Goal: Task Accomplishment & Management: Use online tool/utility

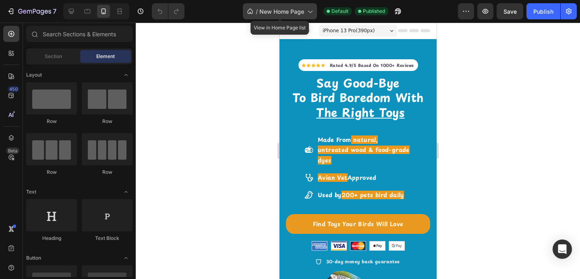
click at [269, 13] on span "New Home Page" at bounding box center [281, 11] width 45 height 8
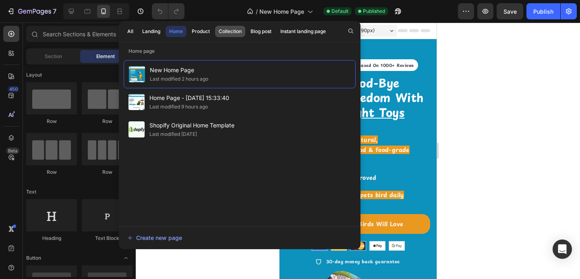
click at [224, 34] on div "Collection" at bounding box center [230, 31] width 23 height 7
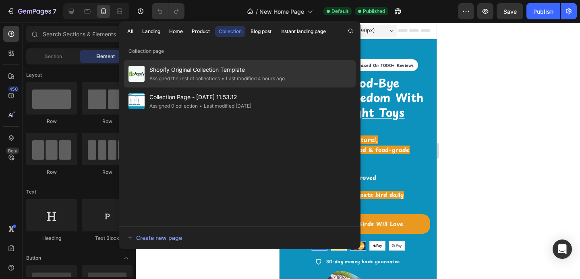
click at [201, 79] on div "Assigned the rest of collections" at bounding box center [184, 79] width 70 height 8
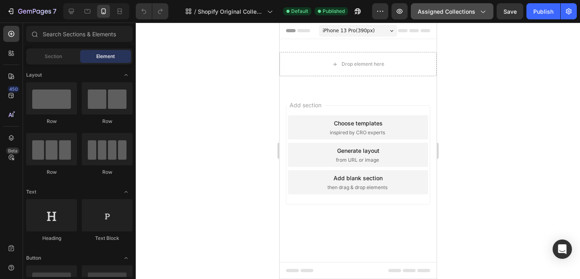
click at [435, 7] on span "Assigned Collections" at bounding box center [447, 11] width 58 height 8
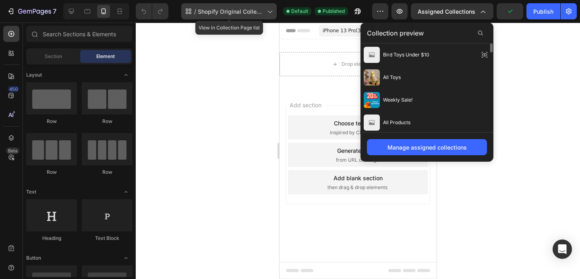
click at [236, 8] on span "Shopify Original Collection Template" at bounding box center [231, 11] width 66 height 8
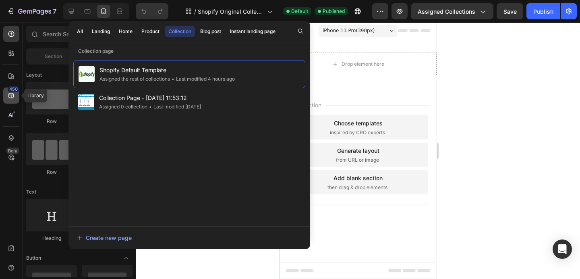
click at [10, 98] on icon at bounding box center [11, 95] width 8 height 8
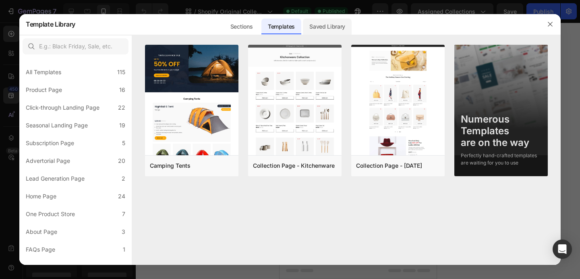
click at [333, 27] on div "Saved Library" at bounding box center [327, 27] width 49 height 16
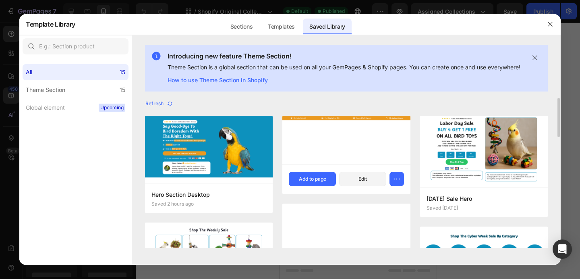
click at [321, 153] on div at bounding box center [346, 140] width 128 height 48
click at [357, 186] on button "Edit" at bounding box center [362, 179] width 47 height 14
click at [545, 25] on button "button" at bounding box center [550, 24] width 13 height 13
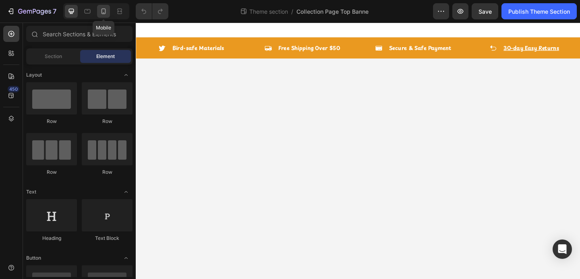
click at [103, 10] on icon at bounding box center [103, 11] width 8 height 8
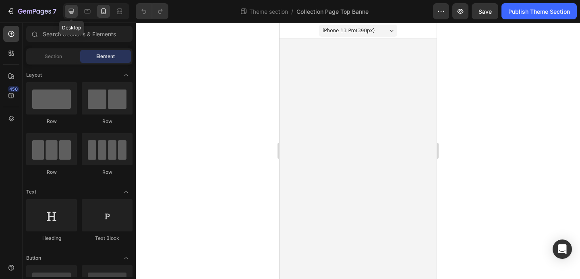
click at [67, 9] on icon at bounding box center [71, 11] width 8 height 8
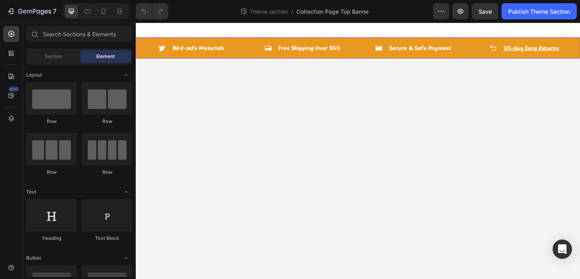
click at [254, 43] on div "Icon Bird-safe Materials Text block Row Icon Free Shipping Over $50 Text block …" at bounding box center [377, 50] width 483 height 23
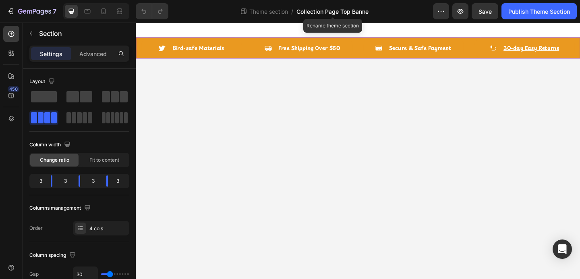
click at [314, 10] on span "Collection Page Top Banne" at bounding box center [332, 11] width 72 height 8
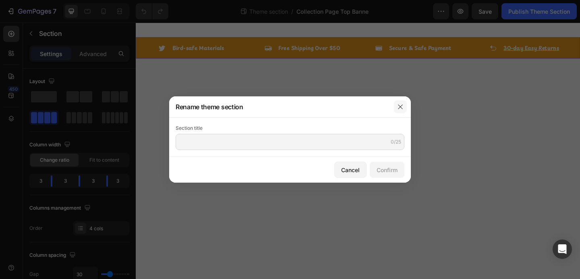
click at [401, 104] on icon "button" at bounding box center [400, 106] width 6 height 6
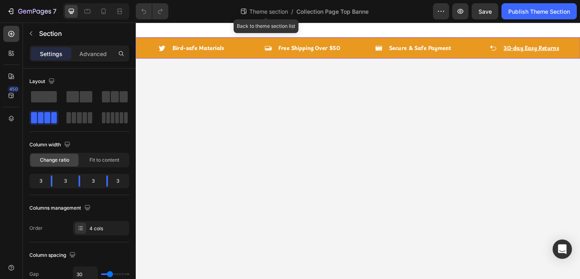
click at [255, 12] on span "Theme section" at bounding box center [269, 11] width 42 height 8
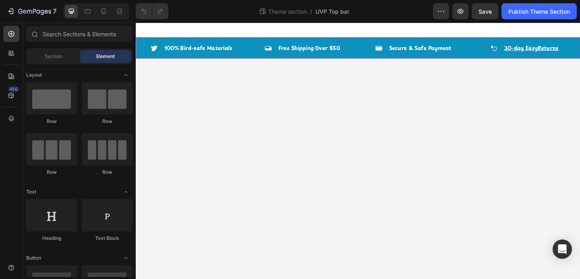
click at [262, 43] on div "Icon 100% Bird-safe Materials Text block Row Icon Free Shipping Over $50 Text b…" at bounding box center [377, 50] width 483 height 23
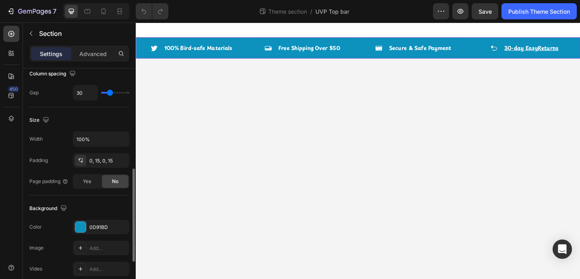
scroll to position [222, 0]
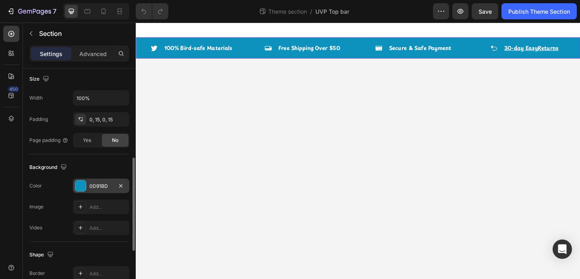
click at [77, 190] on div at bounding box center [80, 185] width 10 height 10
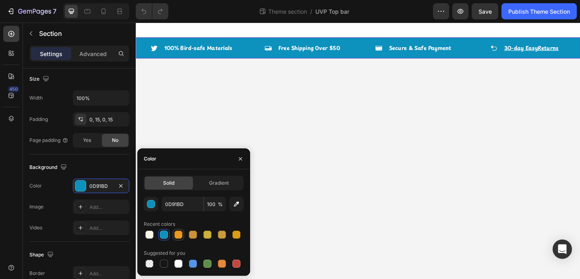
click at [183, 235] on div at bounding box center [178, 234] width 11 height 11
type input "EA9920"
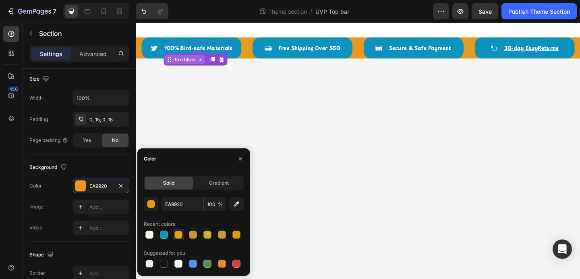
click at [188, 56] on div "Icon 100% Bird-safe Materials Text block 0 Row" at bounding box center [196, 50] width 109 height 23
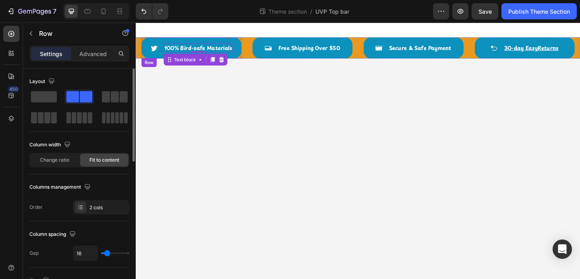
click at [145, 59] on div "Icon 100% Bird-safe Materials Text block 0 Row" at bounding box center [196, 50] width 109 height 23
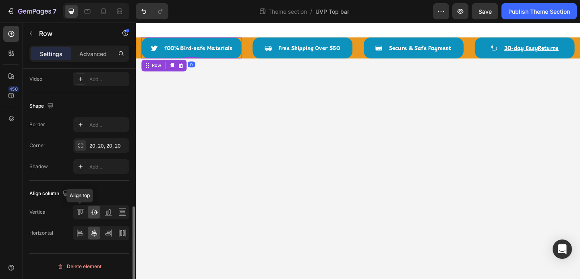
scroll to position [309, 0]
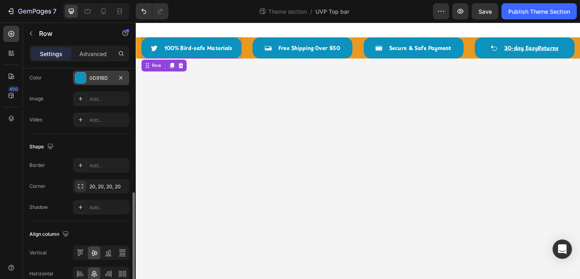
click at [80, 75] on div at bounding box center [80, 77] width 10 height 10
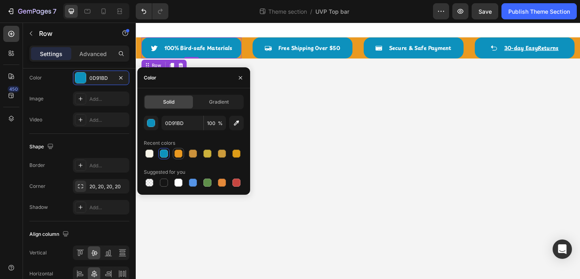
click at [180, 154] on div at bounding box center [178, 153] width 8 height 8
type input "EA9920"
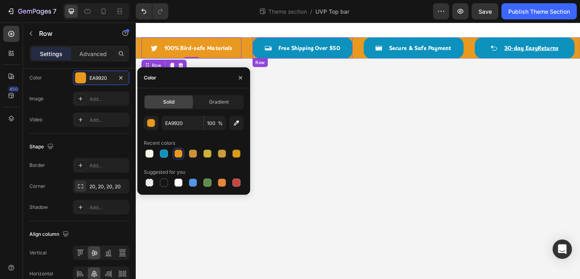
click at [268, 53] on div "Icon Free Shipping Over $50 Text block Row" at bounding box center [317, 50] width 109 height 23
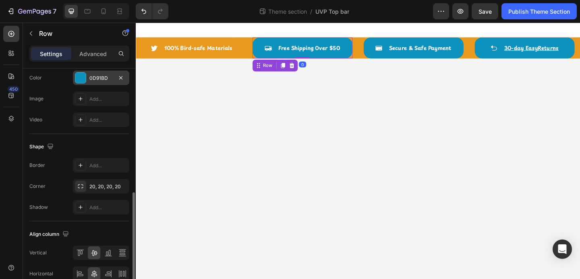
click at [81, 82] on div at bounding box center [80, 77] width 10 height 10
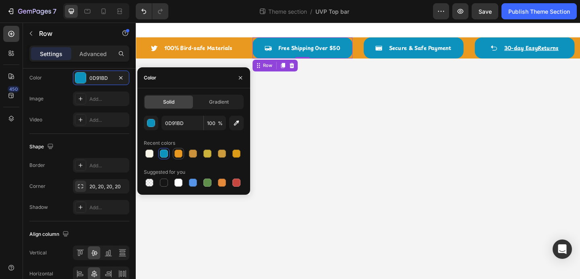
click at [174, 151] on div at bounding box center [179, 154] width 10 height 10
type input "EA9920"
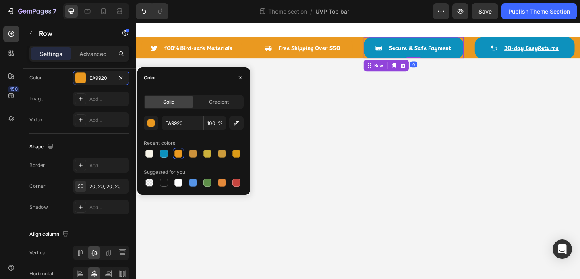
click at [389, 54] on div "Icon Secure & Safe Payment Text block Row 0" at bounding box center [437, 50] width 109 height 23
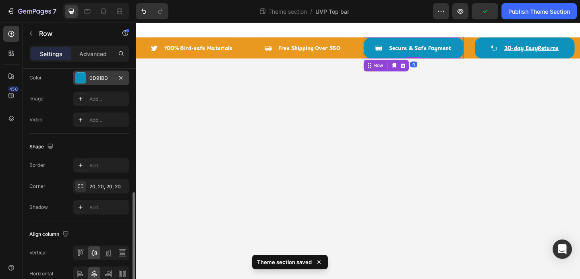
click at [78, 81] on div at bounding box center [80, 77] width 10 height 10
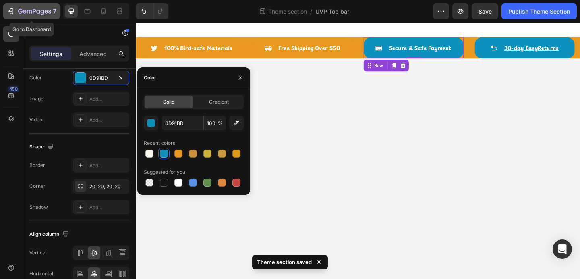
click at [11, 12] on icon "button" at bounding box center [11, 11] width 8 height 8
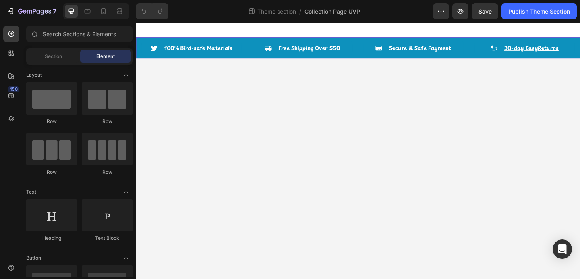
click at [256, 46] on div "Icon 100% Bird-safe Materials Text block Row Icon Free Shipping Over $50 Text b…" at bounding box center [377, 50] width 483 height 23
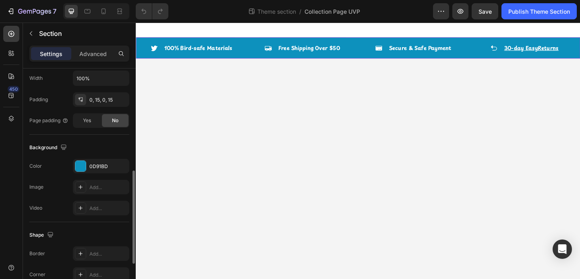
scroll to position [246, 0]
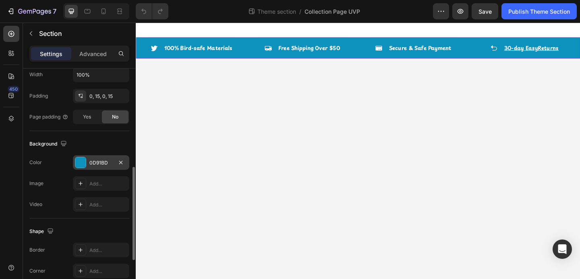
click at [83, 163] on div at bounding box center [80, 162] width 10 height 10
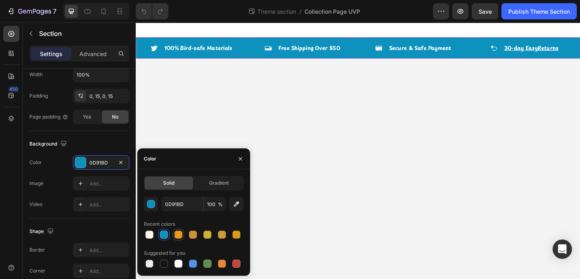
click at [183, 237] on div at bounding box center [179, 235] width 10 height 10
type input "EA9920"
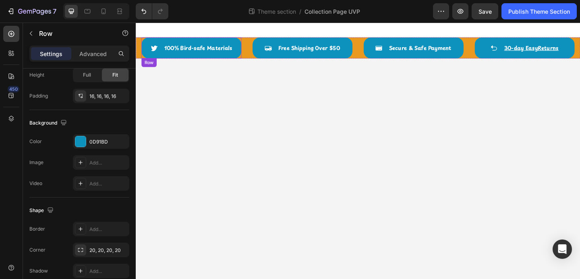
click at [223, 58] on div "Icon 100% Bird-safe Materials Text block Row" at bounding box center [196, 50] width 109 height 23
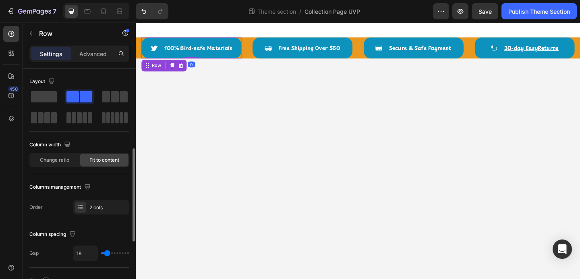
scroll to position [183, 0]
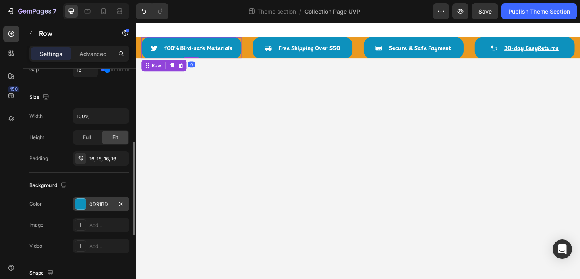
click at [81, 203] on div at bounding box center [80, 204] width 10 height 10
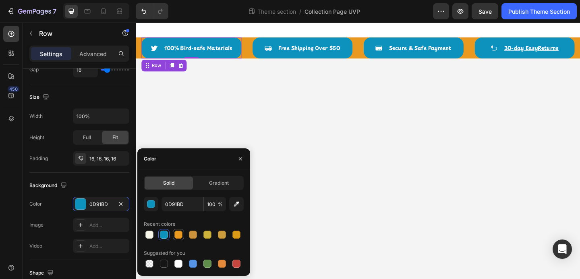
click at [175, 234] on div at bounding box center [178, 234] width 8 height 8
type input "EA9920"
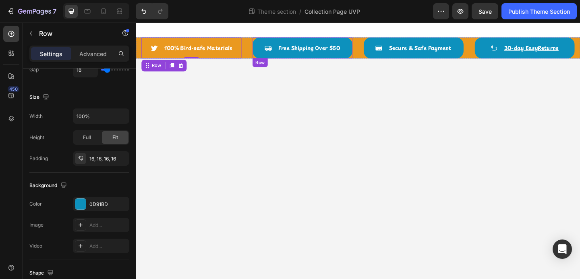
click at [269, 58] on div "Icon Free Shipping Over $50 Text block Row" at bounding box center [317, 50] width 109 height 23
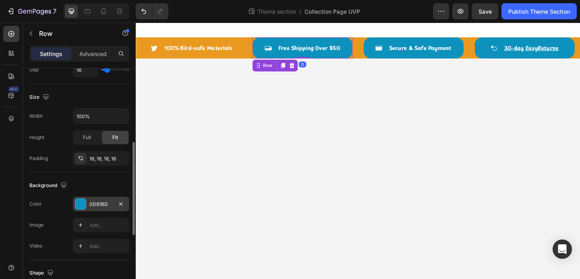
click at [82, 203] on div at bounding box center [80, 204] width 10 height 10
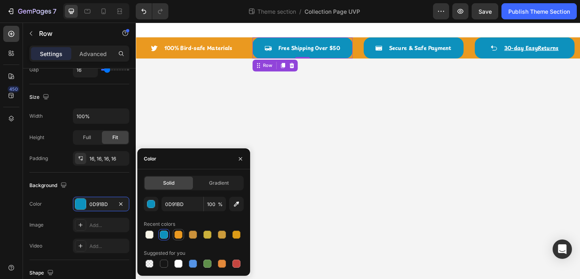
click at [176, 234] on div at bounding box center [178, 234] width 8 height 8
type input "EA9920"
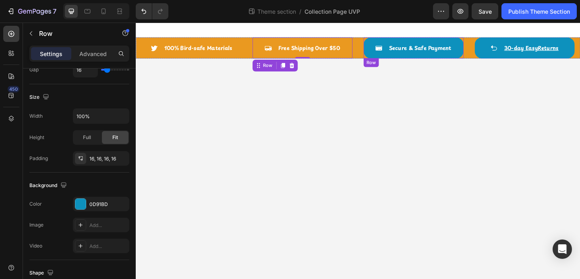
click at [406, 55] on div "Icon Secure & Safe Payment Text block Row" at bounding box center [437, 50] width 109 height 23
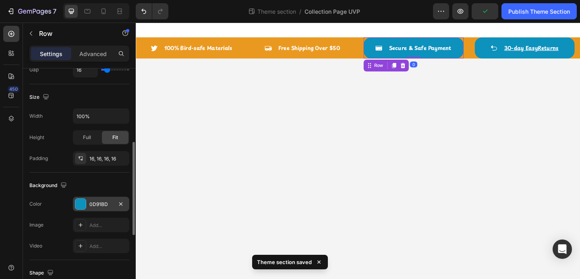
click at [80, 205] on div at bounding box center [80, 204] width 10 height 10
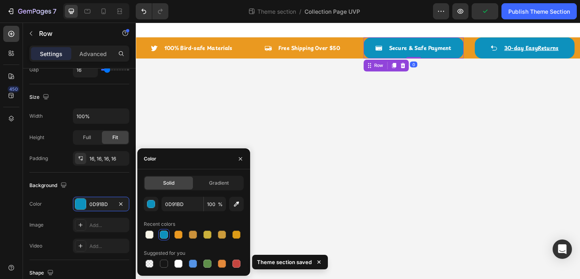
click at [184, 232] on div at bounding box center [194, 234] width 100 height 11
click at [179, 234] on div at bounding box center [178, 234] width 8 height 8
type input "EA9920"
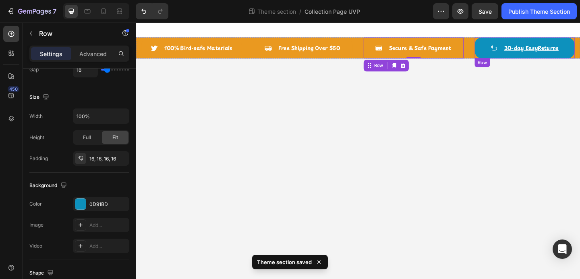
click at [519, 57] on div "Icon 30-day Easy Returns Text block Row" at bounding box center [558, 50] width 109 height 23
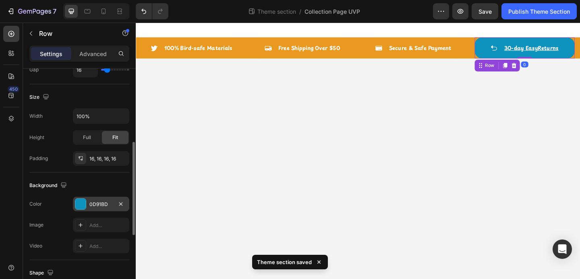
click at [76, 203] on div at bounding box center [80, 204] width 10 height 10
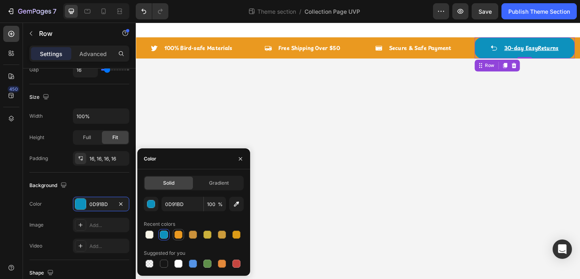
click at [174, 234] on div at bounding box center [178, 234] width 8 height 8
type input "EA9920"
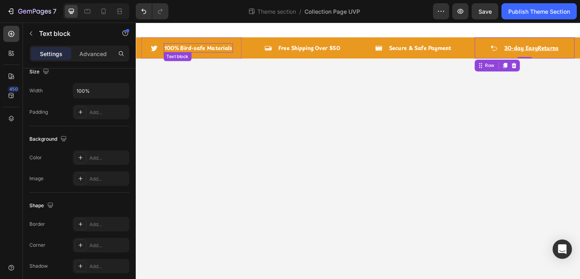
click at [174, 55] on div "Icon 100% Bird-safe Materials Text block Row" at bounding box center [196, 50] width 109 height 23
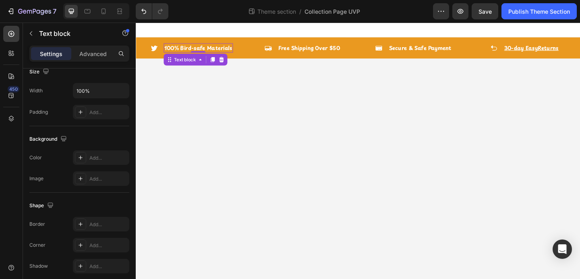
scroll to position [0, 0]
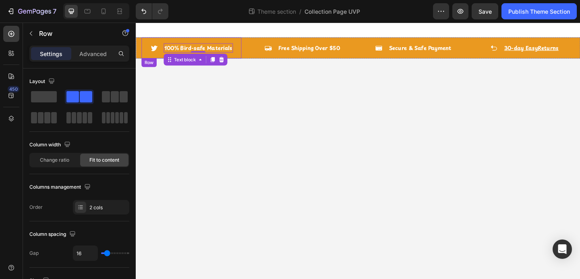
click at [155, 56] on div "Icon 100% Bird-safe Materials Text block 0 Row" at bounding box center [196, 50] width 109 height 23
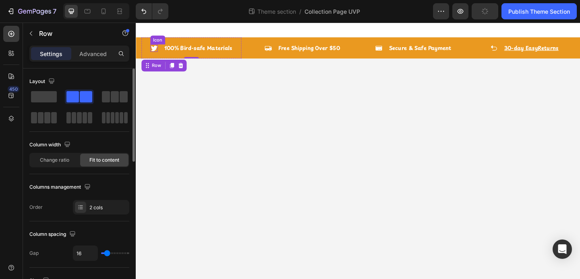
click at [158, 48] on icon at bounding box center [155, 51] width 7 height 6
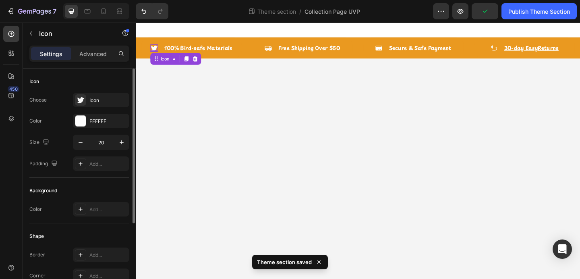
click at [82, 128] on div "Choose Icon Color FFFFFF Size 20 Padding Add..." at bounding box center [79, 132] width 100 height 78
click at [82, 127] on div "FFFFFF" at bounding box center [101, 121] width 56 height 14
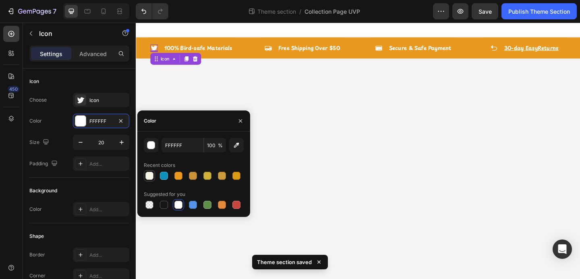
click at [147, 178] on div at bounding box center [149, 176] width 8 height 8
type input "F8F5E9"
click at [220, 53] on p "100% Bird-safe Materials" at bounding box center [204, 50] width 74 height 8
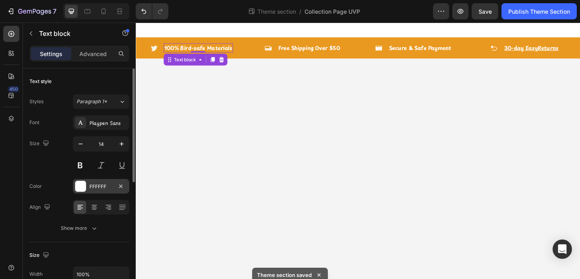
click at [79, 192] on div "FFFFFF" at bounding box center [101, 186] width 56 height 14
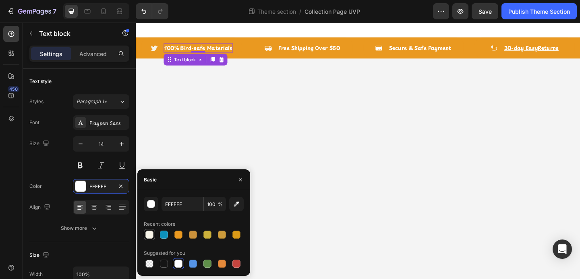
click at [147, 239] on div at bounding box center [150, 235] width 10 height 10
type input "F8F5E9"
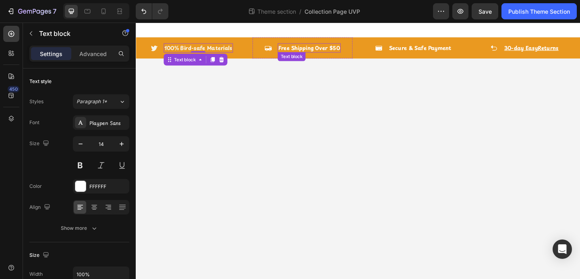
click at [302, 47] on p "Free Shipping Over $50" at bounding box center [324, 50] width 67 height 8
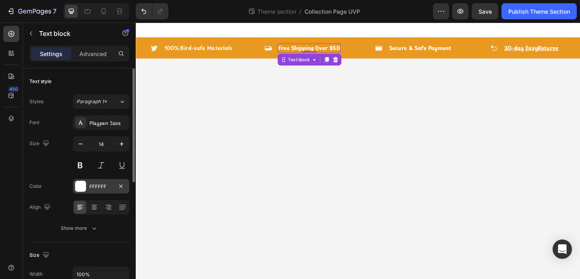
click at [81, 183] on div at bounding box center [80, 186] width 10 height 10
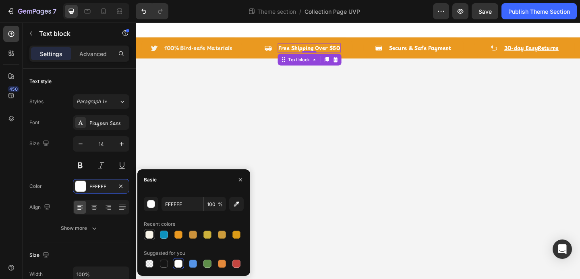
click at [151, 238] on div at bounding box center [150, 235] width 10 height 10
type input "F8F5E9"
click at [277, 56] on div "Icon Free Shipping Over $50 Text block 0 Row" at bounding box center [317, 50] width 109 height 23
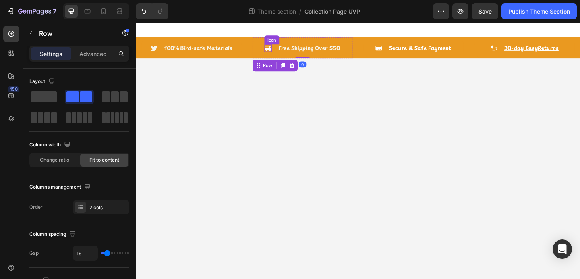
click at [278, 53] on div "Icon" at bounding box center [279, 50] width 8 height 8
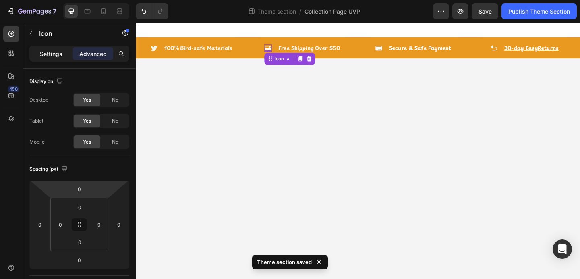
click at [62, 55] on p "Settings" at bounding box center [51, 54] width 23 height 8
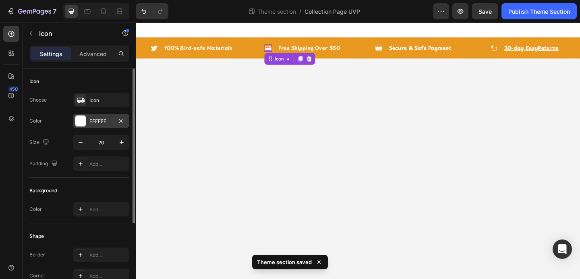
click at [80, 121] on div at bounding box center [80, 121] width 10 height 10
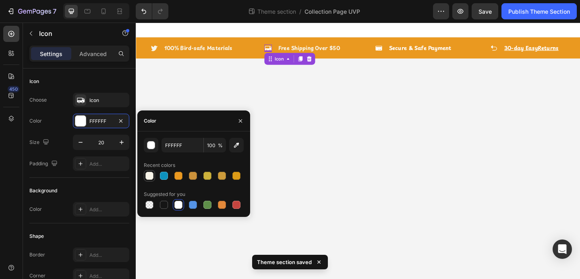
click at [146, 175] on div at bounding box center [149, 176] width 8 height 8
type input "F8F5E9"
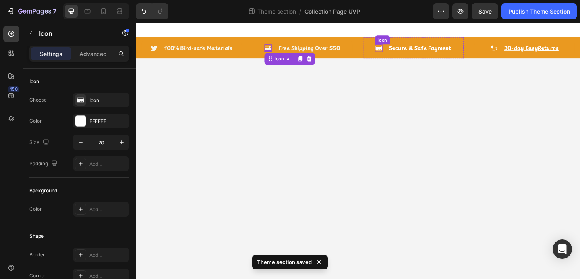
click at [397, 52] on icon at bounding box center [399, 50] width 7 height 5
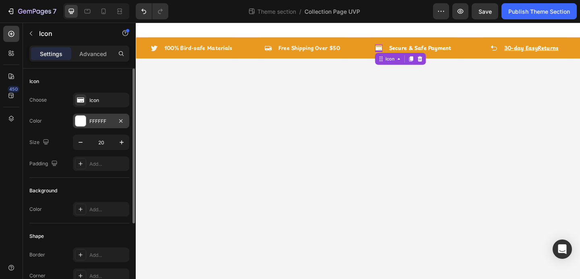
click at [82, 124] on div at bounding box center [80, 121] width 10 height 10
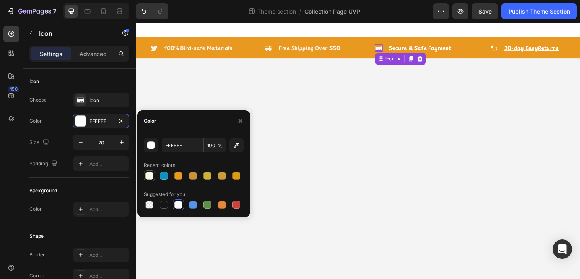
click at [149, 172] on div at bounding box center [149, 176] width 8 height 8
type input "F8F5E9"
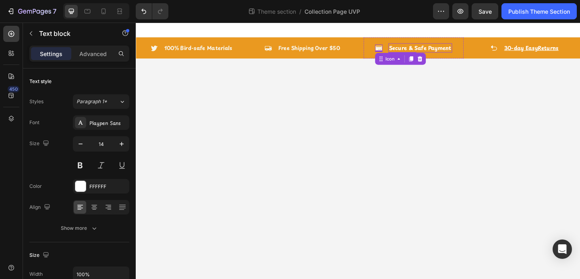
click at [440, 48] on p "Secure & Safe Payment" at bounding box center [445, 50] width 68 height 8
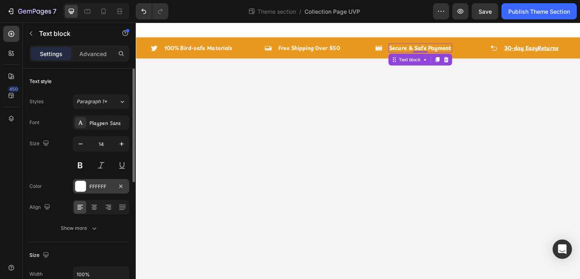
click at [81, 187] on div at bounding box center [80, 186] width 10 height 10
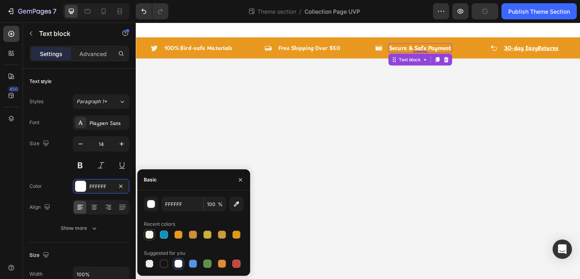
click at [147, 234] on div at bounding box center [149, 234] width 8 height 8
type input "F8F5E9"
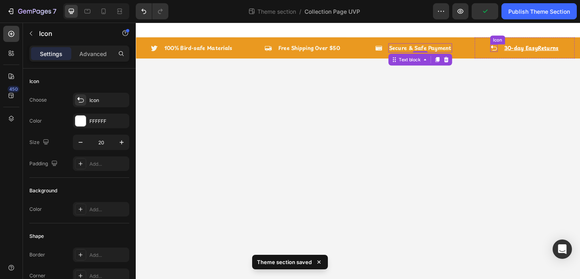
click at [523, 50] on icon at bounding box center [525, 50] width 6 height 6
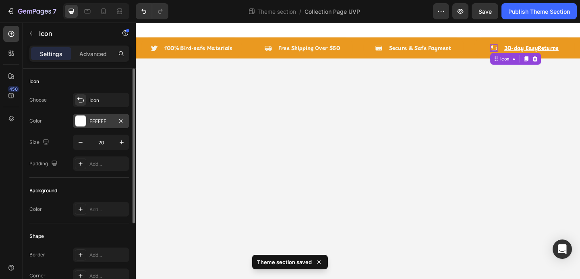
click at [83, 121] on div at bounding box center [80, 121] width 10 height 10
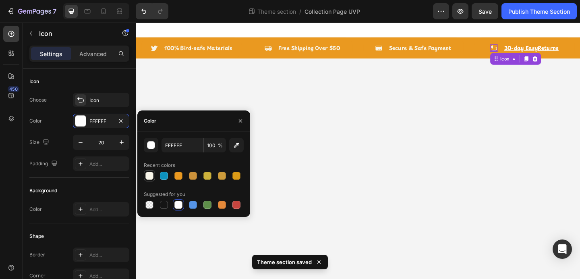
click at [153, 176] on div at bounding box center [149, 176] width 8 height 8
type input "F8F5E9"
click at [549, 52] on p "30-day Easy Returns" at bounding box center [565, 50] width 59 height 8
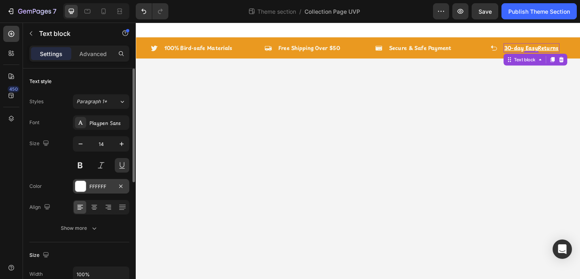
click at [81, 192] on div "FFFFFF" at bounding box center [101, 186] width 56 height 14
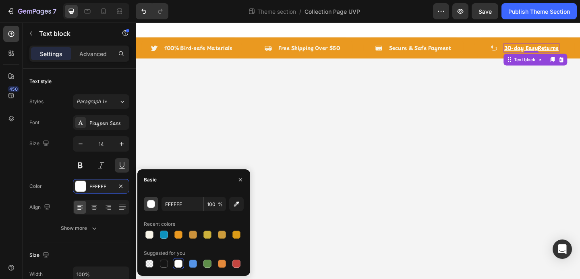
click at [150, 204] on div "button" at bounding box center [151, 204] width 8 height 8
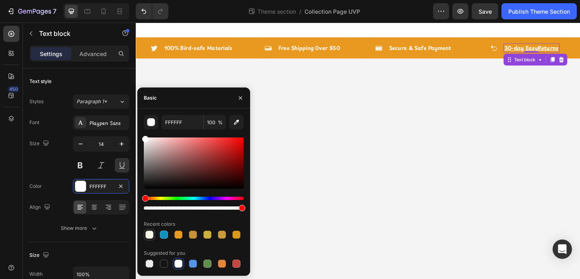
click at [148, 234] on div at bounding box center [149, 234] width 8 height 8
type input "F8F5E9"
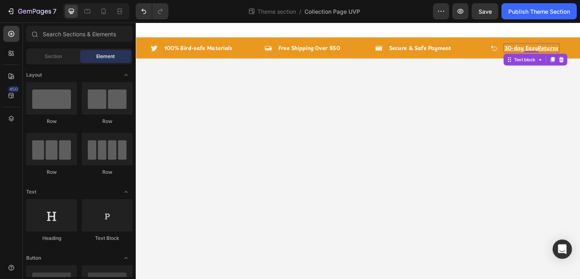
click at [312, 187] on body "Icon 100% Bird-safe Materials Text block Row Icon Free Shipping Over $50 Text b…" at bounding box center [377, 162] width 483 height 279
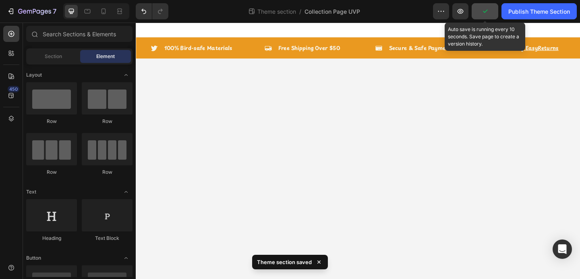
click at [487, 8] on icon "button" at bounding box center [485, 11] width 8 height 8
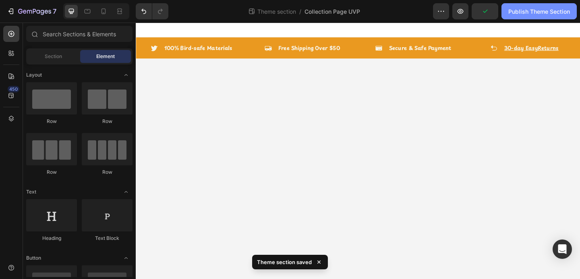
click at [519, 9] on div "Publish Theme Section" at bounding box center [539, 11] width 62 height 8
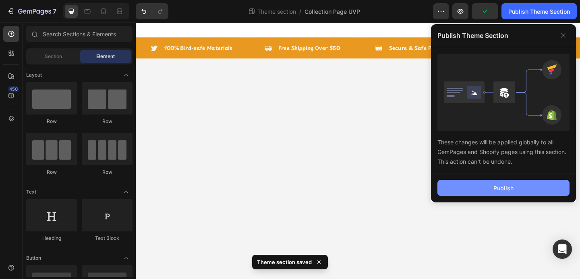
click at [483, 186] on button "Publish" at bounding box center [503, 188] width 132 height 16
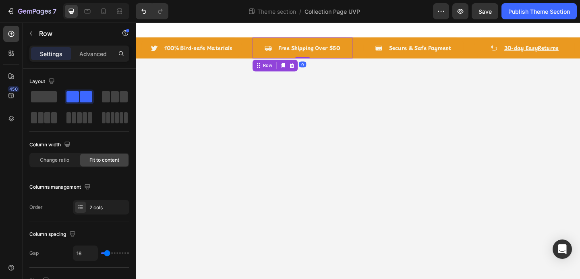
click at [265, 41] on div "Icon Free Shipping Over $50 Text block Row 0" at bounding box center [317, 50] width 109 height 23
click at [253, 46] on div "Icon 100% Bird-safe Materials Text block Row Icon Free Shipping Over $50 Text b…" at bounding box center [377, 50] width 483 height 23
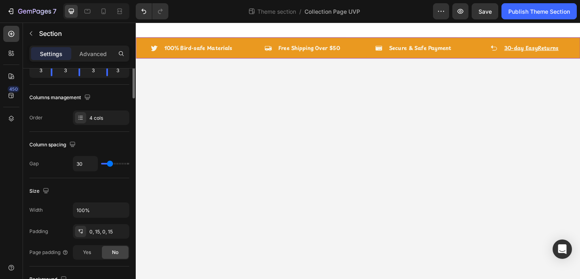
scroll to position [196, 0]
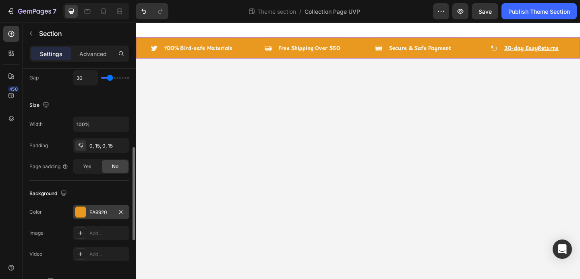
click at [97, 215] on div "EA9920" at bounding box center [100, 212] width 23 height 7
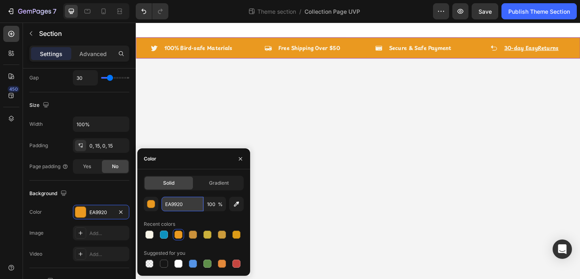
click at [184, 202] on input "EA9920" at bounding box center [182, 204] width 42 height 14
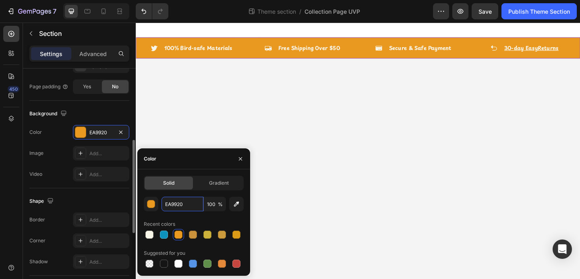
scroll to position [338, 0]
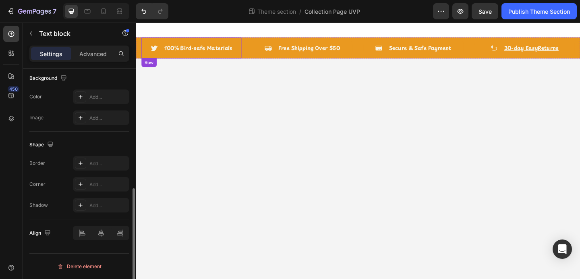
click at [209, 47] on p "100% Bird-safe Materials" at bounding box center [204, 50] width 74 height 8
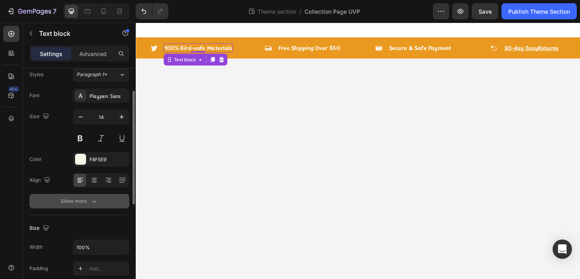
scroll to position [45, 0]
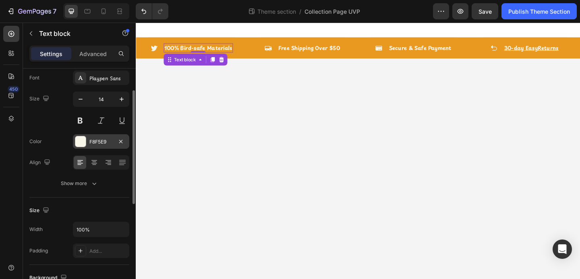
click at [106, 139] on div "F8F5E9" at bounding box center [100, 141] width 23 height 7
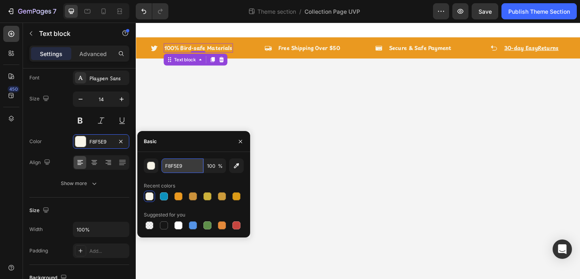
click at [174, 162] on input "F8F5E9" at bounding box center [182, 165] width 42 height 14
click at [174, 163] on input "F8F5E9" at bounding box center [182, 165] width 42 height 14
click at [103, 11] on icon at bounding box center [103, 11] width 8 height 8
type input "19"
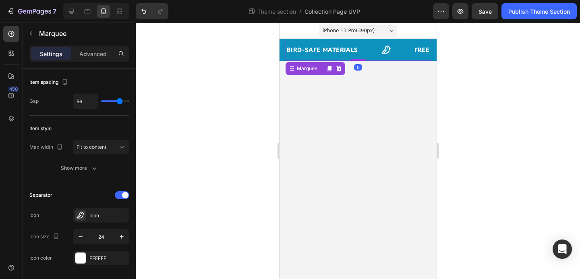
click at [362, 45] on div "BIRD-SAFE MATERIALS Text" at bounding box center [350, 50] width 128 height 18
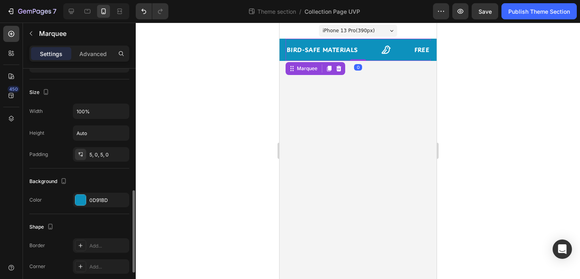
scroll to position [340, 0]
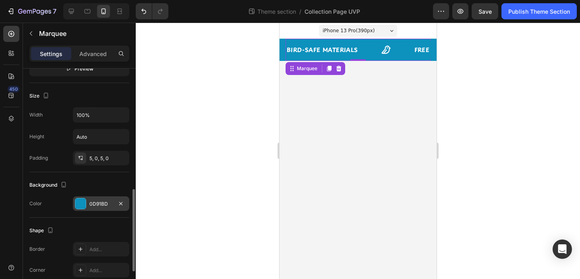
click at [82, 199] on div at bounding box center [80, 203] width 10 height 10
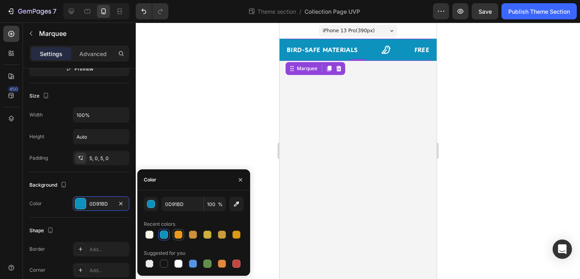
click at [177, 238] on div at bounding box center [178, 234] width 8 height 8
type input "EA9920"
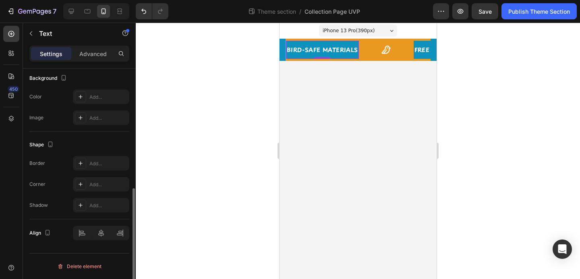
click at [334, 54] on p "BIRD-SAFE MATERIALS" at bounding box center [321, 50] width 71 height 10
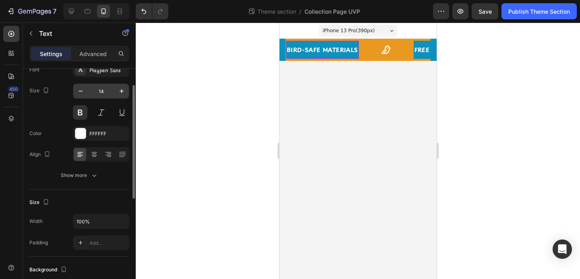
scroll to position [53, 0]
click at [101, 59] on div "Advanced" at bounding box center [93, 53] width 40 height 13
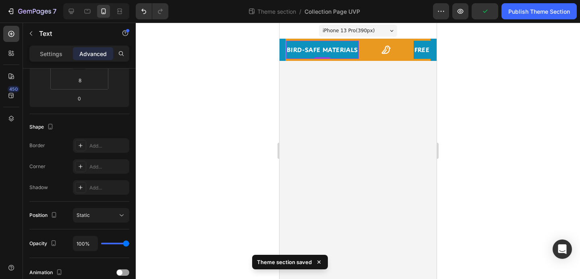
scroll to position [0, 0]
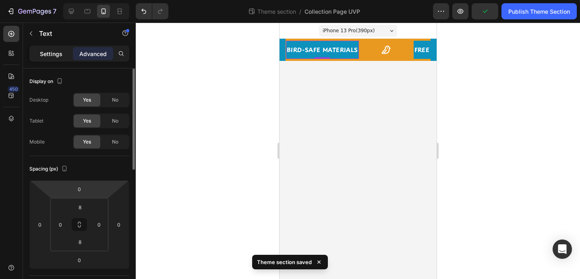
click at [52, 53] on p "Settings" at bounding box center [51, 54] width 23 height 8
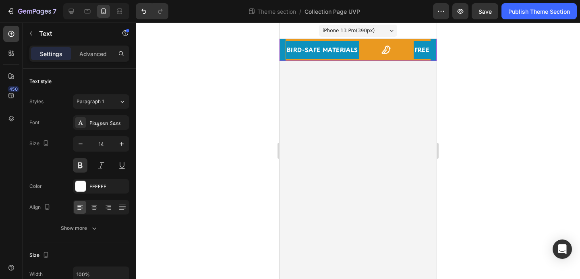
click at [281, 53] on div "Icon 100% Bird-safe Materials Text block Row Icon Free Shipping Over $50 Text b…" at bounding box center [357, 50] width 157 height 22
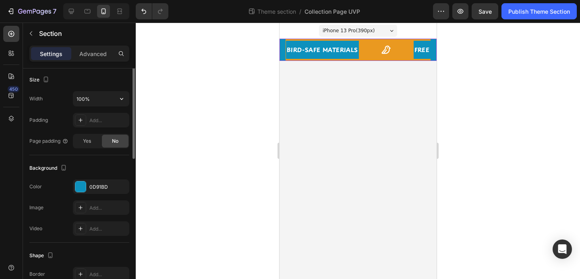
scroll to position [248, 0]
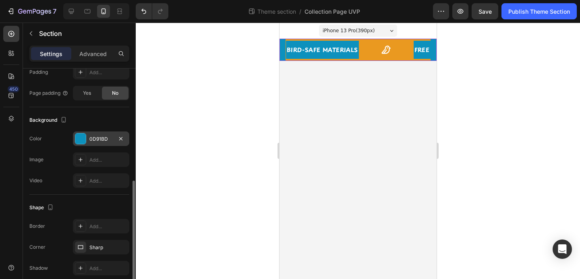
click at [83, 136] on div at bounding box center [80, 138] width 10 height 10
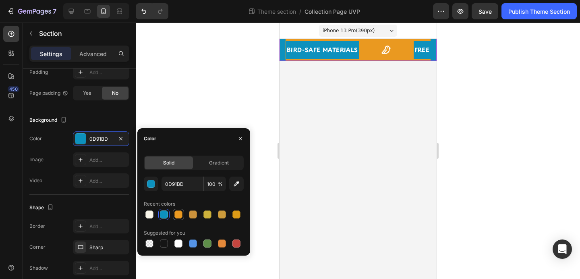
click at [180, 216] on div at bounding box center [178, 214] width 8 height 8
type input "EA9920"
click at [323, 55] on div "BIRD-SAFE MATERIALS Text" at bounding box center [322, 50] width 73 height 18
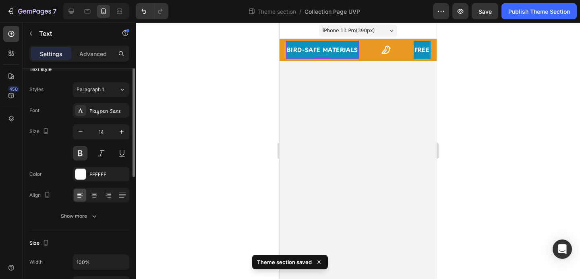
scroll to position [0, 0]
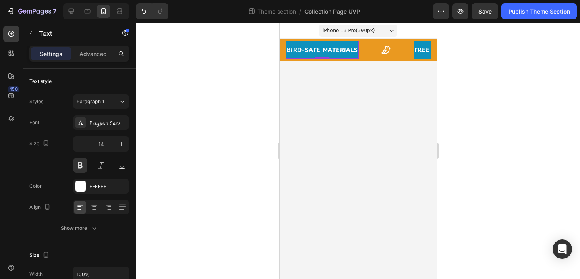
click at [314, 52] on p "BIRD-SAFE MATERIALS" at bounding box center [321, 50] width 71 height 10
click at [319, 45] on p "BIRD-SAFE MATERIALS" at bounding box center [321, 50] width 71 height 10
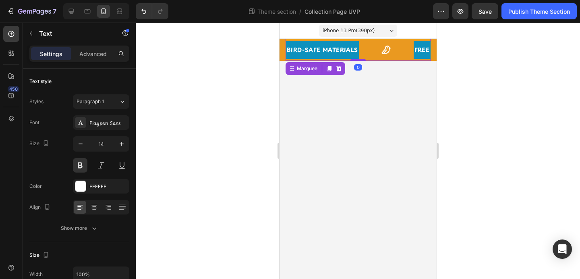
click at [381, 50] on icon at bounding box center [386, 50] width 10 height 10
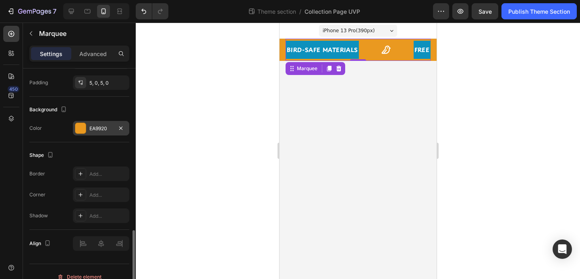
scroll to position [426, 0]
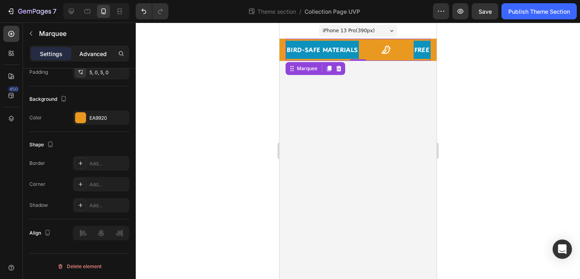
click at [88, 49] on div "Advanced" at bounding box center [93, 53] width 40 height 13
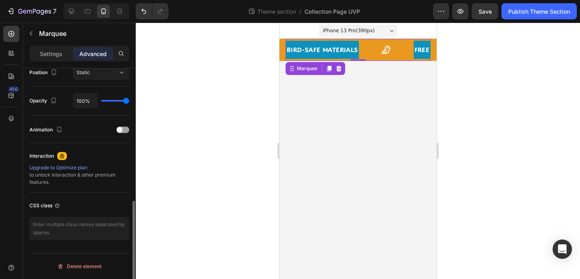
scroll to position [304, 0]
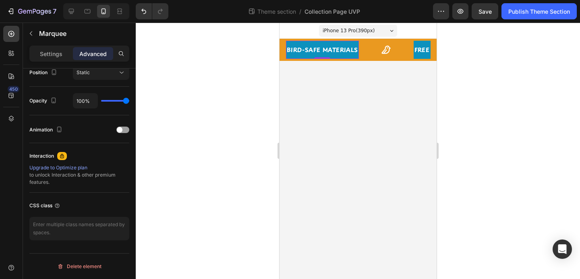
click at [344, 56] on div "BIRD-SAFE MATERIALS Text 0" at bounding box center [322, 50] width 73 height 18
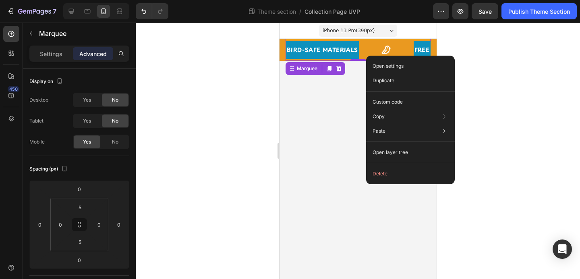
click at [362, 42] on div "BIRD-SAFE MATERIALS Text" at bounding box center [350, 50] width 128 height 18
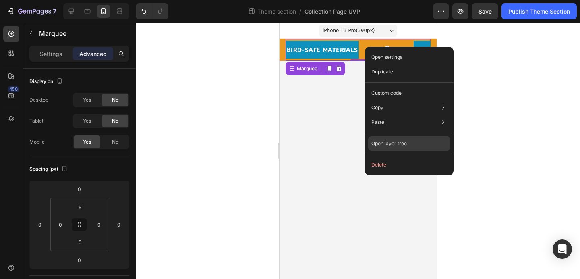
click at [397, 144] on p "Open layer tree" at bounding box center [388, 143] width 35 height 7
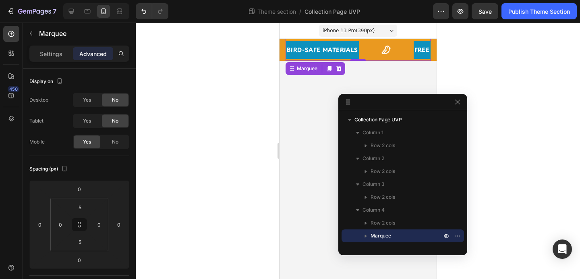
drag, startPoint x: 564, startPoint y: 122, endPoint x: 450, endPoint y: 99, distance: 115.9
click at [365, 234] on icon "button" at bounding box center [366, 235] width 2 height 3
click at [379, 234] on span "Marquee" at bounding box center [380, 235] width 21 height 8
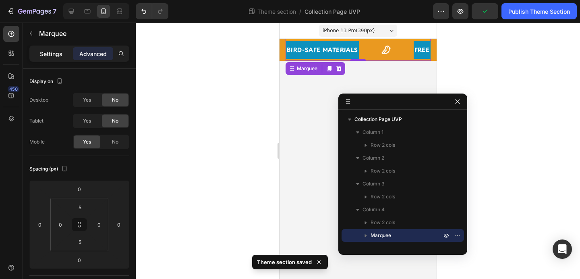
click at [62, 52] on p "Settings" at bounding box center [51, 54] width 23 height 8
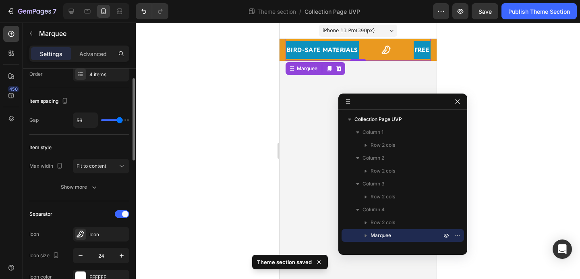
scroll to position [26, 0]
click at [93, 187] on icon "button" at bounding box center [94, 186] width 8 height 8
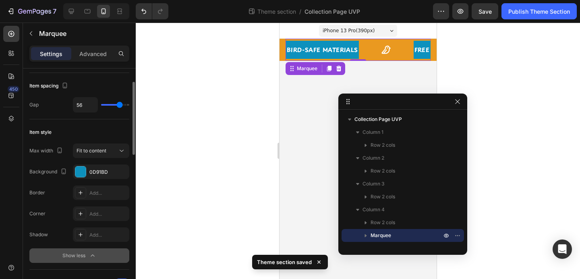
scroll to position [41, 0]
click at [79, 173] on div at bounding box center [80, 171] width 10 height 10
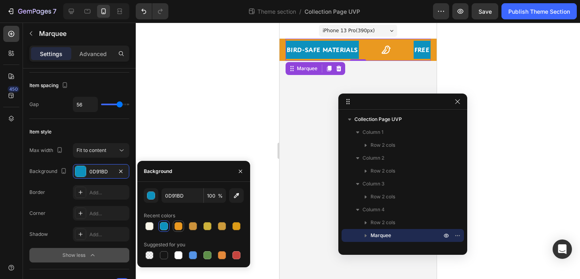
click at [178, 227] on div at bounding box center [178, 226] width 8 height 8
type input "EA9920"
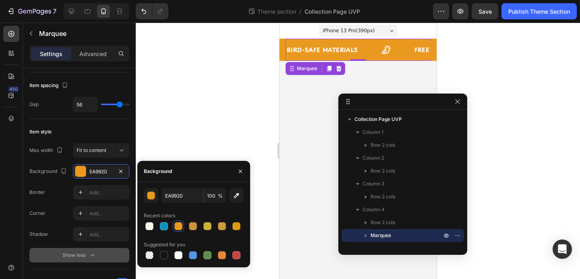
click at [193, 116] on div at bounding box center [358, 151] width 444 height 256
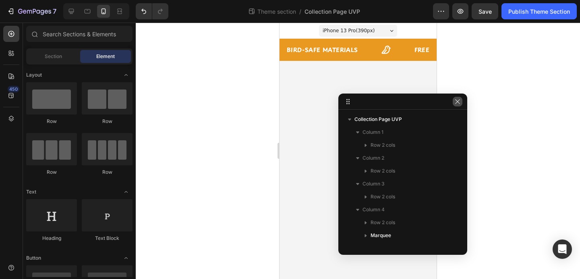
click at [455, 106] on button "button" at bounding box center [458, 102] width 10 height 10
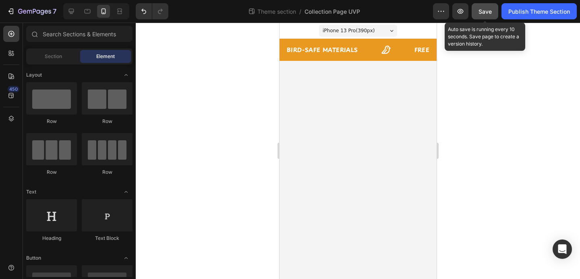
click at [484, 9] on span "Save" at bounding box center [484, 11] width 13 height 7
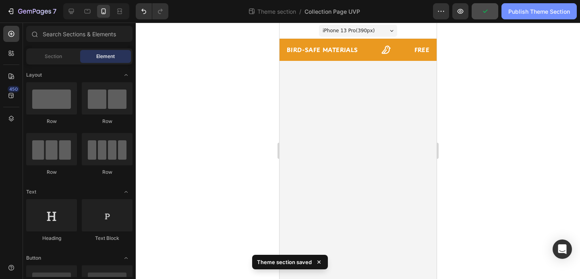
click at [506, 12] on button "Publish Theme Section" at bounding box center [538, 11] width 75 height 16
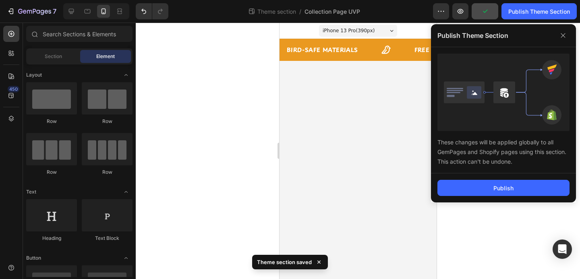
click at [483, 197] on div "Publish" at bounding box center [503, 187] width 145 height 29
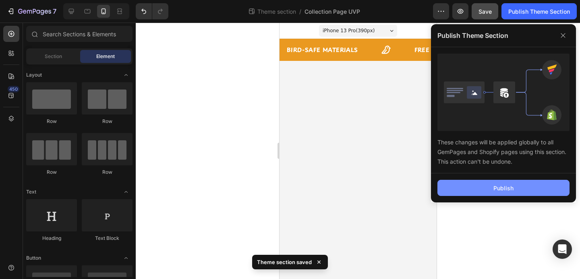
click at [483, 195] on button "Publish" at bounding box center [503, 188] width 132 height 16
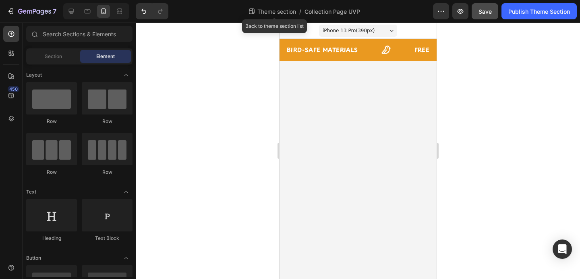
click at [257, 9] on span "Theme section" at bounding box center [277, 11] width 42 height 8
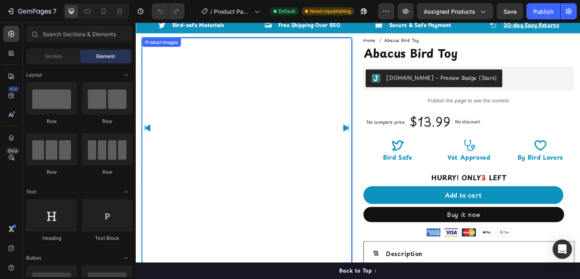
scroll to position [23, 0]
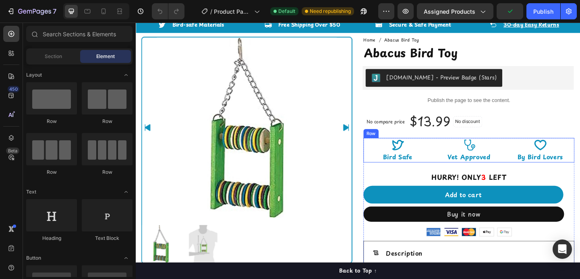
click at [454, 160] on div "Icon Bird Safe Text Block Icon Vet Approved Text Block Icon By Bird Lovers Text…" at bounding box center [498, 161] width 230 height 27
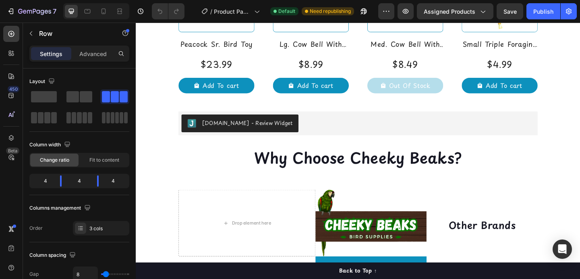
scroll to position [391, 0]
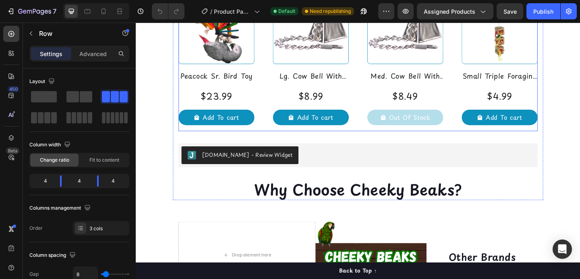
click at [377, 102] on div "Product Images Peacock Sr. Bird Toy Product Title $23.99 Product Price Product …" at bounding box center [377, 62] width 391 height 155
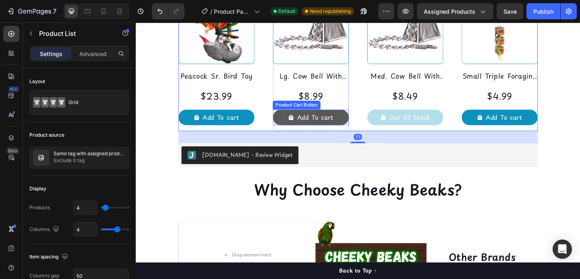
click at [355, 124] on button "Add To cart" at bounding box center [326, 125] width 83 height 17
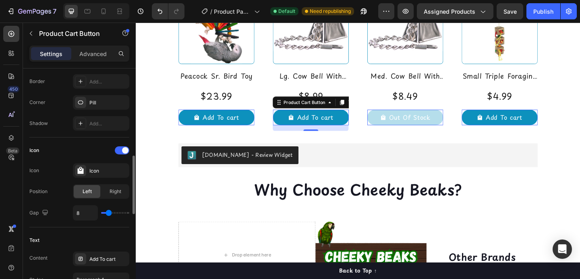
scroll to position [217, 0]
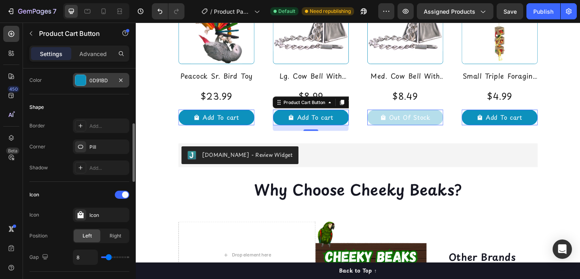
click at [80, 81] on div at bounding box center [80, 80] width 10 height 10
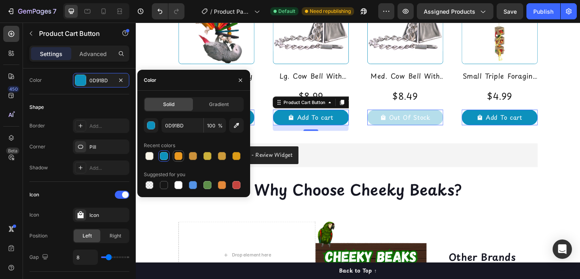
click at [176, 157] on div at bounding box center [178, 156] width 8 height 8
type input "EA9920"
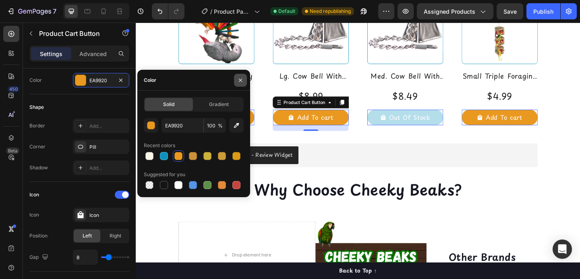
click at [240, 78] on icon "button" at bounding box center [240, 80] width 6 height 6
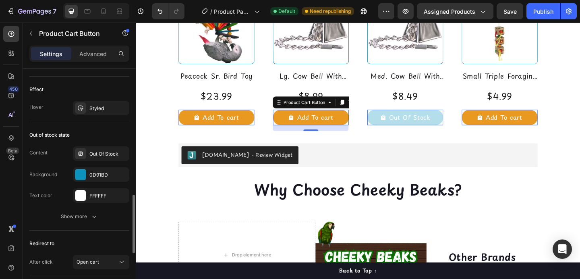
scroll to position [675, 0]
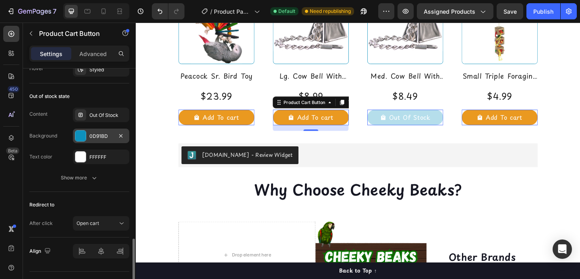
click at [84, 142] on div "0D91BD" at bounding box center [101, 135] width 56 height 14
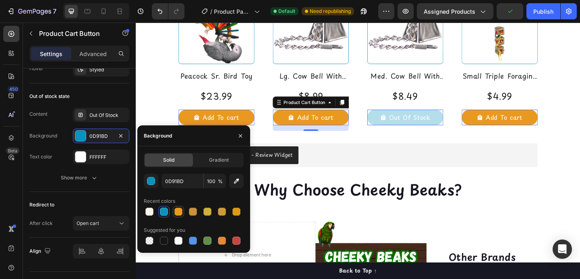
click at [178, 211] on div at bounding box center [178, 211] width 8 height 8
type input "EA9920"
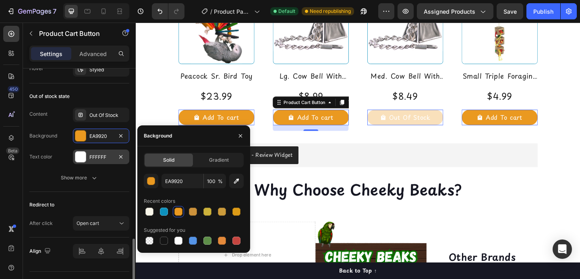
click at [94, 155] on div "FFFFFF" at bounding box center [100, 156] width 23 height 7
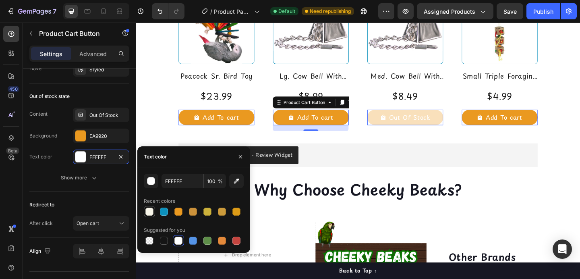
click at [147, 209] on div at bounding box center [149, 211] width 8 height 8
type input "F8F5E9"
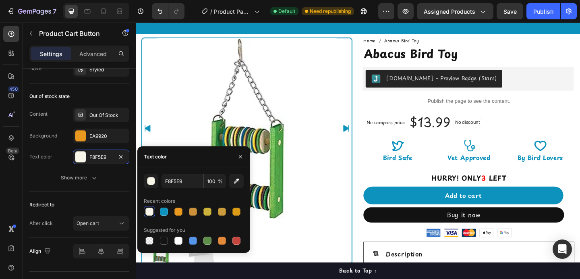
scroll to position [66, 0]
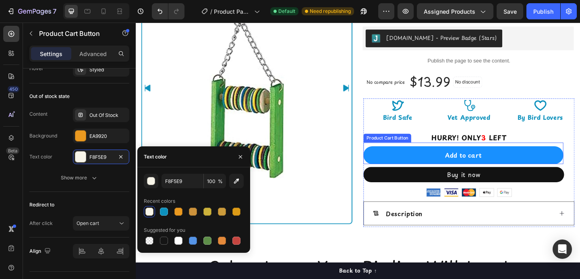
click at [398, 167] on button "Add to cart" at bounding box center [491, 166] width 217 height 19
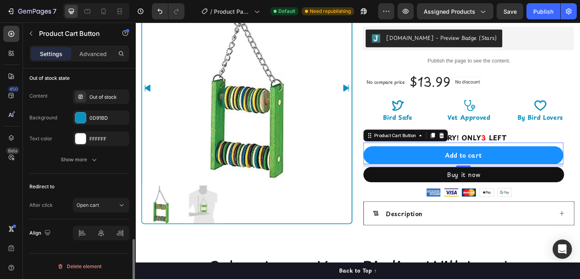
scroll to position [630, 0]
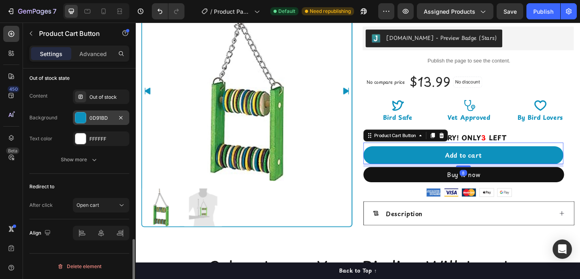
click at [80, 118] on div at bounding box center [80, 117] width 10 height 10
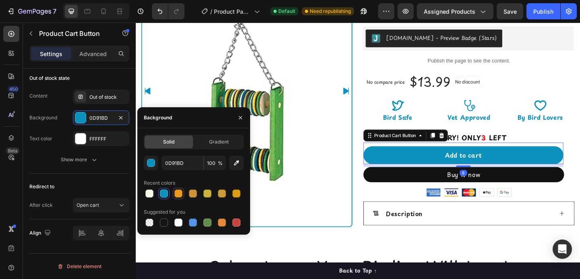
click at [174, 192] on div at bounding box center [179, 193] width 10 height 10
type input "EA9920"
click at [77, 138] on div at bounding box center [80, 138] width 10 height 10
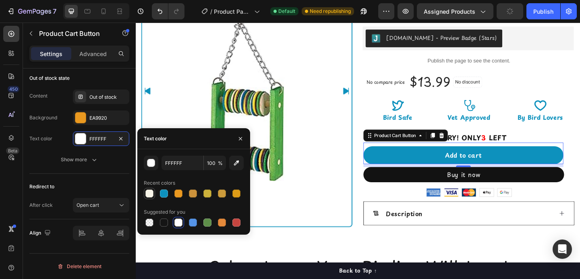
click at [149, 195] on div at bounding box center [149, 193] width 8 height 8
type input "F8F5E9"
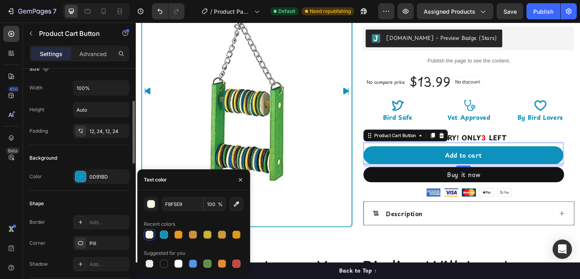
scroll to position [122, 0]
click at [77, 177] on div at bounding box center [80, 176] width 10 height 10
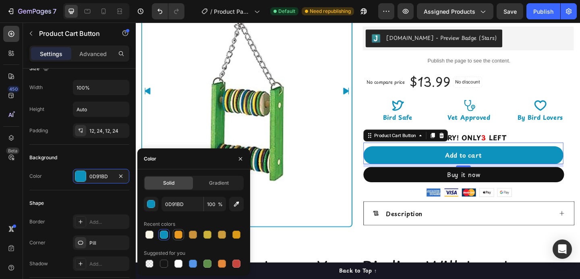
click at [179, 234] on div at bounding box center [178, 234] width 8 height 8
type input "EA9920"
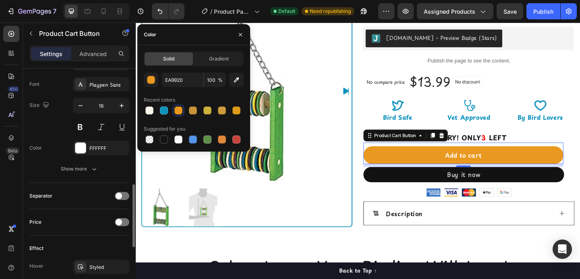
scroll to position [419, 0]
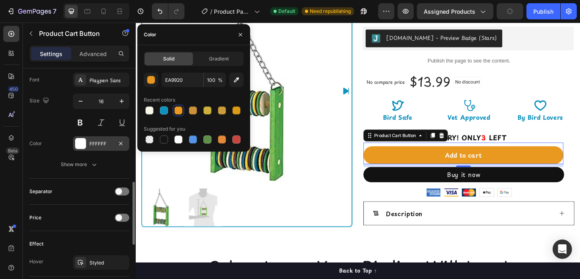
click at [84, 141] on div at bounding box center [80, 143] width 10 height 10
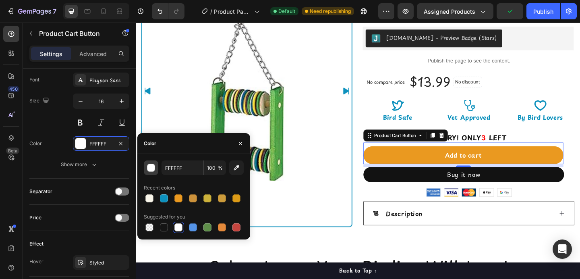
click at [152, 164] on div "button" at bounding box center [151, 168] width 8 height 8
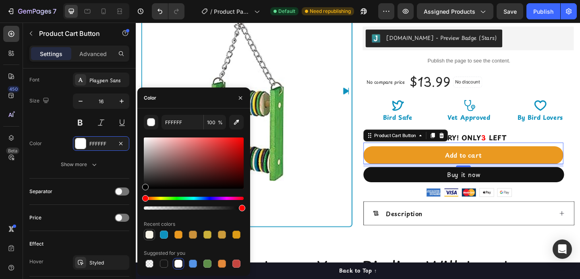
click at [147, 237] on div at bounding box center [149, 234] width 8 height 8
type input "F8F5E9"
click at [243, 96] on icon "button" at bounding box center [240, 98] width 6 height 6
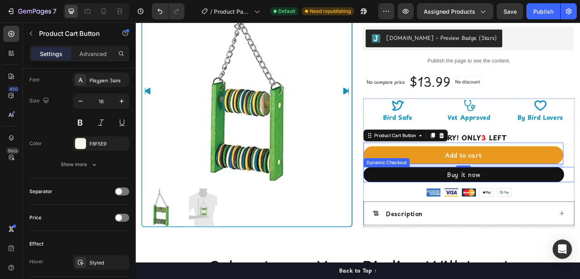
click at [398, 170] on div "Dynamic Checkout" at bounding box center [408, 175] width 50 height 10
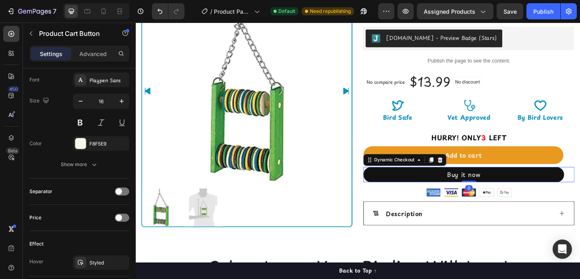
scroll to position [0, 0]
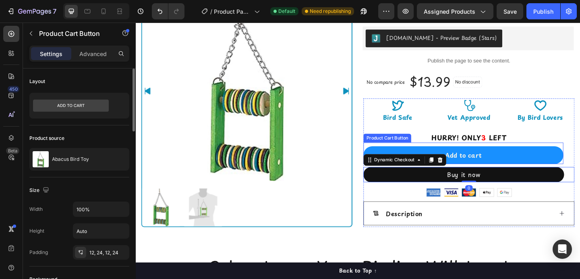
click at [398, 164] on button "Add to cart" at bounding box center [491, 166] width 217 height 19
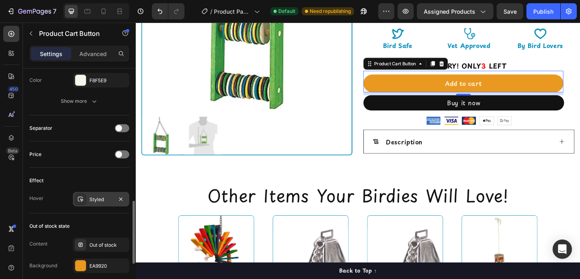
scroll to position [490, 0]
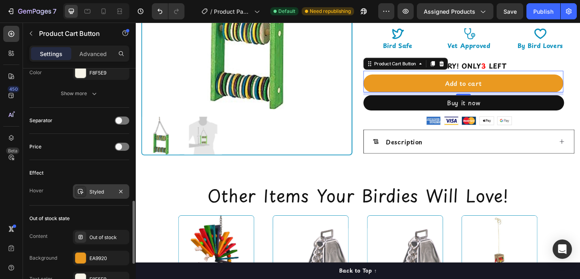
click at [100, 188] on div "Styled" at bounding box center [100, 191] width 23 height 7
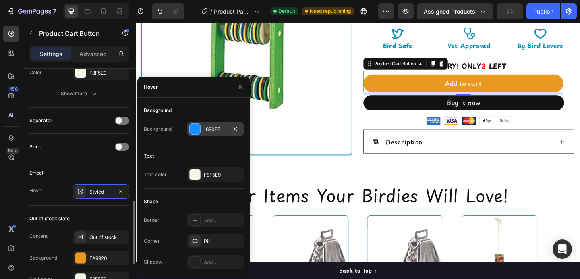
click at [200, 130] on div at bounding box center [195, 129] width 10 height 10
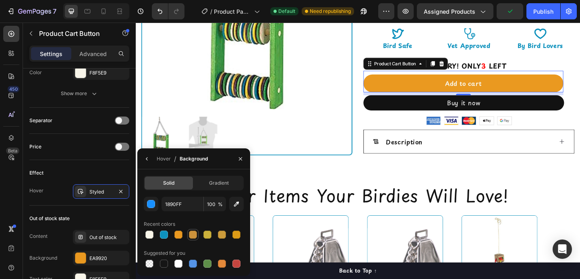
click at [192, 234] on div at bounding box center [193, 234] width 8 height 8
type input "CC923B"
click at [240, 159] on icon "button" at bounding box center [240, 158] width 3 height 3
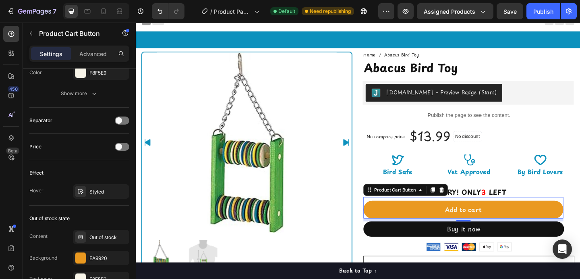
scroll to position [0, 0]
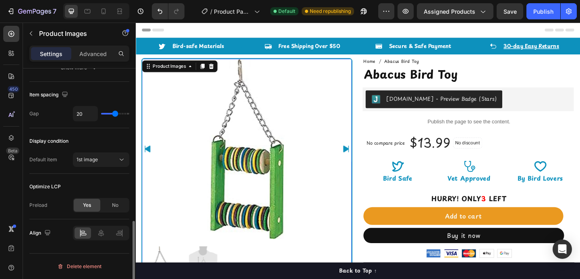
click at [268, 142] on img at bounding box center [257, 160] width 196 height 196
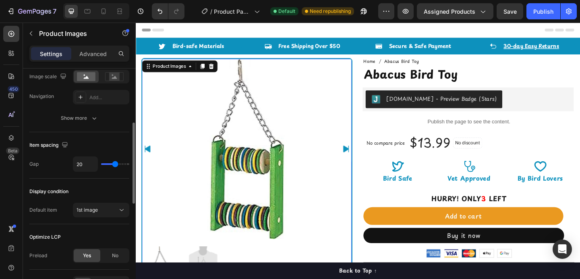
scroll to position [437, 0]
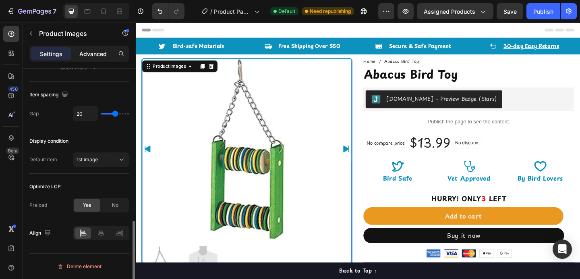
click at [103, 55] on p "Advanced" at bounding box center [92, 54] width 27 height 8
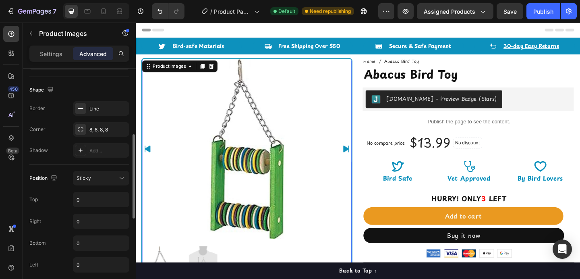
scroll to position [192, 0]
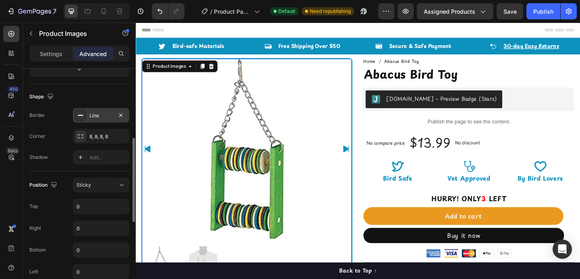
click at [84, 118] on div at bounding box center [80, 115] width 11 height 11
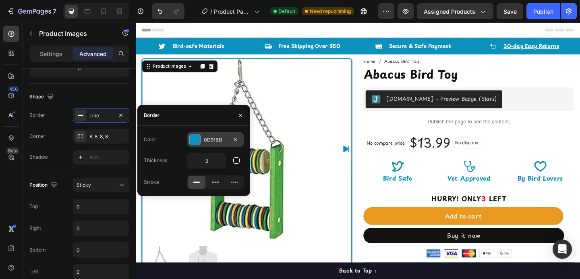
click at [193, 142] on div at bounding box center [195, 139] width 10 height 10
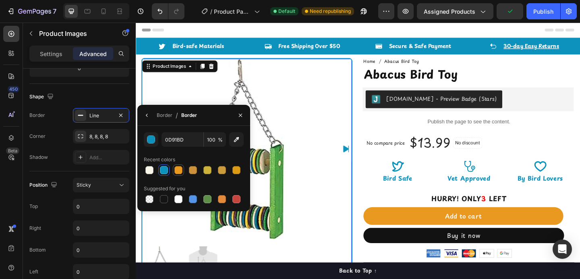
click at [178, 170] on div at bounding box center [178, 170] width 8 height 8
type input "EA9920"
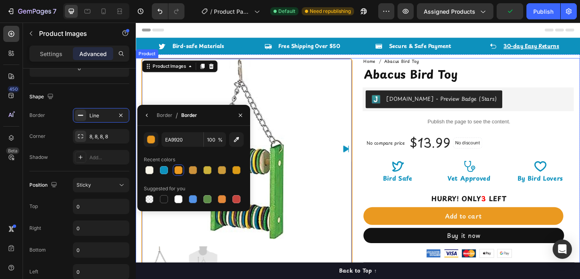
click at [378, 117] on div "Product Images 0 Row Judge.me - Preview Badge (Stars) Judge.me Home Abacus Bird…" at bounding box center [377, 186] width 483 height 250
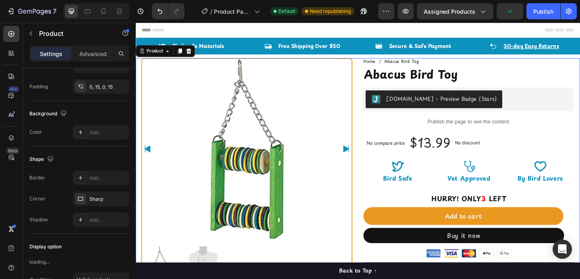
scroll to position [0, 0]
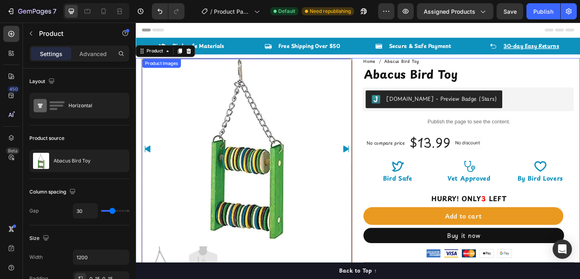
click at [360, 157] on icon "Carousel Next Arrow" at bounding box center [365, 160] width 10 height 10
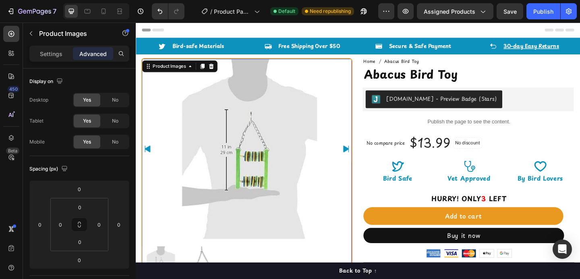
click at [153, 160] on icon "Carousel Back Arrow" at bounding box center [149, 160] width 10 height 10
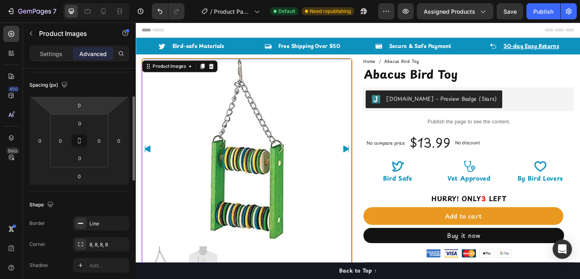
scroll to position [99, 0]
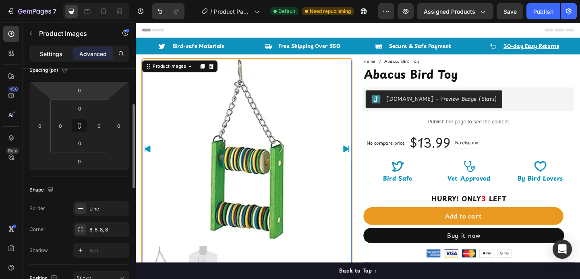
click at [54, 47] on div "Settings" at bounding box center [51, 53] width 40 height 13
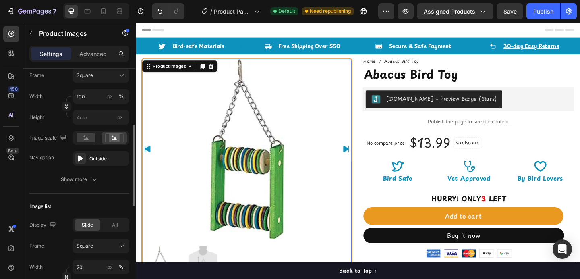
scroll to position [141, 0]
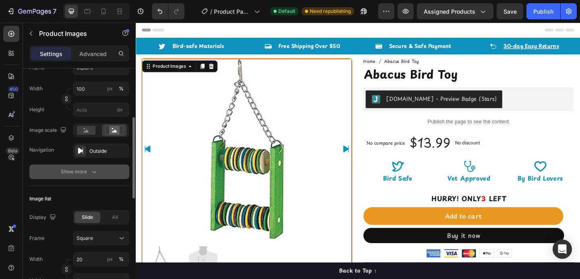
click at [91, 169] on icon "button" at bounding box center [94, 172] width 8 height 8
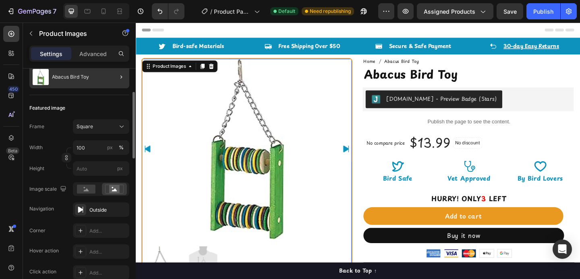
scroll to position [93, 0]
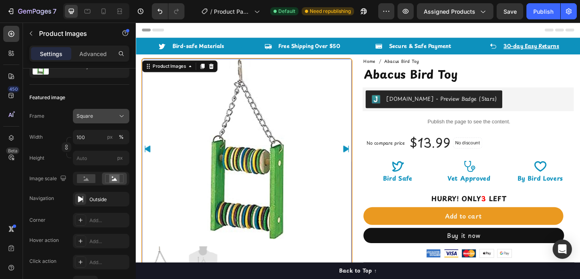
click at [93, 119] on div "Square" at bounding box center [96, 115] width 39 height 7
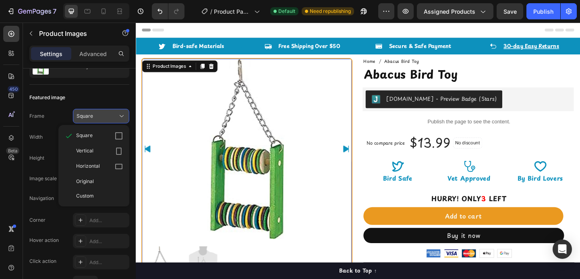
click at [93, 116] on div "Square" at bounding box center [96, 115] width 39 height 7
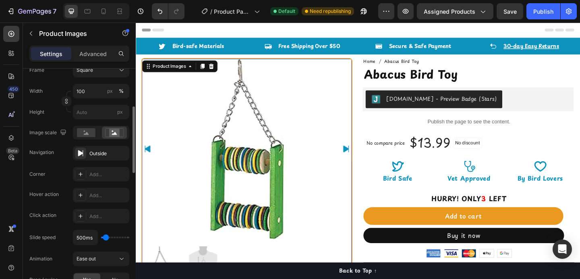
scroll to position [140, 0]
click at [89, 136] on div at bounding box center [86, 131] width 25 height 12
click at [108, 135] on icon at bounding box center [114, 131] width 19 height 9
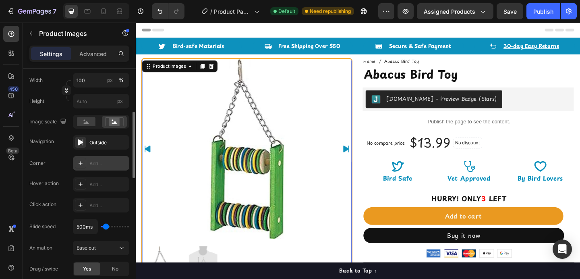
scroll to position [150, 0]
click at [96, 146] on div "Outside" at bounding box center [101, 142] width 56 height 14
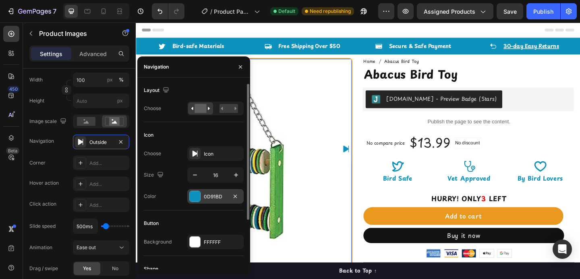
click at [197, 197] on div at bounding box center [195, 196] width 10 height 10
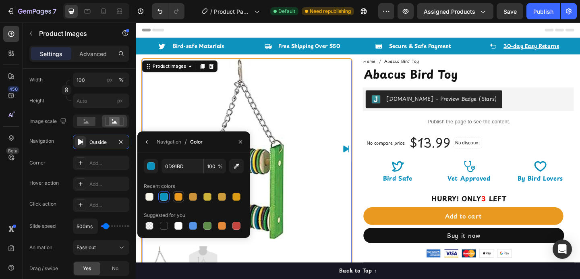
click at [178, 197] on div at bounding box center [178, 196] width 8 height 8
type input "EA9920"
click at [243, 144] on icon "button" at bounding box center [240, 142] width 6 height 6
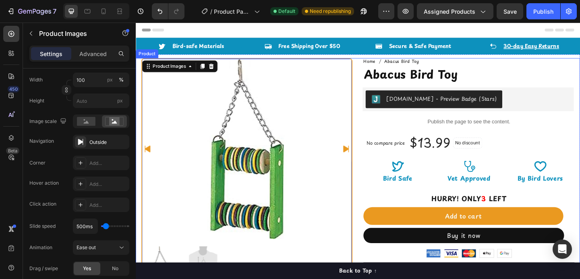
click at [373, 137] on div "Product Images 0 Row Judge.me - Preview Badge (Stars) Judge.me Home Abacus Bird…" at bounding box center [377, 186] width 483 height 250
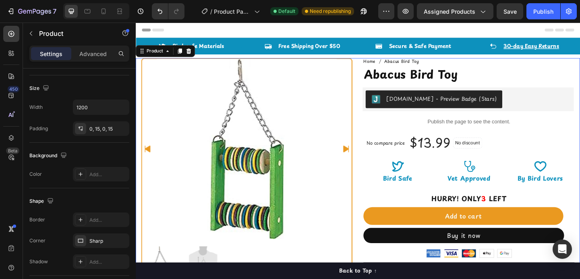
scroll to position [0, 0]
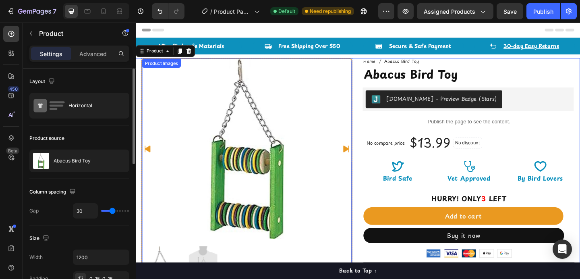
click at [171, 156] on img at bounding box center [257, 160] width 196 height 196
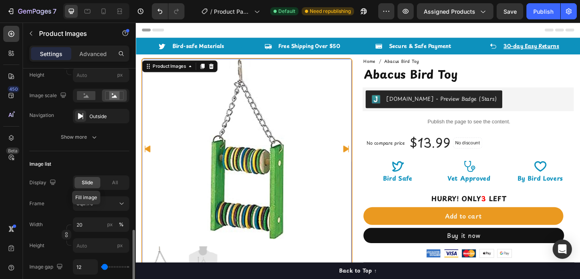
scroll to position [250, 0]
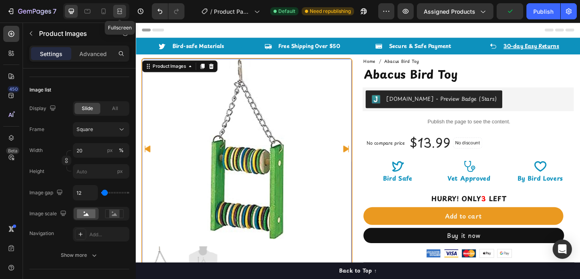
click at [116, 9] on icon at bounding box center [120, 11] width 8 height 8
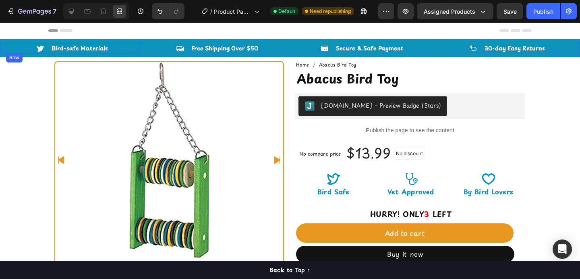
click at [16, 50] on div "Icon Bird-safe Materials Text block Row" at bounding box center [72, 48] width 133 height 10
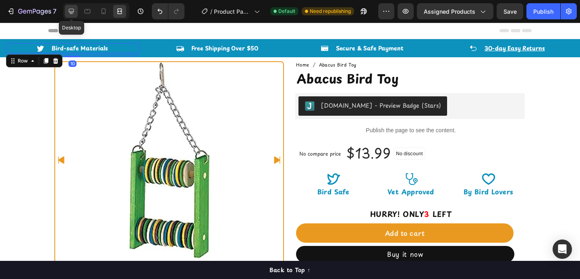
click at [70, 14] on icon at bounding box center [71, 11] width 5 height 5
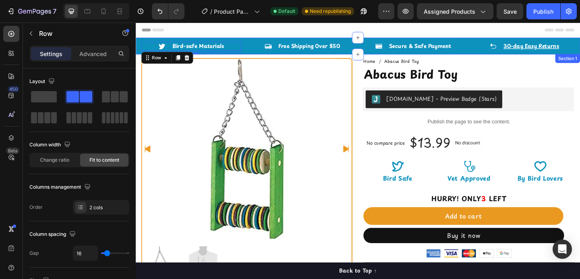
click at [255, 48] on div "Icon Bird-safe Materials Text block Row 10 Icon Free Shipping Over $50 Text blo…" at bounding box center [377, 48] width 483 height 18
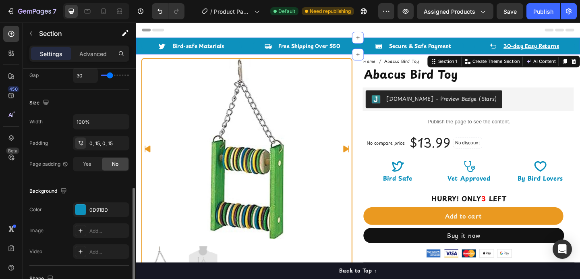
scroll to position [253, 0]
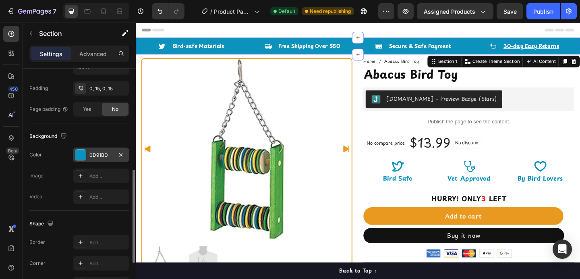
click at [82, 157] on div at bounding box center [80, 154] width 10 height 10
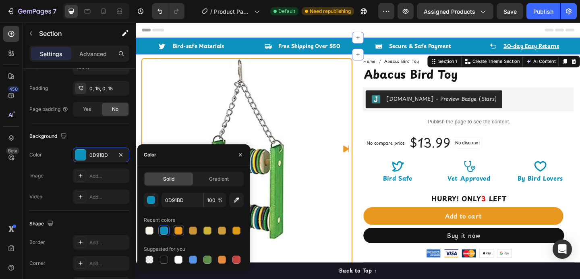
click at [180, 233] on div at bounding box center [178, 230] width 8 height 8
type input "EA9920"
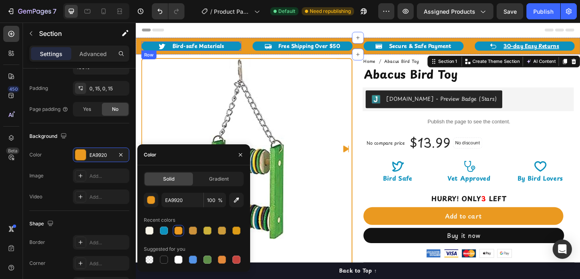
click at [237, 50] on div "Icon Bird-safe Materials Text block Row" at bounding box center [196, 48] width 109 height 10
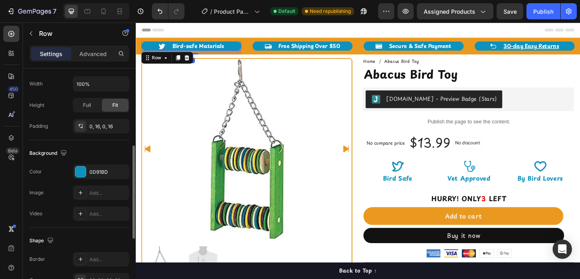
scroll to position [209, 0]
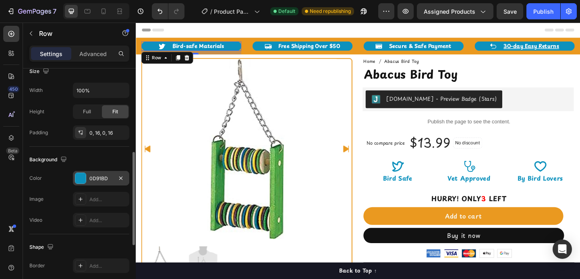
click at [81, 174] on div at bounding box center [80, 178] width 10 height 10
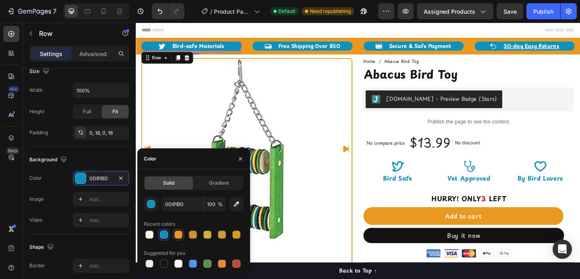
click at [179, 231] on div at bounding box center [178, 234] width 8 height 8
type input "EA9920"
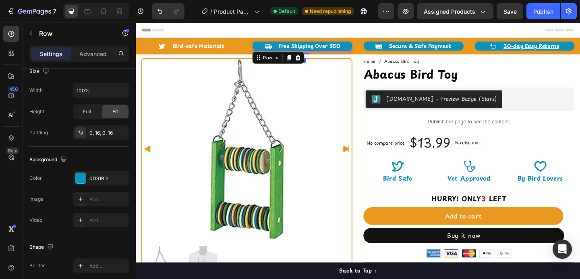
click at [265, 46] on div "Icon Free Shipping Over $50 Text block Row 10" at bounding box center [317, 48] width 109 height 10
click at [80, 179] on div at bounding box center [80, 178] width 10 height 10
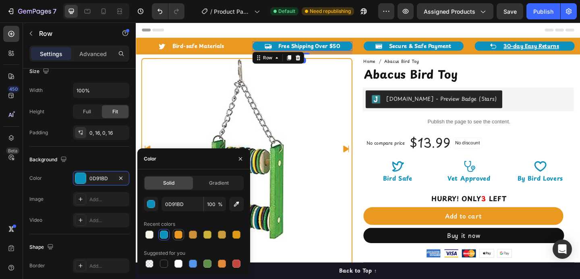
click at [178, 234] on div at bounding box center [178, 234] width 8 height 8
type input "EA9920"
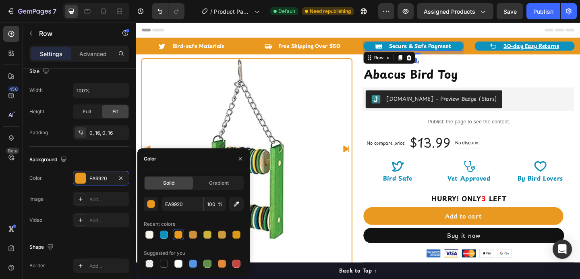
click at [383, 47] on div "Icon Secure & Safe Payment Text block Row 10" at bounding box center [437, 48] width 109 height 10
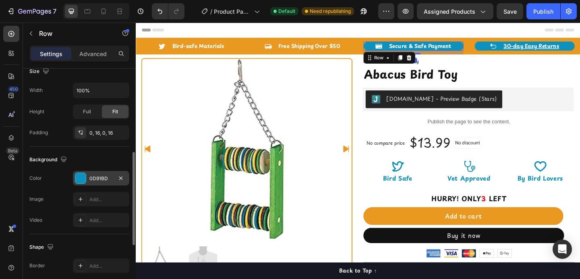
click at [83, 180] on div at bounding box center [80, 178] width 10 height 10
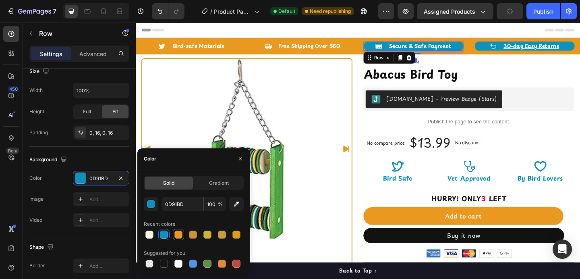
click at [176, 235] on div at bounding box center [178, 234] width 8 height 8
type input "EA9920"
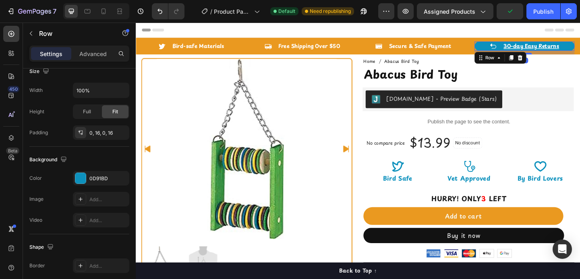
click at [506, 49] on div "Icon 30-day Easy Returns Text block Row 10" at bounding box center [558, 48] width 109 height 10
click at [85, 178] on div at bounding box center [80, 178] width 10 height 10
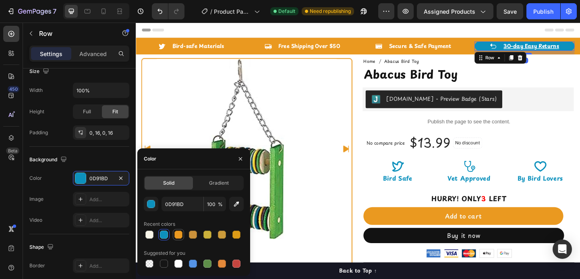
click at [180, 234] on div at bounding box center [178, 234] width 8 height 8
type input "EA9920"
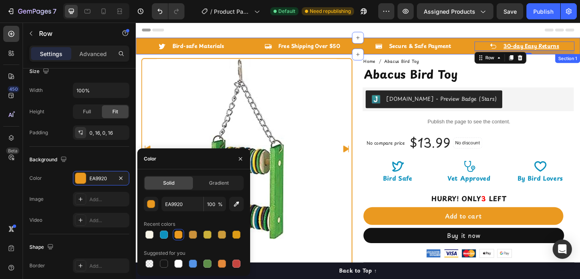
click at [368, 45] on div "Icon Bird-safe Materials Text block Row Icon Free Shipping Over $50 Text block …" at bounding box center [377, 48] width 483 height 18
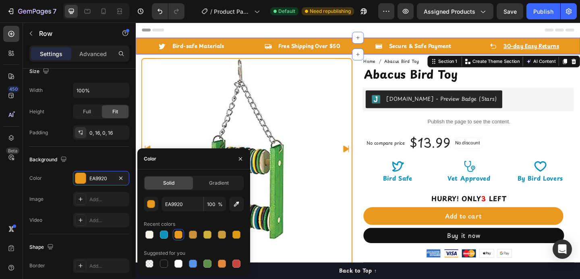
scroll to position [0, 0]
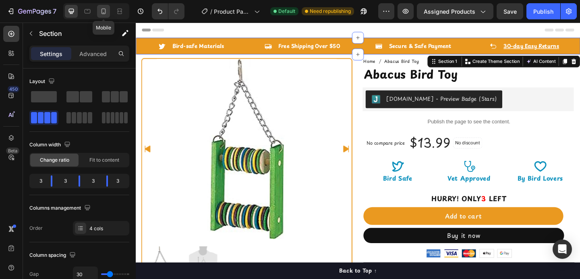
click at [104, 11] on icon at bounding box center [103, 11] width 8 height 8
type input "0"
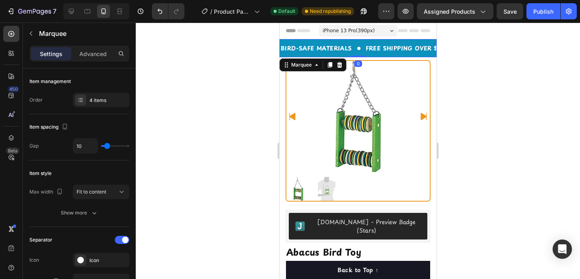
click at [356, 43] on div "BIRD-SAFE MATERIALS Text" at bounding box center [321, 48] width 85 height 18
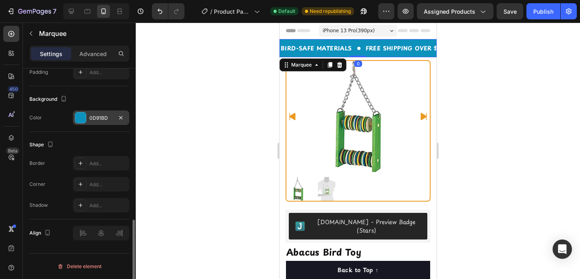
click at [81, 118] on div at bounding box center [80, 117] width 10 height 10
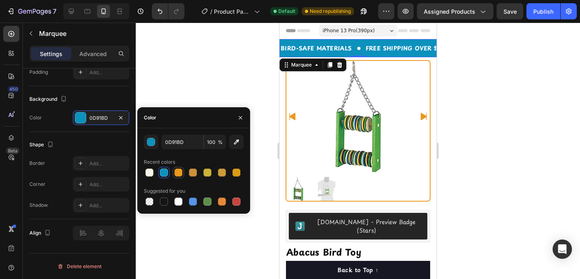
click at [177, 172] on div at bounding box center [178, 172] width 8 height 8
type input "EA9920"
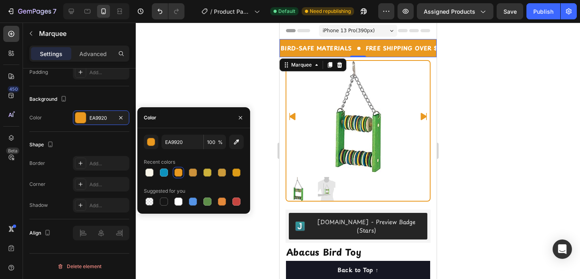
click at [224, 82] on div at bounding box center [358, 151] width 444 height 256
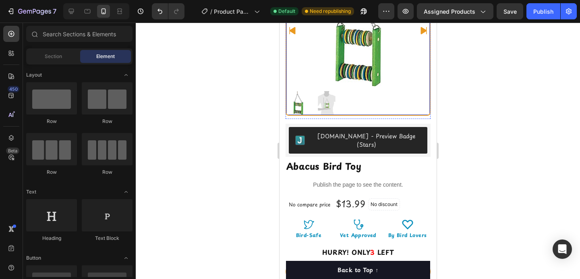
scroll to position [81, 0]
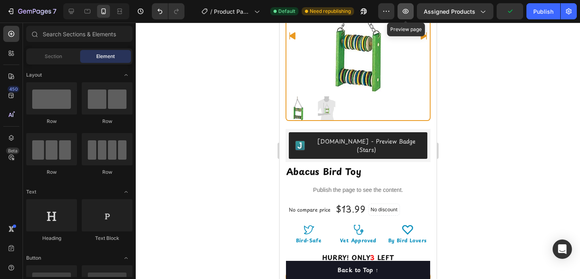
click at [409, 12] on icon "button" at bounding box center [406, 11] width 6 height 5
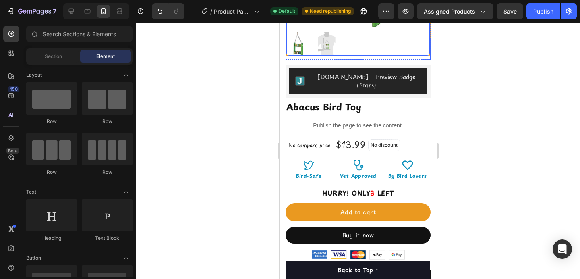
scroll to position [146, 0]
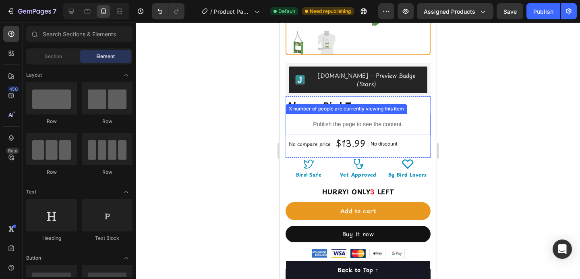
click at [319, 114] on div "Publish the page to see the content." at bounding box center [357, 124] width 145 height 21
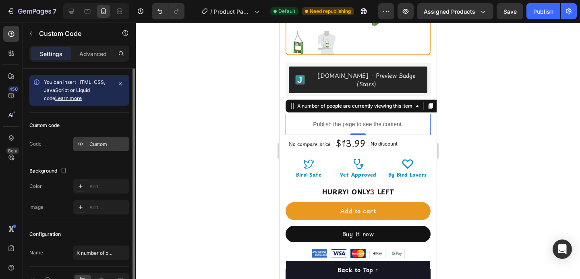
click at [99, 144] on div "Custom" at bounding box center [108, 144] width 38 height 7
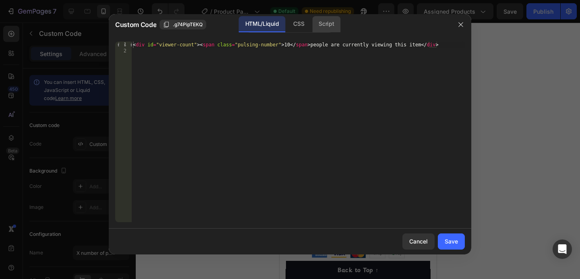
click at [316, 23] on div "Script" at bounding box center [326, 24] width 28 height 16
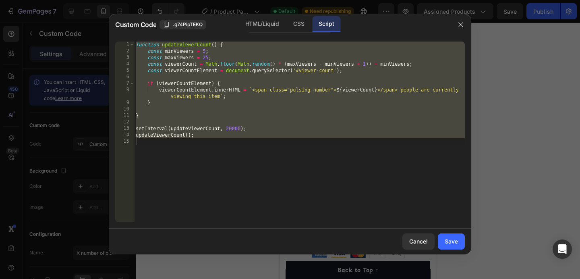
click at [207, 59] on div "function updateViewerCount ( ) { const minViewers = 5 ; const maxViewers = 25 ;…" at bounding box center [299, 137] width 331 height 193
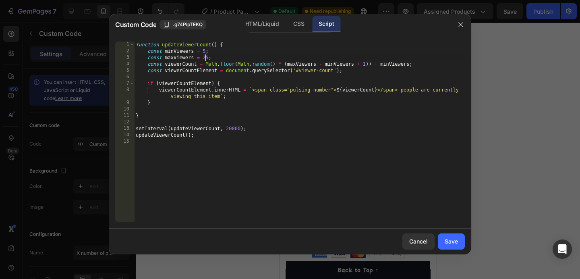
click at [206, 52] on div "function updateViewerCount ( ) { const minViewers = 5 ; const maxViewers = 25 ;…" at bounding box center [299, 137] width 331 height 193
click at [192, 57] on div "function updateViewerCount ( ) { const minViewers = 1 ; const maxViewers = 25 ;…" at bounding box center [299, 137] width 331 height 193
click at [207, 58] on div "function updateViewerCount ( ) { const minViewers = 1 ; const maxViewers = 25 ;…" at bounding box center [299, 137] width 331 height 193
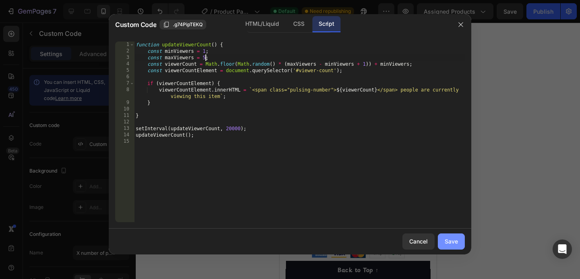
type textarea "const maxViewers = 5;"
click at [446, 240] on div "Save" at bounding box center [451, 241] width 13 height 8
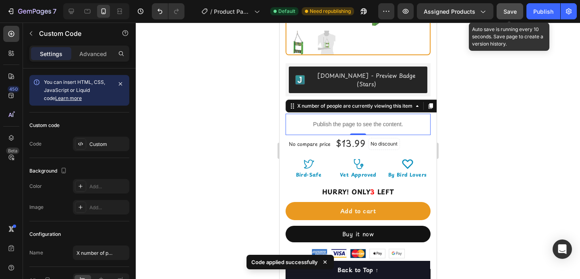
click at [508, 13] on span "Save" at bounding box center [509, 11] width 13 height 7
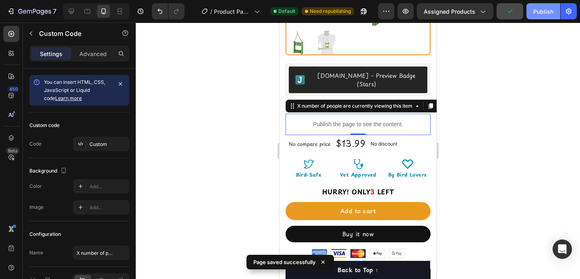
click at [541, 11] on div "Publish" at bounding box center [543, 11] width 20 height 8
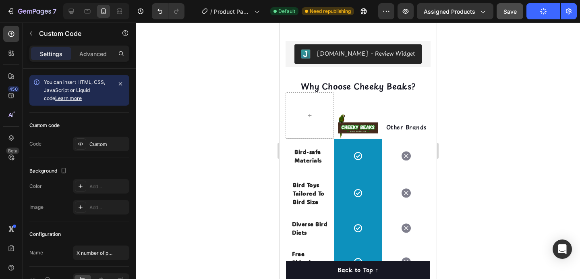
scroll to position [702, 0]
click at [339, 139] on div "Icon Row" at bounding box center [357, 155] width 48 height 35
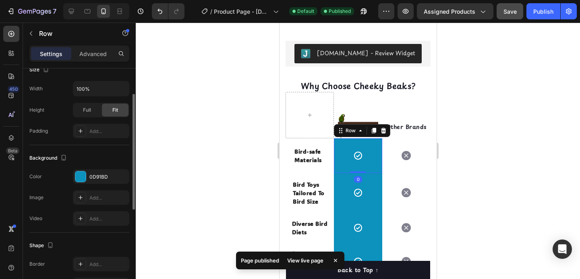
scroll to position [204, 0]
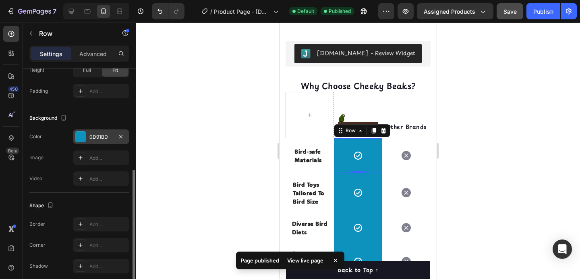
click at [79, 137] on div at bounding box center [80, 136] width 10 height 10
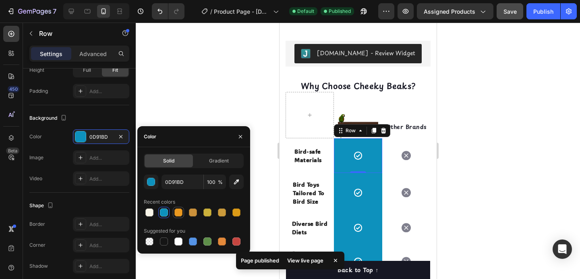
click at [174, 212] on div at bounding box center [178, 212] width 8 height 8
type input "EA9920"
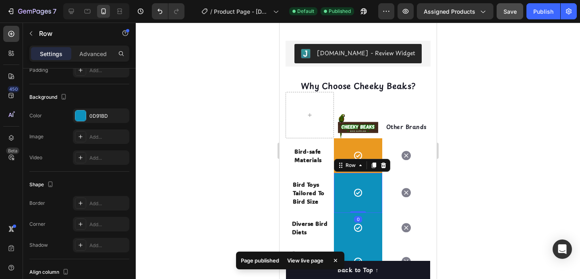
click at [343, 186] on div "Icon Row 0" at bounding box center [357, 193] width 48 height 40
click at [85, 110] on div "0D91BD" at bounding box center [101, 115] width 56 height 14
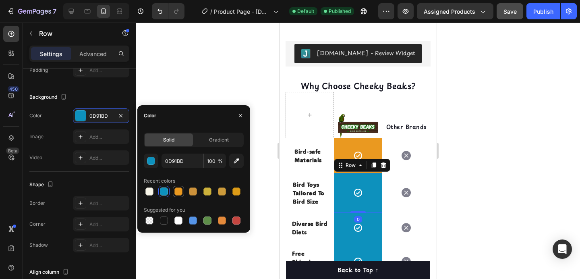
click at [178, 189] on div at bounding box center [178, 191] width 8 height 8
type input "EA9920"
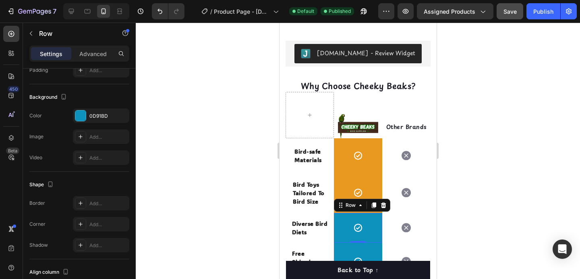
click at [339, 221] on div "Icon Row 0" at bounding box center [357, 228] width 48 height 30
click at [79, 119] on div at bounding box center [80, 115] width 10 height 10
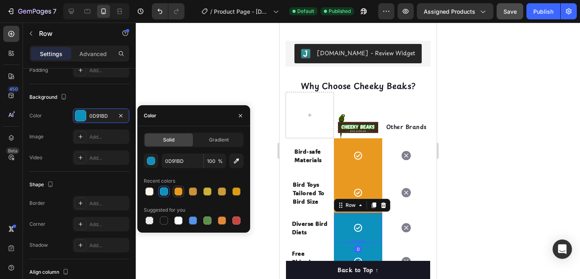
click at [180, 193] on div at bounding box center [178, 191] width 8 height 8
type input "EA9920"
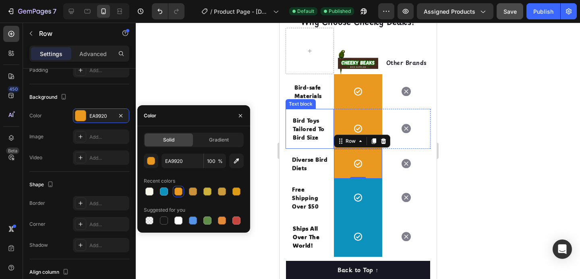
scroll to position [799, 0]
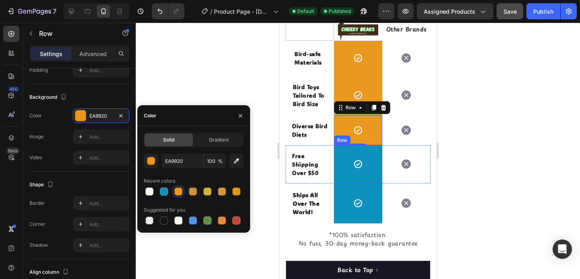
click at [339, 152] on div "Icon Row" at bounding box center [357, 164] width 48 height 38
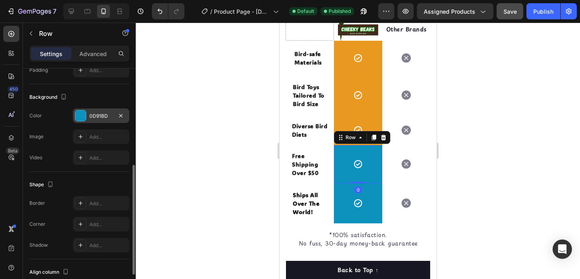
click at [83, 120] on div at bounding box center [80, 115] width 10 height 10
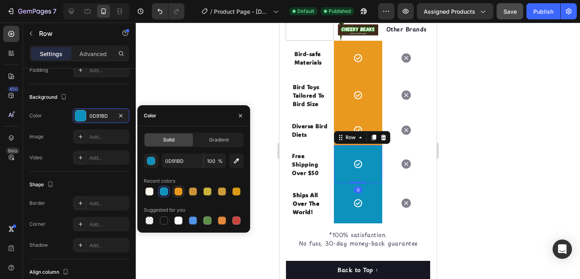
click at [179, 193] on div at bounding box center [178, 191] width 8 height 8
type input "EA9920"
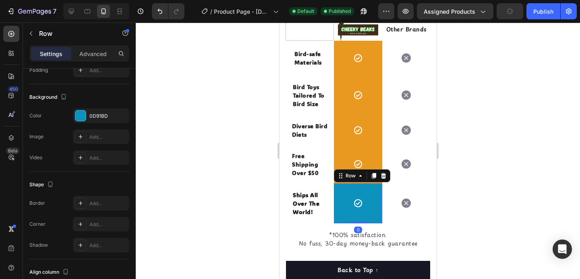
click at [343, 185] on div "Icon Row 0" at bounding box center [357, 203] width 48 height 40
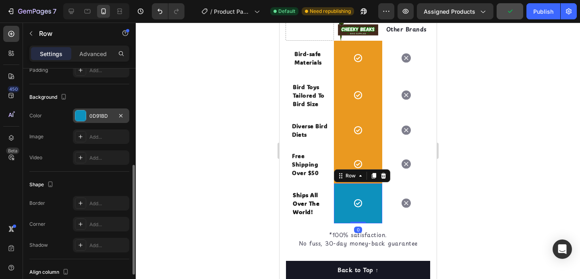
click at [78, 114] on div at bounding box center [80, 115] width 10 height 10
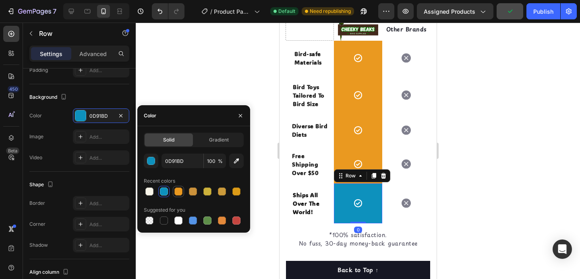
click at [180, 192] on div at bounding box center [178, 191] width 8 height 8
type input "EA9920"
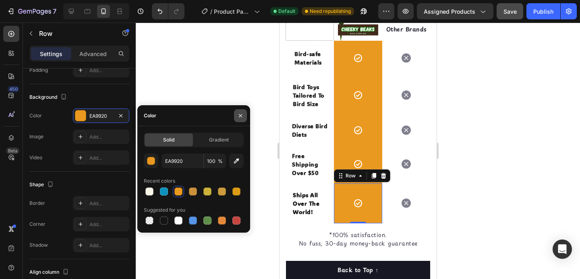
click at [240, 115] on icon "button" at bounding box center [240, 115] width 3 height 3
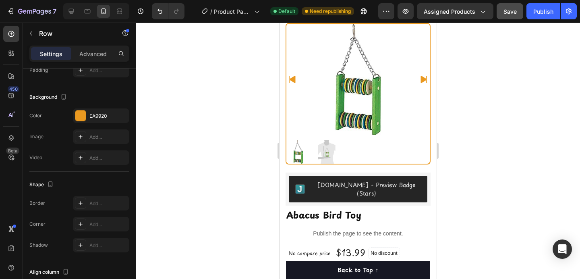
scroll to position [0, 0]
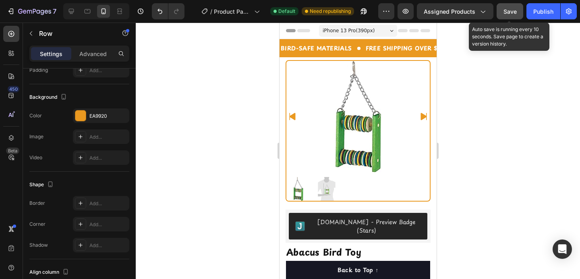
click at [509, 15] on div "Save" at bounding box center [509, 11] width 13 height 8
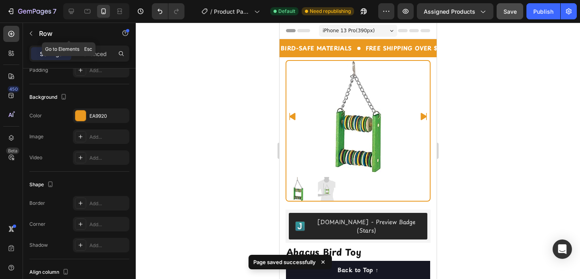
click at [35, 32] on button "button" at bounding box center [31, 33] width 13 height 13
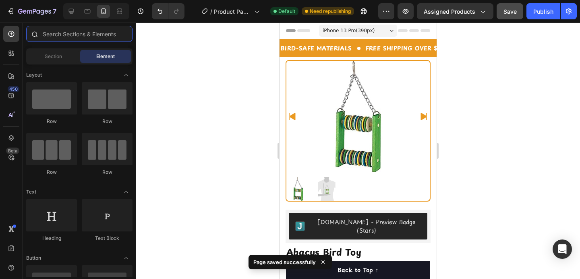
click at [51, 33] on input "text" at bounding box center [79, 34] width 106 height 16
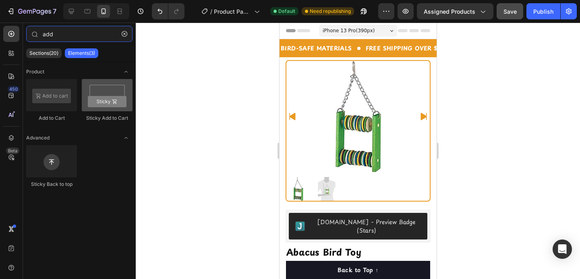
type input "add"
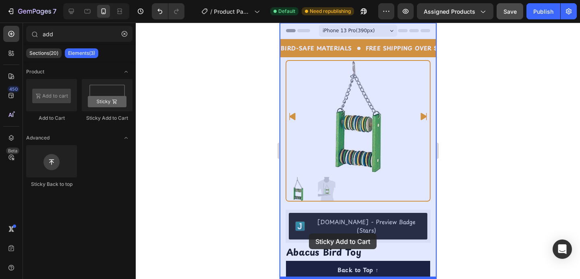
drag, startPoint x: 383, startPoint y: 123, endPoint x: 307, endPoint y: 232, distance: 132.5
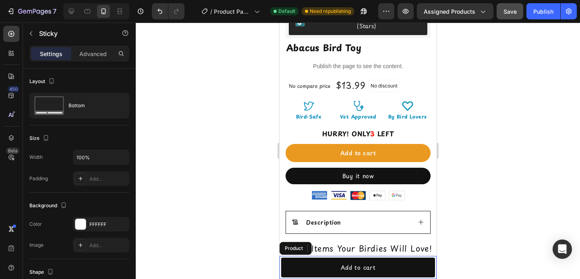
scroll to position [206, 0]
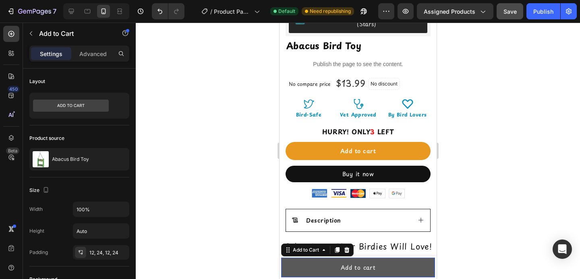
click at [303, 271] on button "Add to cart" at bounding box center [358, 267] width 154 height 20
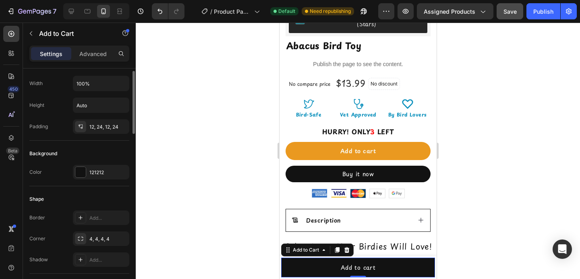
scroll to position [126, 0]
click at [78, 170] on div at bounding box center [80, 171] width 10 height 10
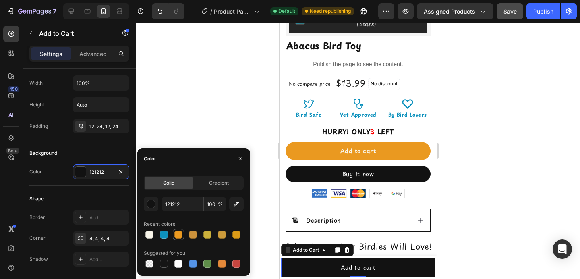
click at [182, 237] on div at bounding box center [178, 234] width 8 height 8
type input "EA9920"
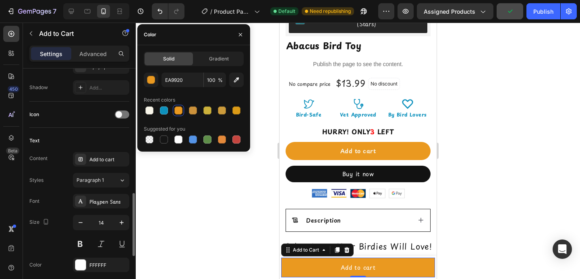
scroll to position [332, 0]
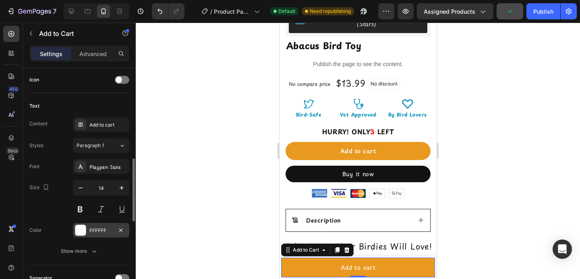
click at [80, 228] on div at bounding box center [80, 230] width 10 height 10
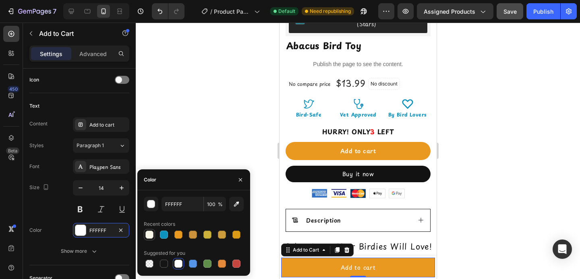
click at [153, 234] on div at bounding box center [149, 234] width 8 height 8
type input "F8F5E9"
click at [244, 183] on button "button" at bounding box center [240, 179] width 13 height 13
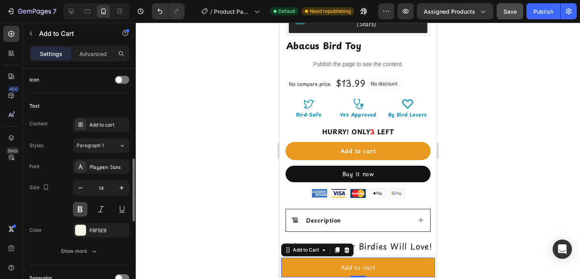
click at [84, 208] on button at bounding box center [80, 209] width 14 height 14
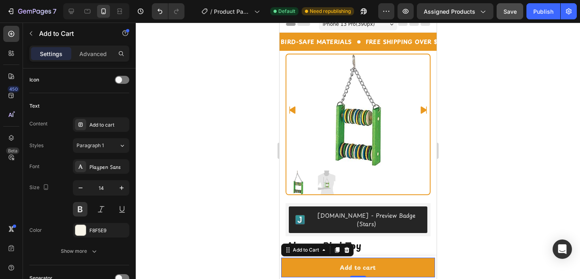
scroll to position [0, 0]
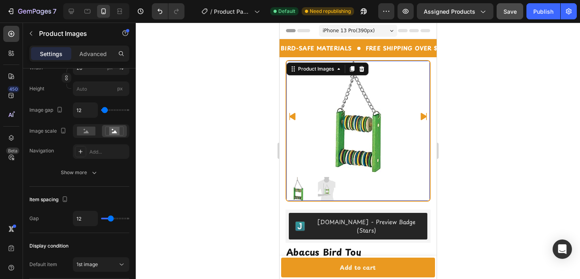
click at [420, 116] on icon "Carousel Next Arrow" at bounding box center [423, 116] width 6 height 7
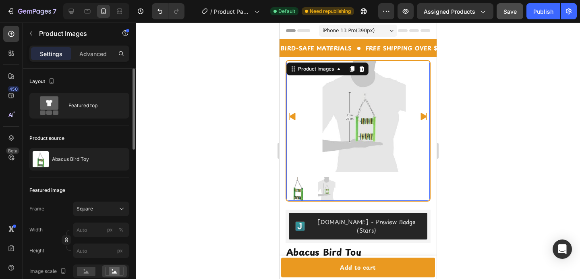
click at [420, 116] on icon "Carousel Next Arrow" at bounding box center [423, 116] width 6 height 7
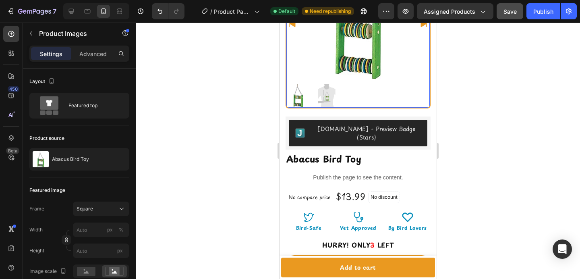
scroll to position [106, 0]
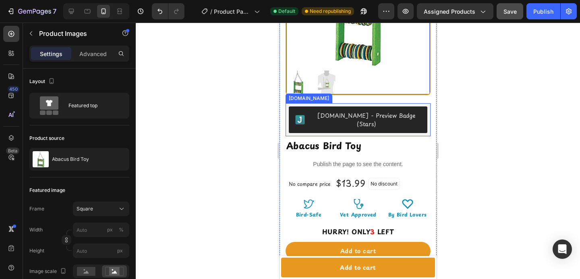
click at [404, 111] on div "[DOMAIN_NAME] - Preview Badge (Stars)" at bounding box center [366, 119] width 110 height 17
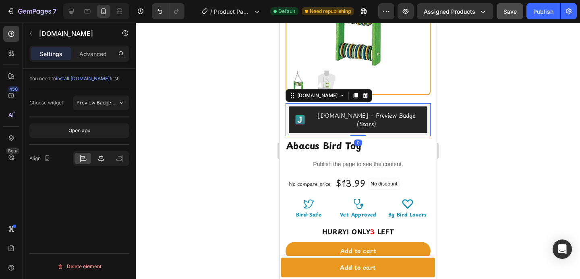
click at [102, 162] on icon at bounding box center [101, 158] width 8 height 8
click at [185, 153] on div at bounding box center [358, 151] width 444 height 256
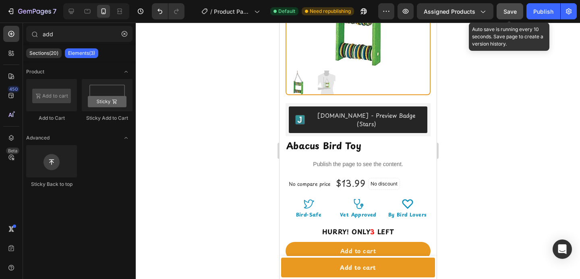
click at [506, 12] on span "Save" at bounding box center [509, 11] width 13 height 7
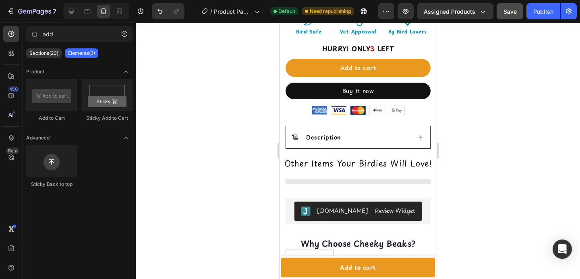
scroll to position [290, 0]
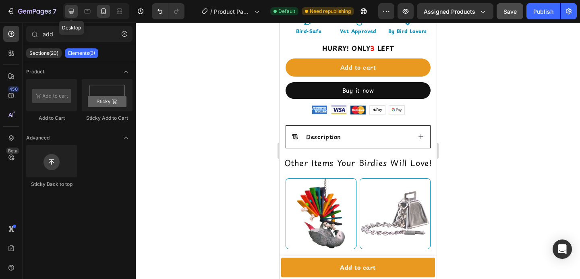
click at [72, 12] on icon at bounding box center [71, 11] width 8 height 8
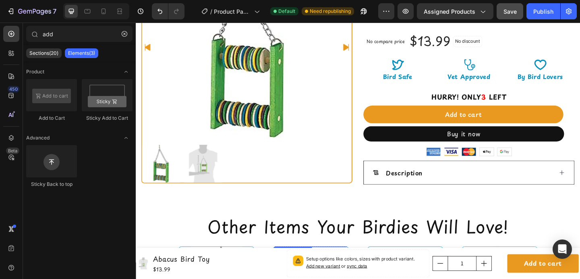
scroll to position [112, 0]
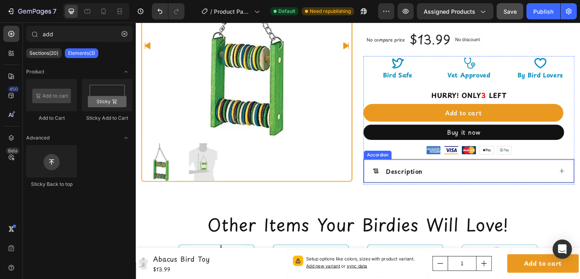
click at [408, 180] on p "Description" at bounding box center [428, 184] width 40 height 10
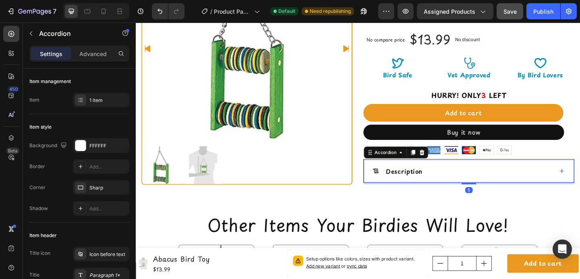
click at [580, 178] on div "Description" at bounding box center [498, 183] width 228 height 25
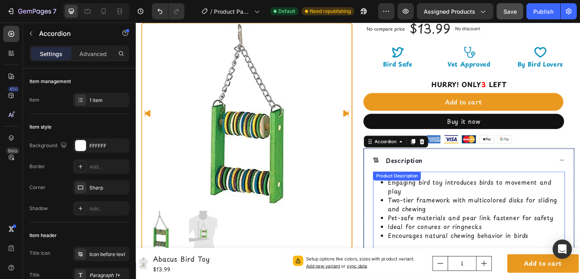
scroll to position [168, 0]
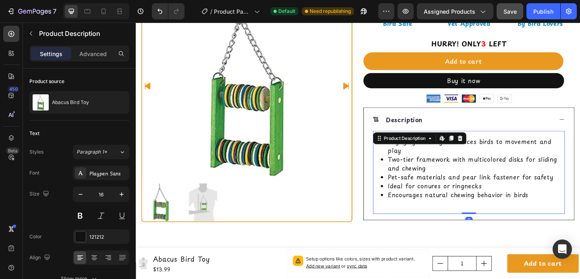
click at [504, 186] on li "Pet-safe materials and pear link fastener for safety" at bounding box center [506, 190] width 192 height 10
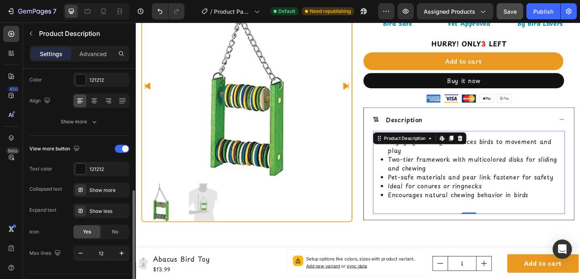
scroll to position [177, 0]
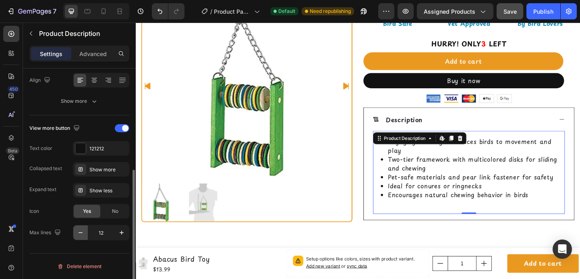
click at [76, 236] on button "button" at bounding box center [80, 232] width 14 height 14
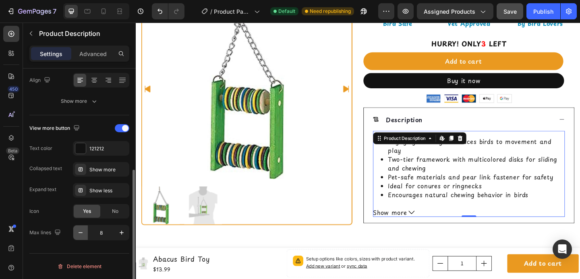
click at [76, 236] on button "button" at bounding box center [80, 232] width 14 height 14
type input "7"
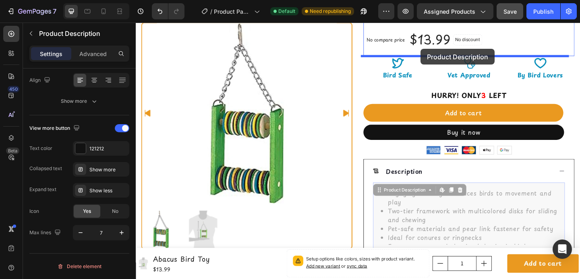
scroll to position [110, 0]
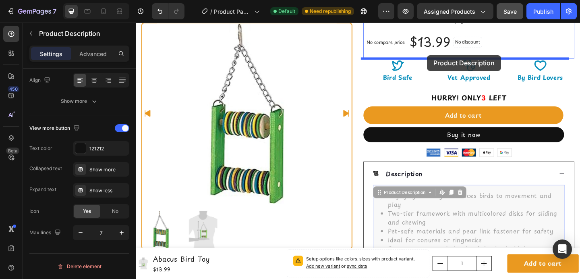
drag, startPoint x: 437, startPoint y: 174, endPoint x: 452, endPoint y: 58, distance: 117.4
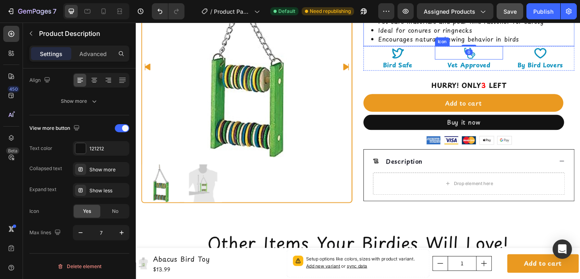
scroll to position [206, 0]
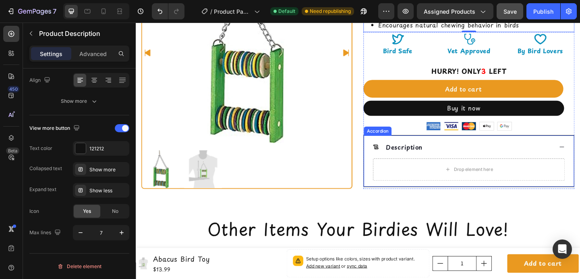
click at [570, 157] on div "Description" at bounding box center [492, 158] width 196 height 12
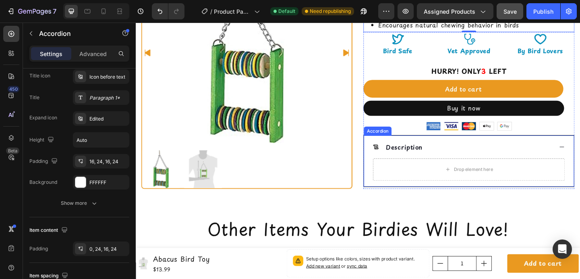
scroll to position [0, 0]
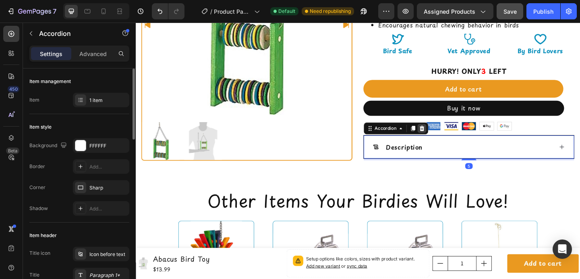
click at [448, 137] on div at bounding box center [447, 138] width 10 height 10
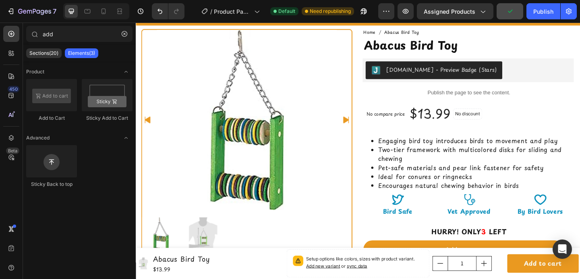
scroll to position [34, 0]
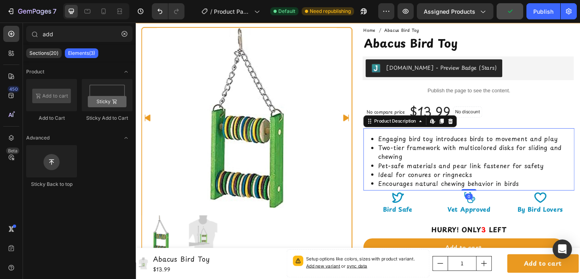
click at [449, 170] on li "Two-tier framework with multicolored disks for sliding and chewing" at bounding box center [505, 162] width 213 height 19
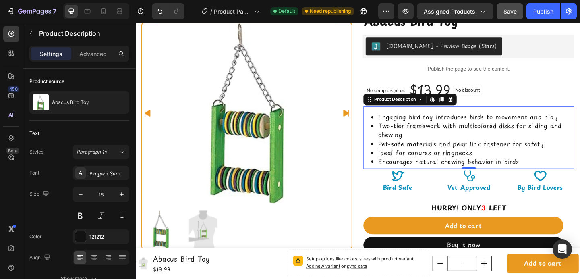
scroll to position [58, 0]
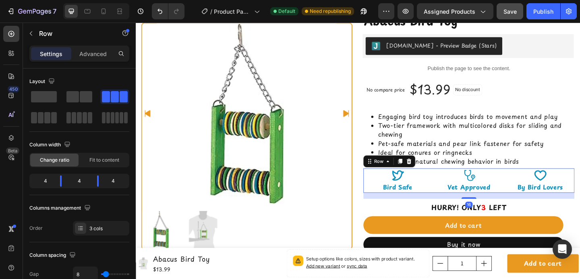
click at [455, 192] on div "Icon Bird Safe Text Block Icon Vet Approved Text Block Icon By Bird Lovers Text…" at bounding box center [498, 194] width 230 height 27
click at [455, 193] on div "Icon Bird Safe Text Block Icon Vet Approved Text Block Icon By Bird Lovers Text…" at bounding box center [498, 194] width 230 height 27
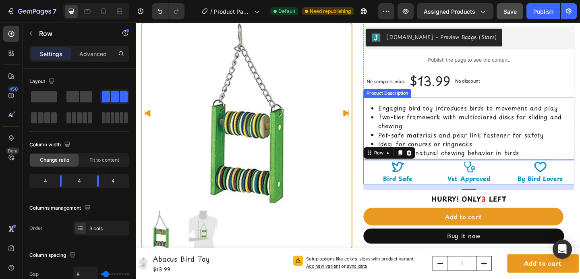
scroll to position [68, 0]
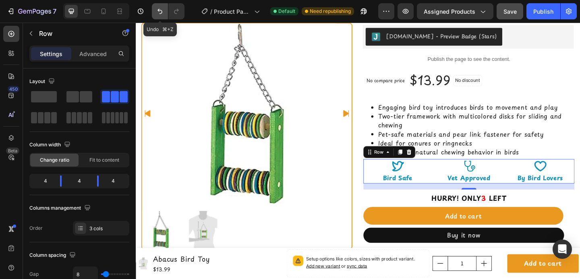
click at [157, 11] on icon "Undo/Redo" at bounding box center [160, 11] width 8 height 8
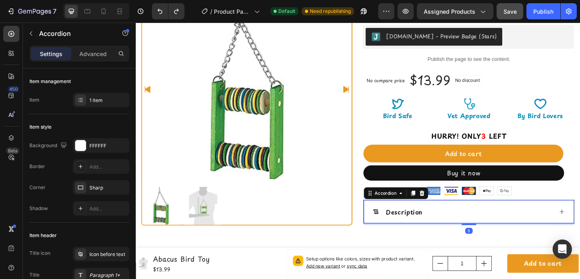
click at [478, 222] on div "Description" at bounding box center [492, 228] width 196 height 12
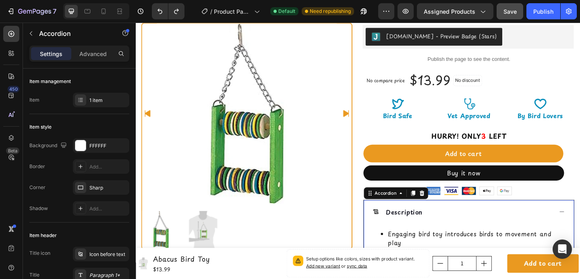
click at [478, 222] on div "Description" at bounding box center [492, 228] width 196 height 12
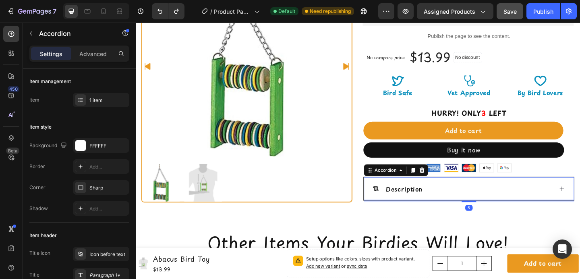
scroll to position [94, 0]
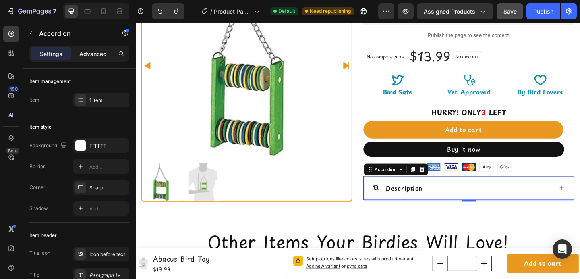
click at [91, 48] on div "Advanced" at bounding box center [93, 53] width 40 height 13
type input "100%"
type input "100"
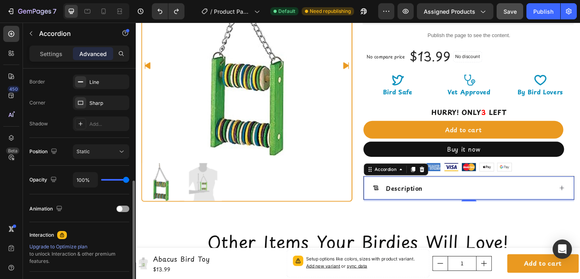
scroll to position [235, 0]
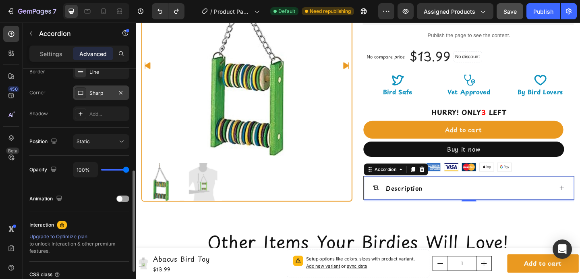
click at [81, 88] on div at bounding box center [80, 92] width 11 height 11
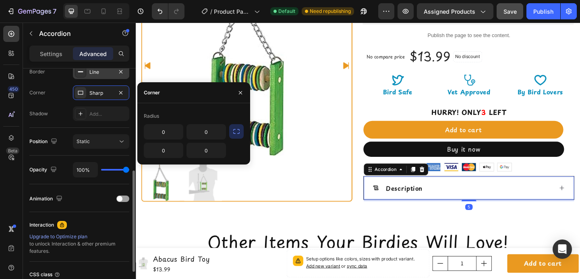
click at [85, 72] on div at bounding box center [80, 71] width 11 height 11
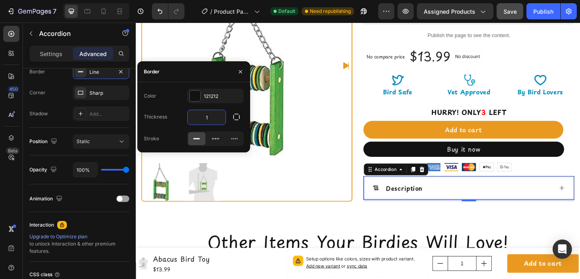
click at [215, 119] on input "1" at bounding box center [207, 117] width 38 height 14
click at [124, 72] on button "button" at bounding box center [121, 72] width 10 height 10
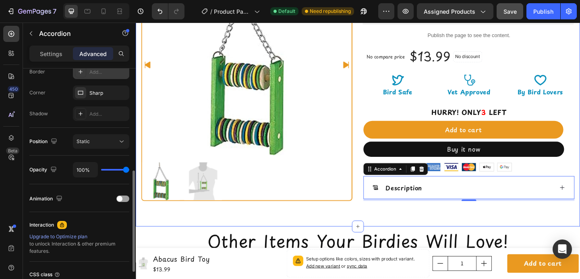
click at [304, 238] on div "BIRD-SAFE MATERIALS Text FREE SHIPPING OVER $50 Text SAFE & SECURE PAYMENTS Tex…" at bounding box center [377, 103] width 483 height 281
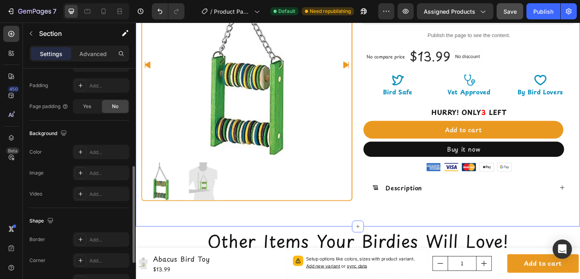
scroll to position [0, 0]
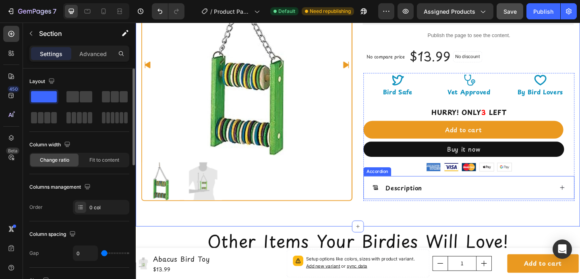
click at [443, 208] on div "Description" at bounding box center [498, 201] width 229 height 25
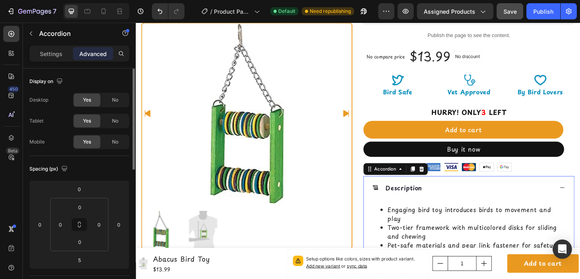
click at [443, 208] on div "Description" at bounding box center [498, 201] width 229 height 25
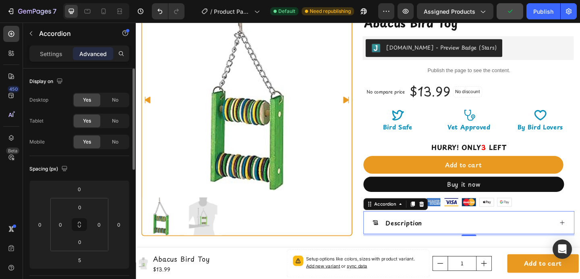
scroll to position [55, 0]
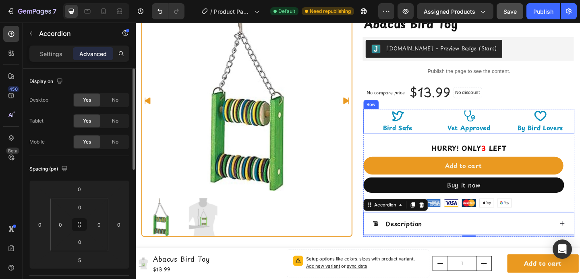
click at [455, 128] on div "Icon Bird Safe Text Block Icon Vet Approved Text Block Icon By Bird Lovers Text…" at bounding box center [498, 129] width 230 height 27
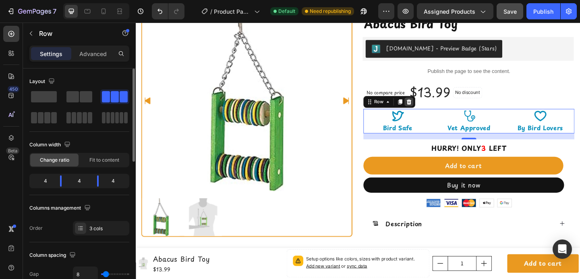
click at [432, 109] on icon at bounding box center [433, 109] width 6 height 6
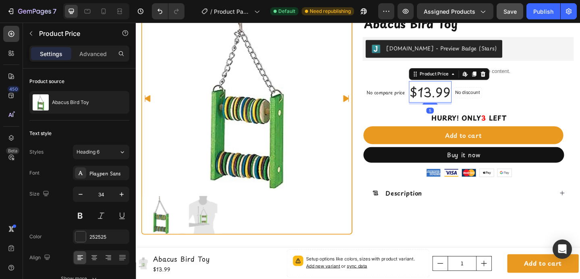
click at [445, 108] on div "$13.99" at bounding box center [456, 97] width 46 height 23
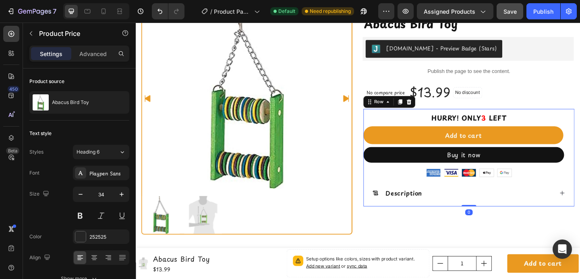
click at [419, 119] on div "Icon Bird-Safe Text Block Icon Vet Approved Text Block Icon By Bird Lovers Text…" at bounding box center [498, 169] width 230 height 106
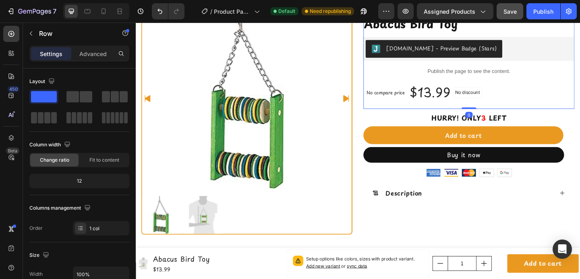
click at [444, 113] on div "Home Abacus Bird Toy Breadcrumb Abacus Bird Toy Product Title Judge.me - Previe…" at bounding box center [498, 61] width 230 height 110
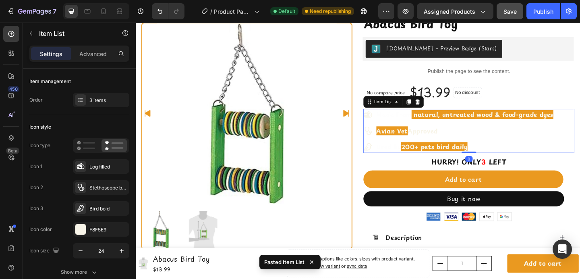
click at [472, 143] on p "Avian Vet Approved" at bounding box center [493, 140] width 192 height 10
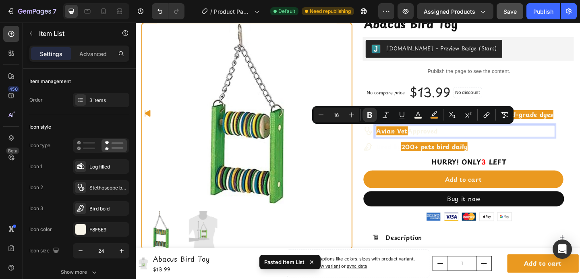
click at [516, 157] on p "Used by 200+ pets bird daily" at bounding box center [493, 158] width 192 height 10
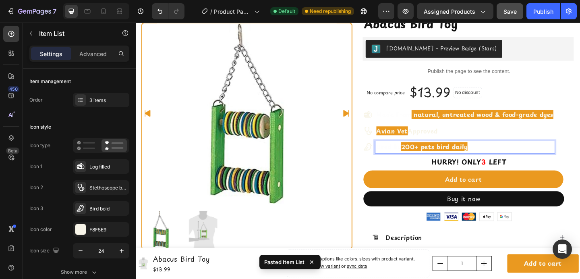
click at [516, 157] on p "Used by 200+ pets bird daily" at bounding box center [493, 158] width 192 height 10
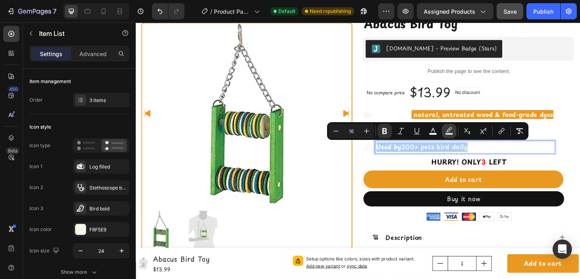
click at [447, 132] on icon "Editor contextual toolbar" at bounding box center [449, 131] width 8 height 8
type input "000000"
type input "77"
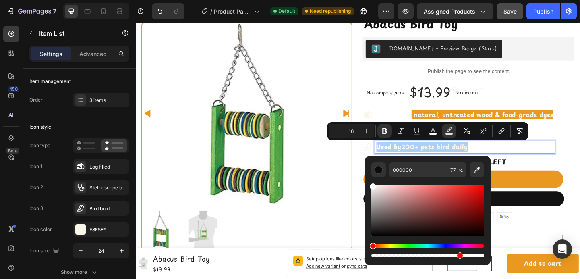
drag, startPoint x: 379, startPoint y: 196, endPoint x: 368, endPoint y: 181, distance: 18.0
click at [368, 181] on div "000000 77 %" at bounding box center [428, 207] width 126 height 103
type input "FFFFFF"
click at [431, 132] on icon "Editor contextual toolbar" at bounding box center [433, 131] width 8 height 8
type input "FEFEFE"
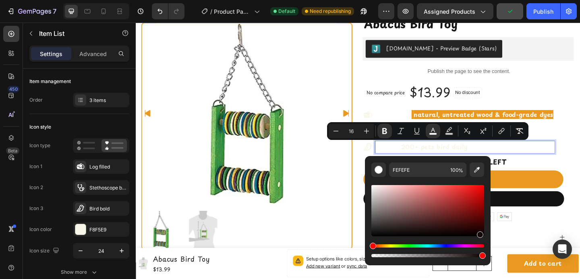
drag, startPoint x: 407, startPoint y: 209, endPoint x: 479, endPoint y: 233, distance: 76.3
click at [479, 233] on div "Editor contextual toolbar" at bounding box center [427, 210] width 113 height 51
type input "0C0000"
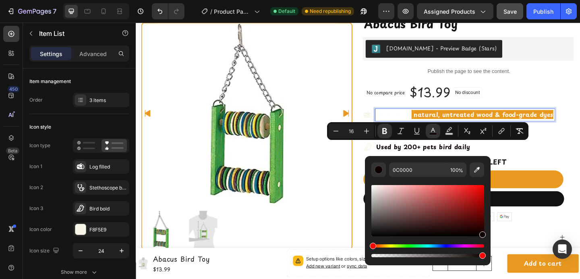
click at [481, 120] on strong "natural, untreated wood & food-grade dyes" at bounding box center [514, 123] width 152 height 10
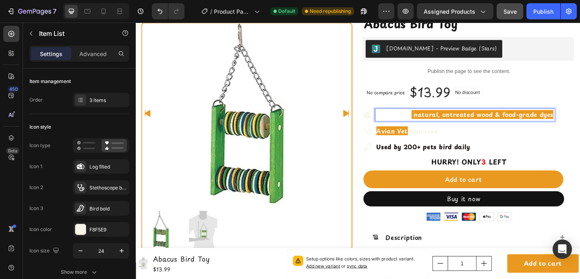
click at [457, 125] on strong "natural, untreated wood & food-grade dyes" at bounding box center [514, 123] width 152 height 10
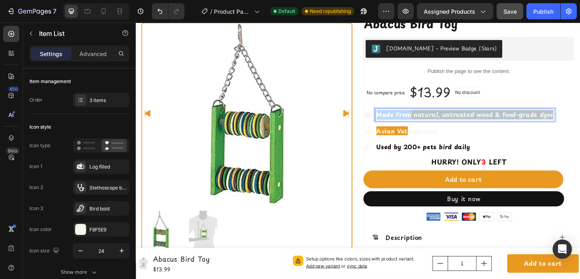
click at [457, 125] on strong "natural, untreated wood & food-grade dyes" at bounding box center [514, 123] width 152 height 10
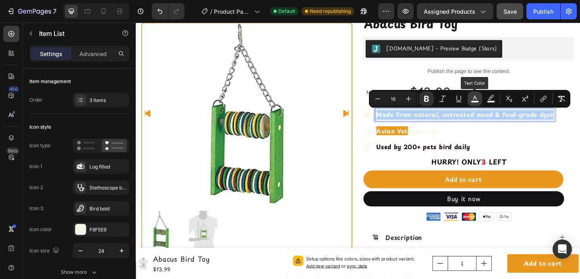
click at [474, 103] on button "color" at bounding box center [475, 98] width 14 height 14
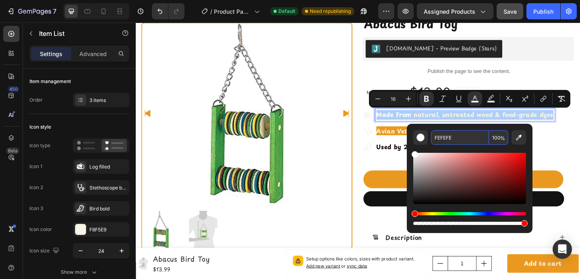
click at [453, 142] on input "FEFEFE" at bounding box center [460, 137] width 58 height 14
type input "1C1C1C"
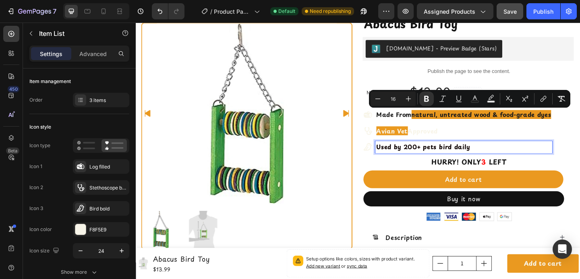
click at [414, 156] on strong "Used by 200+ pets bird daily" at bounding box center [447, 158] width 101 height 10
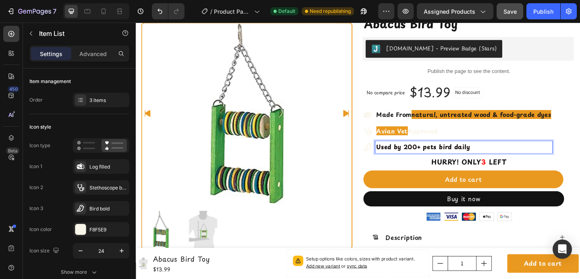
click at [438, 156] on strong "Used by 200+ pets bird daily" at bounding box center [447, 158] width 101 height 10
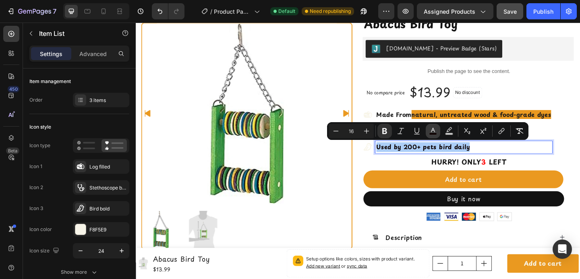
click at [431, 130] on icon "Editor contextual toolbar" at bounding box center [433, 131] width 8 height 8
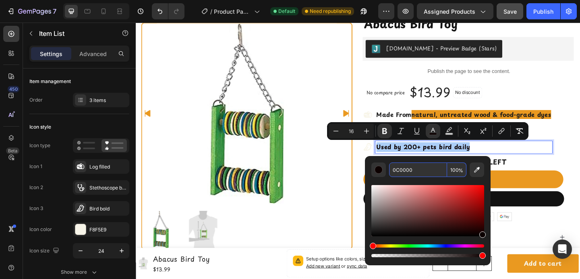
click at [414, 166] on input "0C0000" at bounding box center [418, 169] width 58 height 14
type input "1C1C1C"
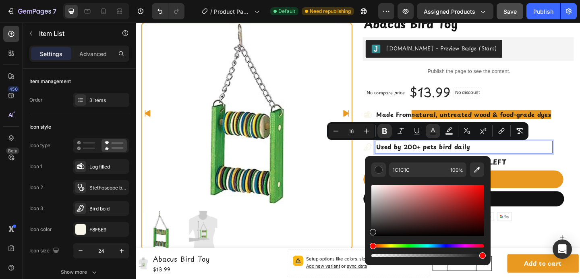
click at [419, 116] on div "Home Abacus Bird Toy Breadcrumb Abacus Bird Toy Product Title Judge.me - Previe…" at bounding box center [498, 85] width 230 height 158
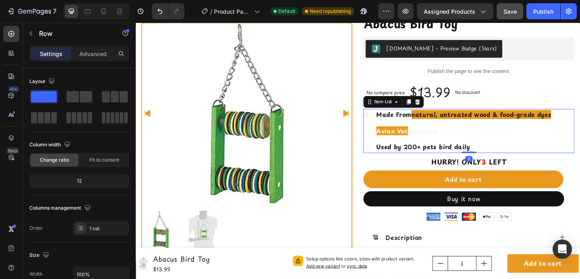
click at [421, 136] on strong "Avian Vet" at bounding box center [414, 140] width 34 height 10
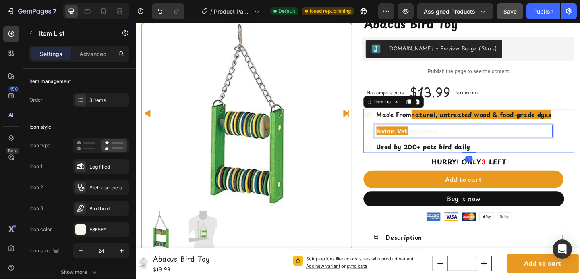
click at [421, 136] on strong "Avian Vet" at bounding box center [414, 140] width 34 height 10
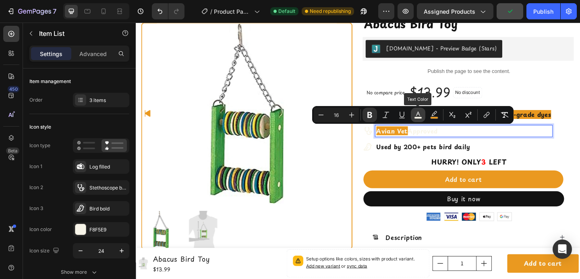
click at [416, 120] on button "color" at bounding box center [418, 115] width 14 height 14
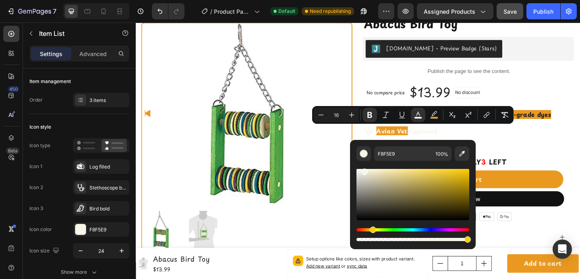
click at [404, 163] on div "Editor contextual toolbar" at bounding box center [412, 202] width 113 height 82
click at [404, 158] on input "F8F5E9" at bounding box center [403, 153] width 58 height 14
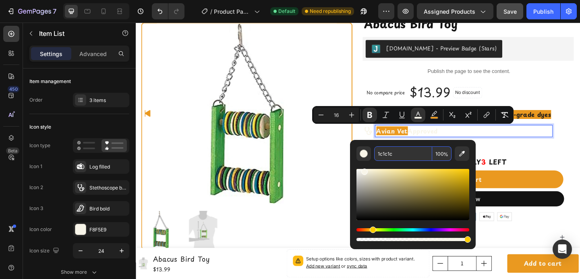
type input "1C1C1C"
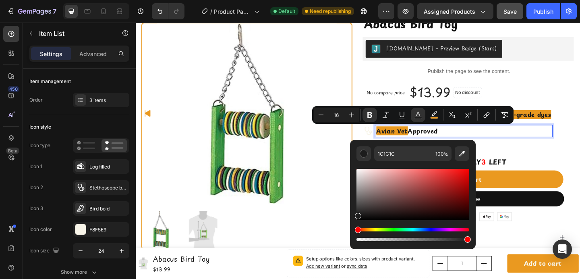
click at [484, 137] on p "Avian Vet Approved" at bounding box center [492, 140] width 190 height 10
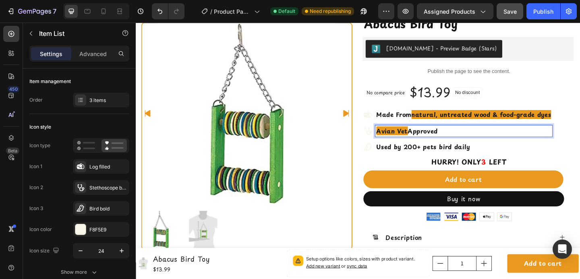
click at [483, 123] on strong "natural, untreated wood & food-grade dyes" at bounding box center [512, 123] width 152 height 10
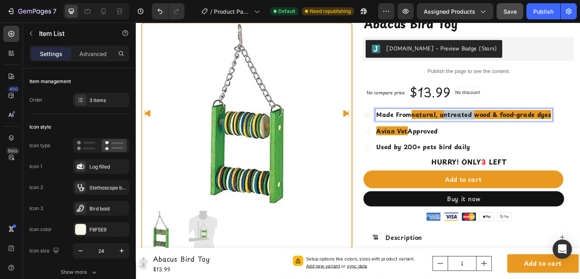
click at [483, 123] on strong "natural, untreated wood & food-grade dyes" at bounding box center [512, 123] width 152 height 10
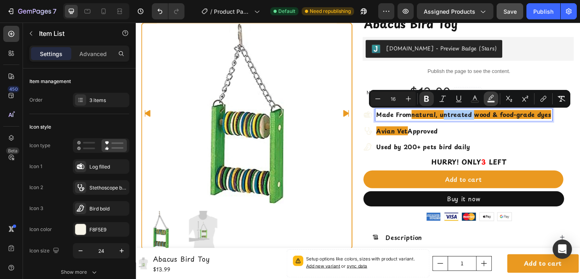
click at [487, 96] on icon "Editor contextual toolbar" at bounding box center [491, 99] width 8 height 8
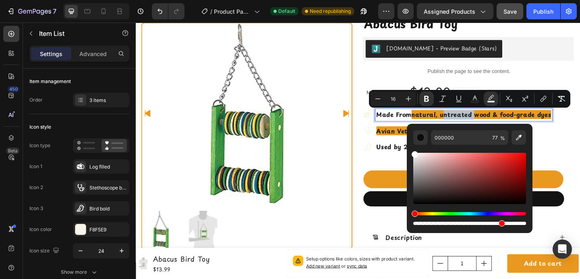
drag, startPoint x: 428, startPoint y: 165, endPoint x: 411, endPoint y: 146, distance: 25.4
click at [411, 146] on div "000000 77 %" at bounding box center [470, 175] width 126 height 103
type input "FFFFFF"
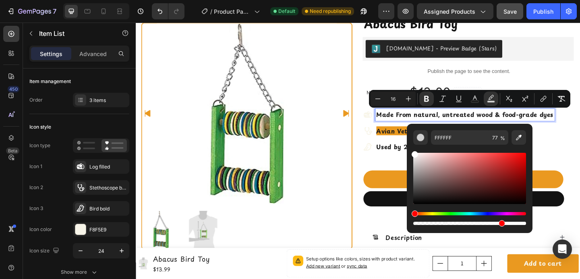
click at [580, 132] on div "Made From natural, untreated wood & food-grade dyes Avian Vet Approved Used by …" at bounding box center [498, 140] width 230 height 48
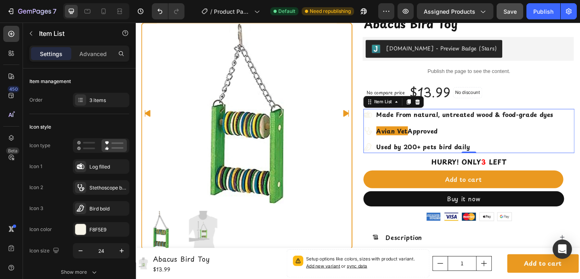
click at [511, 139] on p "Avian Vet Approved" at bounding box center [493, 140] width 192 height 10
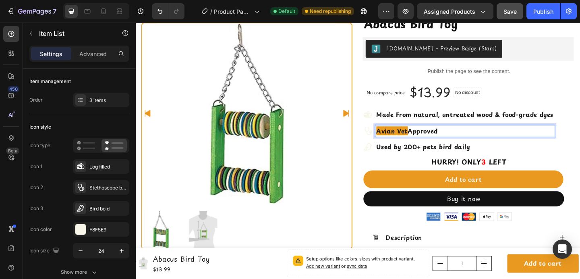
click at [511, 139] on p "Avian Vet Approved" at bounding box center [493, 140] width 192 height 10
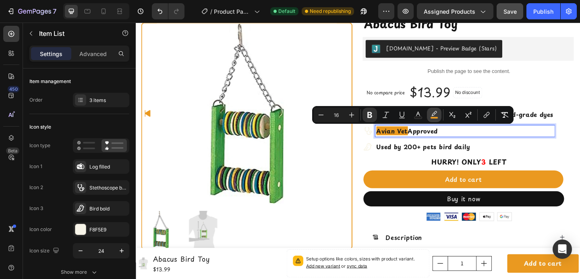
click at [433, 113] on icon "Editor contextual toolbar" at bounding box center [434, 113] width 6 height 5
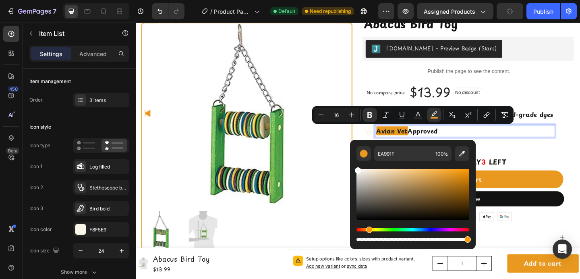
drag, startPoint x: 430, startPoint y: 198, endPoint x: 355, endPoint y: 166, distance: 81.0
click at [355, 166] on div "EA991F 100 %" at bounding box center [413, 191] width 126 height 103
type input "FFFFFF"
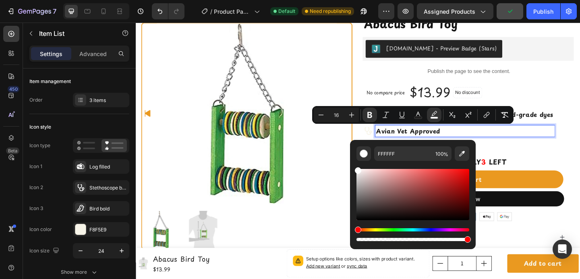
click at [532, 159] on p "Used by 200+ pets bird daily" at bounding box center [493, 158] width 192 height 10
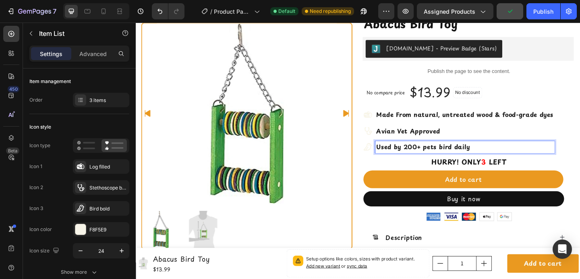
click at [532, 159] on p "Used by 200+ pets bird daily" at bounding box center [493, 158] width 192 height 10
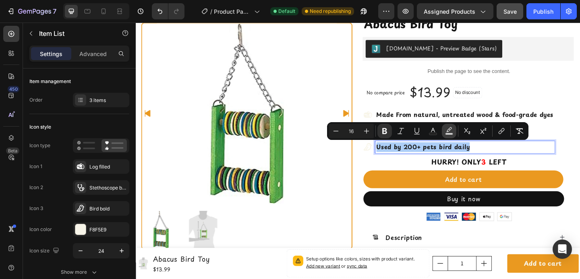
click at [449, 130] on icon "Editor contextual toolbar" at bounding box center [449, 131] width 8 height 8
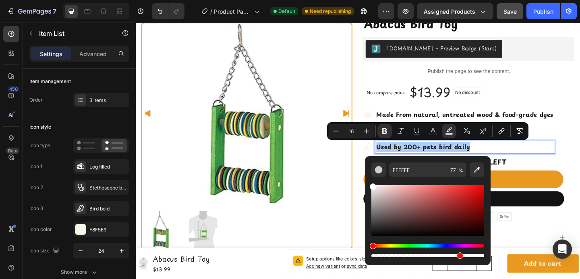
drag, startPoint x: 415, startPoint y: 207, endPoint x: 367, endPoint y: 176, distance: 57.6
click at [367, 176] on div "FFFFFF 77 %" at bounding box center [428, 207] width 126 height 103
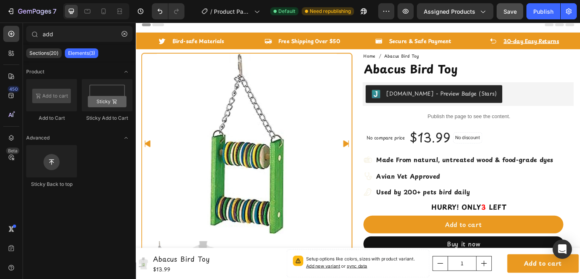
scroll to position [0, 0]
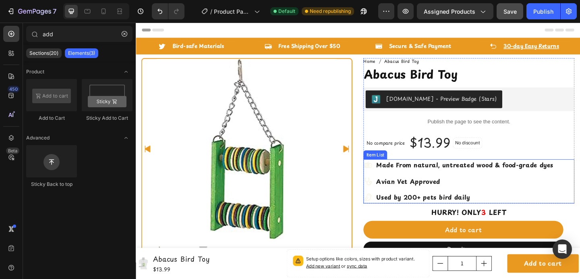
click at [551, 185] on div "Made From natural, untreated wood & food-grade dyes Avian Vet Approved Used by …" at bounding box center [487, 195] width 208 height 48
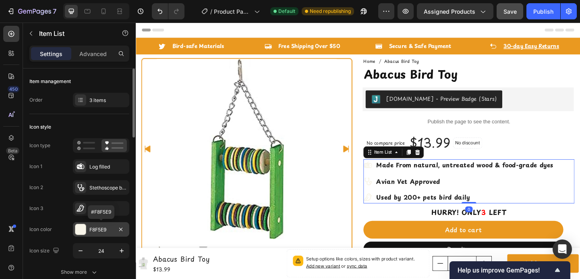
click at [81, 231] on div at bounding box center [80, 229] width 10 height 10
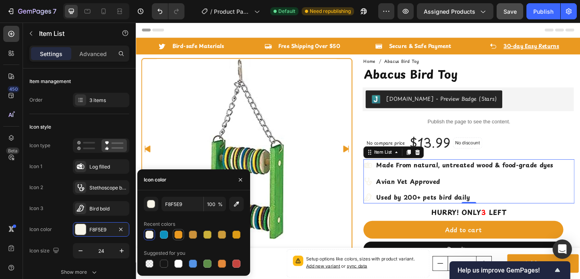
click at [177, 233] on div at bounding box center [178, 234] width 8 height 8
type input "EA9920"
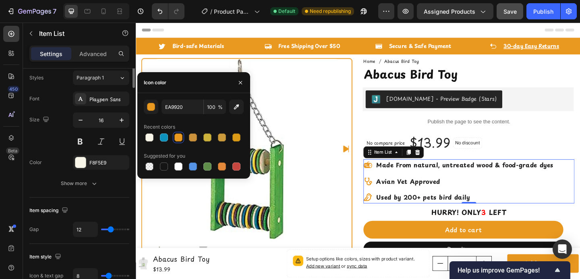
scroll to position [326, 0]
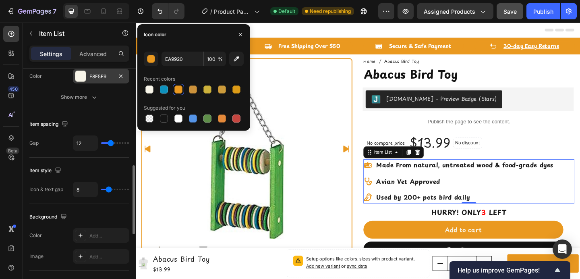
click at [79, 79] on div at bounding box center [80, 76] width 10 height 10
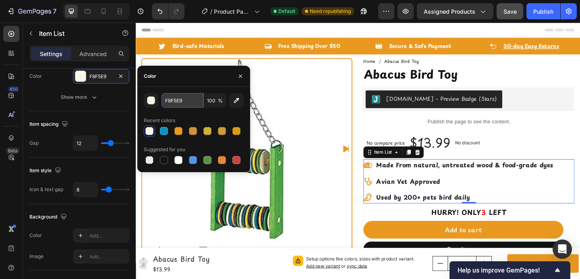
click at [168, 101] on input "F8F5E9" at bounding box center [182, 100] width 42 height 14
paste input "8F5E9"
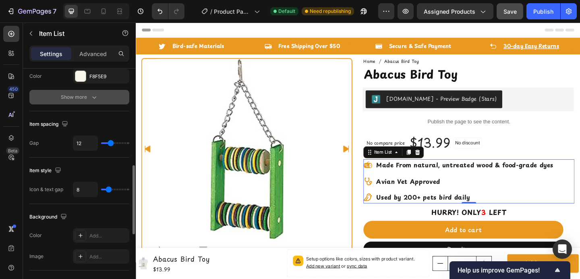
click at [84, 91] on button "Show more" at bounding box center [79, 97] width 100 height 14
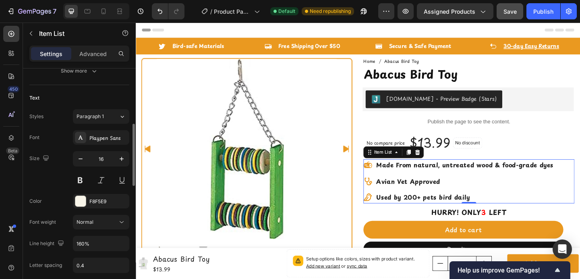
scroll to position [202, 0]
click at [98, 203] on div "F8F5E9" at bounding box center [100, 200] width 23 height 7
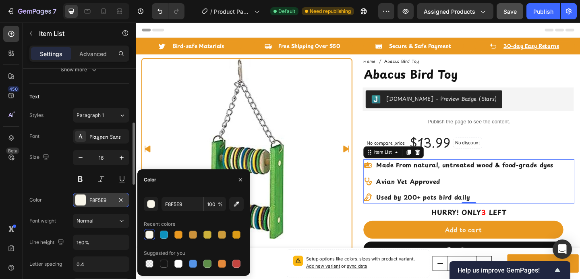
click at [98, 203] on div "F8F5E9" at bounding box center [100, 200] width 23 height 7
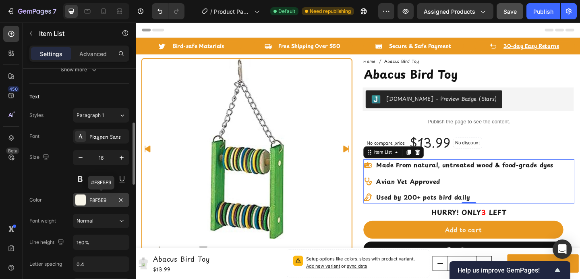
click at [98, 203] on div "F8F5E9" at bounding box center [100, 200] width 23 height 7
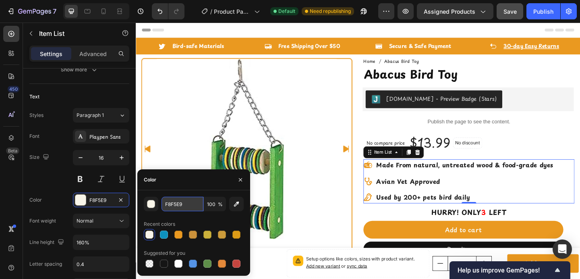
click at [176, 199] on input "F8F5E9" at bounding box center [182, 204] width 42 height 14
type input "1C1C1C"
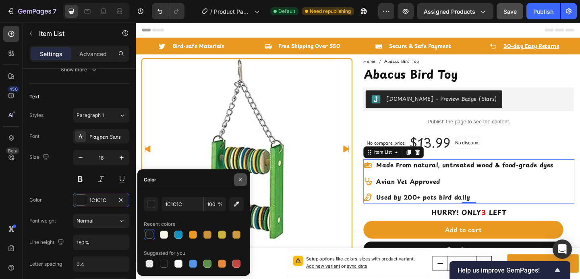
click at [240, 178] on icon "button" at bounding box center [240, 179] width 6 height 6
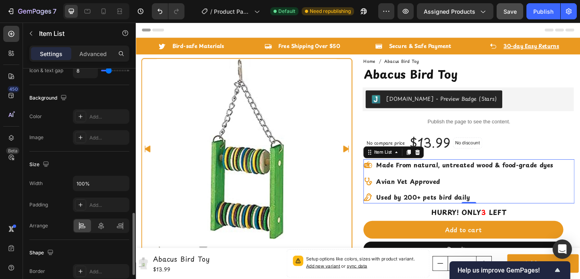
scroll to position [535, 0]
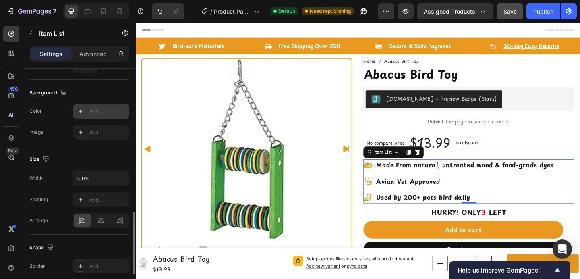
click at [80, 108] on icon at bounding box center [80, 111] width 6 height 6
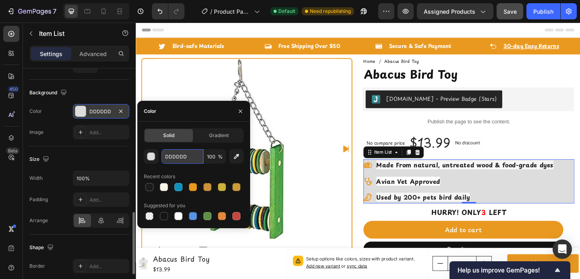
click at [178, 152] on input "DDDDDD" at bounding box center [182, 156] width 42 height 14
paste input "F8F5E98F5E9"
click at [184, 157] on input "F8F5E98F5E9" at bounding box center [182, 156] width 42 height 14
paste input "F8F5E9"
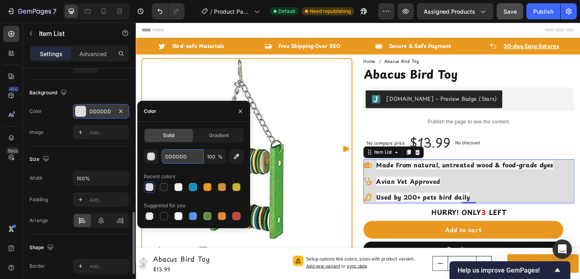
type input "F8F5E9"
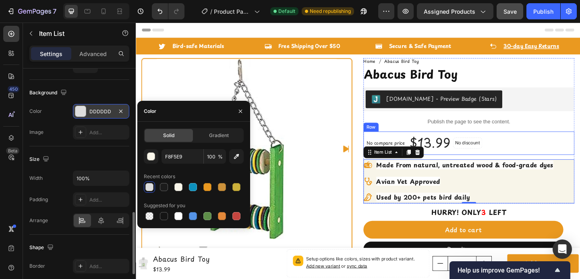
click at [563, 147] on div "No compare price Product Price $13.99 Product Price Product Price No discount N…" at bounding box center [498, 153] width 230 height 25
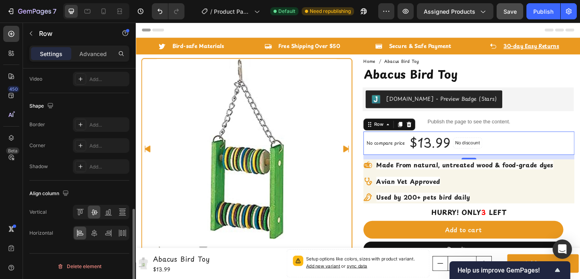
scroll to position [0, 0]
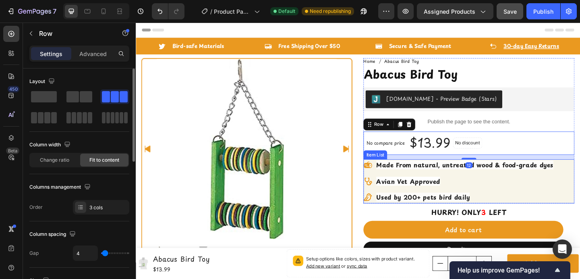
click at [451, 178] on strong "Made From natural, untreated wood & food-grade dyes" at bounding box center [493, 177] width 192 height 10
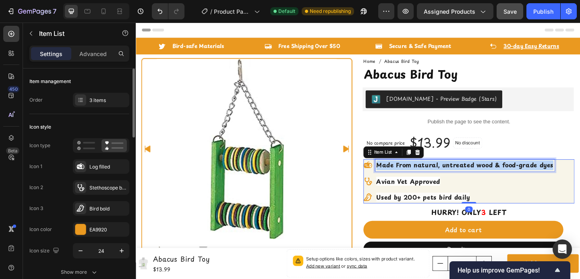
click at [451, 178] on strong "Made From natural, untreated wood & food-grade dyes" at bounding box center [493, 177] width 192 height 10
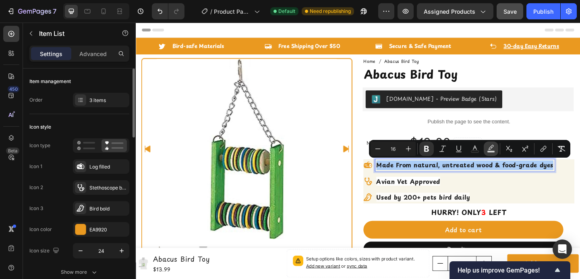
click at [491, 149] on icon "Editor contextual toolbar" at bounding box center [491, 149] width 8 height 8
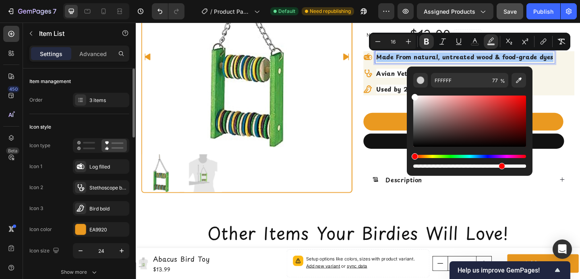
scroll to position [95, 0]
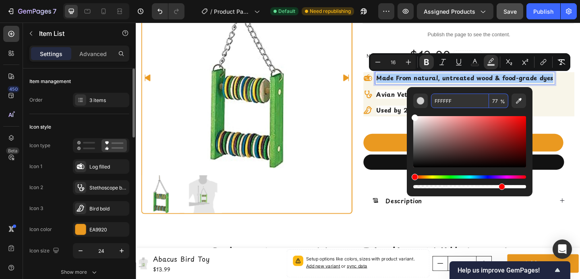
click at [448, 99] on input "FFFFFF" at bounding box center [460, 100] width 58 height 14
click at [518, 99] on icon "Editor contextual toolbar" at bounding box center [519, 101] width 8 height 8
type input "F7F5E9"
type input "100"
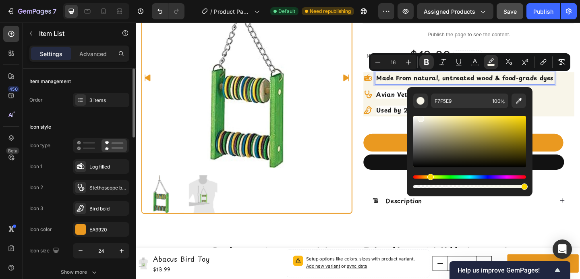
click at [577, 106] on div "Avian Vet Approved" at bounding box center [493, 100] width 195 height 13
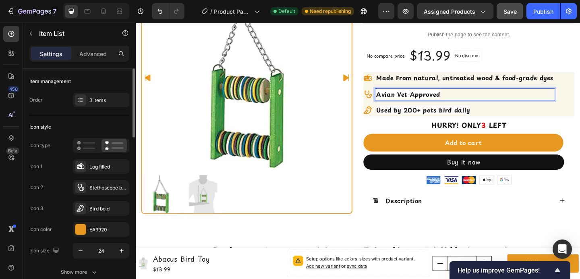
click at [536, 99] on p "Avian Vet Approved" at bounding box center [493, 100] width 192 height 10
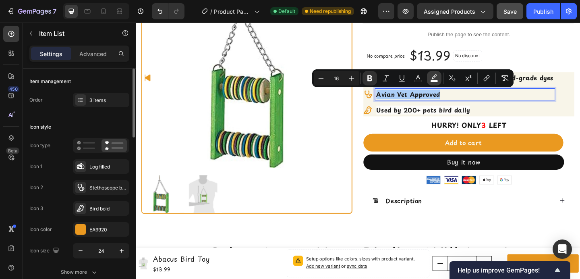
click at [432, 81] on rect "Editor contextual toolbar" at bounding box center [435, 81] width 8 height 2
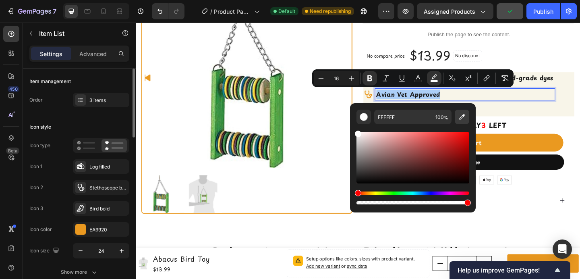
click at [464, 117] on icon "Editor contextual toolbar" at bounding box center [462, 117] width 8 height 8
type input "F7F5E9"
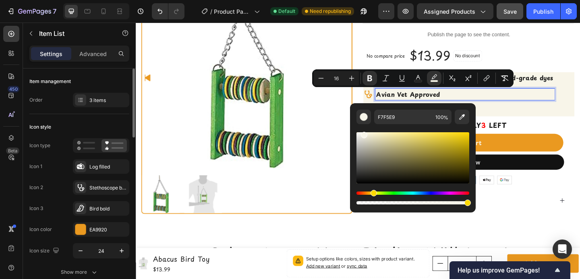
click at [503, 101] on p "Avian Vet Approved" at bounding box center [493, 100] width 192 height 10
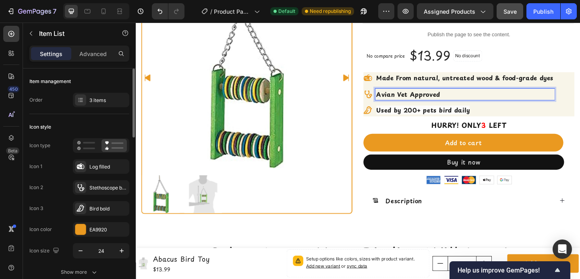
click at [457, 117] on strong "Used by 200+ pets bird daily" at bounding box center [447, 118] width 101 height 10
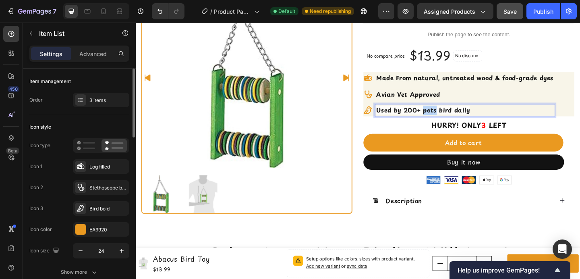
click at [457, 117] on strong "Used by 200+ pets bird daily" at bounding box center [447, 118] width 101 height 10
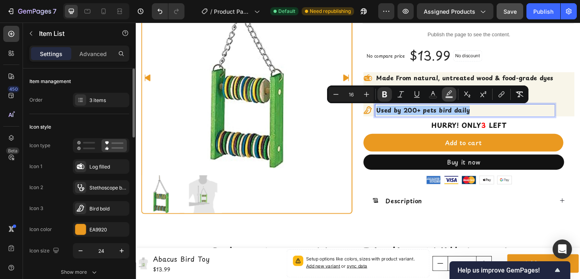
click at [447, 97] on rect "Editor contextual toolbar" at bounding box center [449, 97] width 8 height 2
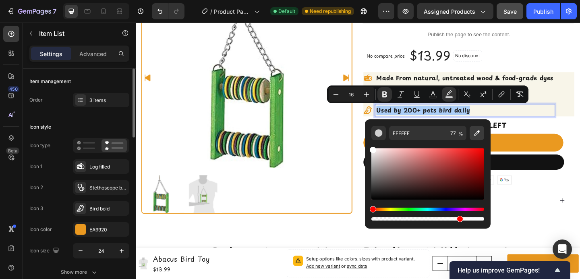
click at [474, 134] on icon "Editor contextual toolbar" at bounding box center [477, 133] width 6 height 6
type input "F7F5E9"
type input "100"
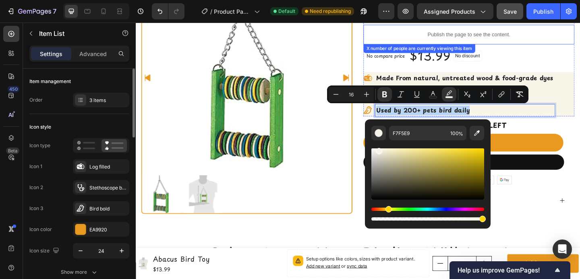
click at [580, 43] on div "Publish the page to see the content." at bounding box center [498, 35] width 230 height 21
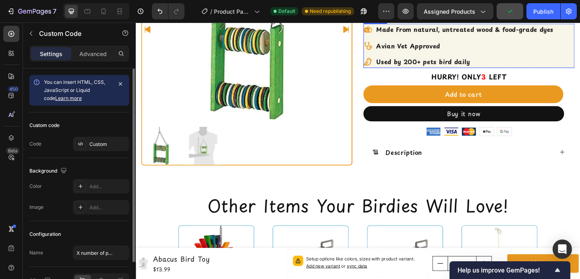
scroll to position [147, 0]
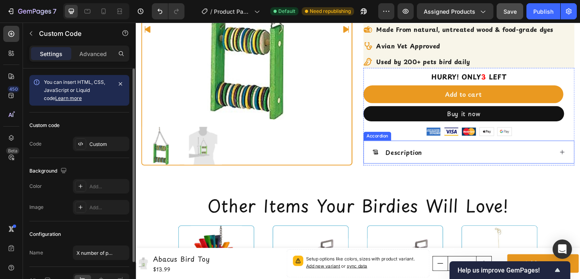
click at [442, 166] on p "Description" at bounding box center [428, 163] width 40 height 10
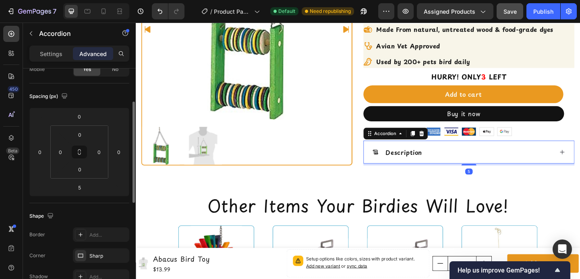
scroll to position [74, 0]
click at [60, 54] on p "Settings" at bounding box center [51, 54] width 23 height 8
type input "16"
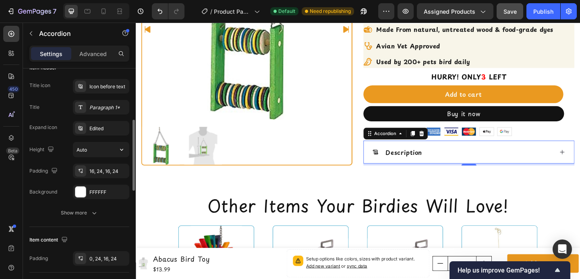
scroll to position [168, 0]
click at [101, 105] on div "Paragraph 1*" at bounding box center [108, 106] width 38 height 7
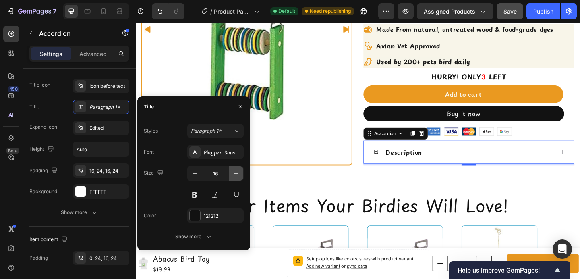
click at [237, 176] on icon "button" at bounding box center [236, 173] width 8 height 8
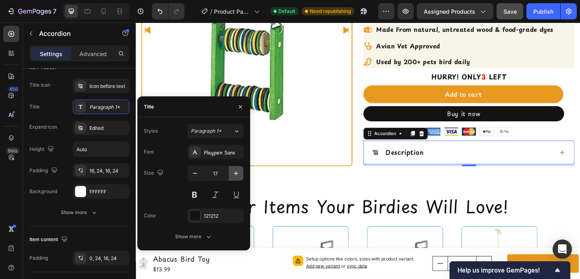
click at [237, 176] on icon "button" at bounding box center [236, 173] width 8 height 8
type input "18"
click at [240, 103] on icon "button" at bounding box center [240, 106] width 6 height 6
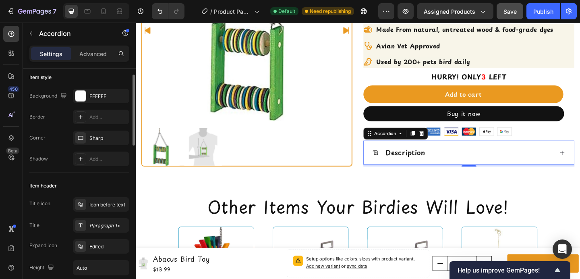
scroll to position [0, 0]
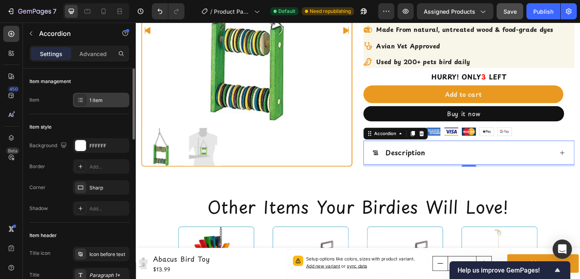
click at [112, 97] on div "1 item" at bounding box center [108, 100] width 38 height 7
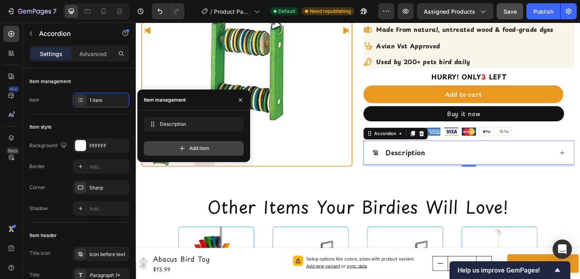
click at [174, 149] on div "Add item" at bounding box center [194, 148] width 100 height 14
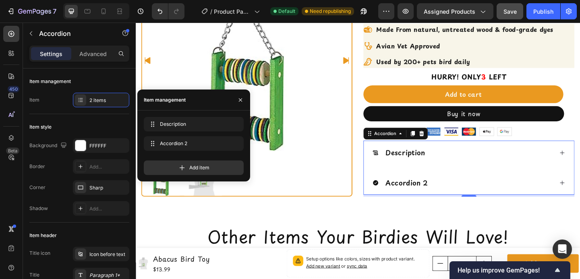
click at [444, 194] on div "Accordion 2" at bounding box center [430, 196] width 49 height 13
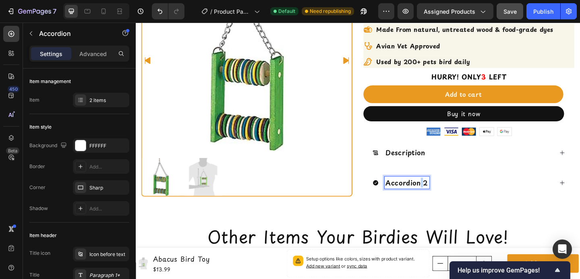
click at [444, 194] on p "Accordion 2" at bounding box center [431, 196] width 46 height 11
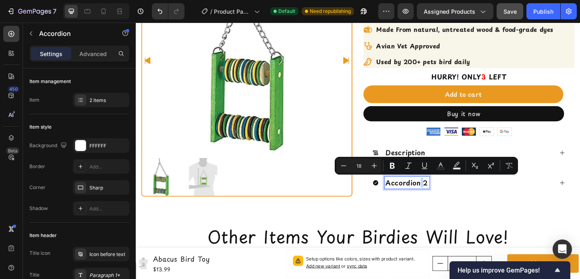
click at [444, 194] on p "Accordion 2" at bounding box center [431, 196] width 46 height 11
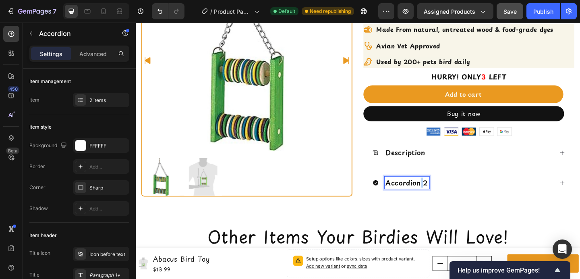
click at [444, 194] on p "Accordion 2" at bounding box center [431, 196] width 46 height 11
click at [504, 195] on div "Shipping Information" at bounding box center [491, 196] width 197 height 13
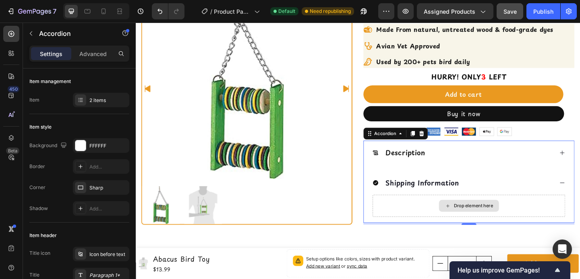
click at [482, 221] on div "Drop element here" at bounding box center [503, 221] width 43 height 6
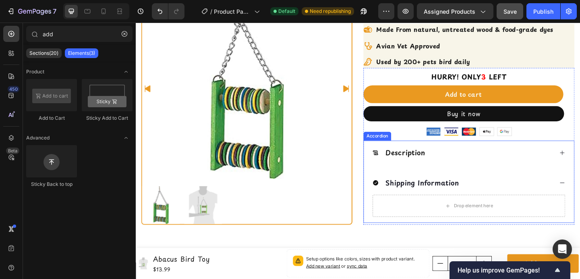
click at [553, 195] on div "Shipping Information" at bounding box center [491, 196] width 197 height 13
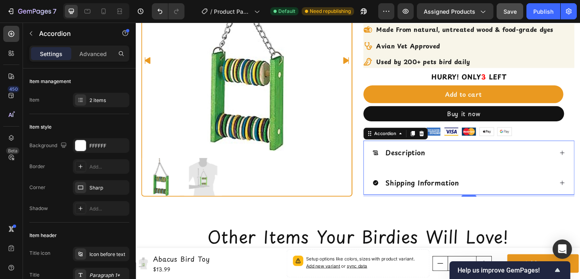
click at [495, 202] on div "Shipping Information" at bounding box center [491, 196] width 197 height 13
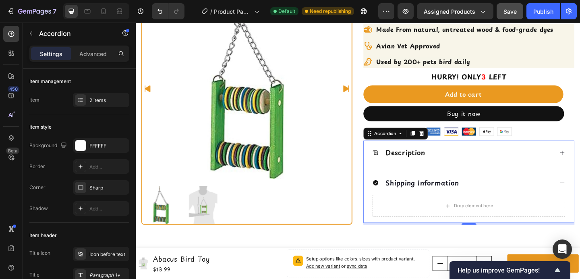
click at [466, 170] on div "Description" at bounding box center [491, 163] width 197 height 13
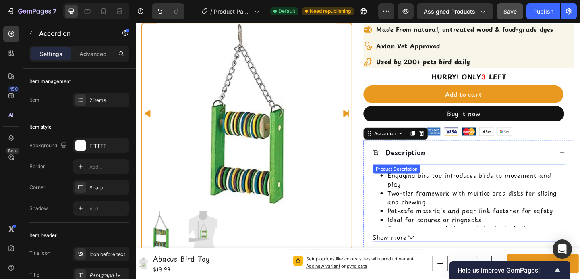
click at [462, 193] on li "Engaging bird toy introduces birds to movement and play" at bounding box center [506, 192] width 193 height 19
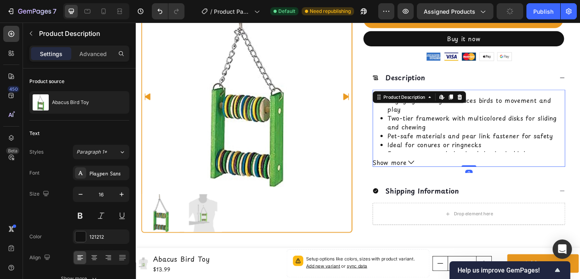
scroll to position [250, 0]
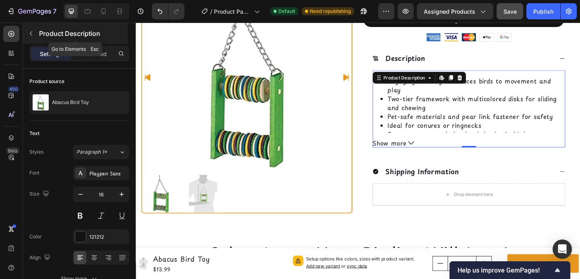
click at [30, 34] on icon "button" at bounding box center [31, 33] width 6 height 6
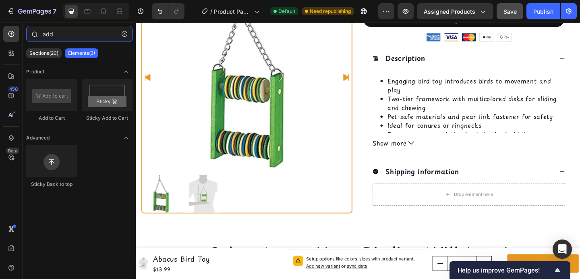
click at [56, 34] on input "add" at bounding box center [79, 34] width 106 height 16
click at [50, 33] on input "add" at bounding box center [79, 34] width 106 height 16
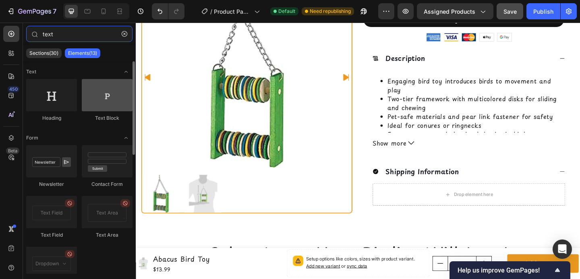
type input "text"
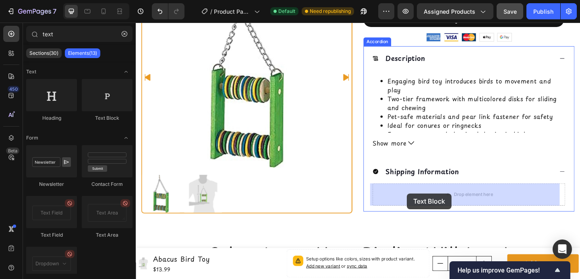
drag, startPoint x: 242, startPoint y: 128, endPoint x: 431, endPoint y: 208, distance: 204.3
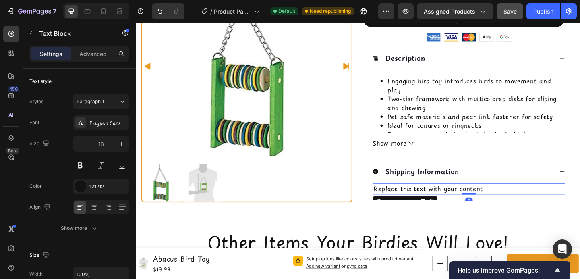
click at [434, 204] on div "Replace this text with your content" at bounding box center [497, 203] width 209 height 12
click at [434, 204] on p "Replace this text with your content" at bounding box center [498, 203] width 208 height 10
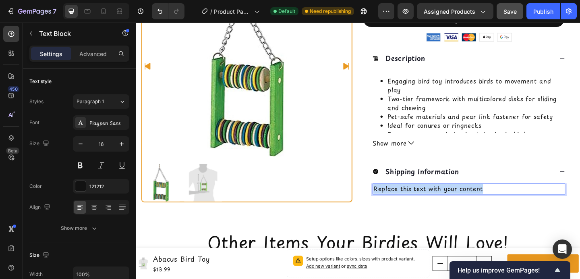
click at [434, 204] on p "Replace this text with your content" at bounding box center [498, 203] width 208 height 10
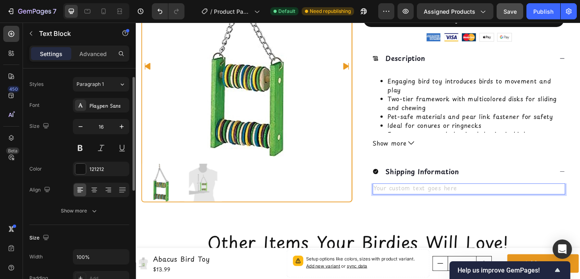
scroll to position [14, 0]
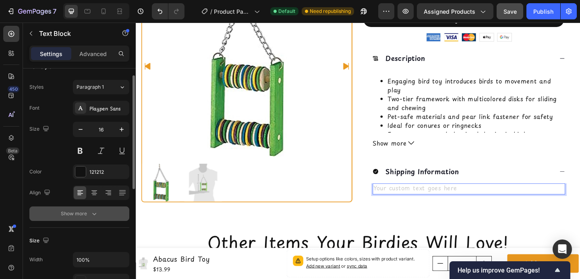
click at [82, 213] on div "Show more" at bounding box center [79, 213] width 37 height 8
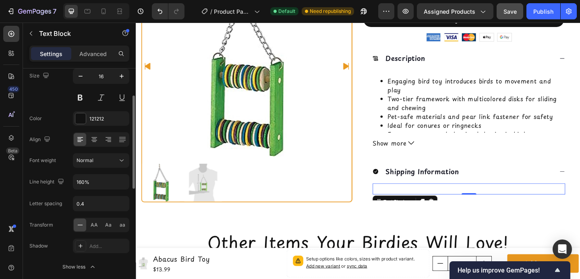
scroll to position [87, 0]
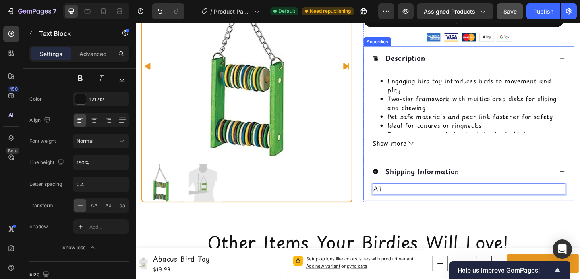
click at [494, 186] on div "Shipping Information" at bounding box center [491, 184] width 197 height 13
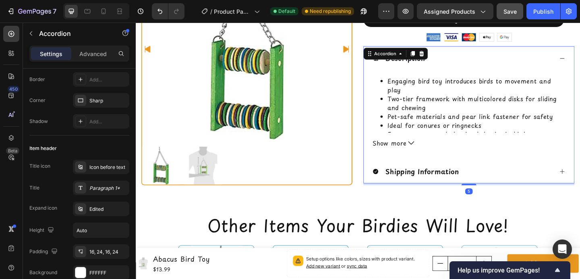
scroll to position [0, 0]
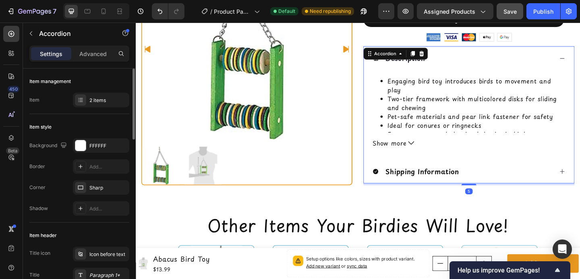
click at [497, 180] on div "Shipping Information" at bounding box center [491, 184] width 197 height 13
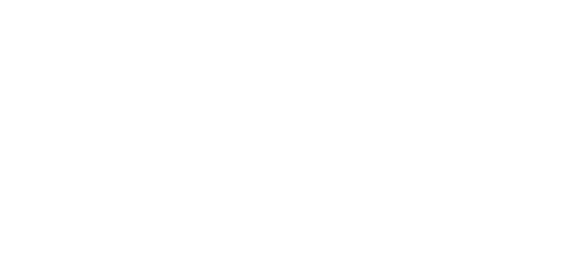
click at [460, 201] on p "All" at bounding box center [498, 203] width 208 height 10
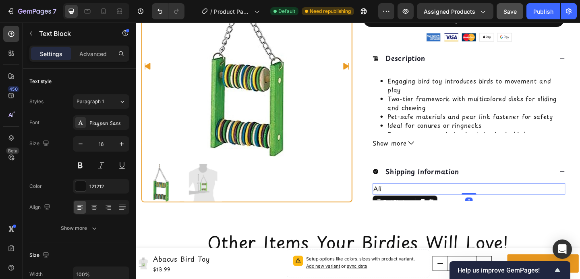
click at [458, 205] on p "All" at bounding box center [498, 203] width 208 height 10
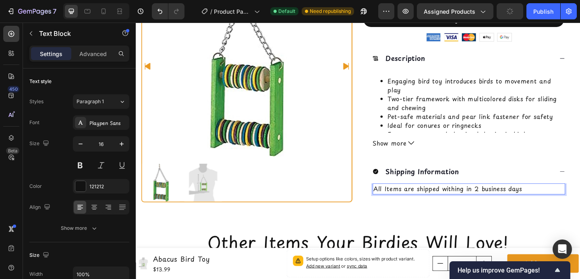
click at [476, 201] on p "All Items are shipped withing in 2 business days" at bounding box center [498, 203] width 208 height 10
click at [465, 205] on p "All Items are shipped in 2 business days" at bounding box center [498, 203] width 208 height 10
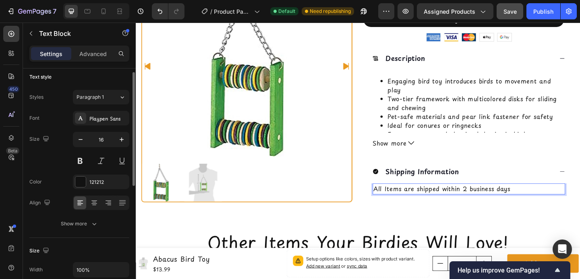
scroll to position [4, 0]
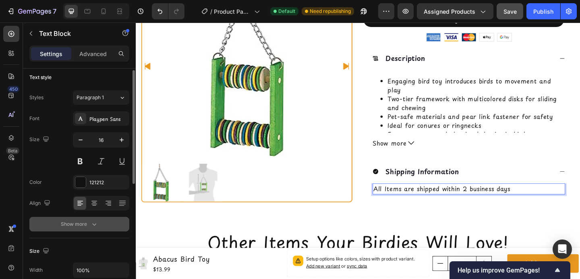
click at [88, 221] on div "Show more" at bounding box center [79, 224] width 37 height 8
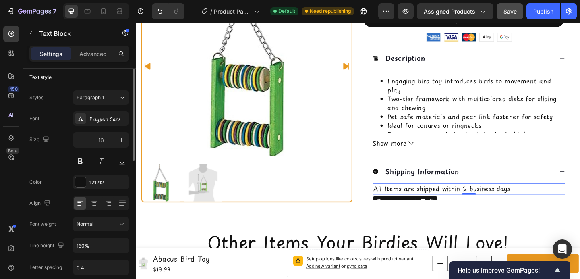
scroll to position [2, 0]
click at [92, 58] on p "Advanced" at bounding box center [92, 54] width 27 height 8
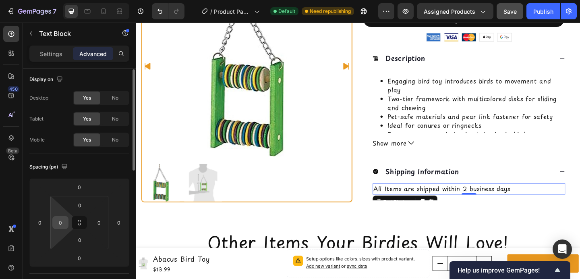
click at [65, 222] on input "0" at bounding box center [60, 222] width 12 height 12
type input "2"
type input "30"
click at [96, 224] on input "0" at bounding box center [99, 222] width 12 height 12
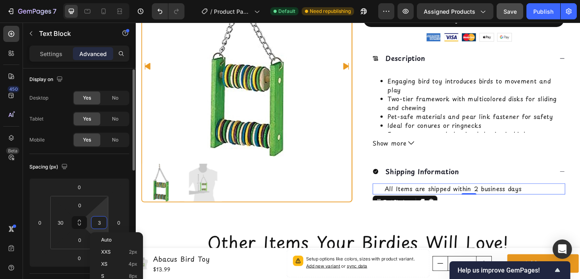
type input "30"
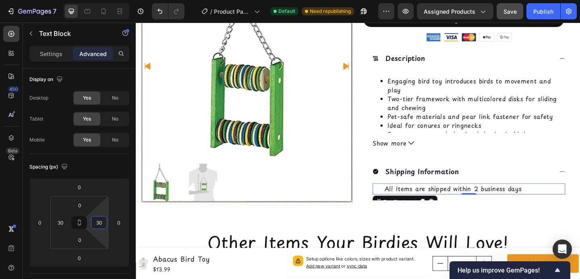
click at [175, 189] on img at bounding box center [163, 196] width 41 height 41
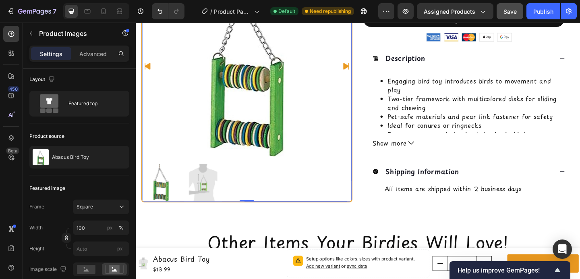
scroll to position [0, 0]
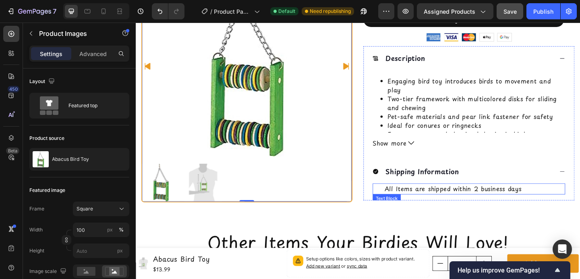
click at [399, 203] on div "All Items are shipped within 2 business days Text Block" at bounding box center [497, 203] width 209 height 12
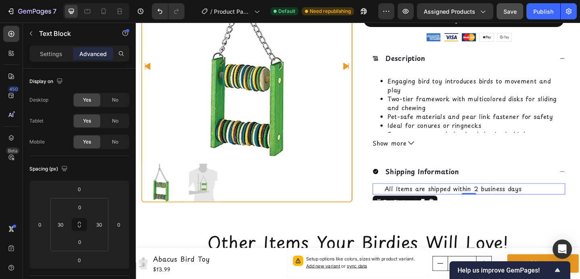
click at [399, 203] on div "All Items are shipped within 2 business days Text Block 0" at bounding box center [497, 203] width 209 height 12
click at [406, 201] on p "All Items are shipped within 2 business days" at bounding box center [498, 203] width 184 height 10
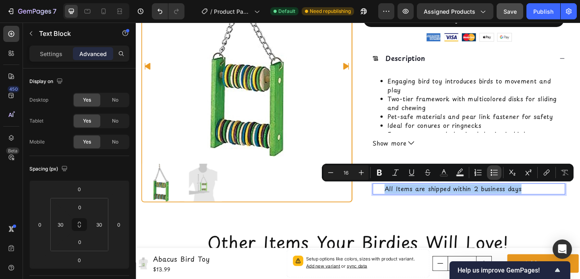
click at [491, 171] on icon "Editor contextual toolbar" at bounding box center [494, 172] width 8 height 8
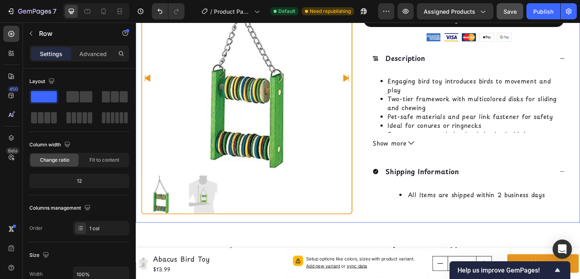
click at [450, 237] on div "Product Images Row Judge.me - Preview Badge (Stars) Judge.me Home Abacus Bird T…" at bounding box center [377, 25] width 483 height 426
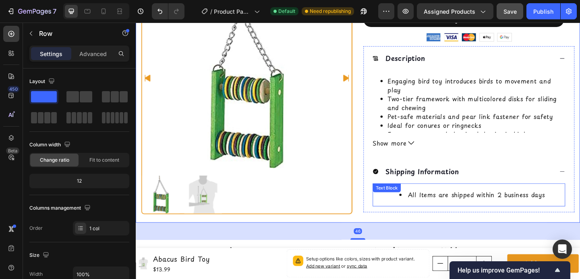
click at [443, 210] on li "All Items are shipped within 2 business days" at bounding box center [506, 210] width 168 height 10
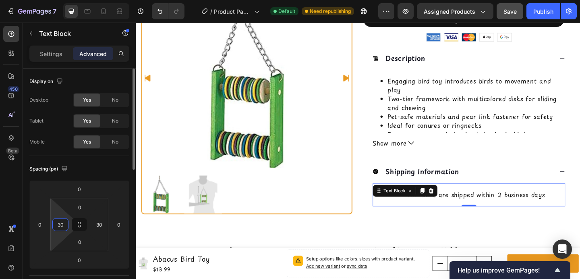
click at [64, 227] on input "30" at bounding box center [60, 224] width 12 height 12
type input "0"
click at [95, 224] on input "30" at bounding box center [99, 224] width 12 height 12
type input "0"
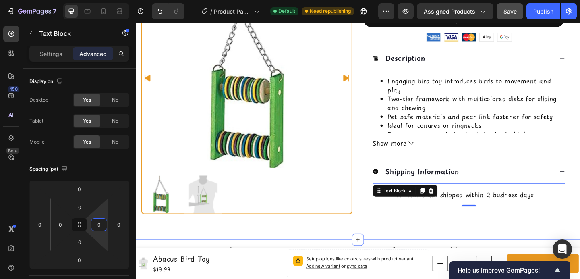
click at [508, 143] on div "Engaging bird toy introduces birds to movement and play Two-tier framework with…" at bounding box center [497, 117] width 209 height 84
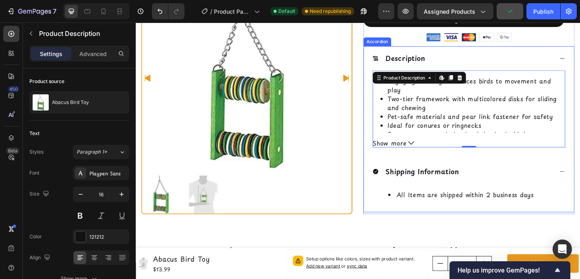
click at [503, 186] on div "Shipping Information" at bounding box center [491, 184] width 197 height 13
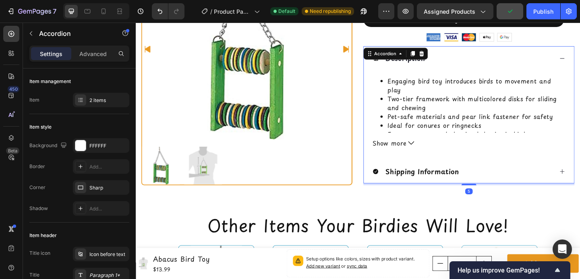
click at [570, 62] on div "Description" at bounding box center [491, 61] width 197 height 13
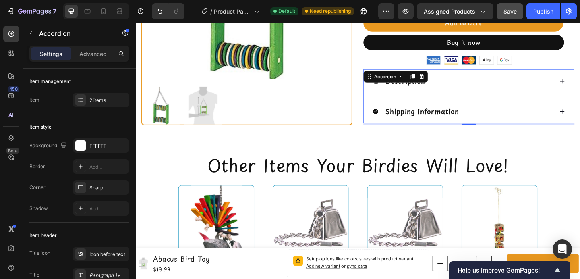
scroll to position [222, 0]
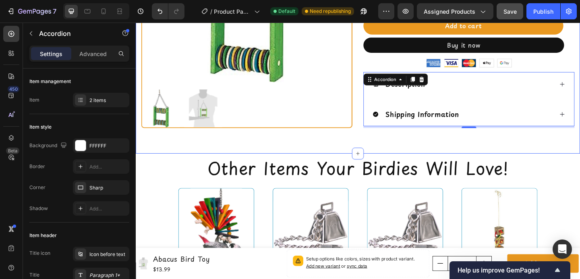
click at [329, 161] on div "BIRD-SAFE MATERIALS Text FREE SHIPPING OVER $50 Text SAFE & SECURE PAYMENTS Tex…" at bounding box center [377, -1] width 483 height 329
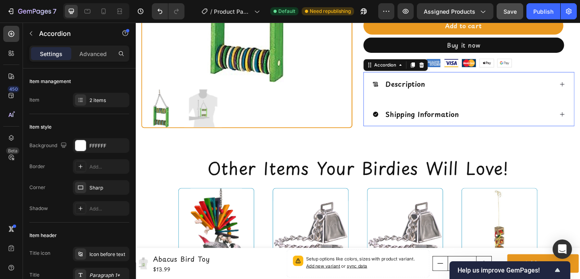
click at [394, 122] on icon at bounding box center [397, 122] width 6 height 6
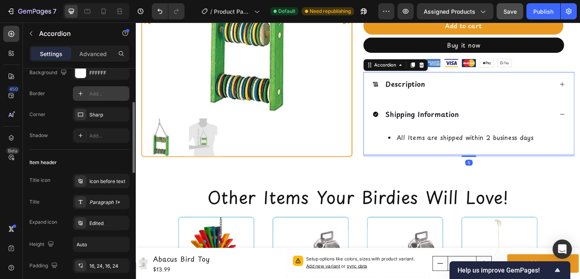
scroll to position [83, 0]
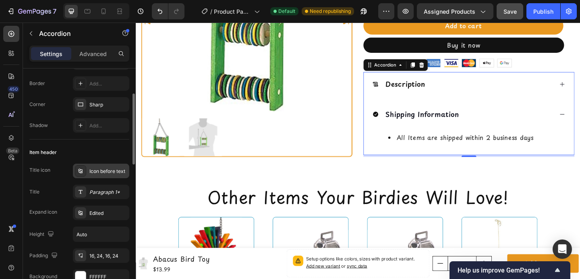
click at [81, 171] on icon at bounding box center [80, 170] width 4 height 4
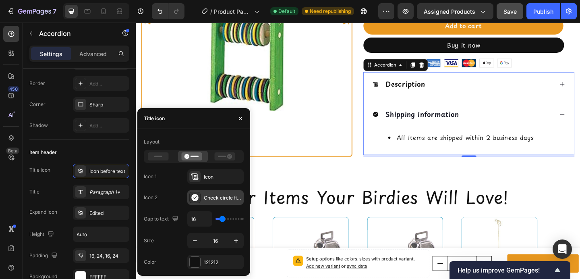
click at [195, 196] on icon at bounding box center [194, 197] width 7 height 7
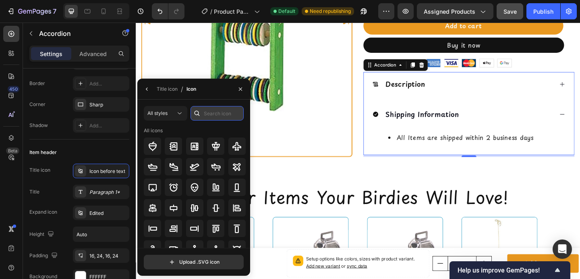
click at [209, 117] on input "text" at bounding box center [216, 113] width 53 height 14
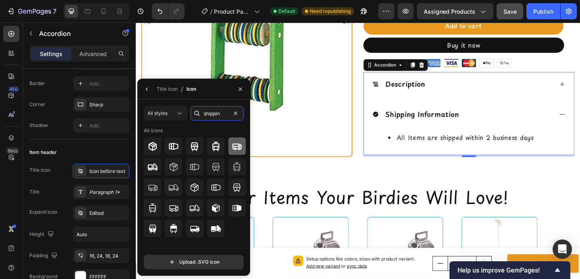
type input "shippin"
click at [234, 143] on icon at bounding box center [236, 146] width 9 height 6
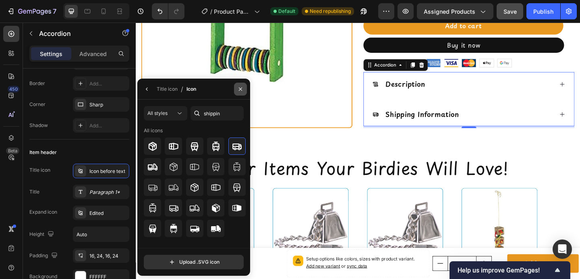
click at [238, 92] on icon "button" at bounding box center [240, 89] width 6 height 6
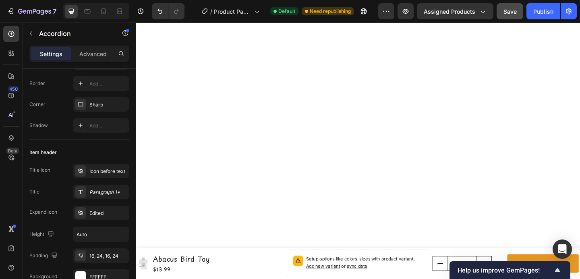
scroll to position [0, 0]
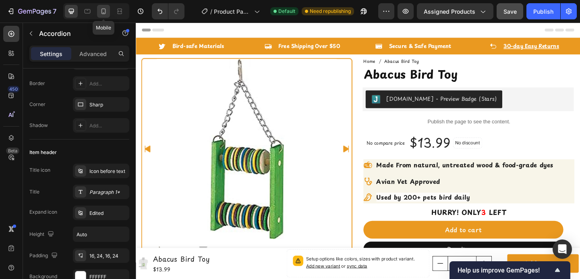
click at [107, 12] on icon at bounding box center [103, 11] width 8 height 8
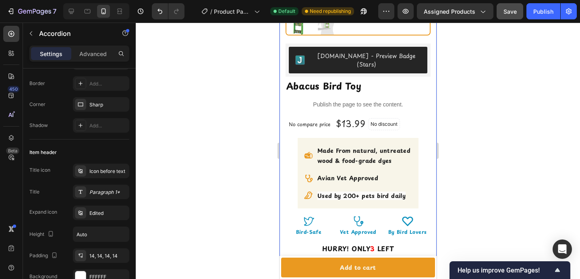
scroll to position [167, 0]
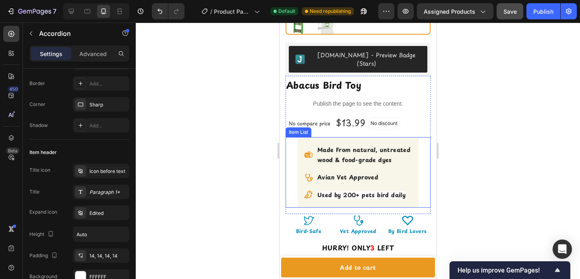
click at [401, 137] on div "Made From natural, untreated wood & food-grade dyes Avian Vet Approved Used by …" at bounding box center [357, 172] width 121 height 70
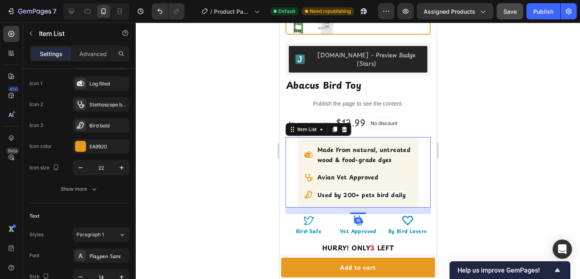
scroll to position [0, 0]
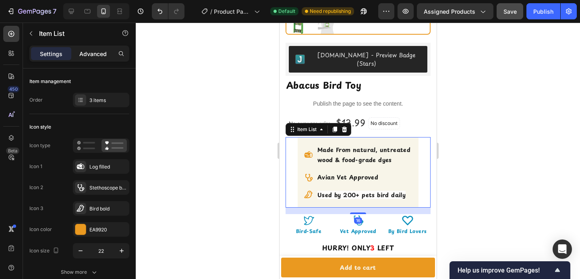
click at [102, 54] on p "Advanced" at bounding box center [92, 54] width 27 height 8
type input "100%"
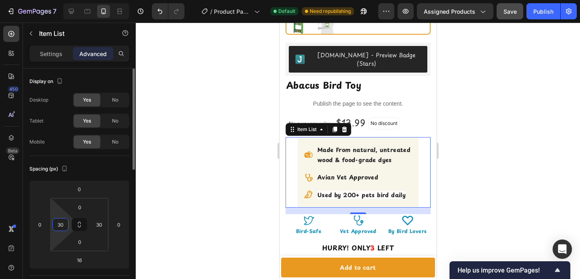
click at [65, 221] on input "30" at bounding box center [60, 224] width 12 height 12
type input "0"
click at [97, 222] on input "30" at bounding box center [99, 224] width 12 height 12
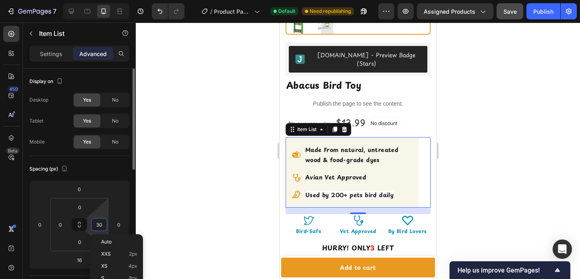
type input "0"
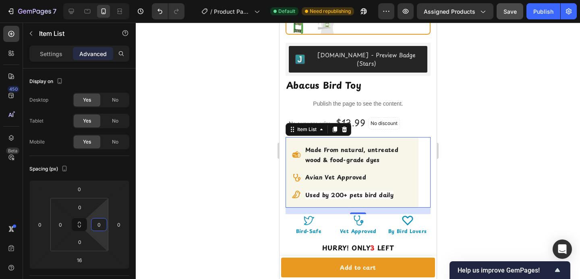
click at [153, 168] on div at bounding box center [358, 151] width 444 height 256
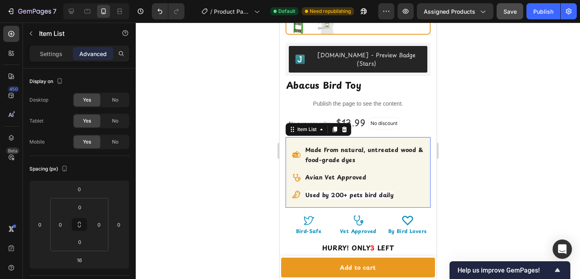
click at [327, 190] on strong "Used by 200+ pets bird daily" at bounding box center [349, 194] width 88 height 8
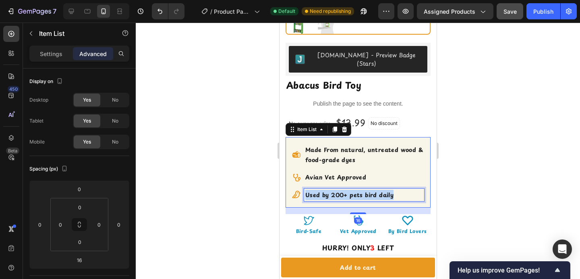
click at [327, 190] on strong "Used by 200+ pets bird daily" at bounding box center [349, 194] width 88 height 8
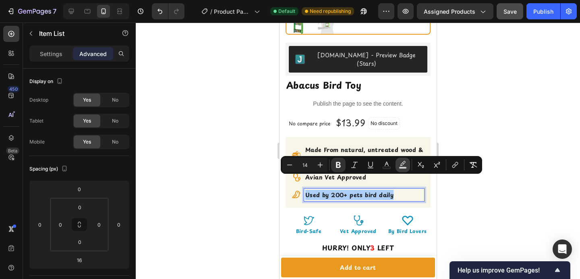
click at [404, 163] on icon "Editor contextual toolbar" at bounding box center [403, 165] width 8 height 8
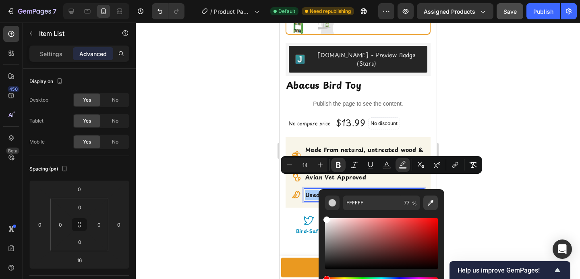
click at [434, 202] on icon "Editor contextual toolbar" at bounding box center [430, 203] width 8 height 8
type input "F7F5E9"
type input "100"
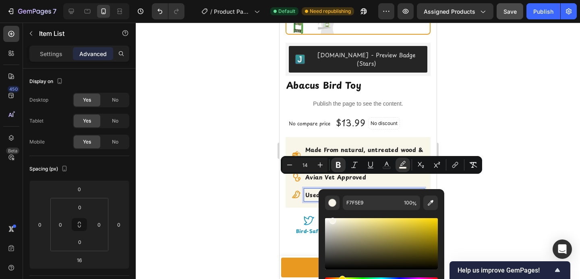
click at [499, 120] on div at bounding box center [358, 151] width 444 height 256
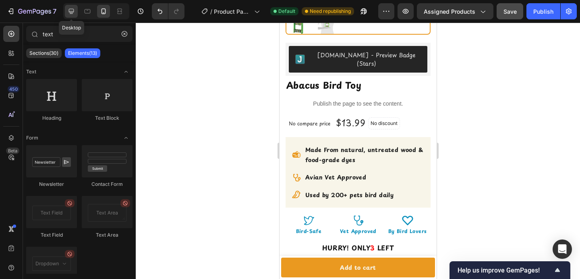
click at [69, 13] on icon at bounding box center [71, 11] width 8 height 8
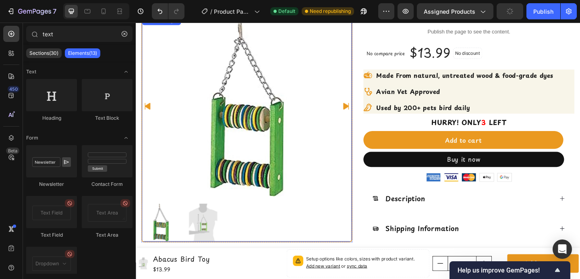
scroll to position [97, 0]
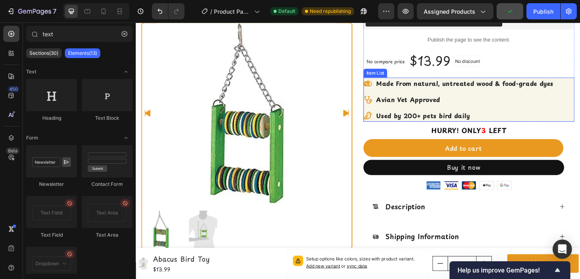
click at [580, 100] on div "Made From natural, untreated wood & food-grade dyes Avian Vet Approved Used by …" at bounding box center [498, 106] width 230 height 48
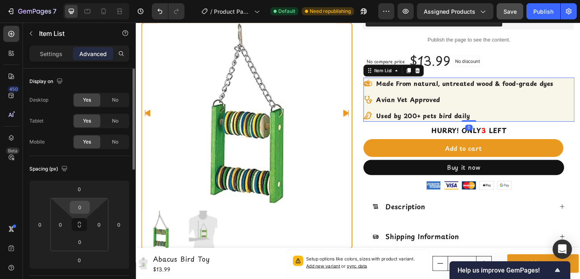
click at [80, 205] on input "0" at bounding box center [80, 207] width 16 height 12
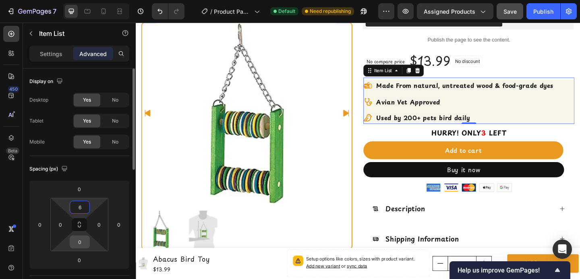
type input "6"
click at [80, 242] on input "0" at bounding box center [80, 242] width 16 height 12
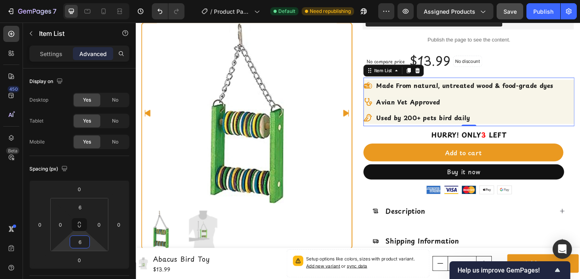
type input "6"
click at [481, 115] on div "Made From natural, untreated wood & food-grade dyes Avian Vet Approved Used by …" at bounding box center [487, 109] width 208 height 48
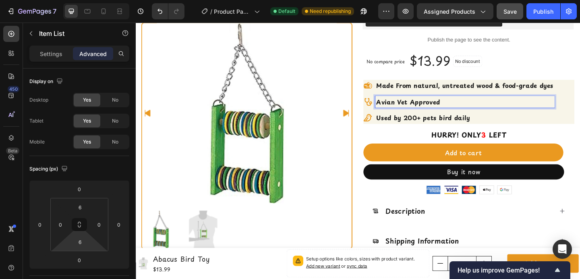
click at [580, 101] on div "Made From natural, untreated wood & food-grade dyes Avian Vet Approved Used by …" at bounding box center [498, 109] width 230 height 48
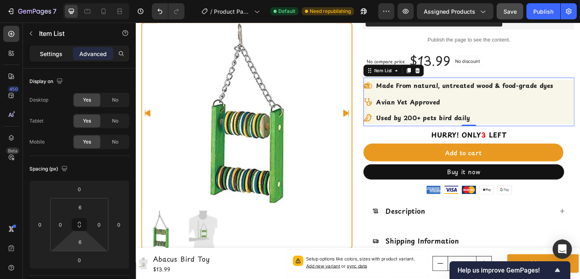
click at [52, 51] on p "Settings" at bounding box center [51, 54] width 23 height 8
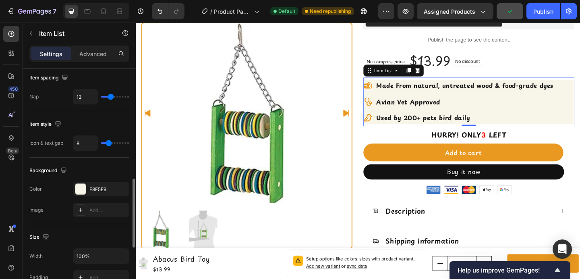
scroll to position [373, 0]
click at [87, 56] on p "Advanced" at bounding box center [92, 54] width 27 height 8
type input "100%"
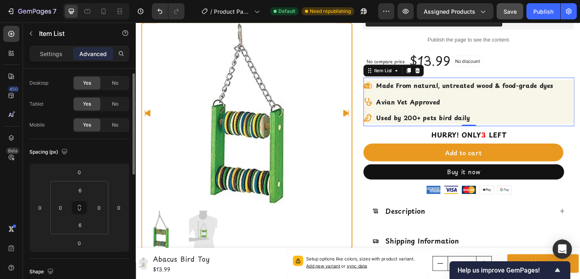
scroll to position [18, 0]
click at [80, 0] on html "7 Version history / Product Page - Jul 28, 18:29:40 Default Need republishing P…" at bounding box center [290, 0] width 580 height 0
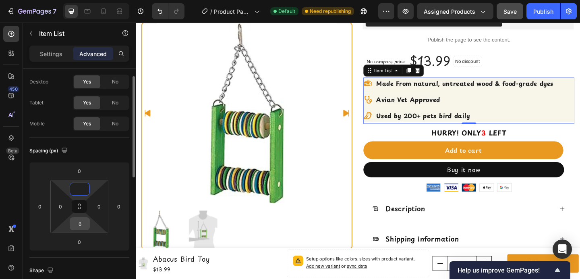
type input "0"
click at [77, 224] on input "6" at bounding box center [80, 223] width 16 height 12
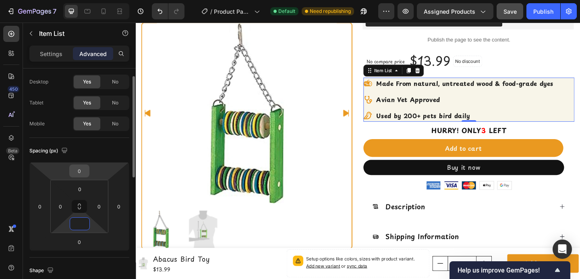
type input "0"
click at [80, 170] on input "0" at bounding box center [79, 171] width 16 height 12
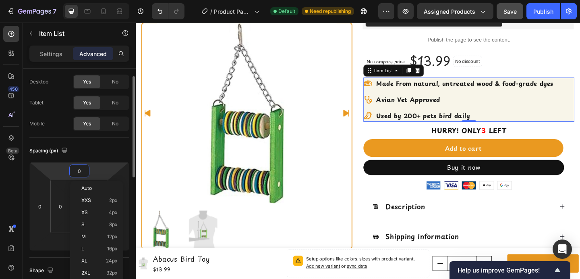
type input "6"
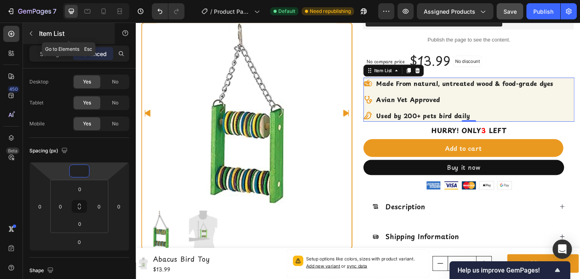
click at [30, 30] on button "button" at bounding box center [31, 33] width 13 height 13
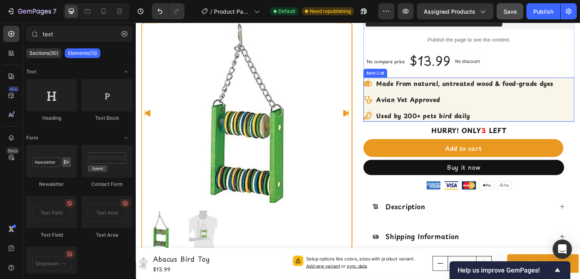
click at [580, 99] on div "Made From natural, untreated wood & food-grade dyes Avian Vet Approved Used by …" at bounding box center [498, 106] width 230 height 48
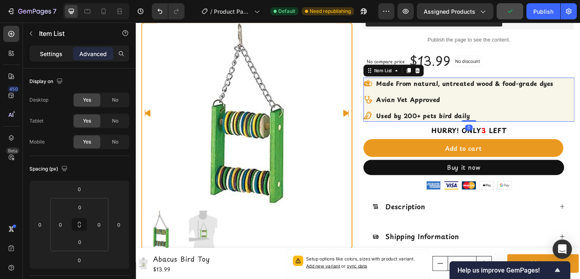
click at [54, 54] on p "Settings" at bounding box center [51, 54] width 23 height 8
type input "8"
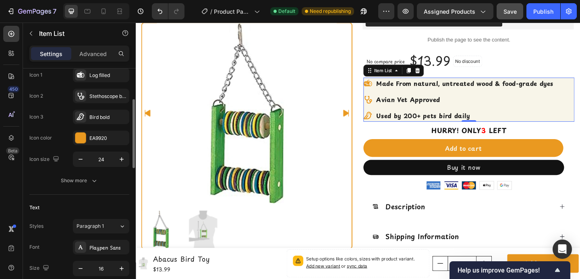
scroll to position [94, 0]
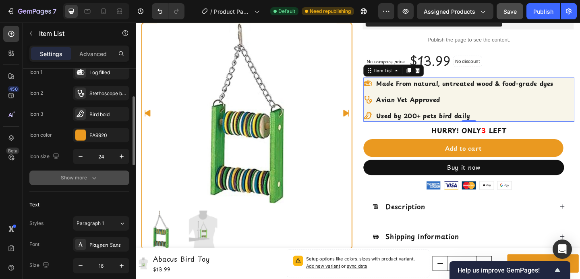
click at [70, 176] on div "Show more" at bounding box center [79, 178] width 37 height 8
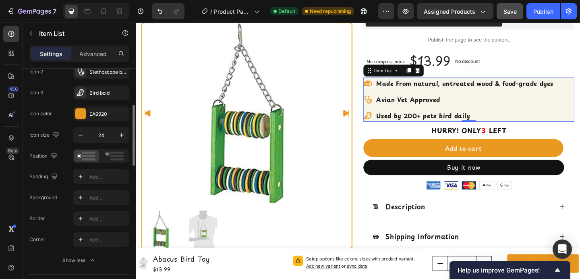
scroll to position [122, 0]
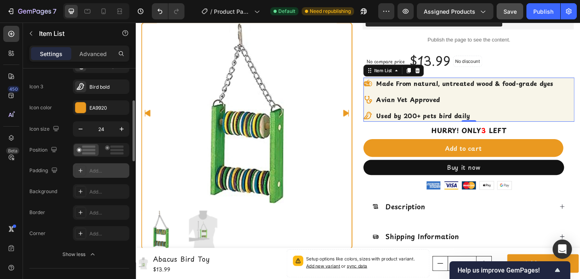
click at [86, 170] on div "Add..." at bounding box center [101, 170] width 56 height 14
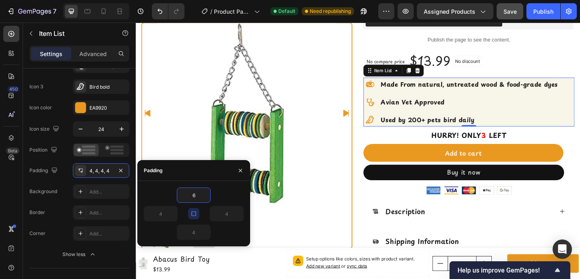
type input "6"
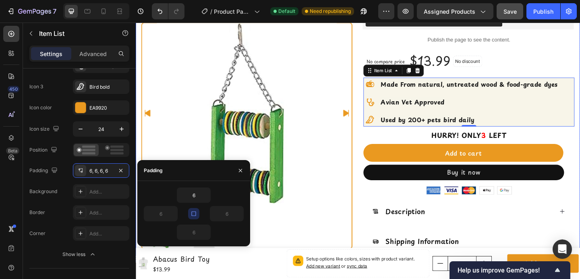
click at [373, 103] on div "Product Images Row Judge.me - Preview Badge (Stars) Judge.me Home Abacus Bird T…" at bounding box center [377, 123] width 483 height 303
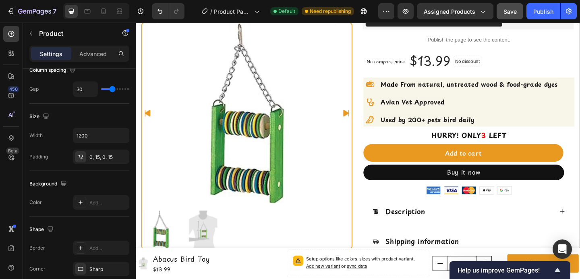
scroll to position [0, 0]
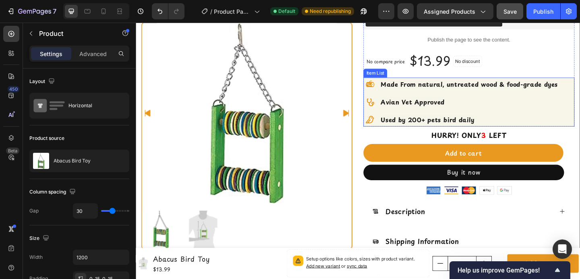
click at [580, 106] on div "Made From natural, untreated wood & food-grade dyes Avian Vet Approved Used by …" at bounding box center [498, 108] width 230 height 53
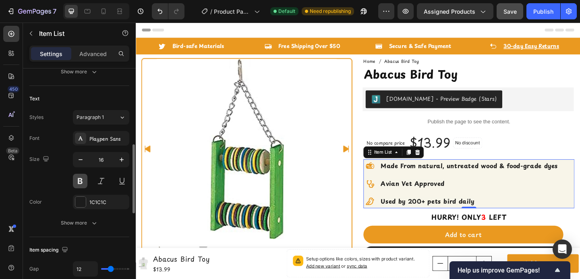
scroll to position [220, 0]
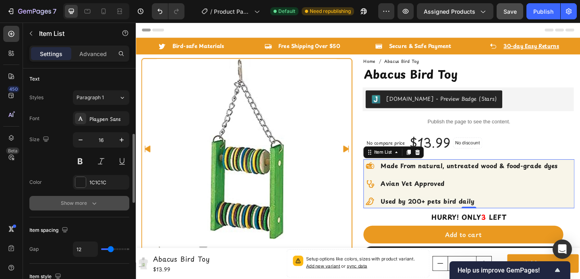
click at [80, 197] on button "Show more" at bounding box center [79, 203] width 100 height 14
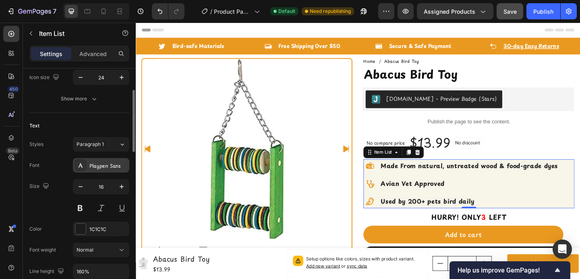
scroll to position [145, 0]
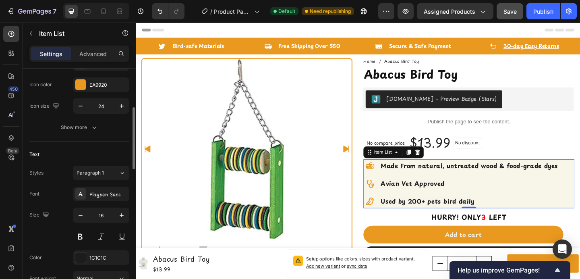
click at [580, 193] on div "Made From natural, untreated wood & food-grade dyes Avian Vet Approved Used by …" at bounding box center [498, 197] width 230 height 53
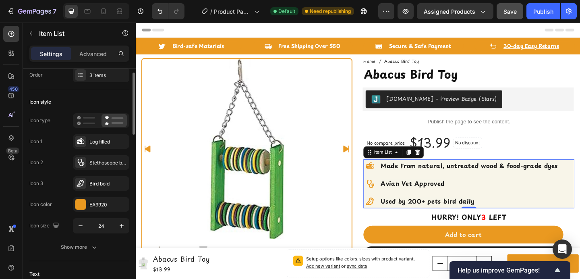
scroll to position [23, 0]
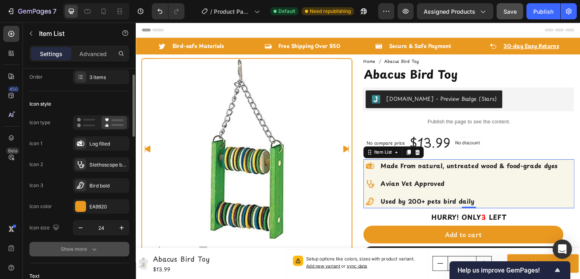
click at [81, 246] on div "Show more" at bounding box center [79, 249] width 37 height 8
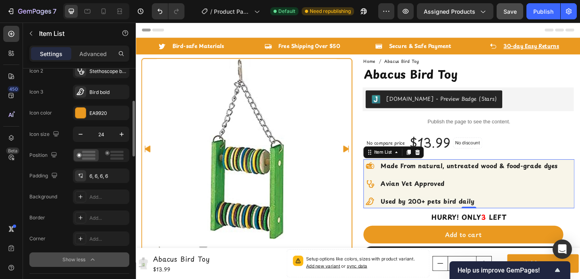
scroll to position [131, 0]
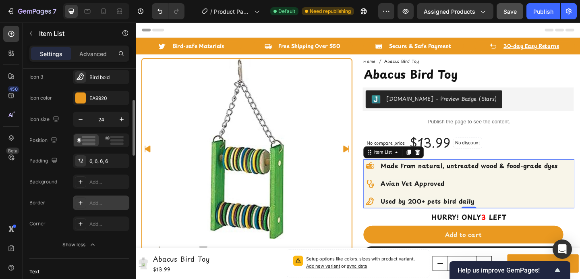
click at [81, 201] on icon at bounding box center [80, 202] width 6 height 6
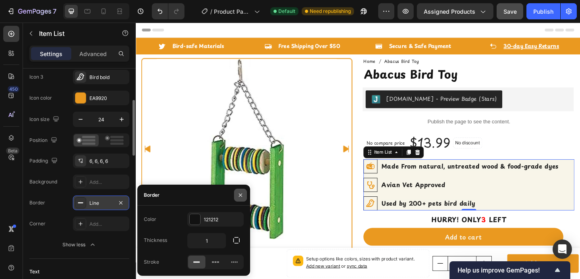
click at [245, 196] on button "button" at bounding box center [240, 194] width 13 height 13
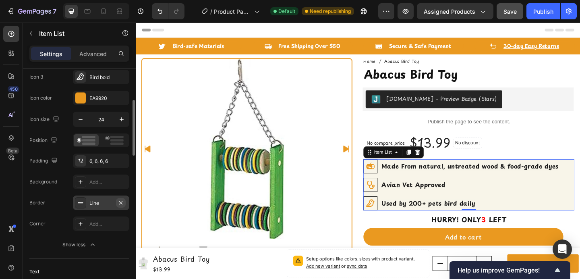
click at [122, 204] on icon "button" at bounding box center [121, 202] width 6 height 6
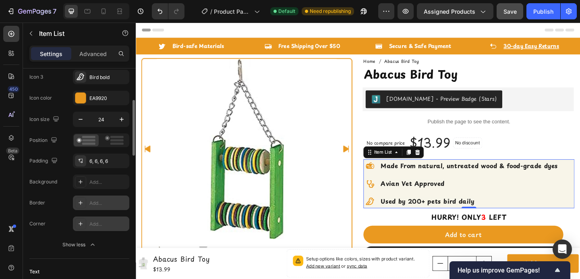
click at [80, 225] on icon at bounding box center [81, 223] width 4 height 4
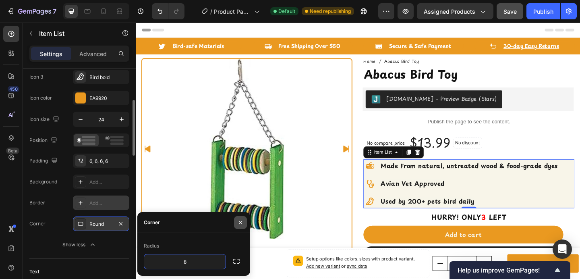
click at [242, 221] on icon "button" at bounding box center [240, 221] width 3 height 3
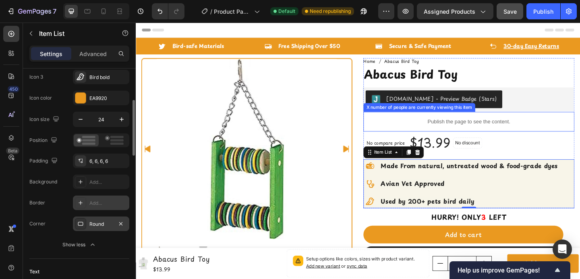
click at [563, 133] on p "Publish the page to see the content." at bounding box center [498, 130] width 230 height 8
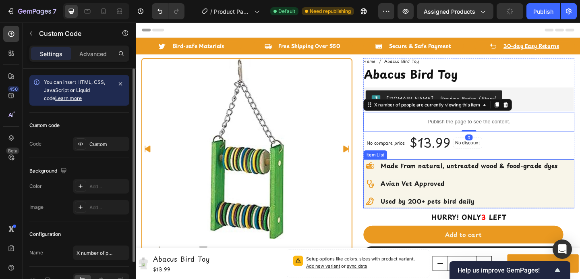
click at [580, 176] on div "Made From natural, untreated wood & food-grade dyes Avian Vet Approved Used by …" at bounding box center [498, 197] width 230 height 53
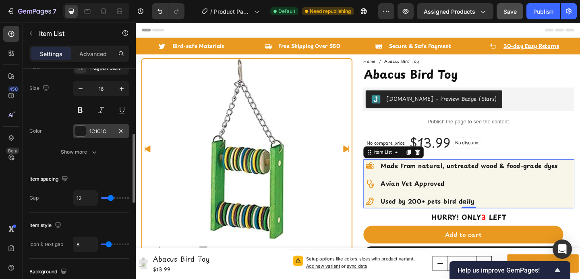
scroll to position [294, 0]
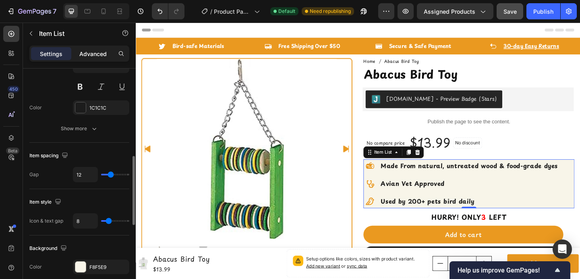
click at [97, 56] on p "Advanced" at bounding box center [92, 54] width 27 height 8
type input "100%"
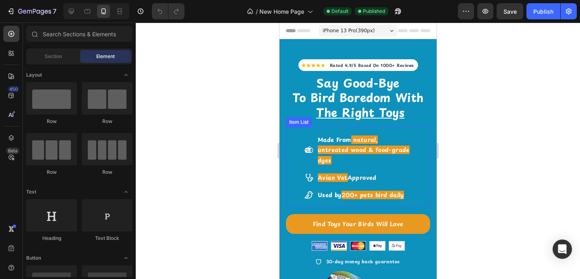
click at [407, 152] on div "Made From natural, untreated wood & food-grade dyes Avian Vet Approved Used by …" at bounding box center [358, 167] width 120 height 81
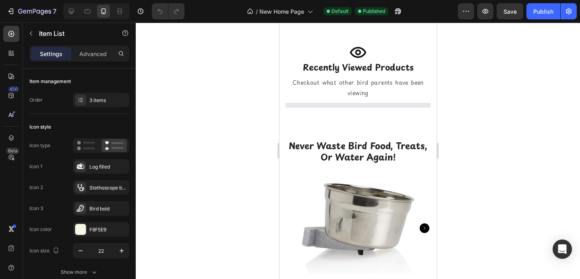
scroll to position [533, 0]
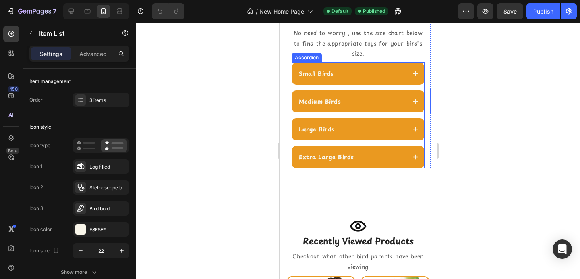
click at [412, 104] on icon at bounding box center [415, 101] width 6 height 6
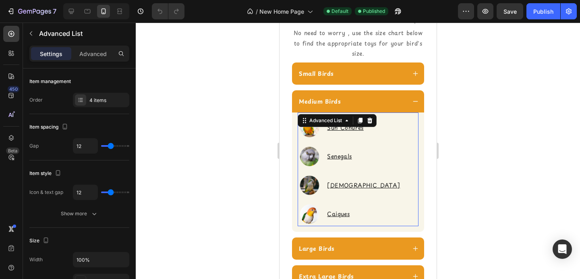
click at [386, 143] on div "Image Sun Conures Text Block Image Senegals Text Block Image Quakers Text Block…" at bounding box center [357, 171] width 121 height 110
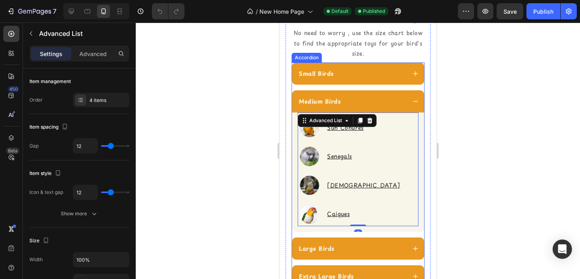
click at [413, 141] on div "Image Sun Conures Text Block Image Senegals Text Block Image Quakers Text Block…" at bounding box center [358, 171] width 132 height 119
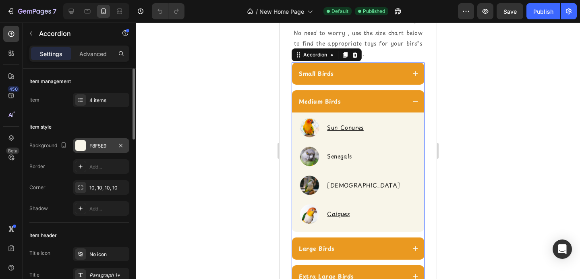
click at [106, 145] on div "F8F5E9" at bounding box center [100, 145] width 23 height 7
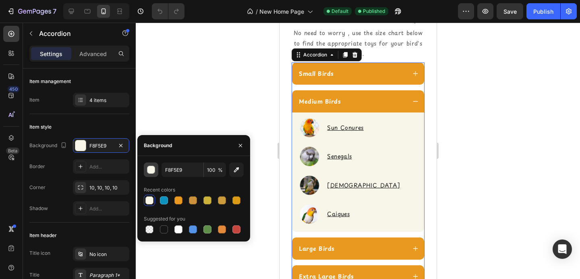
click at [155, 170] on div "button" at bounding box center [151, 170] width 8 height 8
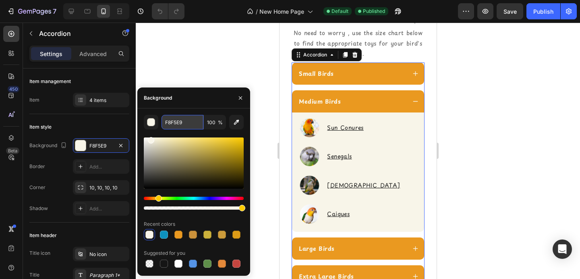
click at [171, 117] on input "F8F5E9" at bounding box center [182, 122] width 42 height 14
click at [414, 139] on div "Image Sun Conures Text Block Image Senegals Text Block Image Quakers Text Block…" at bounding box center [358, 171] width 132 height 119
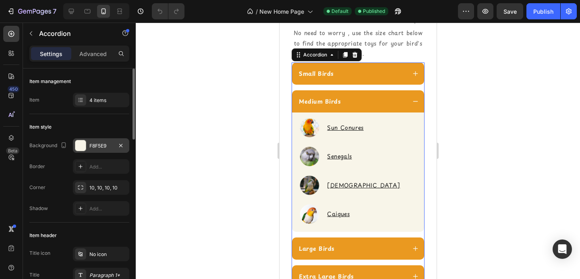
click at [99, 143] on div "F8F5E9" at bounding box center [100, 145] width 23 height 7
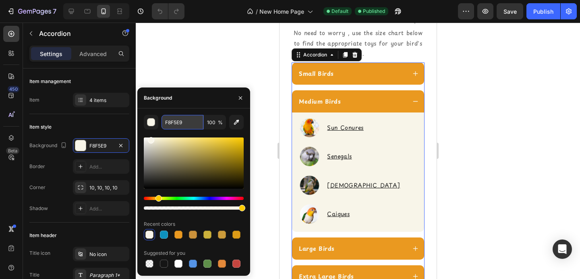
click at [181, 122] on input "F8F5E9" at bounding box center [182, 122] width 42 height 14
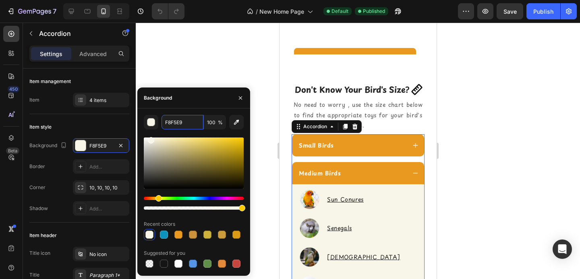
scroll to position [469, 0]
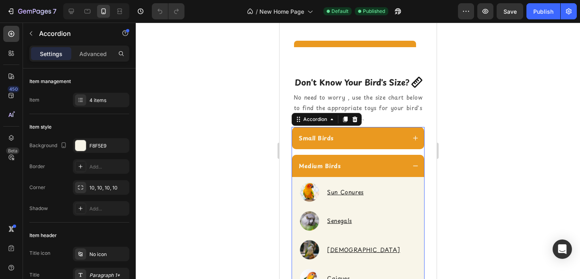
click at [413, 177] on div "Medium Birds" at bounding box center [358, 166] width 132 height 22
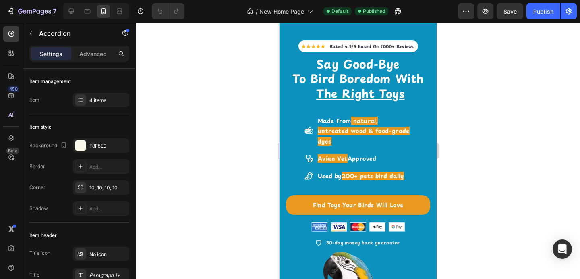
scroll to position [0, 0]
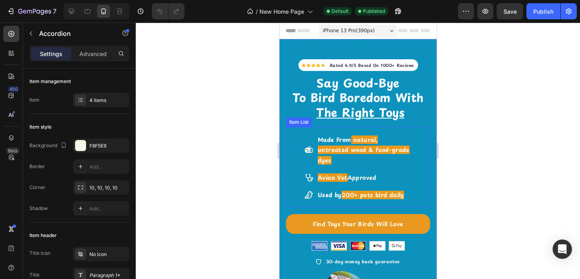
click at [339, 137] on strong "Made From" at bounding box center [333, 139] width 33 height 8
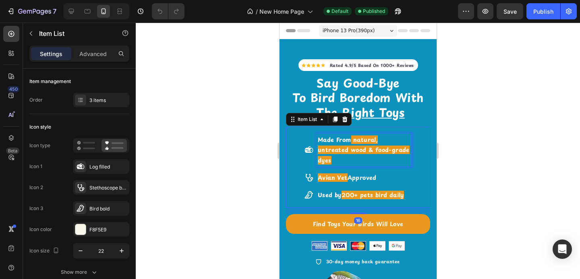
click at [339, 139] on strong "Made From" at bounding box center [333, 139] width 33 height 8
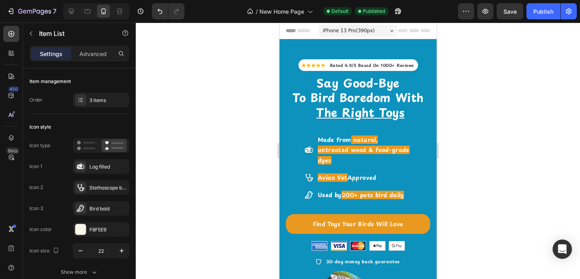
click at [494, 130] on div at bounding box center [358, 151] width 444 height 256
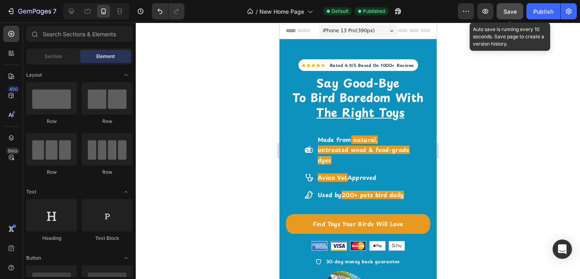
click at [507, 17] on button "Save" at bounding box center [510, 11] width 27 height 16
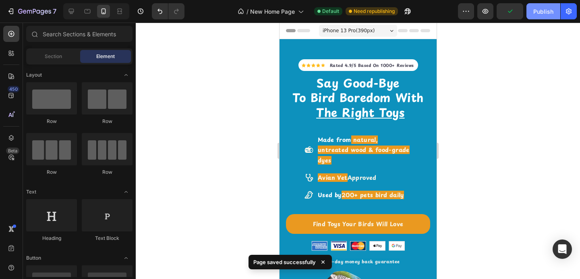
click at [540, 10] on div "Publish" at bounding box center [543, 11] width 20 height 8
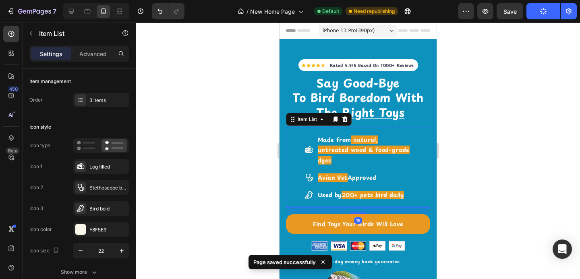
click at [400, 144] on p "Made from natural, untreated wood & food-grade dyes" at bounding box center [363, 150] width 93 height 31
click at [413, 143] on div "Made from natural, untreated wood & food-grade dyes Avian Vet Approved Used by …" at bounding box center [358, 167] width 144 height 81
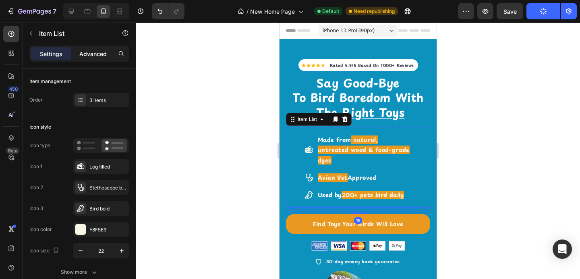
click at [99, 51] on p "Advanced" at bounding box center [92, 54] width 27 height 8
type input "100%"
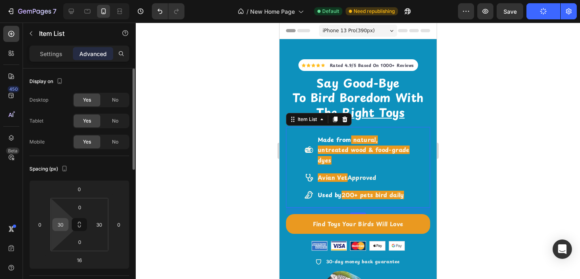
click at [63, 221] on input "30" at bounding box center [60, 224] width 12 height 12
click at [92, 226] on div "30" at bounding box center [99, 224] width 16 height 13
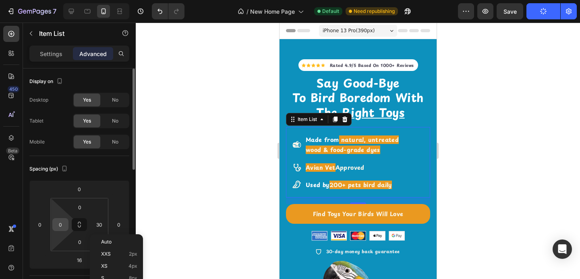
click at [60, 226] on input "0" at bounding box center [60, 224] width 12 height 12
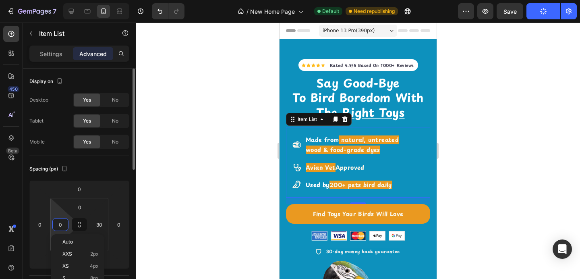
click at [60, 226] on input "0" at bounding box center [60, 224] width 12 height 12
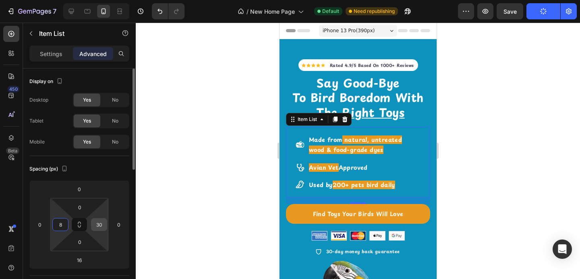
type input "8"
click at [96, 224] on input "30" at bounding box center [99, 224] width 12 height 12
type input "8"
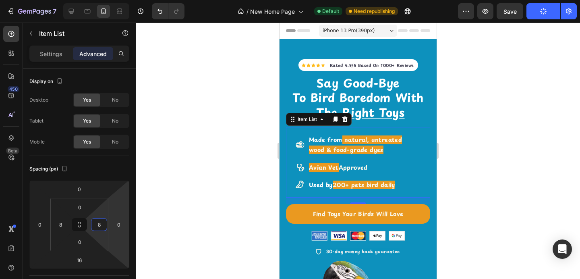
click at [183, 183] on div at bounding box center [358, 151] width 444 height 256
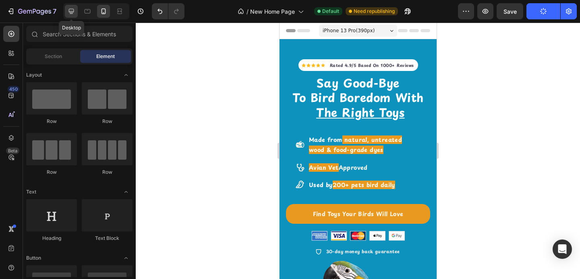
click at [72, 16] on div at bounding box center [71, 11] width 13 height 13
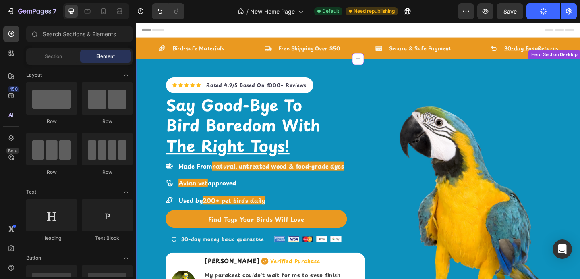
click at [207, 177] on strong "Made From" at bounding box center [200, 179] width 37 height 10
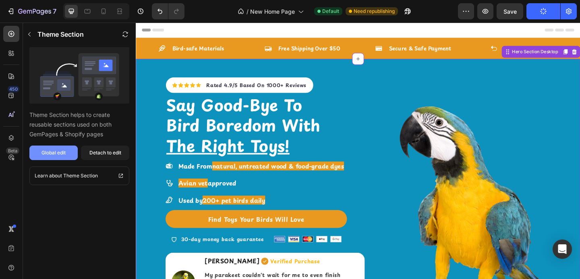
click at [71, 153] on button "Global edit" at bounding box center [53, 152] width 48 height 14
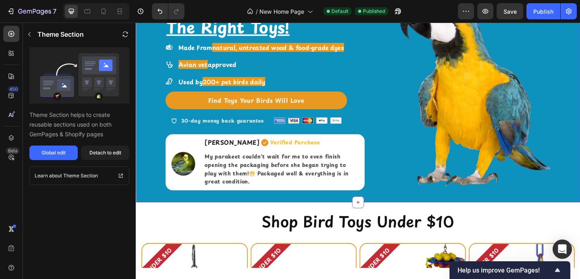
scroll to position [359, 0]
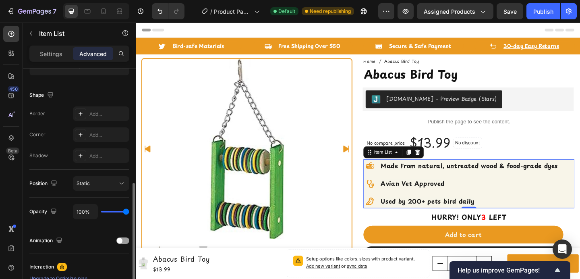
scroll to position [190, 0]
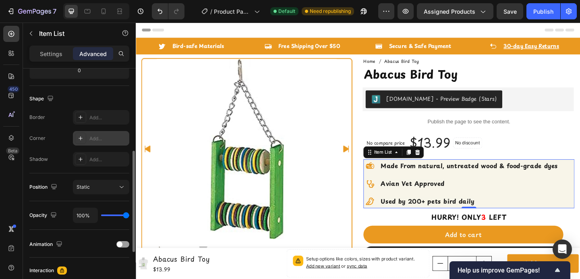
click at [82, 136] on icon at bounding box center [80, 138] width 6 height 6
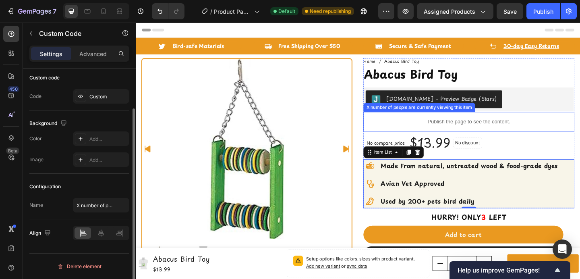
click at [431, 132] on p "Publish the page to see the content." at bounding box center [498, 130] width 230 height 8
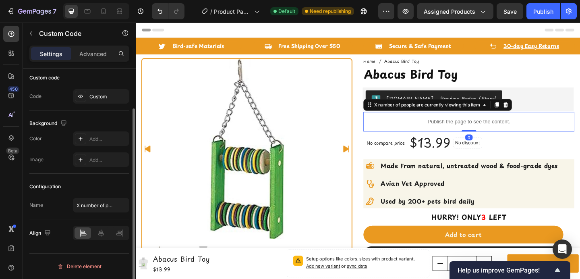
scroll to position [0, 0]
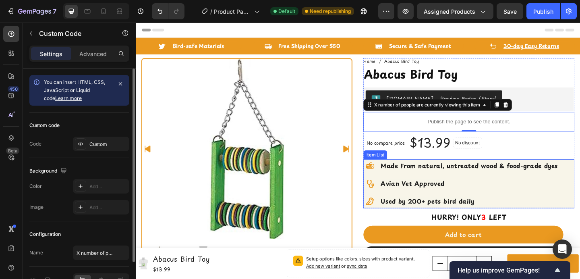
click at [580, 193] on div "Made From natural, untreated wood & food-grade dyes Avian Vet Approved Used by …" at bounding box center [498, 197] width 230 height 53
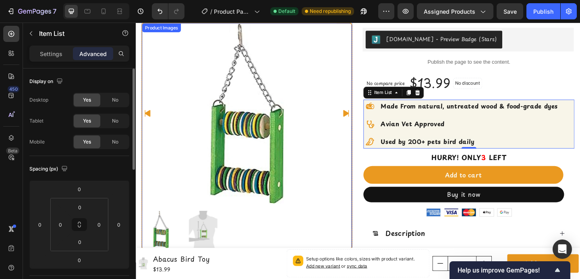
scroll to position [66, 0]
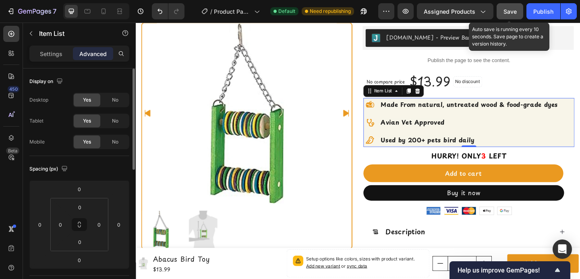
click at [512, 11] on span "Save" at bounding box center [509, 11] width 13 height 7
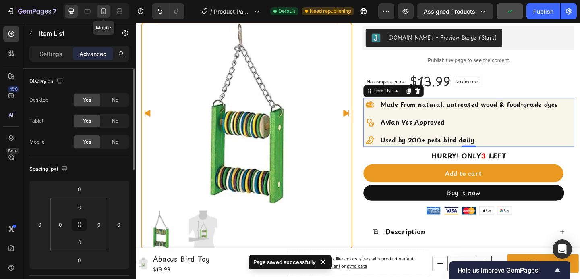
click at [101, 12] on icon at bounding box center [103, 11] width 8 height 8
type input "16"
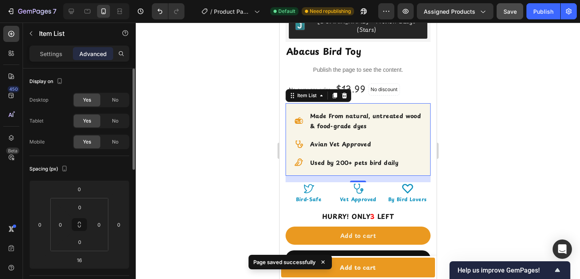
scroll to position [200, 0]
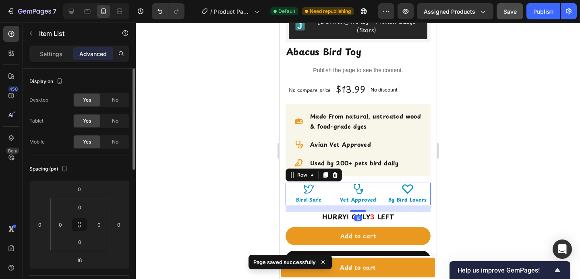
click at [378, 182] on div "Icon Bird-Safe Text Block Icon Vet Approved Text Block Icon By Bird Lovers Text…" at bounding box center [357, 193] width 145 height 23
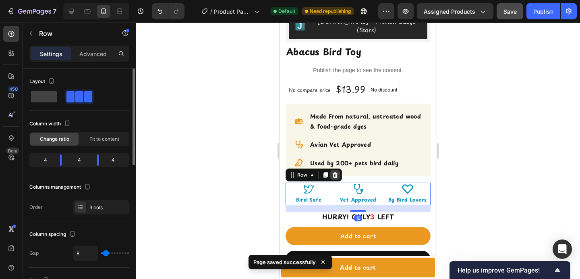
click at [333, 172] on icon at bounding box center [334, 175] width 5 height 6
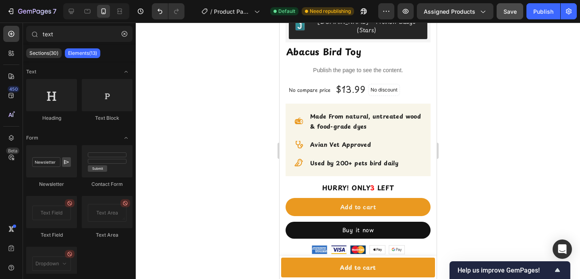
click at [492, 147] on div at bounding box center [358, 151] width 444 height 256
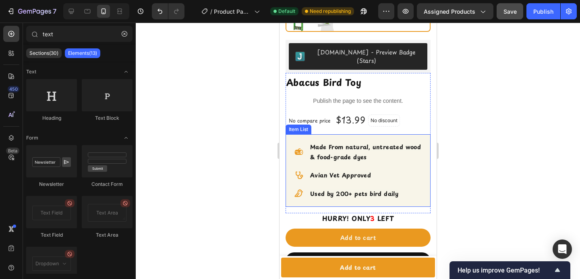
scroll to position [170, 0]
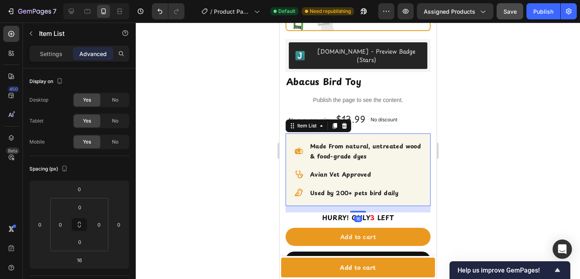
click at [331, 142] on strong "Made From natural, untreated wood & food-grade dyes" at bounding box center [365, 151] width 111 height 19
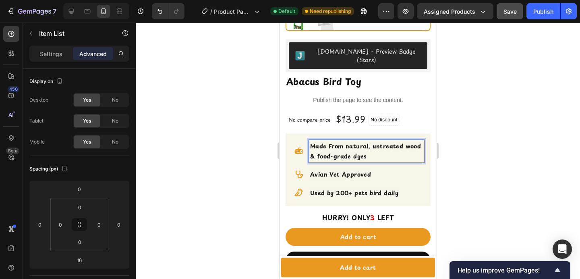
click at [331, 142] on strong "Made From natural, untreated wood & food-grade dyes" at bounding box center [365, 151] width 111 height 19
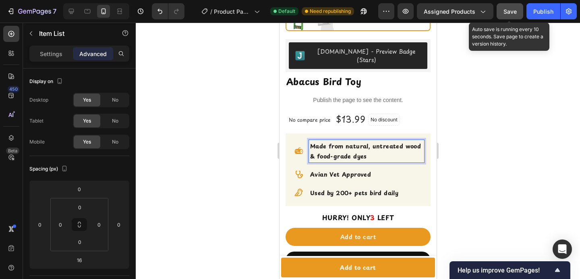
click at [511, 9] on span "Save" at bounding box center [509, 11] width 13 height 7
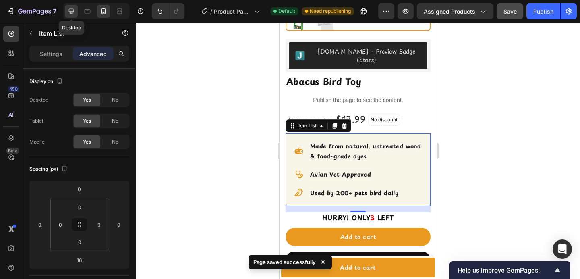
click at [70, 12] on icon at bounding box center [71, 11] width 5 height 5
type input "0"
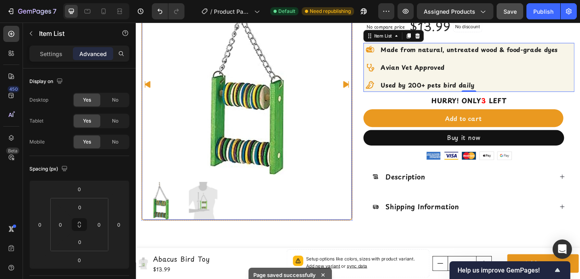
scroll to position [129, 0]
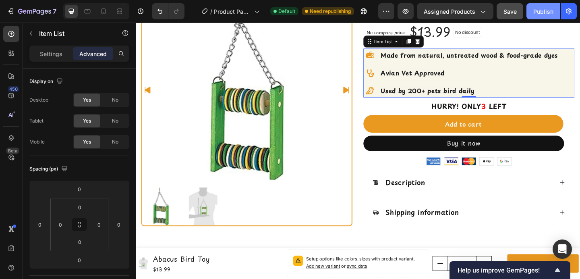
click at [539, 10] on div "Publish" at bounding box center [543, 11] width 20 height 8
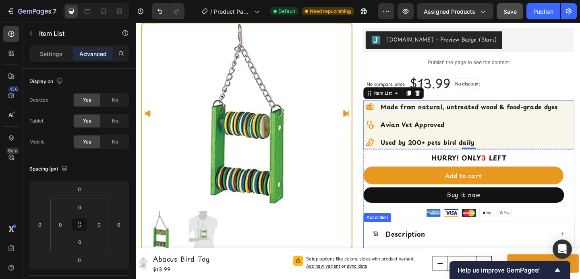
scroll to position [65, 0]
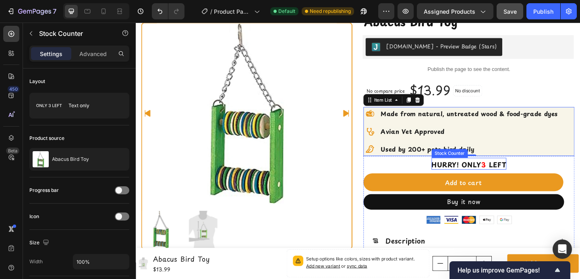
click at [457, 176] on p "Hurry! Only 3 left" at bounding box center [497, 177] width 81 height 11
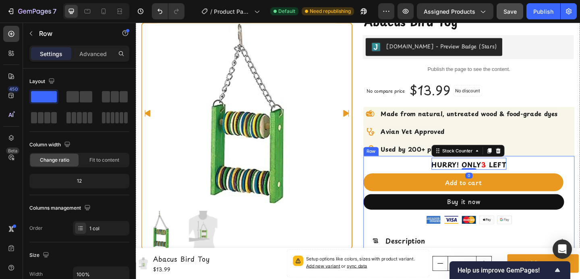
click at [430, 176] on div "Hurry! Only 3 left Stock Counter 0 Add to cart Product Cart Button Buy it now D…" at bounding box center [498, 238] width 230 height 140
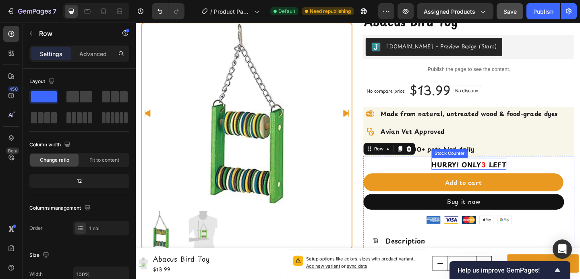
click at [457, 174] on p "Hurry! Only 3 left" at bounding box center [497, 177] width 81 height 11
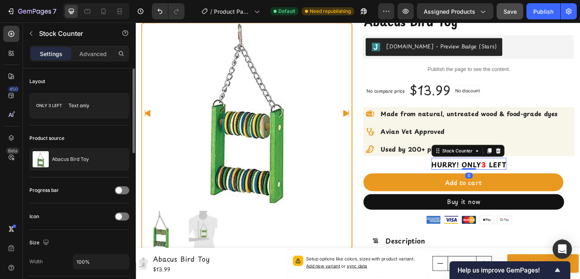
scroll to position [408, 0]
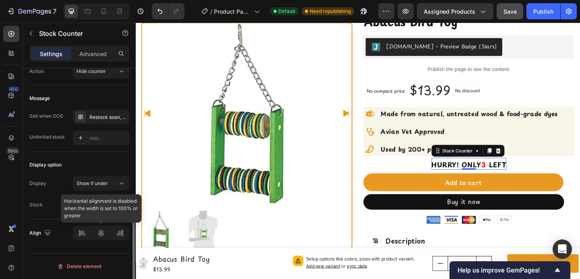
click at [81, 232] on div at bounding box center [101, 233] width 56 height 14
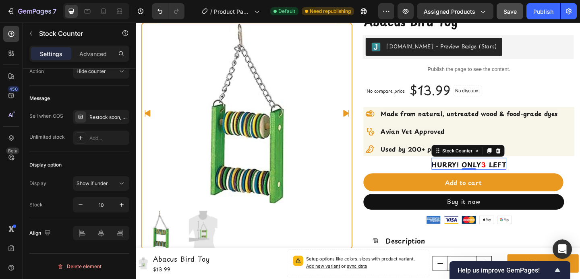
click at [457, 174] on p "Hurry! Only 3 left" at bounding box center [497, 177] width 81 height 11
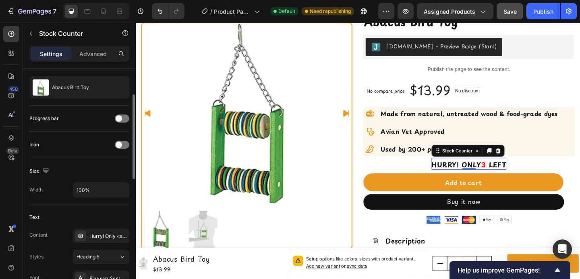
scroll to position [72, 0]
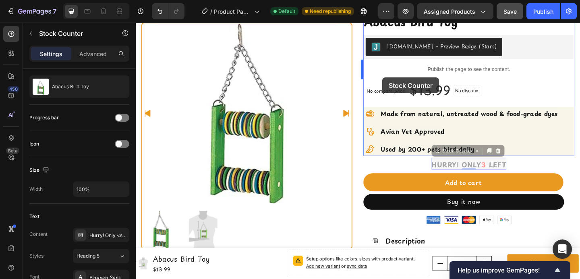
drag, startPoint x: 460, startPoint y: 173, endPoint x: 404, endPoint y: 82, distance: 106.5
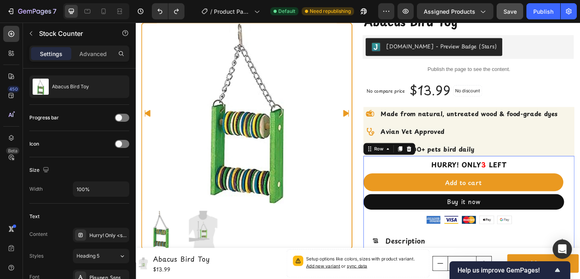
click at [540, 176] on div "Hurry! Only 3 left Stock Counter Add to cart Product Cart Button Buy it now Dyn…" at bounding box center [498, 238] width 230 height 140
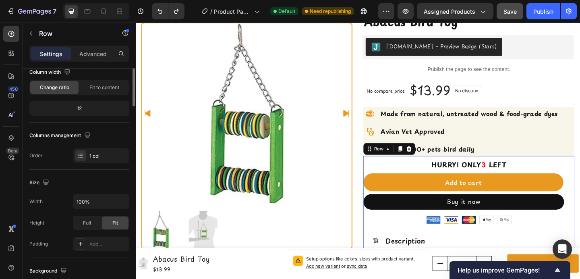
scroll to position [0, 0]
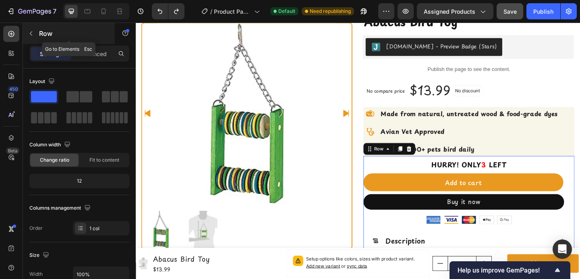
click at [27, 37] on button "button" at bounding box center [31, 33] width 13 height 13
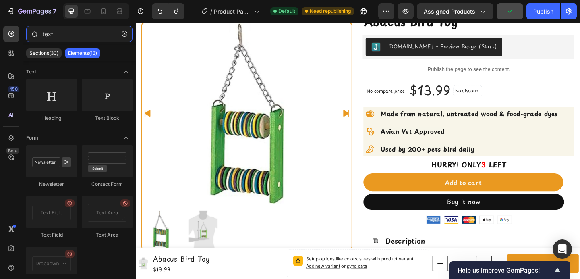
click at [58, 40] on input "text" at bounding box center [79, 34] width 106 height 16
click at [58, 39] on input "text" at bounding box center [79, 34] width 106 height 16
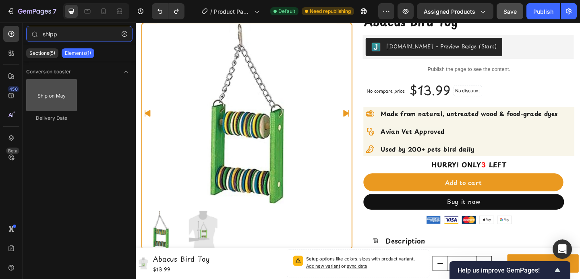
type input "shipp"
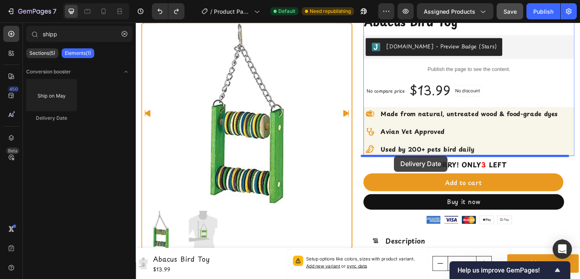
drag, startPoint x: 192, startPoint y: 118, endPoint x: 416, endPoint y: 168, distance: 229.3
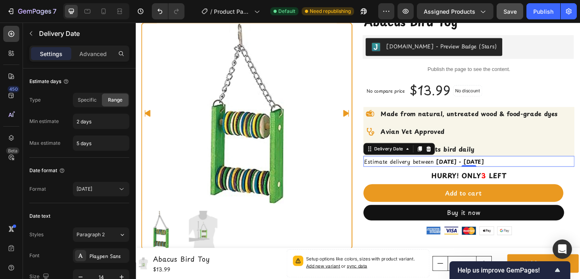
click at [463, 175] on span "[DATE] - [DATE]" at bounding box center [489, 174] width 52 height 8
click at [80, 120] on input "2 days" at bounding box center [101, 121] width 56 height 14
click at [80, 143] on input "5 days" at bounding box center [101, 143] width 56 height 14
click at [79, 122] on input "1 days" at bounding box center [101, 121] width 56 height 14
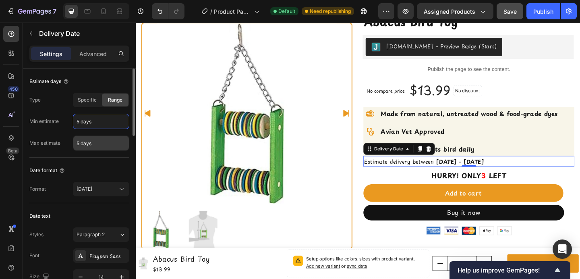
type input "5 days"
click at [79, 146] on input "5 days" at bounding box center [101, 143] width 56 height 14
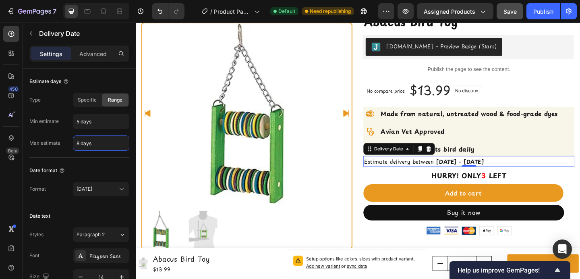
type input "8 days"
click at [431, 174] on span "Estimate delivery between" at bounding box center [422, 174] width 76 height 8
click at [463, 173] on span "[DATE] - [DATE]" at bounding box center [489, 174] width 52 height 8
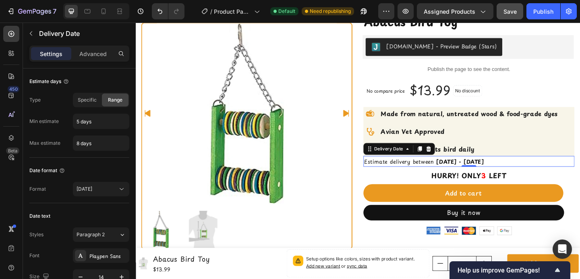
click at [463, 173] on span "[DATE] - [DATE]" at bounding box center [489, 174] width 52 height 8
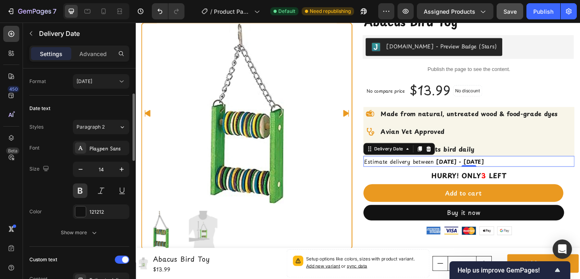
scroll to position [116, 0]
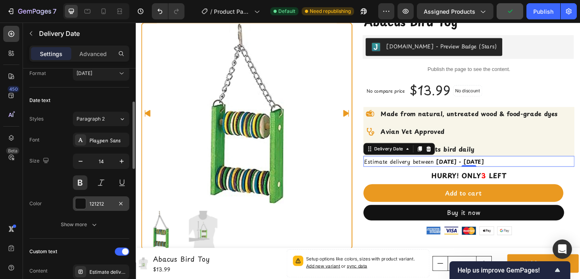
click at [79, 200] on div at bounding box center [80, 203] width 10 height 10
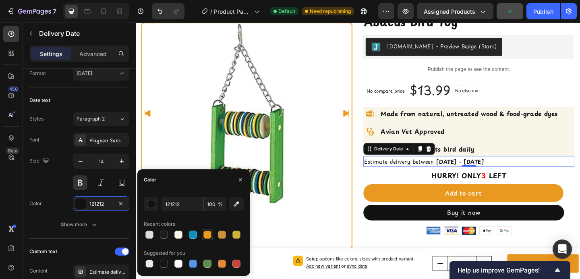
click at [208, 238] on div at bounding box center [207, 234] width 8 height 8
type input "EA9920"
click at [242, 180] on icon "button" at bounding box center [240, 179] width 3 height 3
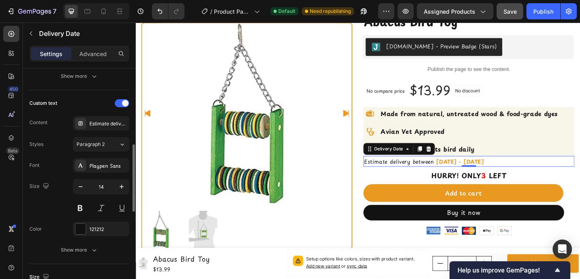
scroll to position [266, 0]
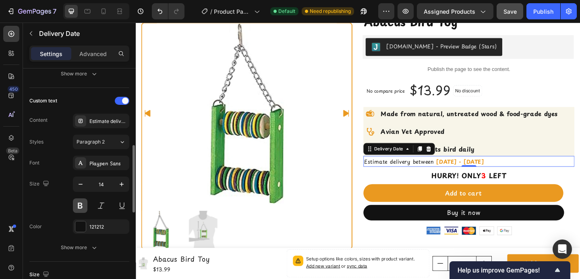
click at [80, 204] on button at bounding box center [80, 205] width 14 height 14
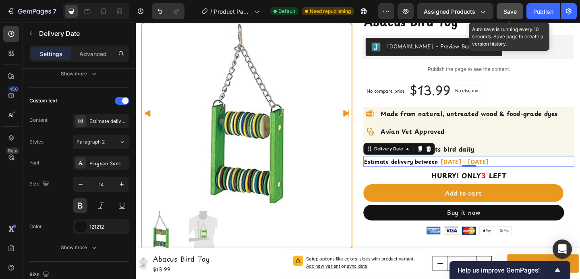
click at [514, 10] on span "Save" at bounding box center [509, 11] width 13 height 7
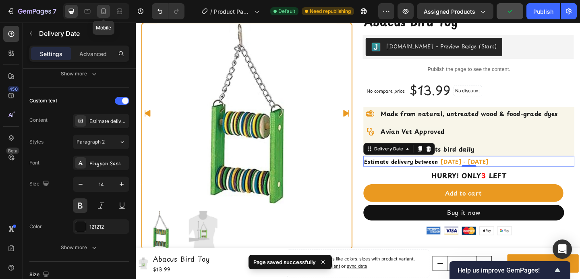
click at [101, 11] on icon at bounding box center [103, 11] width 4 height 6
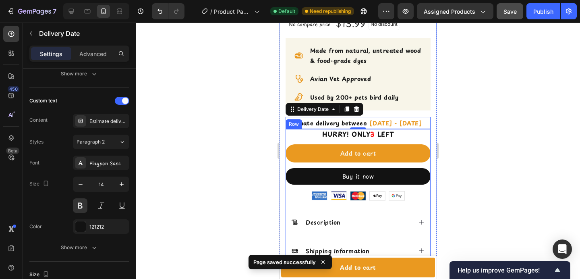
scroll to position [237, 0]
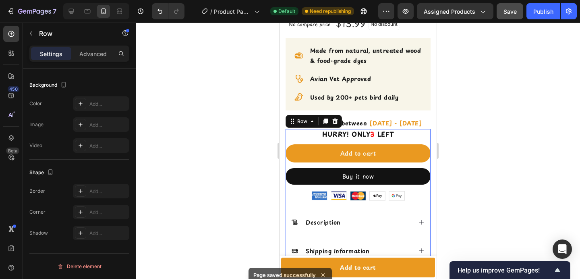
click at [307, 129] on div "Hurry! Only 3 left Stock Counter Add to cart Product Cart Button Buy it now Dyn…" at bounding box center [357, 196] width 145 height 135
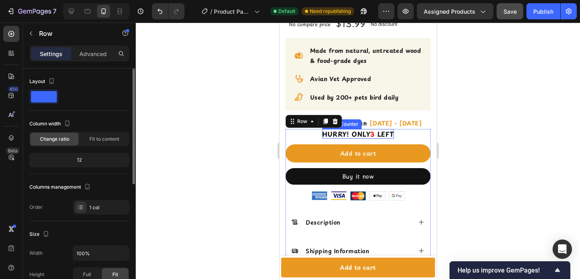
click at [323, 129] on p "Hurry! Only 3 left" at bounding box center [358, 134] width 72 height 10
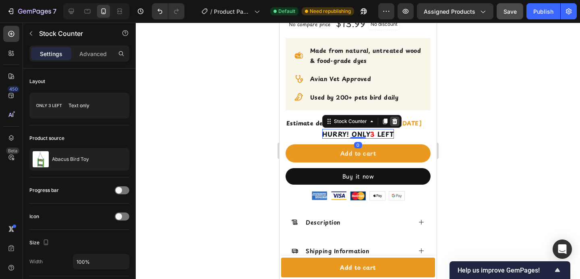
click at [391, 118] on icon at bounding box center [393, 121] width 5 height 6
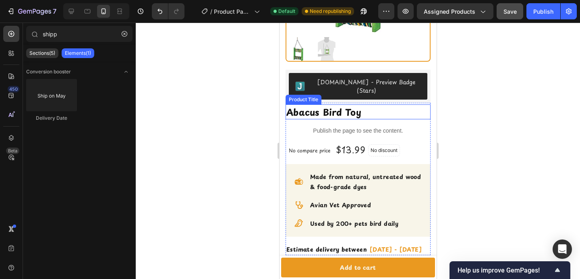
scroll to position [139, 0]
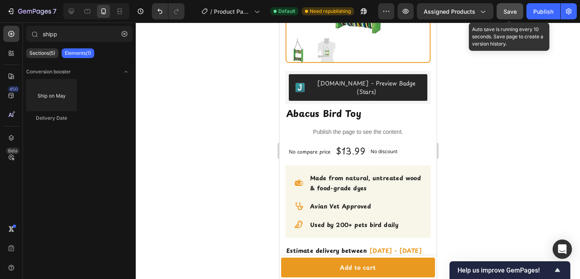
click at [501, 11] on button "Save" at bounding box center [510, 11] width 27 height 16
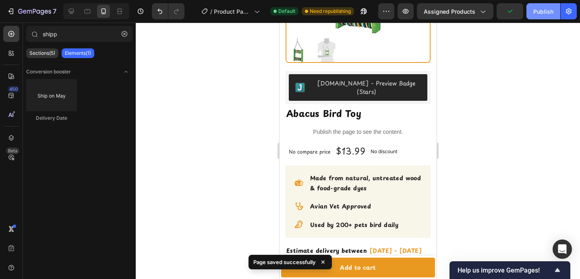
click at [536, 12] on div "Publish" at bounding box center [543, 11] width 20 height 8
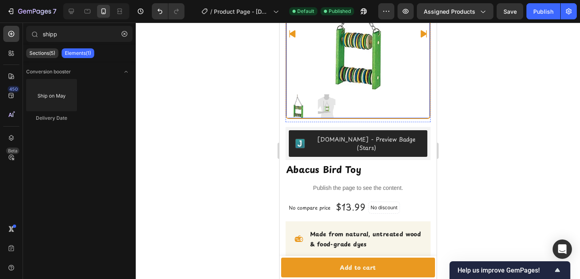
scroll to position [83, 0]
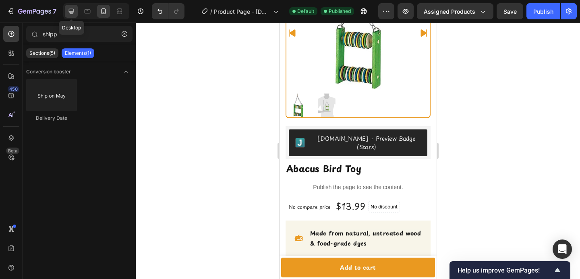
click at [72, 12] on icon at bounding box center [71, 11] width 8 height 8
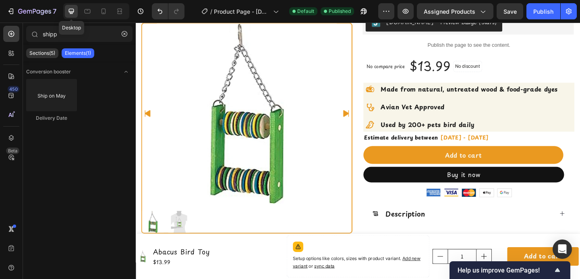
scroll to position [76, 0]
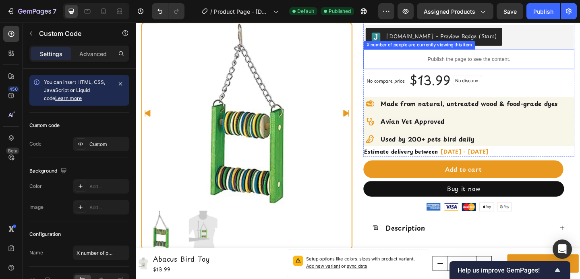
click at [479, 65] on p "Publish the page to see the content." at bounding box center [498, 62] width 230 height 8
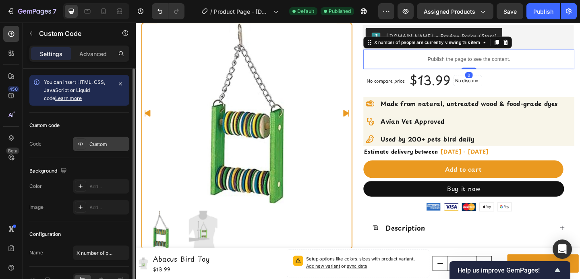
click at [91, 146] on div "Custom" at bounding box center [108, 144] width 38 height 7
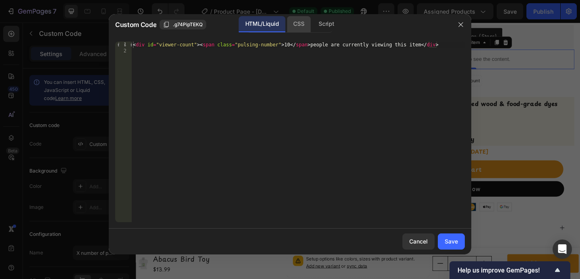
click at [297, 27] on div "CSS" at bounding box center [299, 24] width 24 height 16
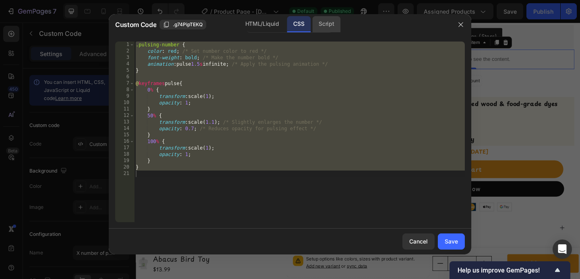
click at [322, 24] on div "Script" at bounding box center [326, 24] width 28 height 16
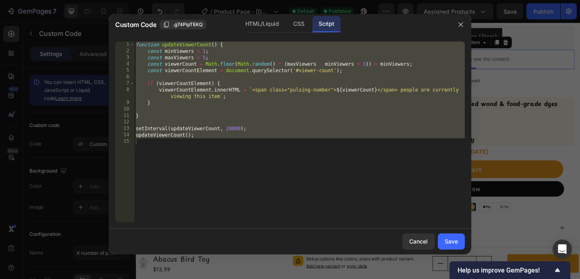
click at [206, 53] on div "function updateViewerCount ( ) { const minViewers = 1 ; const maxViewers = 5 ; …" at bounding box center [299, 137] width 331 height 193
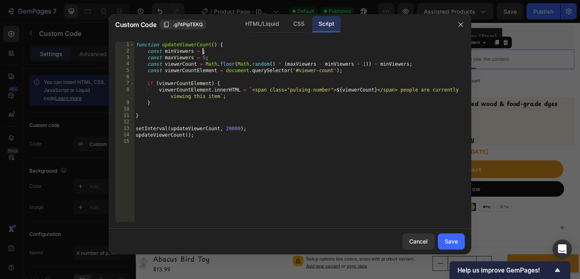
scroll to position [0, 6]
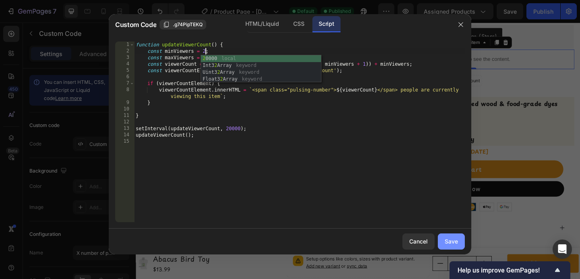
type textarea "const minViewers = 2;"
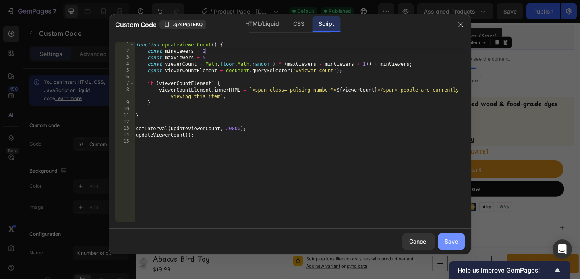
click at [444, 239] on button "Save" at bounding box center [451, 241] width 27 height 16
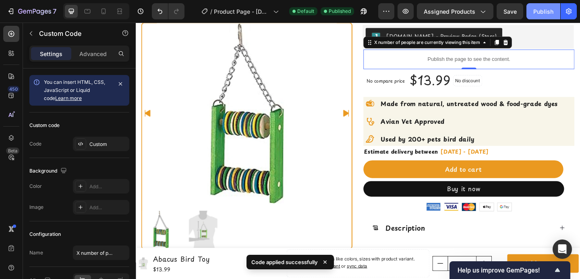
click at [545, 10] on div "Publish" at bounding box center [543, 11] width 20 height 8
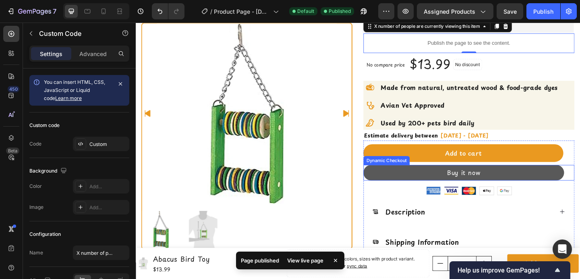
scroll to position [109, 0]
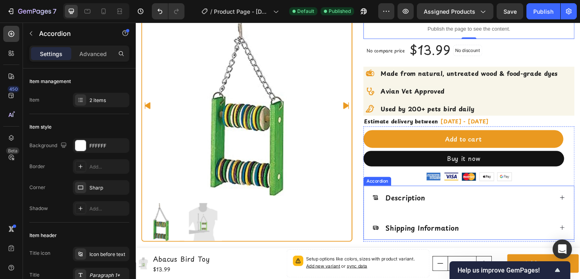
click at [462, 215] on div "Description" at bounding box center [491, 212] width 197 height 13
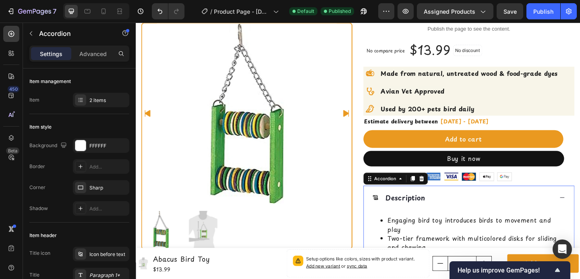
click at [462, 215] on div "Description" at bounding box center [491, 212] width 197 height 13
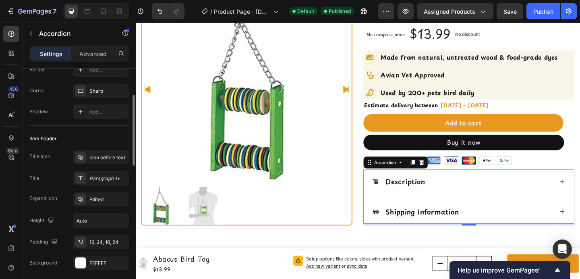
scroll to position [92, 0]
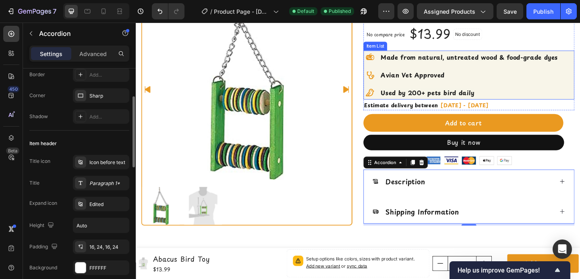
click at [565, 88] on div "Made from natural, untreated wood & food-grade dyes Avian Vet Approved Used by …" at bounding box center [489, 79] width 213 height 53
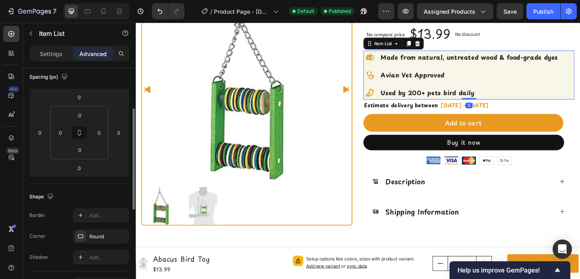
scroll to position [0, 0]
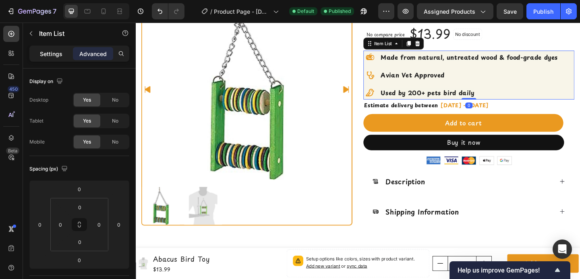
click at [46, 50] on p "Settings" at bounding box center [51, 54] width 23 height 8
type input "8"
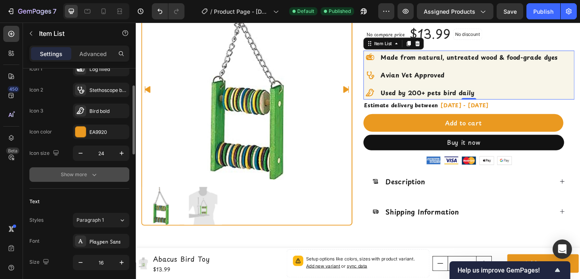
scroll to position [101, 0]
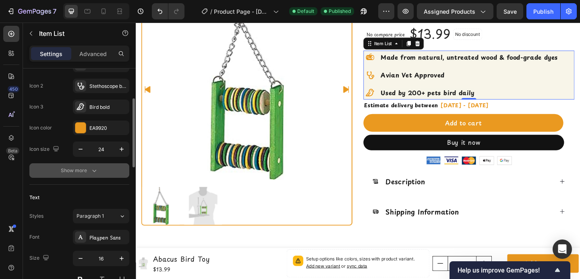
click at [69, 172] on div "Show more" at bounding box center [79, 170] width 37 height 8
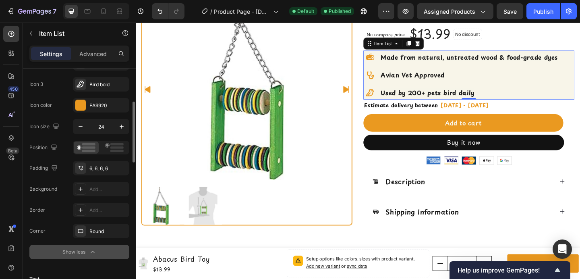
scroll to position [124, 0]
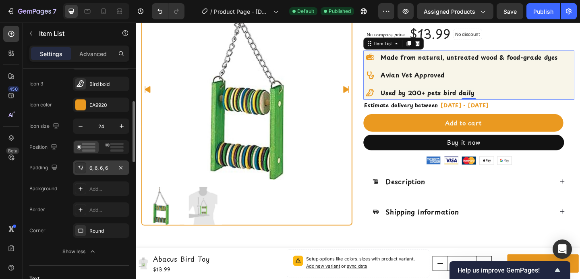
click at [114, 167] on div "6, 6, 6, 6" at bounding box center [101, 167] width 56 height 14
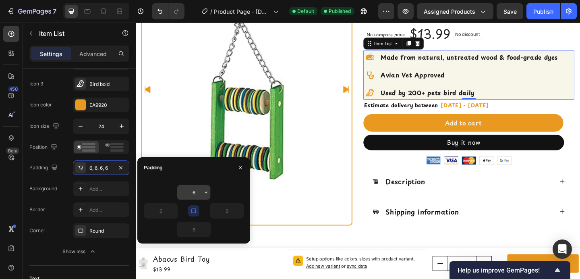
click at [190, 196] on input "6" at bounding box center [193, 192] width 33 height 14
type input "10"
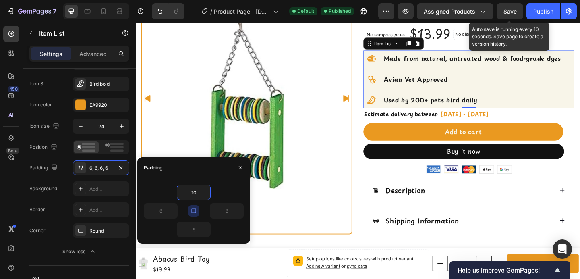
click at [510, 11] on span "Save" at bounding box center [509, 11] width 13 height 7
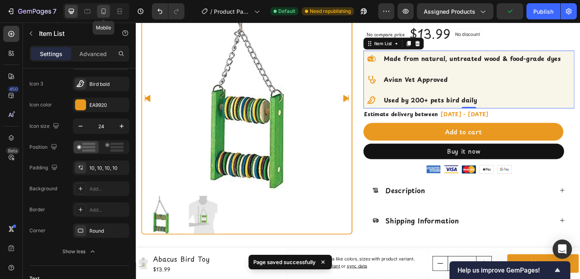
click at [102, 14] on icon at bounding box center [103, 11] width 8 height 8
type input "22"
type input "14"
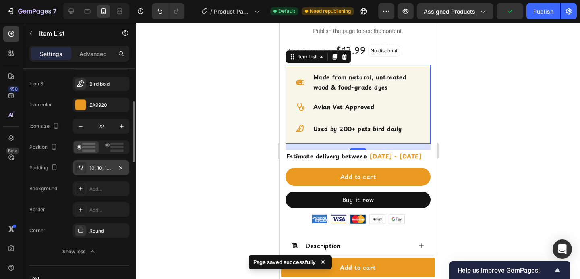
scroll to position [240, 0]
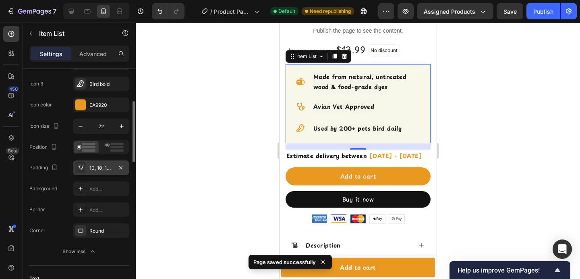
click at [95, 166] on div "10, 10, 10, 10" at bounding box center [100, 167] width 23 height 7
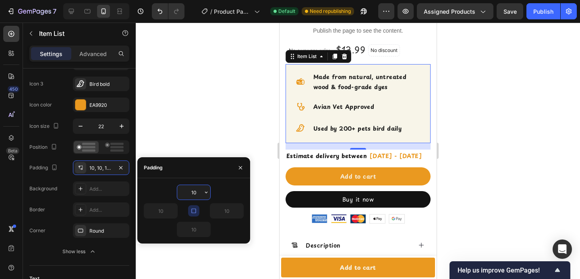
type input "6"
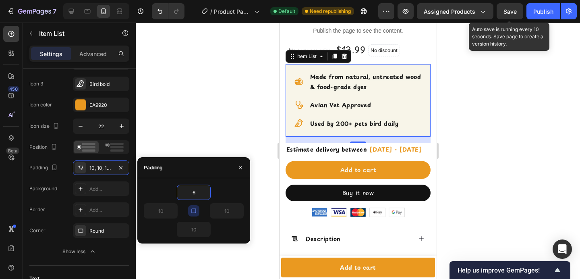
click at [513, 12] on span "Save" at bounding box center [509, 11] width 13 height 7
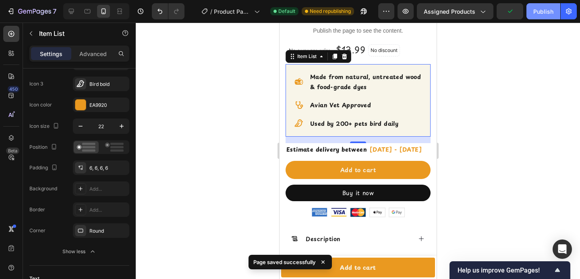
click at [535, 12] on div "Publish" at bounding box center [543, 11] width 20 height 8
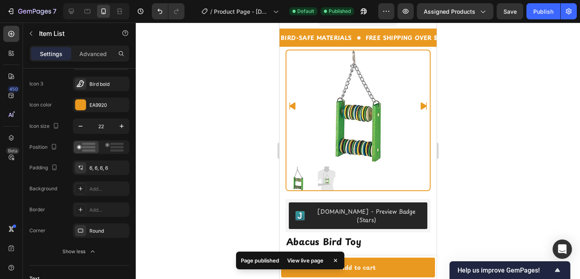
scroll to position [0, 0]
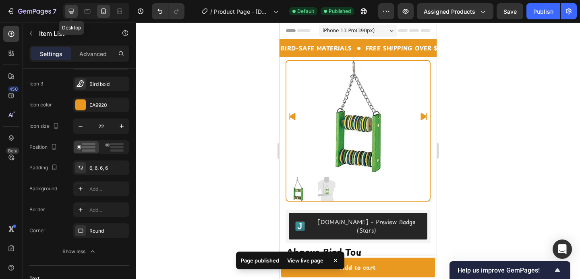
click at [73, 8] on icon at bounding box center [71, 11] width 8 height 8
type input "24"
type input "16"
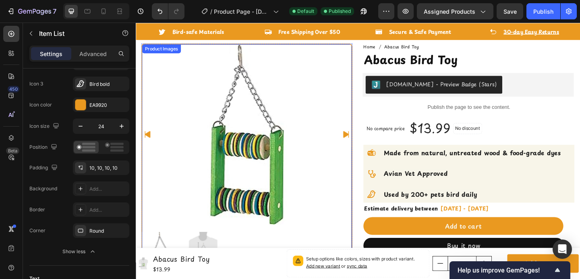
scroll to position [25, 0]
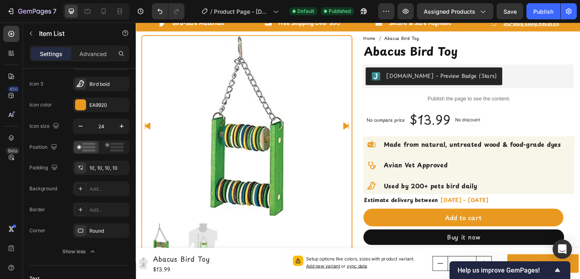
click at [580, 157] on div "Made from natural, untreated wood & food-grade dyes Avian Vet Approved Used by …" at bounding box center [498, 177] width 230 height 63
click at [509, 166] on div "Made from natural, untreated wood & food-grade dyes Avian Vet Approved Used by …" at bounding box center [491, 177] width 216 height 63
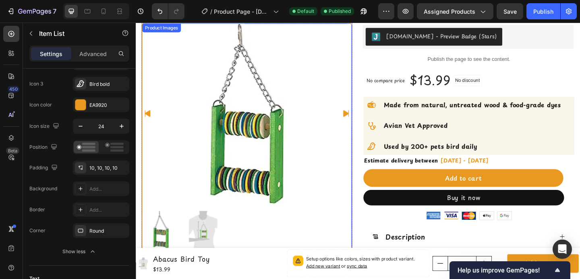
scroll to position [73, 0]
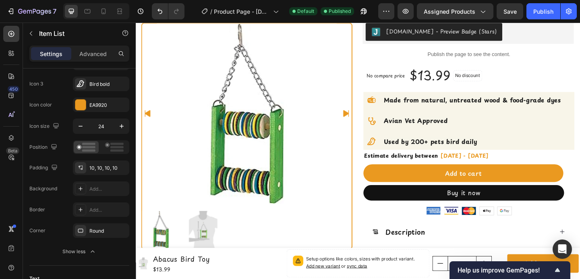
click at [397, 101] on div at bounding box center [392, 107] width 18 height 18
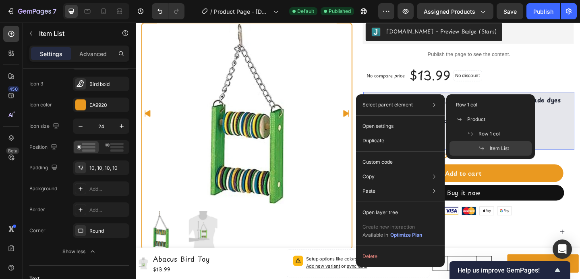
click at [473, 144] on div "Item List" at bounding box center [490, 148] width 82 height 14
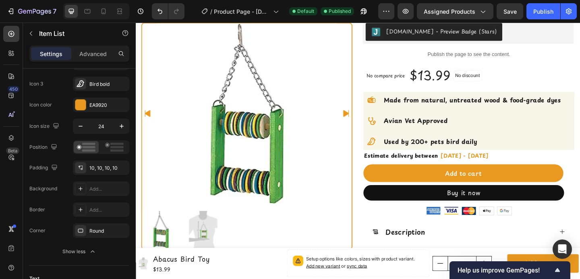
click at [580, 125] on div "Made from natural, untreated wood & food-grade dyes Avian Vet Approved Used by …" at bounding box center [498, 129] width 230 height 63
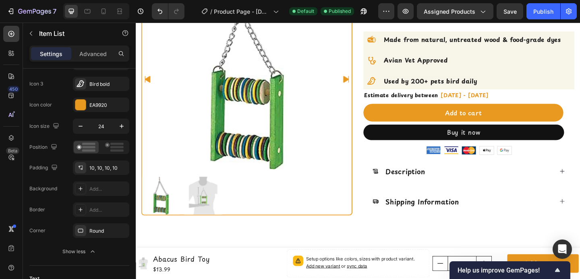
scroll to position [150, 0]
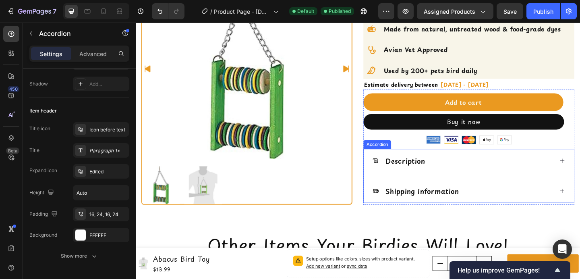
click at [542, 180] on div "Description" at bounding box center [498, 173] width 229 height 26
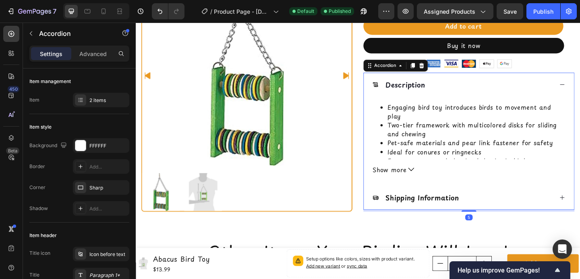
scroll to position [229, 0]
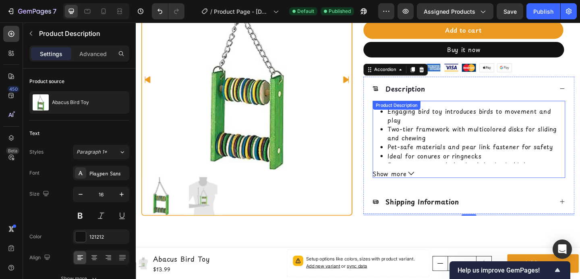
click at [527, 168] on li "Ideal for conures or ringnecks" at bounding box center [506, 167] width 193 height 10
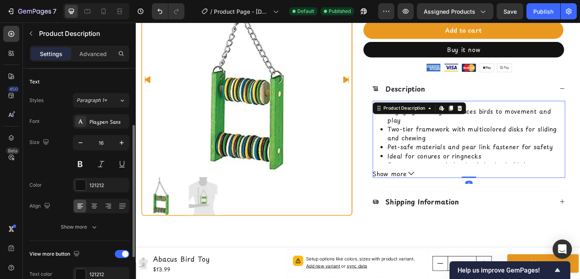
scroll to position [177, 0]
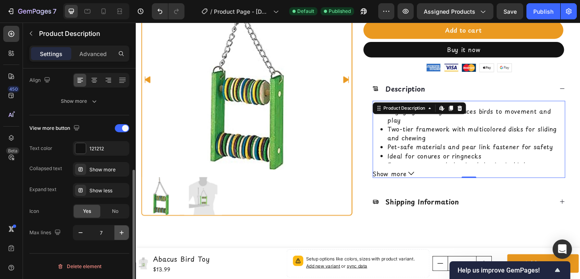
click at [120, 232] on icon "button" at bounding box center [122, 232] width 4 height 4
type input "8"
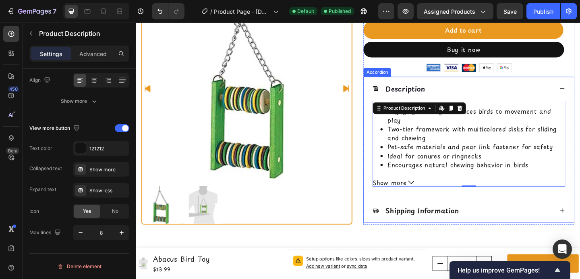
click at [520, 219] on div "Shipping Information" at bounding box center [498, 227] width 229 height 26
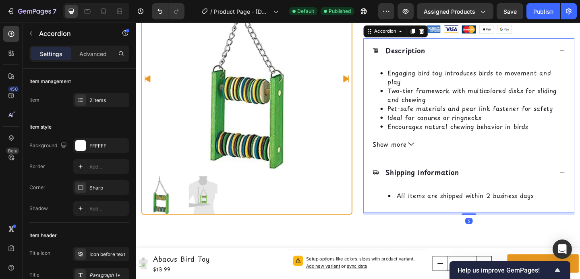
scroll to position [271, 0]
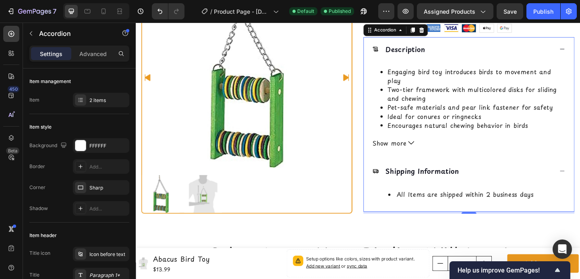
click at [580, 187] on div "Shipping Information" at bounding box center [498, 184] width 229 height 26
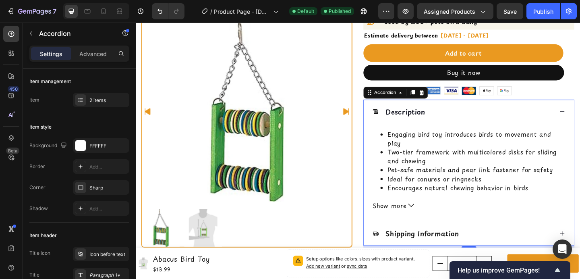
scroll to position [170, 0]
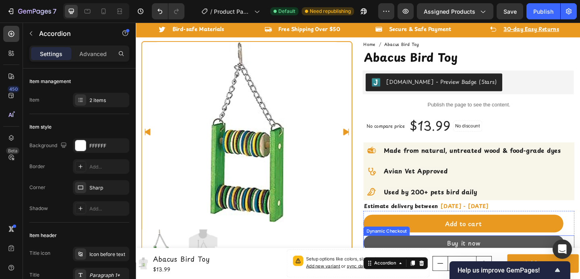
scroll to position [0, 0]
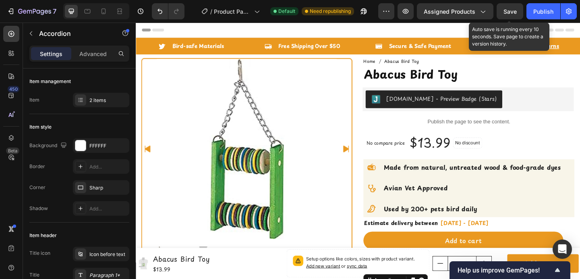
click at [515, 10] on span "Save" at bounding box center [509, 11] width 13 height 7
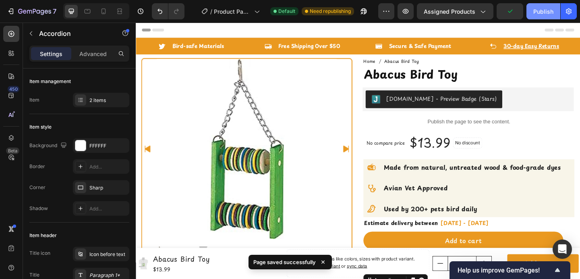
click at [535, 11] on div "Publish" at bounding box center [543, 11] width 20 height 8
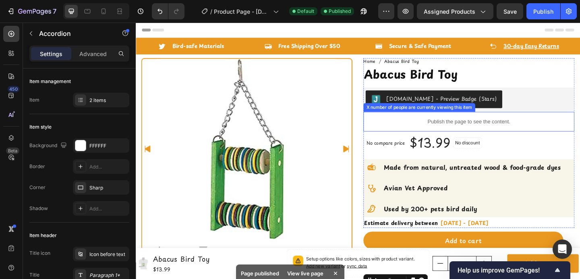
click at [433, 130] on p "Publish the page to see the content." at bounding box center [498, 130] width 230 height 8
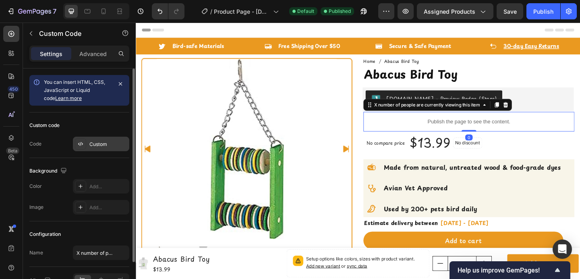
click at [101, 140] on div "Custom" at bounding box center [101, 144] width 56 height 14
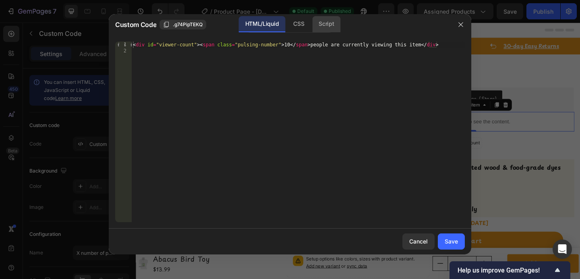
click at [315, 23] on div "Script" at bounding box center [326, 24] width 28 height 16
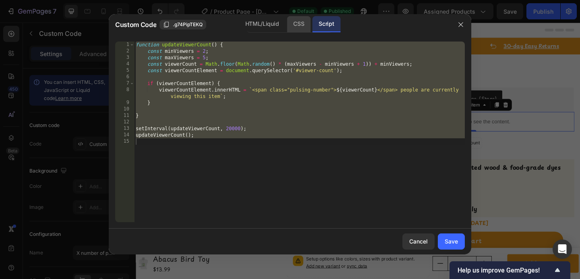
click at [291, 24] on div "CSS" at bounding box center [299, 24] width 24 height 16
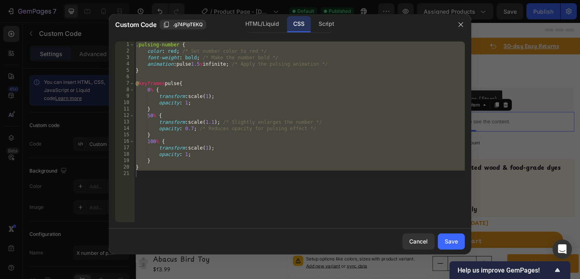
click at [218, 70] on div ".pulsing-number { color : red ; /* Set number color to red */ font-weight : bol…" at bounding box center [299, 137] width 331 height 193
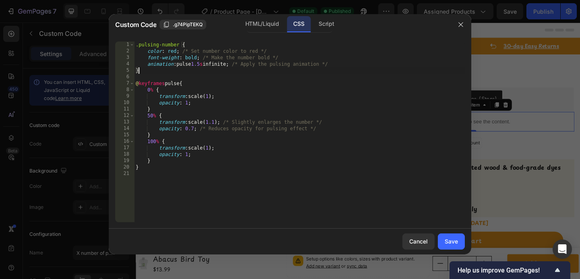
click at [173, 52] on div ".pulsing-number { color : red ; /* Set number color to red */ font-weight : bol…" at bounding box center [299, 137] width 331 height 193
paste textarea "F8F5E9"
click at [265, 28] on div "HTML/Liquid" at bounding box center [262, 24] width 46 height 16
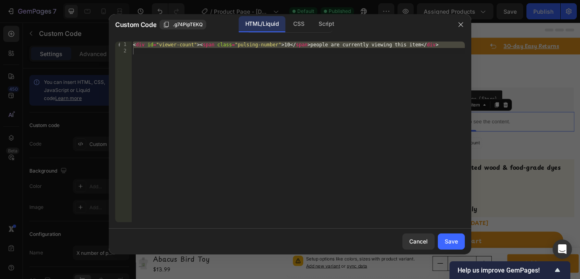
type textarea "<div id="viewer-count"><span class="pulsing-number">10</span> people are curren…"
click at [265, 62] on div "< div id = "viewer-count" > < span class = "pulsing-number" > 10 </ span > peop…" at bounding box center [297, 137] width 333 height 193
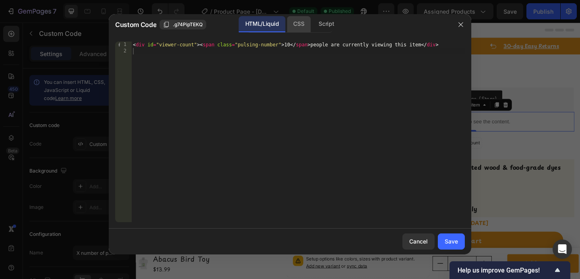
click at [294, 25] on div "CSS" at bounding box center [299, 24] width 24 height 16
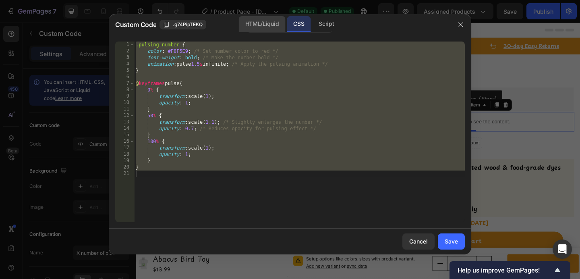
click at [265, 24] on div "HTML/Liquid" at bounding box center [262, 24] width 46 height 16
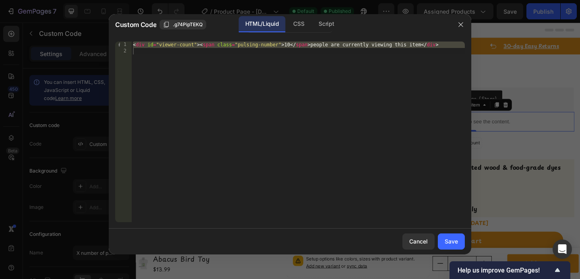
type textarea "<div id="viewer-count"><span class="pulsing-number">10</span> people are curren…"
click at [261, 67] on div "< div id = "viewer-count" > < span class = "pulsing-number" > 10 </ span > peop…" at bounding box center [297, 137] width 333 height 193
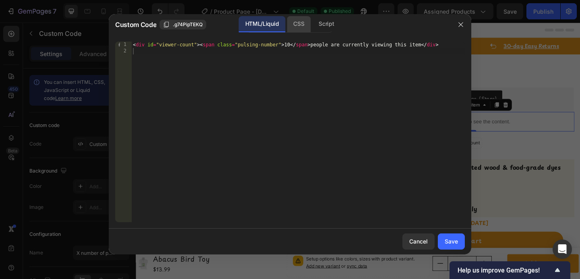
click at [297, 24] on div "CSS" at bounding box center [299, 24] width 24 height 16
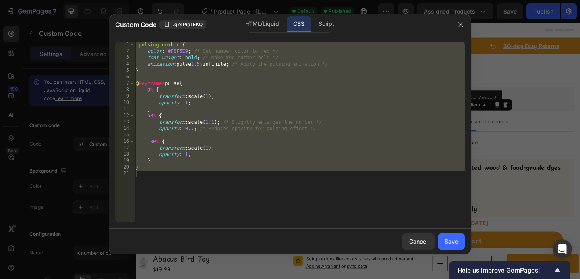
click at [273, 97] on div ".pulsing-number { color : #F8F5E9 ; /* Set number color to red */ font-weight :…" at bounding box center [299, 137] width 331 height 193
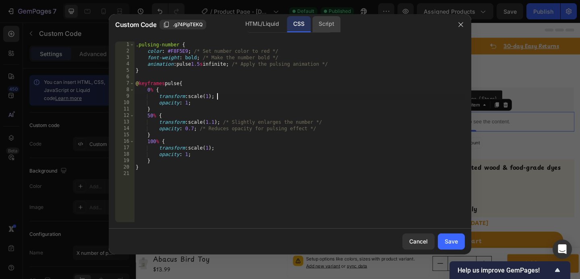
click at [326, 25] on div "Script" at bounding box center [326, 24] width 28 height 16
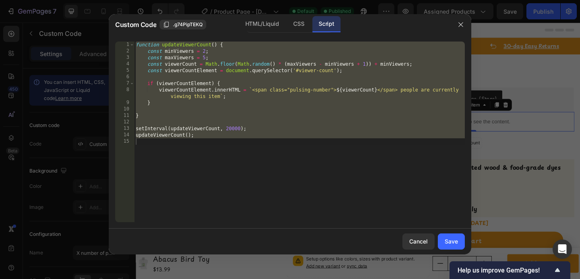
type textarea "updateViewerCount();"
click at [306, 79] on div "function updateViewerCount ( ) { const minViewers = 2 ; const maxViewers = 5 ; …" at bounding box center [299, 137] width 331 height 193
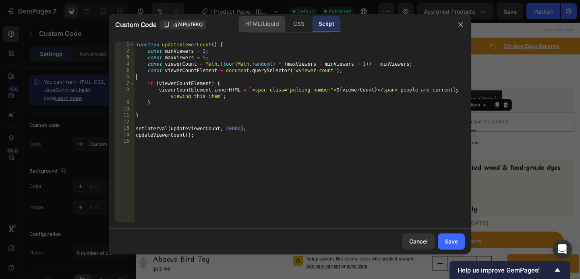
click at [262, 23] on div "HTML/Liquid" at bounding box center [262, 24] width 46 height 16
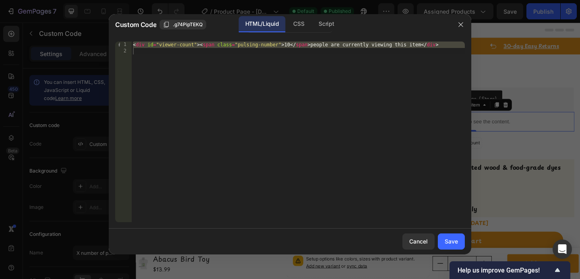
type textarea "<div id="viewer-count"><span class="pulsing-number">10</span> people are curren…"
click at [267, 64] on div "< div id = "viewer-count" > < span class = "pulsing-number" > 10 </ span > peop…" at bounding box center [297, 137] width 333 height 193
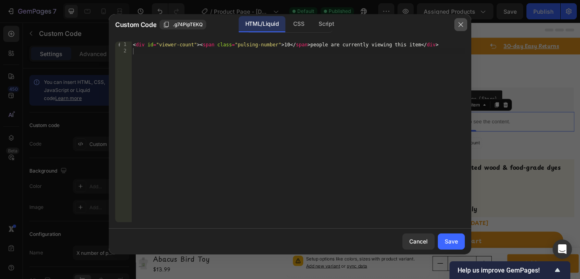
click at [457, 22] on icon "button" at bounding box center [460, 24] width 6 height 6
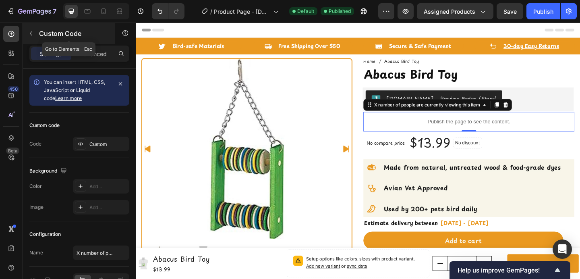
click at [34, 36] on icon "button" at bounding box center [31, 33] width 6 height 6
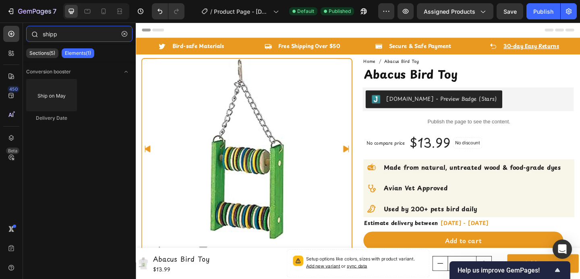
click at [53, 35] on input "shipp" at bounding box center [79, 34] width 106 height 16
click at [54, 35] on input "shipp" at bounding box center [79, 34] width 106 height 16
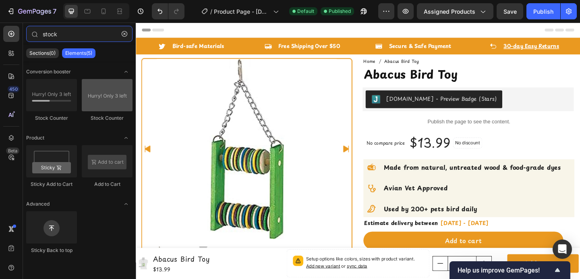
type input "stock"
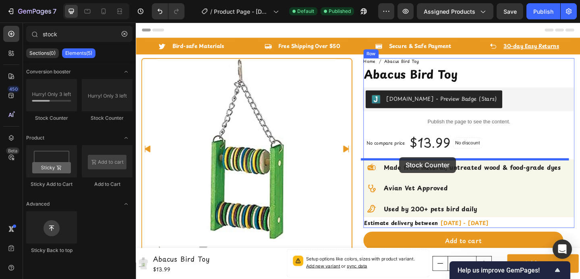
drag, startPoint x: 238, startPoint y: 118, endPoint x: 422, endPoint y: 168, distance: 191.1
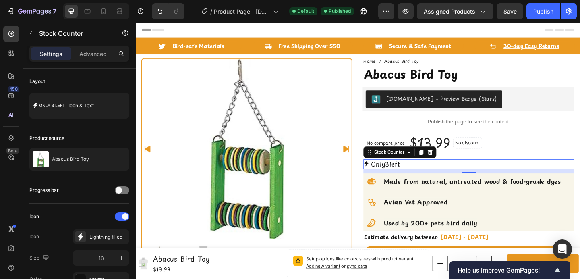
click at [439, 179] on div "Only 3 left" at bounding box center [498, 176] width 230 height 10
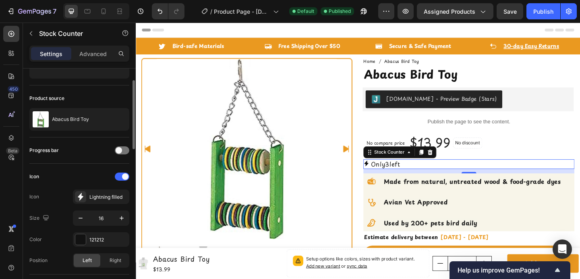
scroll to position [41, 0]
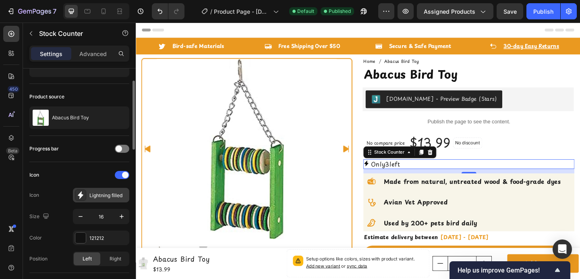
click at [78, 196] on icon at bounding box center [81, 195] width 8 height 8
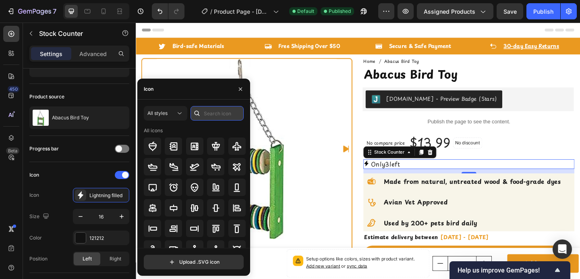
click at [203, 114] on input "text" at bounding box center [216, 113] width 53 height 14
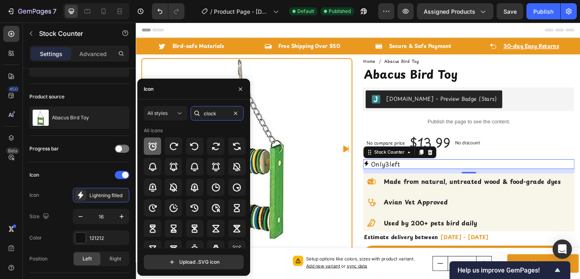
type input "clock"
click at [154, 147] on icon at bounding box center [153, 146] width 10 height 10
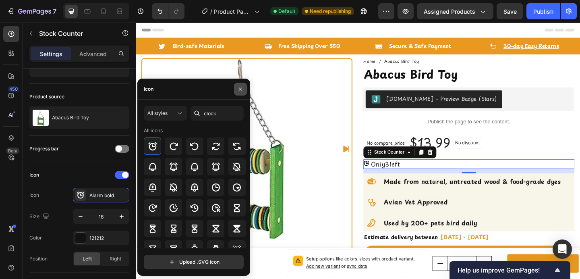
click at [238, 89] on icon "button" at bounding box center [240, 89] width 6 height 6
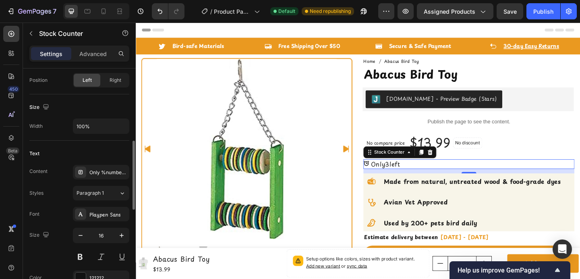
scroll to position [226, 0]
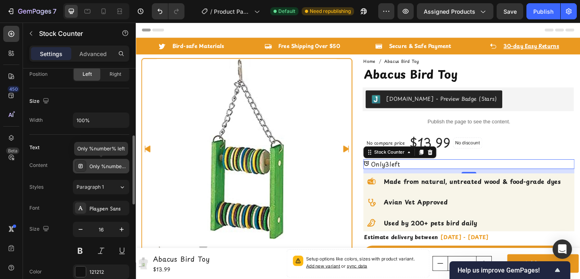
click at [101, 168] on div "Only %number% left" at bounding box center [108, 166] width 38 height 7
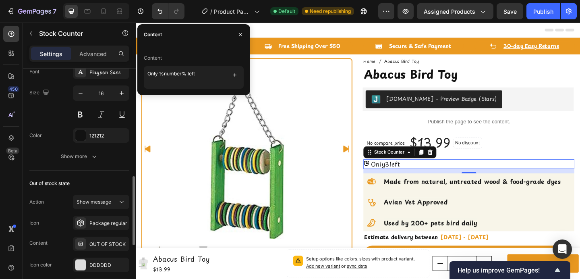
scroll to position [363, 0]
click at [85, 225] on div at bounding box center [80, 221] width 11 height 11
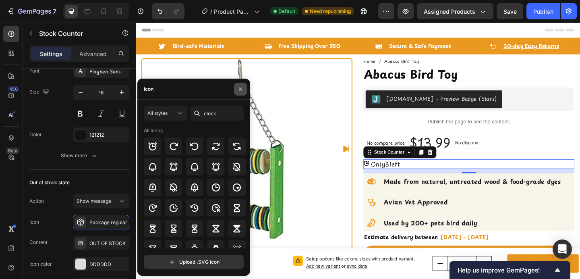
click at [243, 91] on icon "button" at bounding box center [240, 89] width 6 height 6
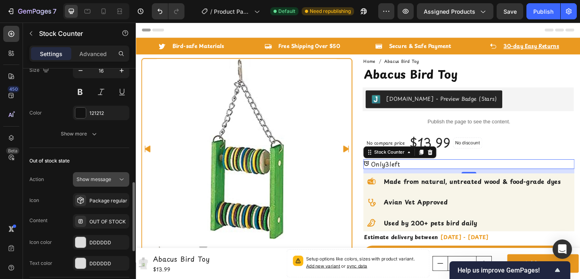
scroll to position [382, 0]
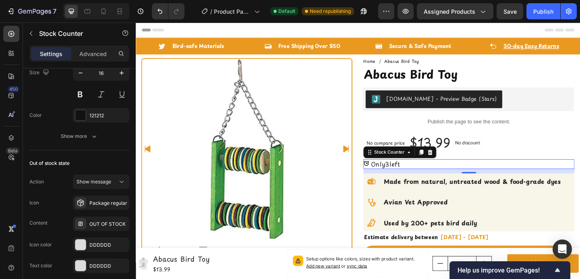
click at [408, 178] on span "3" at bounding box center [409, 176] width 4 height 10
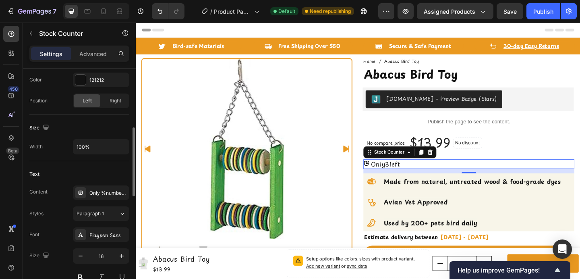
scroll to position [197, 0]
click at [96, 196] on div "Only %number% left" at bounding box center [108, 194] width 38 height 7
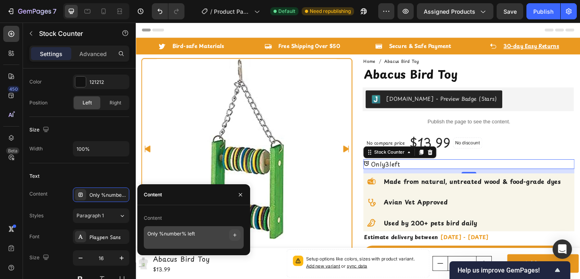
click at [238, 235] on button "button" at bounding box center [234, 234] width 11 height 11
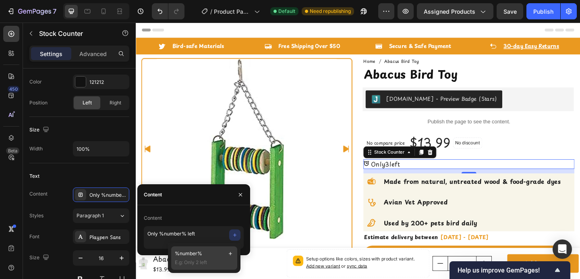
click at [231, 253] on icon at bounding box center [230, 253] width 6 height 6
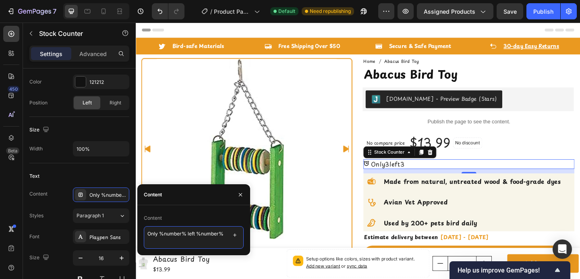
click at [215, 236] on textarea "Only %number% left %number%" at bounding box center [194, 237] width 100 height 23
click at [214, 236] on textarea "Only %number% left %number%" at bounding box center [194, 237] width 100 height 23
type textarea "Only %number% left"
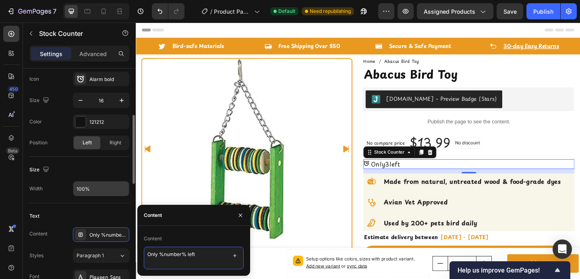
scroll to position [155, 0]
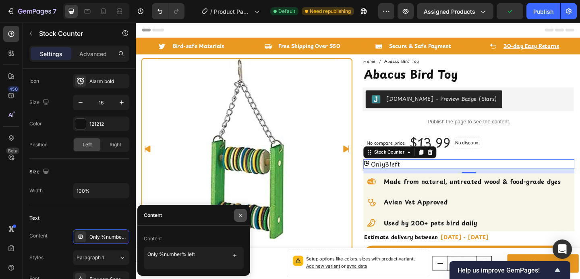
click at [239, 214] on icon "button" at bounding box center [240, 215] width 6 height 6
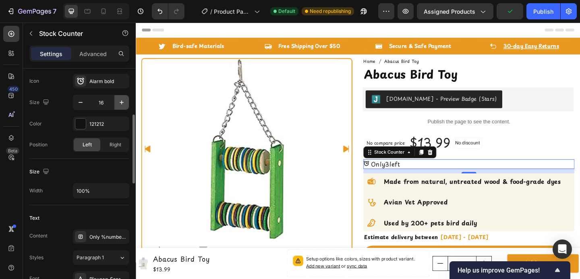
click at [120, 105] on icon "button" at bounding box center [122, 102] width 8 height 8
click at [72, 103] on div "Size 18" at bounding box center [79, 102] width 100 height 15
click at [76, 103] on button "button" at bounding box center [80, 102] width 14 height 14
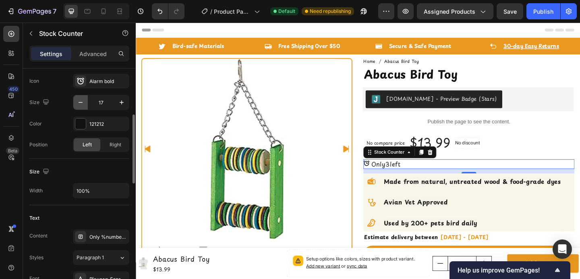
type input "16"
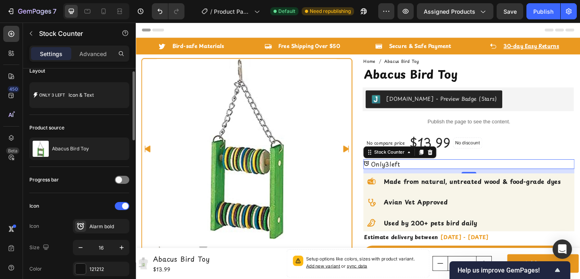
scroll to position [0, 0]
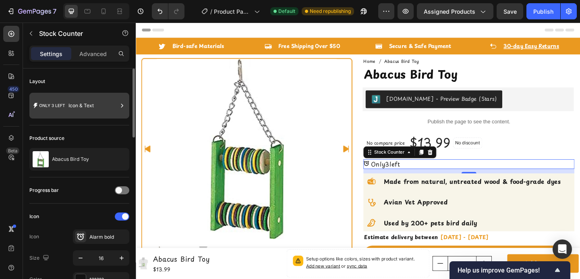
click at [78, 116] on div "Icon & Text" at bounding box center [79, 106] width 100 height 26
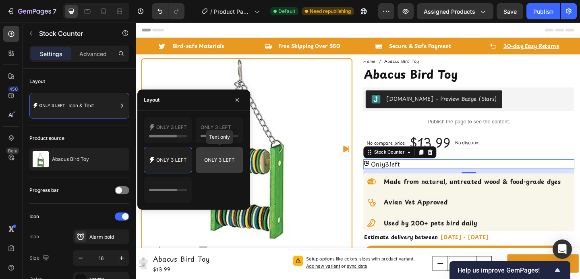
click at [217, 155] on icon at bounding box center [220, 160] width 38 height 16
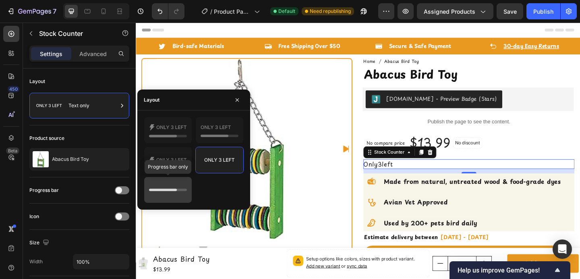
click at [170, 184] on icon at bounding box center [168, 190] width 38 height 16
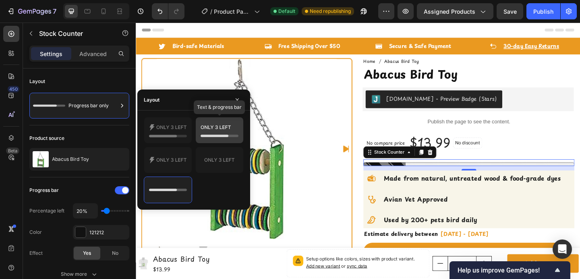
click at [207, 135] on icon at bounding box center [215, 136] width 28 height 2
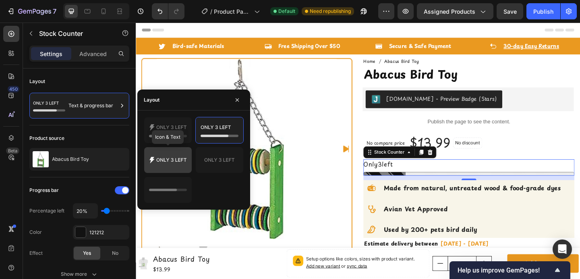
click at [182, 159] on icon at bounding box center [168, 160] width 38 height 16
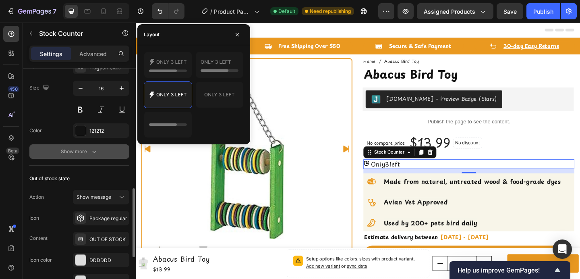
scroll to position [379, 0]
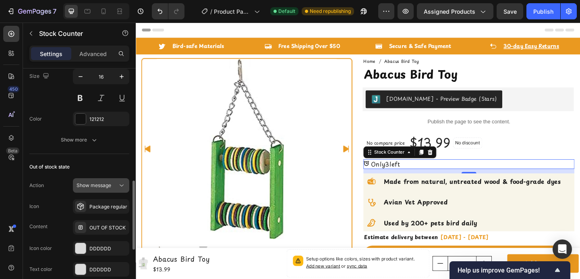
click at [91, 187] on span "Show message" at bounding box center [94, 185] width 35 height 6
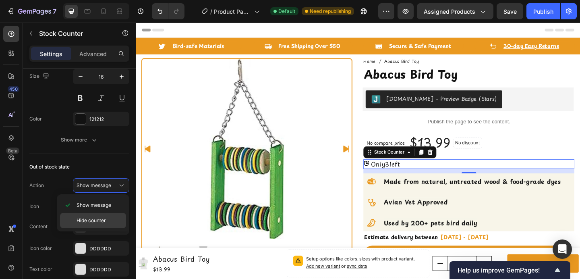
click at [87, 224] on span "Hide counter" at bounding box center [91, 220] width 29 height 7
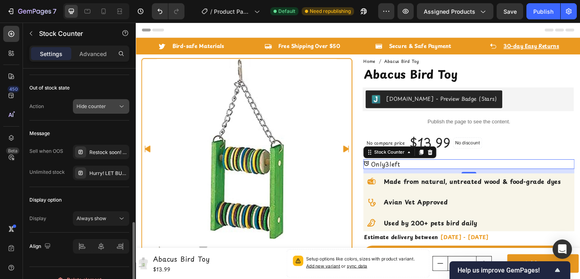
scroll to position [459, 0]
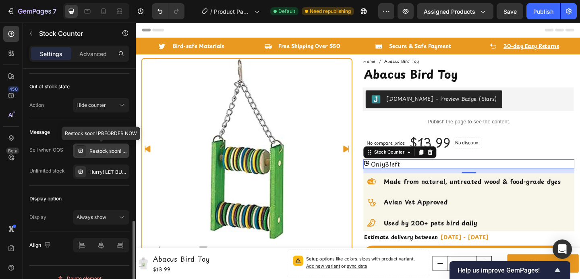
click at [93, 152] on div "Restock soon! PREORDER NOW" at bounding box center [108, 150] width 38 height 7
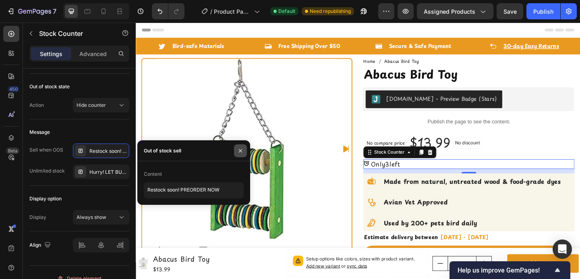
click at [242, 150] on icon "button" at bounding box center [240, 150] width 6 height 6
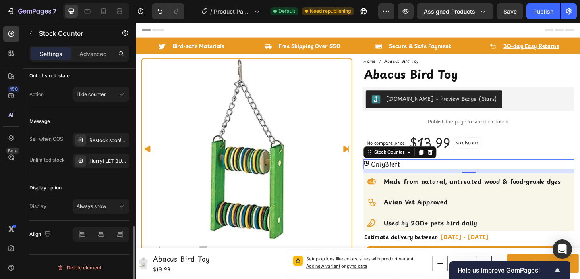
scroll to position [471, 0]
click at [85, 202] on span "Always show" at bounding box center [92, 205] width 30 height 6
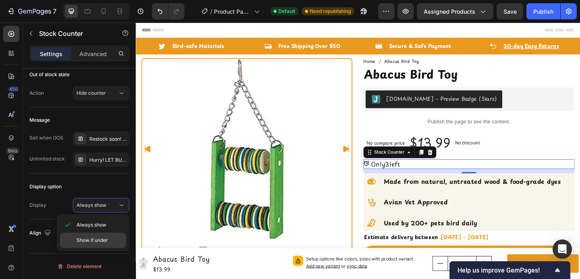
click at [86, 237] on span "Show if under" at bounding box center [92, 239] width 31 height 7
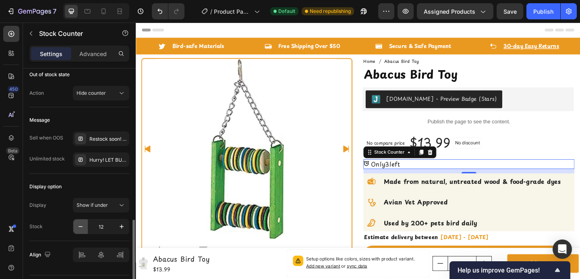
click at [85, 228] on button "button" at bounding box center [80, 226] width 14 height 14
type input "8"
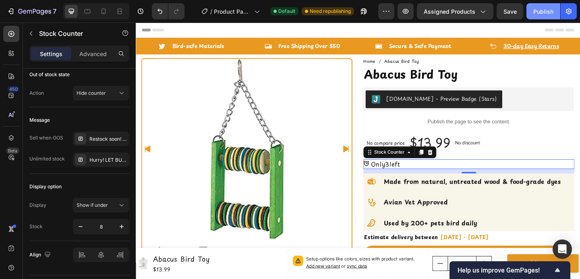
click at [537, 18] on button "Publish" at bounding box center [543, 11] width 34 height 16
click at [103, 15] on div at bounding box center [103, 11] width 13 height 13
type input "14"
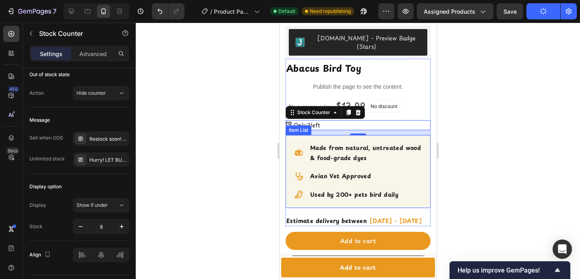
scroll to position [180, 0]
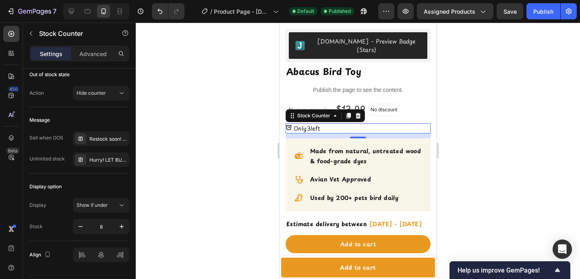
click at [333, 123] on div "Only 3 left" at bounding box center [357, 128] width 145 height 10
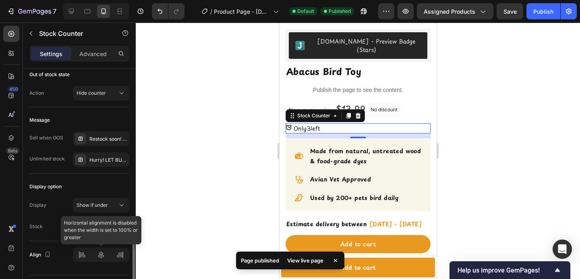
click at [104, 252] on div at bounding box center [101, 254] width 56 height 14
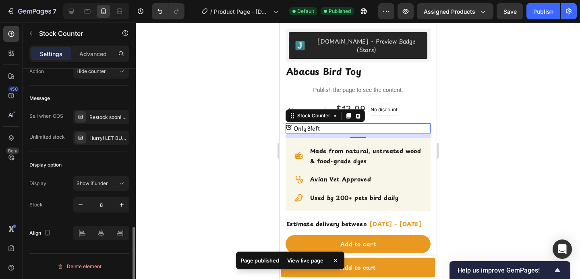
scroll to position [490, 0]
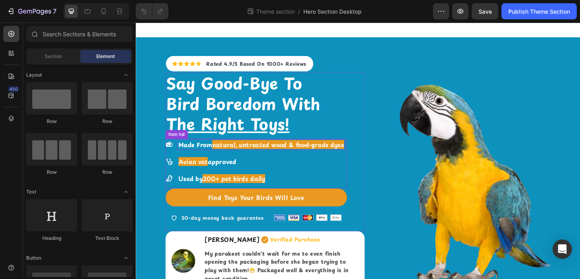
click at [207, 155] on strong "Made From" at bounding box center [200, 155] width 37 height 10
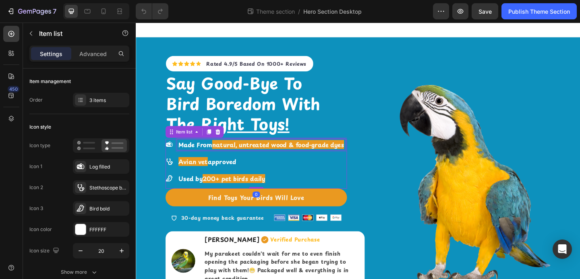
click at [207, 155] on strong "Made From" at bounding box center [200, 155] width 37 height 10
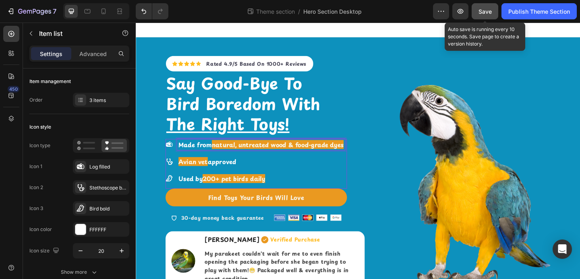
click at [485, 10] on span "Save" at bounding box center [484, 11] width 13 height 7
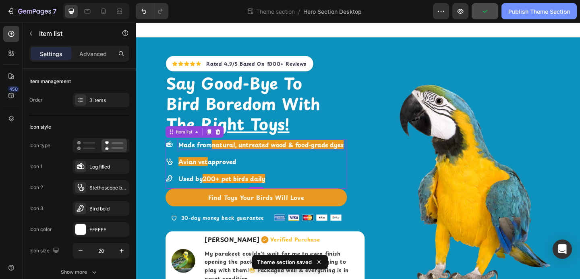
click at [517, 13] on div "Publish Theme Section" at bounding box center [539, 11] width 62 height 8
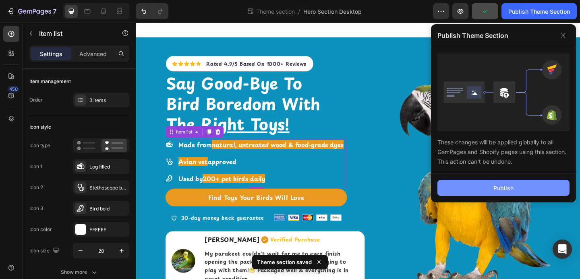
click at [474, 186] on button "Publish" at bounding box center [503, 188] width 132 height 16
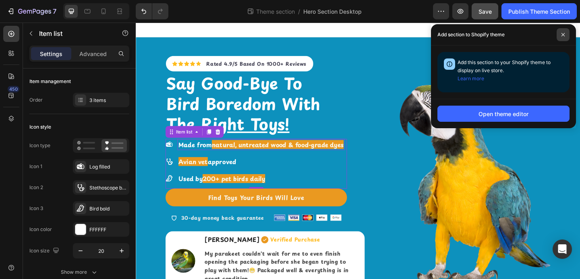
click at [560, 34] on span at bounding box center [563, 34] width 13 height 13
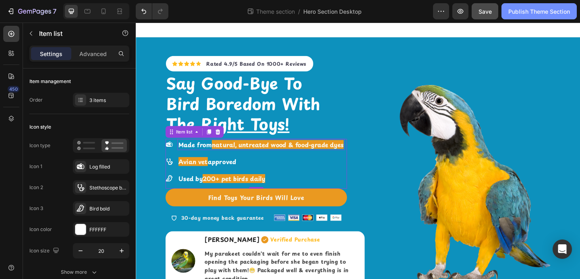
click at [511, 14] on div "Publish Theme Section" at bounding box center [539, 11] width 62 height 8
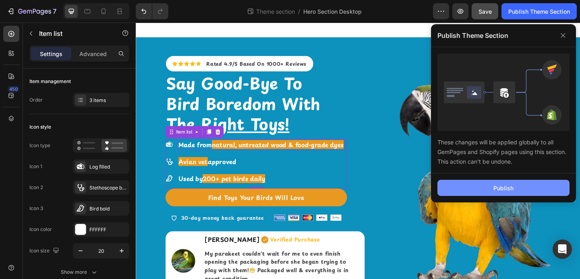
click at [485, 192] on button "Publish" at bounding box center [503, 188] width 132 height 16
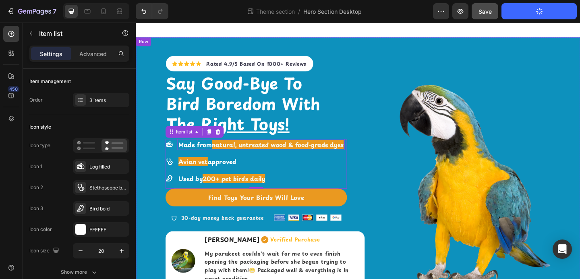
scroll to position [31, 0]
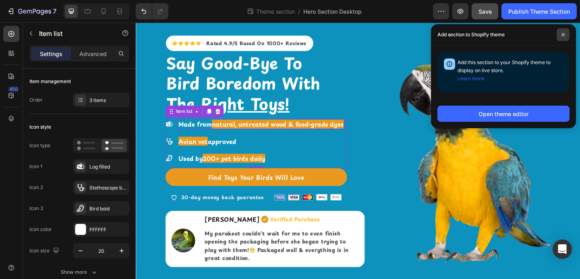
click at [565, 37] on span at bounding box center [563, 34] width 13 height 13
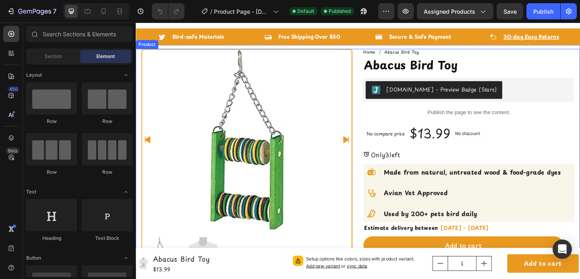
scroll to position [17, 0]
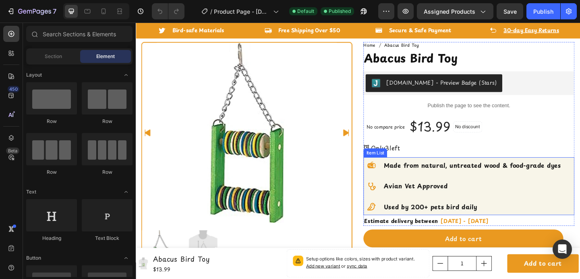
click at [538, 219] on p "Used by 200+ pets bird daily" at bounding box center [502, 223] width 192 height 10
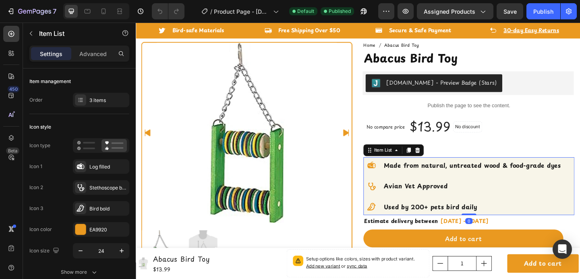
click at [580, 212] on div "Made from natural, untreated wood & food-grade dyes Avian Vet Approved Used by …" at bounding box center [491, 200] width 216 height 63
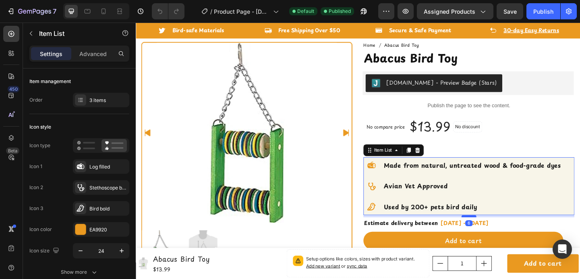
click at [497, 234] on div at bounding box center [498, 233] width 16 height 2
type input "100%"
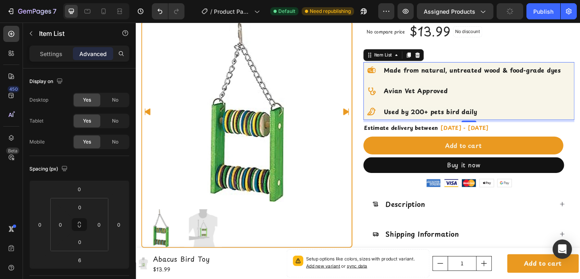
scroll to position [132, 0]
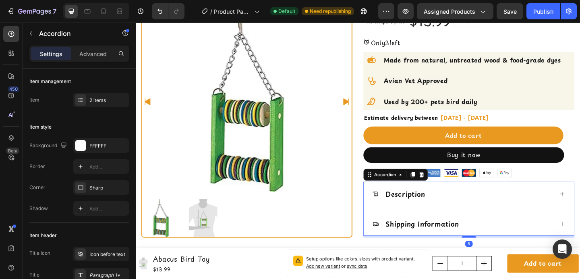
click at [506, 214] on div "Description" at bounding box center [491, 208] width 197 height 13
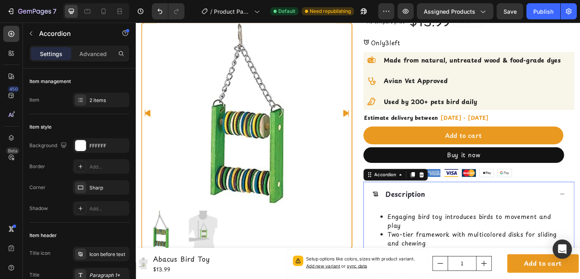
click at [506, 214] on div "Description" at bounding box center [491, 208] width 197 height 13
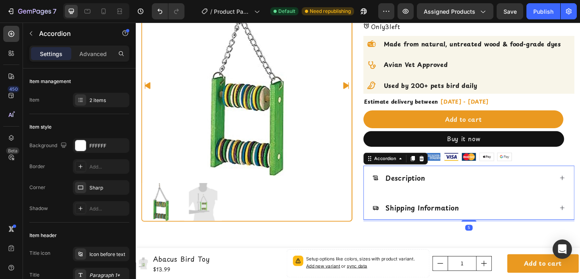
scroll to position [155, 0]
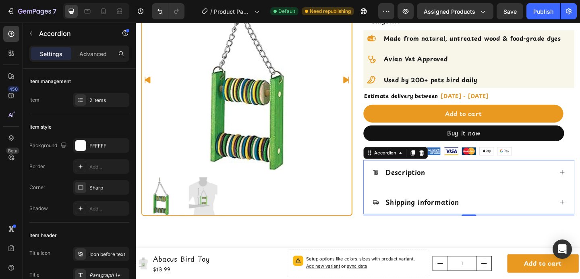
click at [506, 214] on div "Shipping Information" at bounding box center [491, 217] width 197 height 13
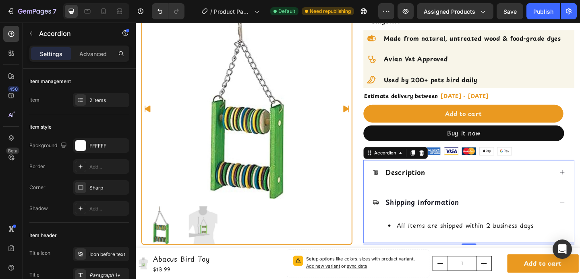
click at [506, 214] on div "Shipping Information" at bounding box center [491, 217] width 197 height 13
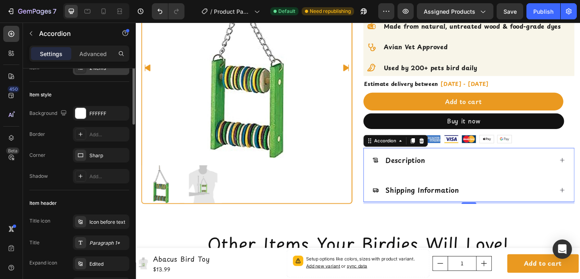
scroll to position [13, 0]
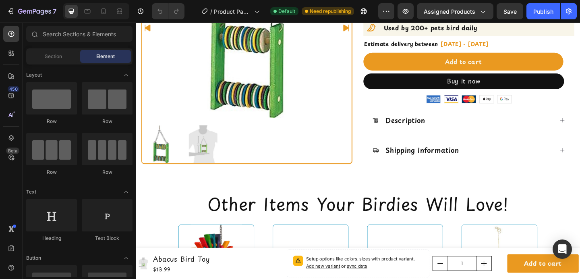
scroll to position [214, 0]
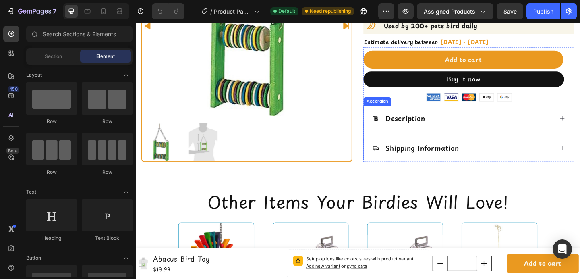
click at [487, 130] on div "Description" at bounding box center [491, 126] width 197 height 13
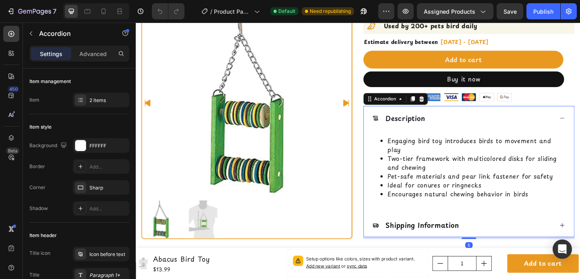
click at [480, 127] on div "Description" at bounding box center [491, 126] width 197 height 13
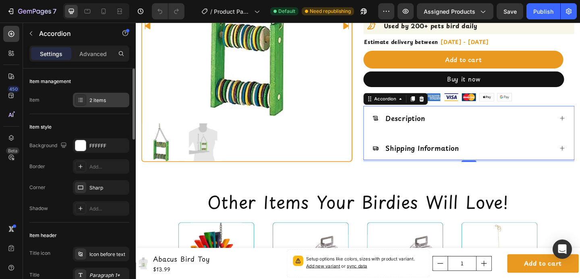
click at [107, 99] on div "2 items" at bounding box center [108, 100] width 38 height 7
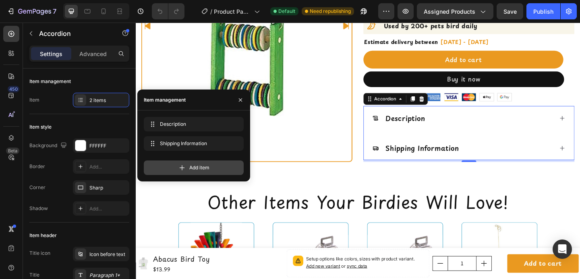
click at [180, 165] on icon at bounding box center [182, 168] width 8 height 8
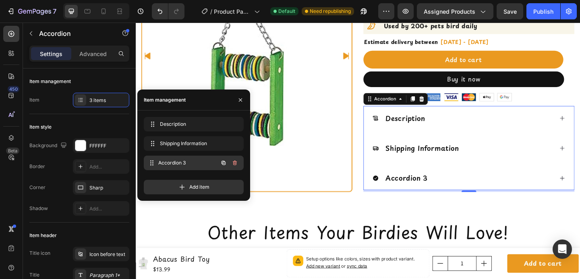
click at [180, 164] on span "Accordion 3" at bounding box center [188, 162] width 60 height 7
click at [205, 162] on span "Accordion 3" at bounding box center [183, 162] width 46 height 7
click at [440, 193] on div "Accordion 3" at bounding box center [430, 191] width 48 height 13
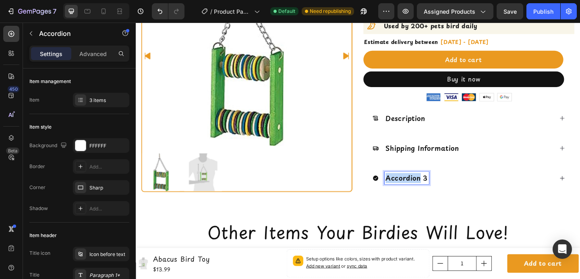
click at [440, 193] on p "Accordion 3" at bounding box center [431, 191] width 46 height 11
click at [395, 191] on icon at bounding box center [397, 192] width 6 height 6
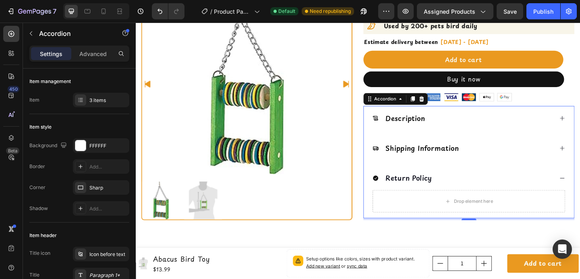
click at [395, 191] on icon at bounding box center [397, 192] width 6 height 6
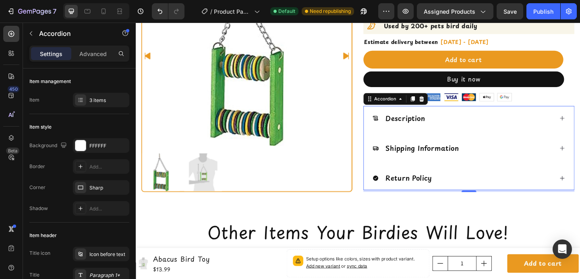
click at [419, 194] on p "Return Policy" at bounding box center [433, 191] width 50 height 11
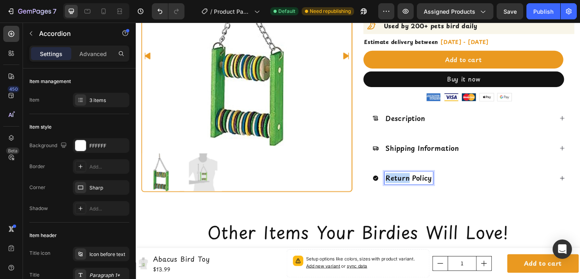
click at [419, 194] on p "Return Policy" at bounding box center [433, 191] width 50 height 11
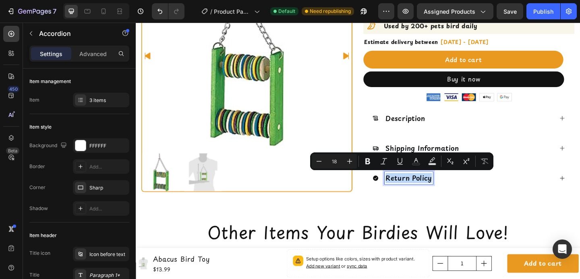
click at [419, 194] on p "Return Policy" at bounding box center [433, 191] width 50 height 11
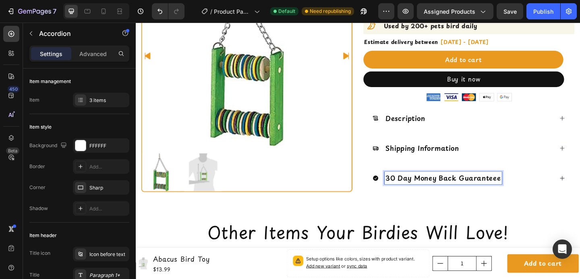
click at [418, 188] on p "30 Day Money Back Guaranteee" at bounding box center [470, 191] width 125 height 11
click at [394, 192] on icon at bounding box center [397, 192] width 6 height 6
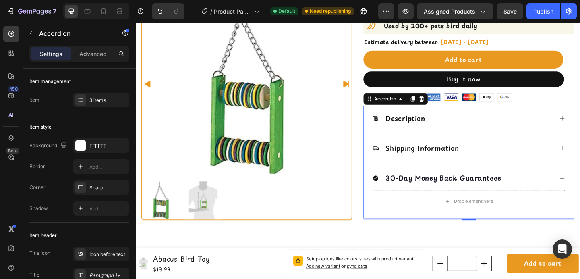
click at [394, 192] on icon at bounding box center [397, 192] width 6 height 6
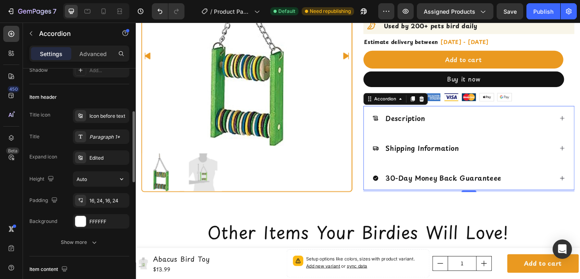
scroll to position [139, 0]
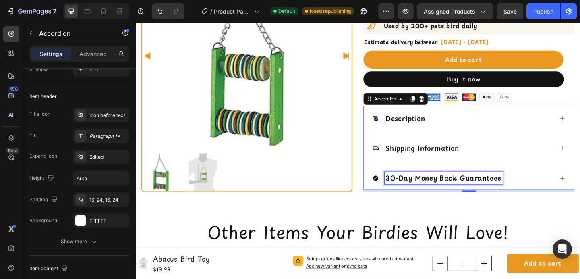
click at [498, 188] on p "30-Day Money Back Guaranteee" at bounding box center [471, 191] width 126 height 11
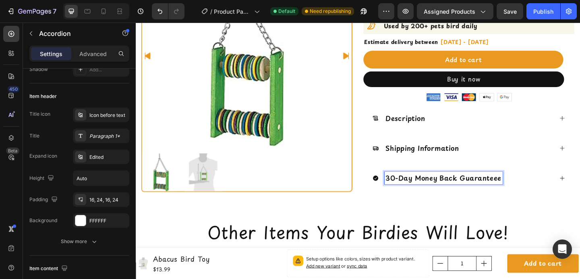
click at [498, 191] on p "30-Day Money Back Guaranteee" at bounding box center [471, 191] width 126 height 11
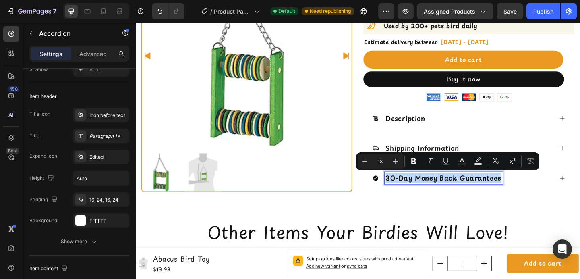
click at [498, 191] on p "30-Day Money Back Guaranteee" at bounding box center [471, 191] width 126 height 11
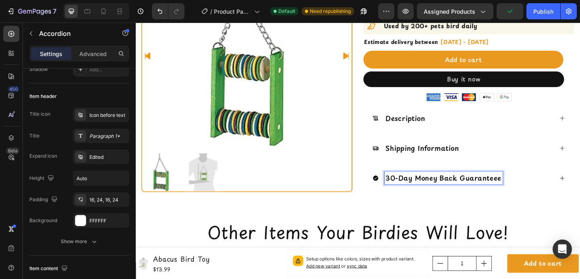
click at [527, 191] on p "30-Day Money Back Guaranteee" at bounding box center [471, 191] width 126 height 11
click at [394, 192] on icon at bounding box center [397, 192] width 6 height 6
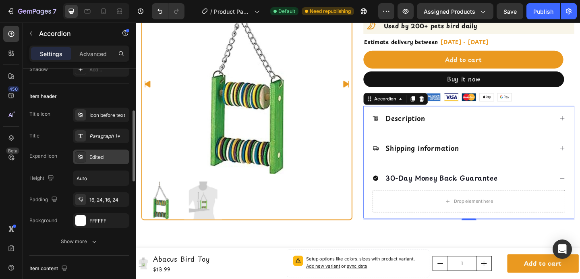
click at [91, 153] on div "Edited" at bounding box center [101, 156] width 56 height 14
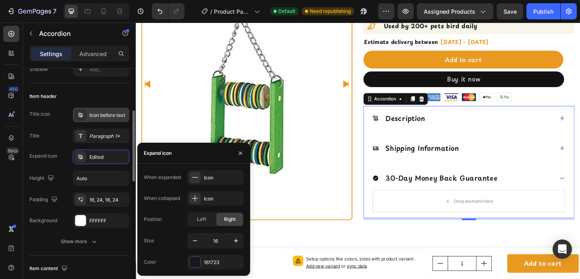
click at [112, 114] on div "Icon before text" at bounding box center [108, 115] width 38 height 7
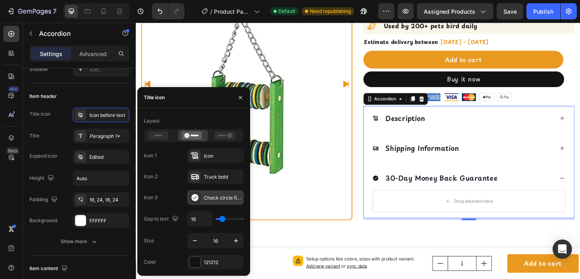
click at [197, 196] on icon at bounding box center [194, 197] width 7 height 7
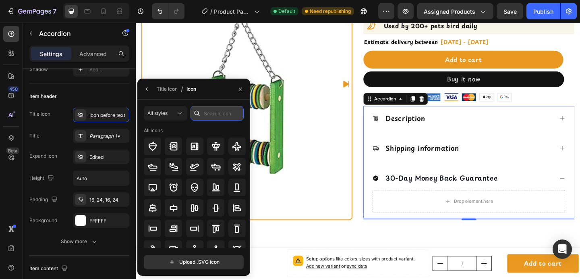
click at [212, 118] on input "text" at bounding box center [216, 113] width 53 height 14
type input "c"
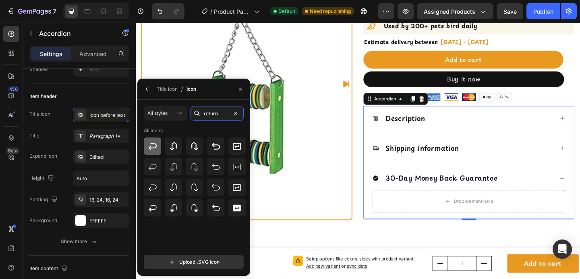
type input "return"
click at [152, 149] on icon at bounding box center [153, 146] width 10 height 10
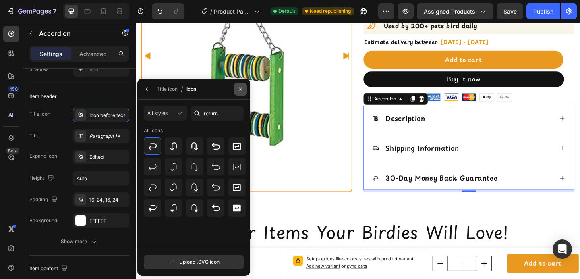
click at [238, 93] on button "button" at bounding box center [240, 89] width 13 height 13
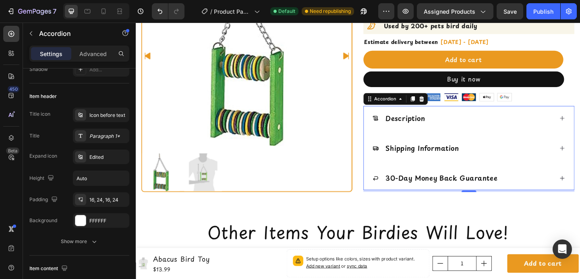
click at [551, 188] on div "30-Day Money Back Guarantee" at bounding box center [491, 191] width 197 height 13
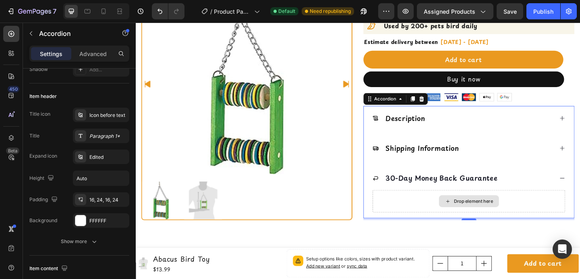
click at [408, 208] on div "Drop element here" at bounding box center [497, 217] width 209 height 24
click at [435, 168] on div "Shipping Information" at bounding box center [498, 159] width 229 height 26
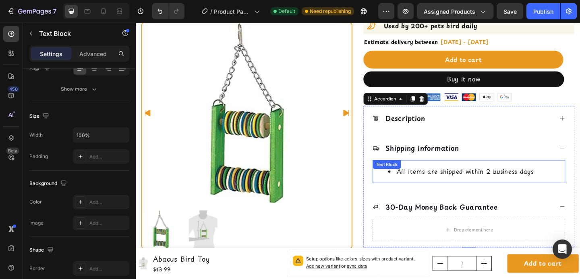
click at [436, 178] on div "All Items are shipped within 2 business days Text Block" at bounding box center [497, 184] width 209 height 25
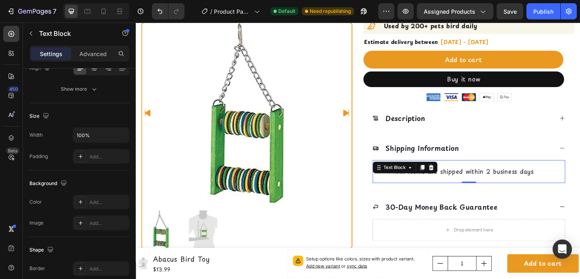
scroll to position [0, 0]
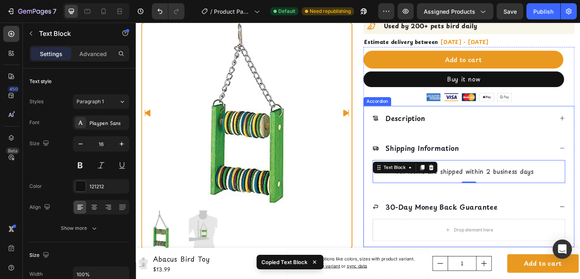
click at [440, 245] on div "Drop element here" at bounding box center [497, 248] width 209 height 24
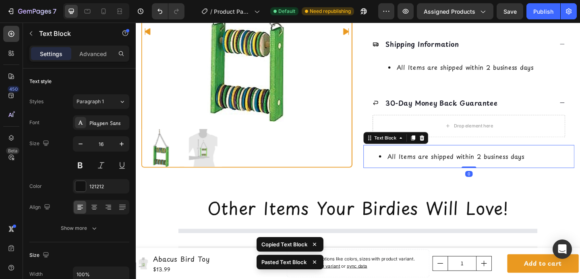
scroll to position [331, 0]
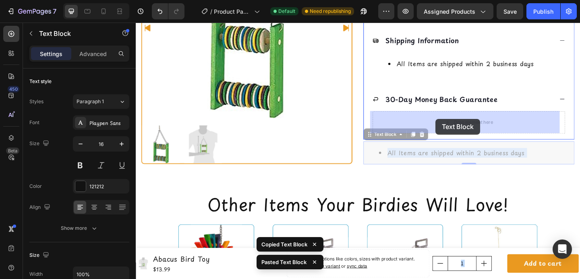
drag, startPoint x: 457, startPoint y: 169, endPoint x: 462, endPoint y: 127, distance: 42.1
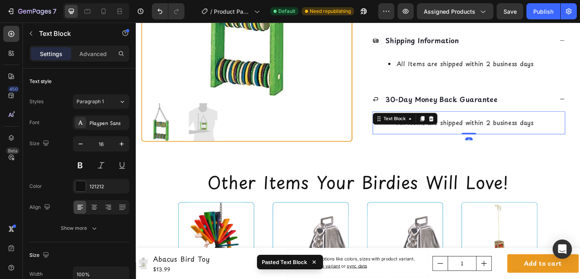
click at [469, 130] on li "All Items are shipped within 2 business days" at bounding box center [506, 131] width 192 height 10
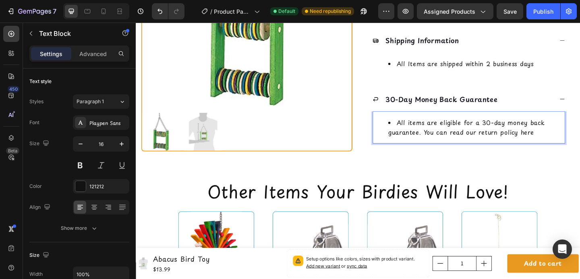
click at [556, 141] on li "All items are eligible for a 30-day money back guarantee. You can read our retu…" at bounding box center [506, 136] width 192 height 21
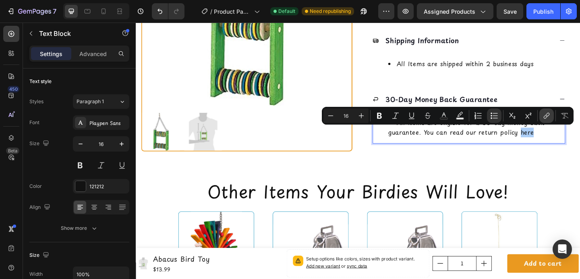
click at [542, 114] on button "link" at bounding box center [546, 115] width 14 height 14
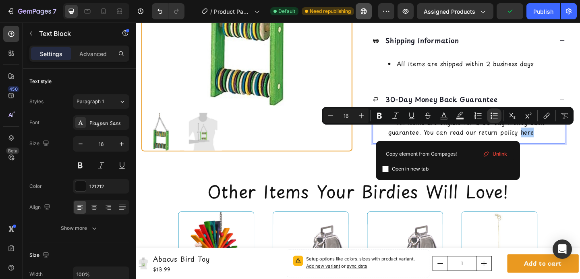
type input "Copy element from Gempages!"
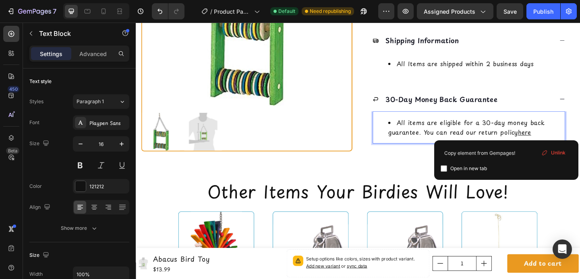
click at [555, 141] on u "here" at bounding box center [558, 142] width 14 height 10
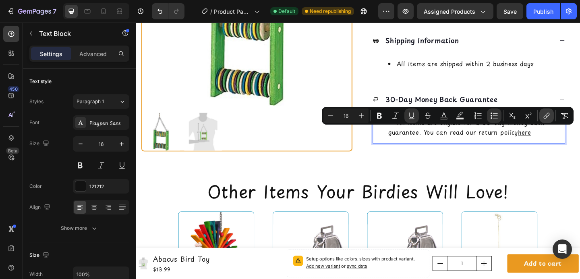
click at [548, 116] on icon "Editor contextual toolbar" at bounding box center [546, 116] width 8 height 8
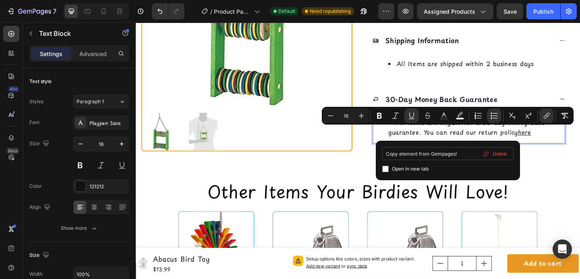
click at [437, 152] on input "Copy element from Gempages!" at bounding box center [447, 153] width 131 height 13
type input "https://shopcheekybeaks.com/pages/return-policy"
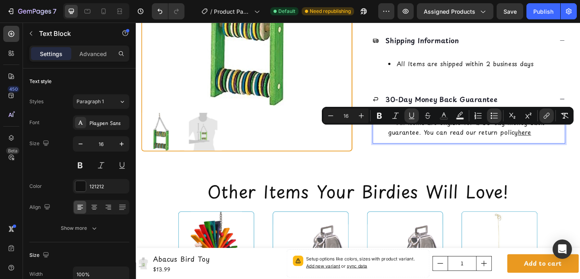
click at [547, 147] on div "All items are eligible for a 30-day money back guarantee. You can read our retu…" at bounding box center [497, 136] width 209 height 35
click at [557, 143] on u "here" at bounding box center [558, 142] width 14 height 10
click at [375, 116] on button "Bold" at bounding box center [379, 115] width 14 height 14
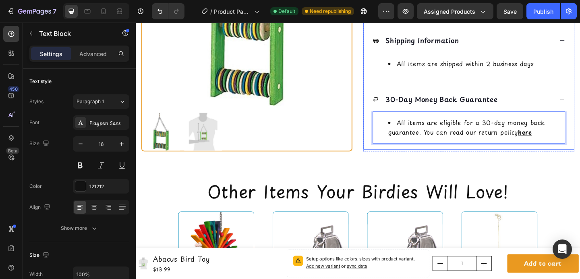
click at [551, 97] on div "30-Day Money Back Guarantee" at bounding box center [498, 106] width 229 height 26
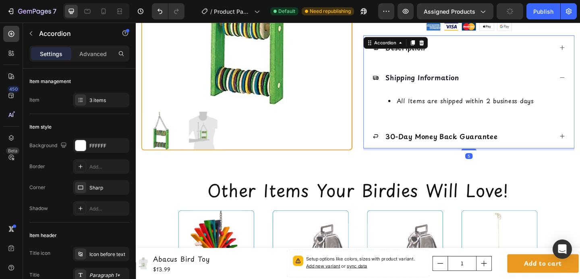
scroll to position [290, 0]
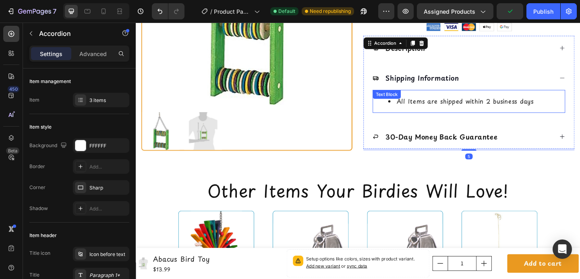
click at [556, 91] on div "Shipping Information" at bounding box center [498, 83] width 229 height 26
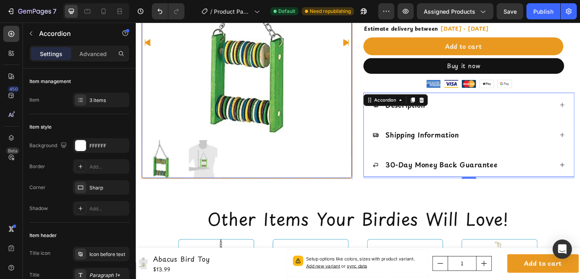
scroll to position [229, 0]
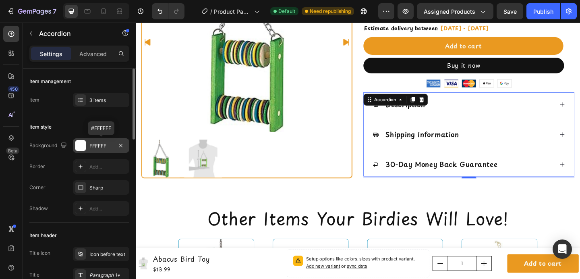
click at [81, 144] on div at bounding box center [80, 145] width 10 height 10
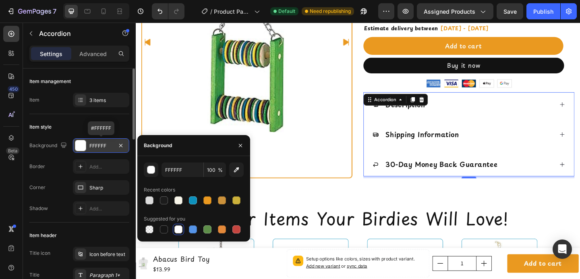
click at [81, 144] on div at bounding box center [80, 145] width 10 height 10
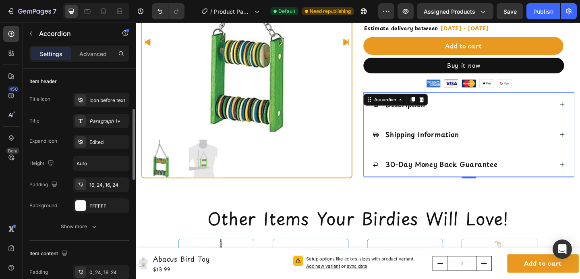
scroll to position [155, 0]
click at [81, 205] on div at bounding box center [80, 204] width 10 height 10
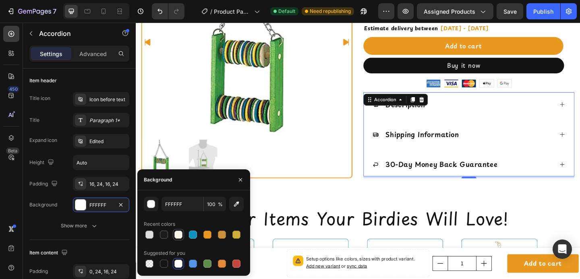
click at [181, 234] on div at bounding box center [178, 234] width 8 height 8
type input "F8F5E9"
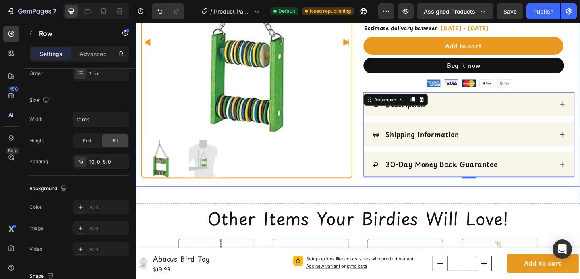
click at [551, 199] on div "Product Images Row Judge.me - Preview Badge (Stars) Judge.me Home Abacus Bird T…" at bounding box center [377, 14] width 483 height 373
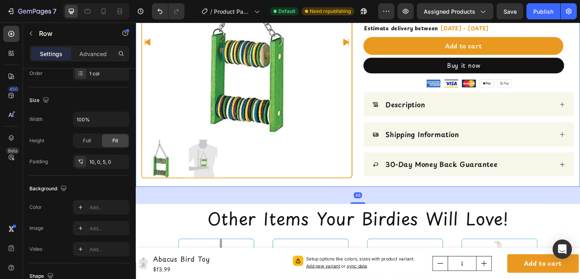
scroll to position [0, 0]
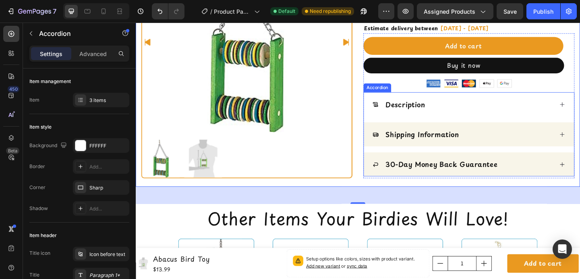
click at [540, 117] on div "Description" at bounding box center [491, 111] width 197 height 13
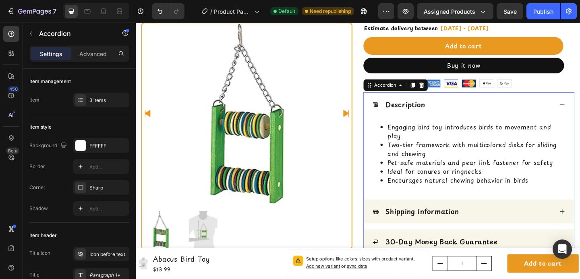
click at [499, 110] on div "Description" at bounding box center [491, 111] width 197 height 13
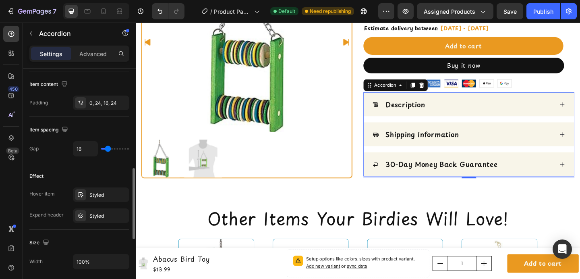
scroll to position [324, 0]
click at [79, 192] on icon at bounding box center [80, 193] width 6 height 6
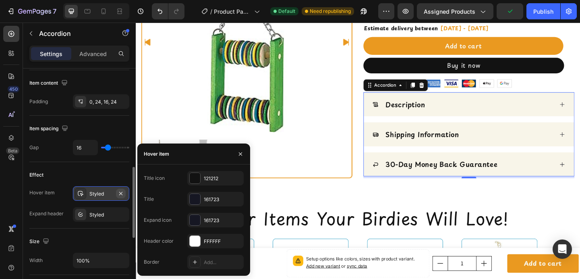
click at [120, 194] on icon "button" at bounding box center [121, 193] width 6 height 6
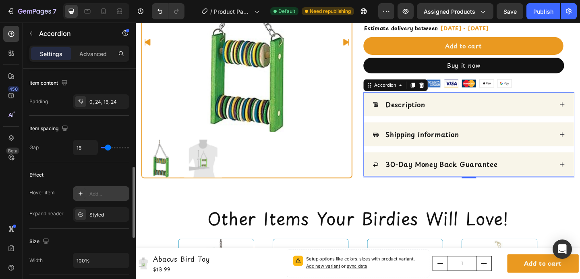
click at [505, 114] on div "Description" at bounding box center [491, 111] width 197 height 13
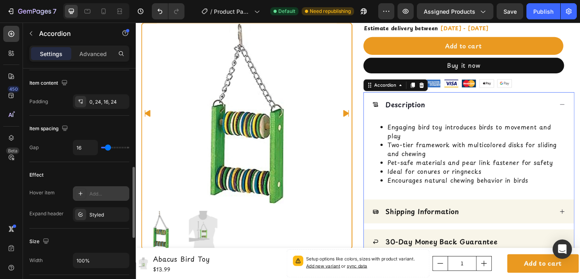
click at [505, 114] on div "Description" at bounding box center [491, 111] width 197 height 13
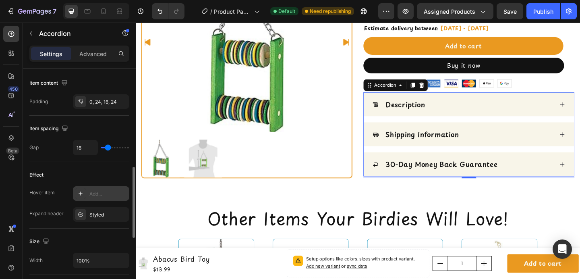
click at [505, 114] on div "Description" at bounding box center [491, 111] width 197 height 13
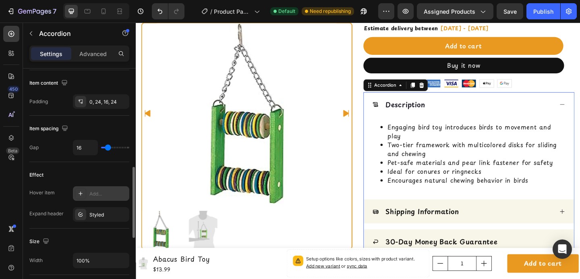
click at [505, 114] on div "Description" at bounding box center [491, 111] width 197 height 13
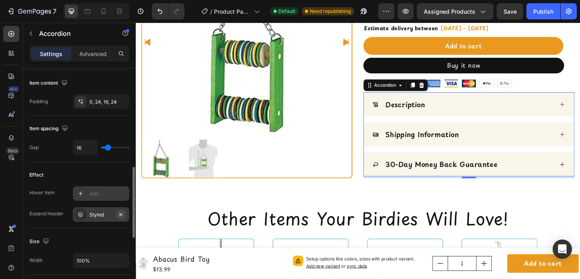
click at [121, 212] on icon "button" at bounding box center [121, 214] width 6 height 6
click at [450, 120] on div "Description" at bounding box center [498, 111] width 229 height 26
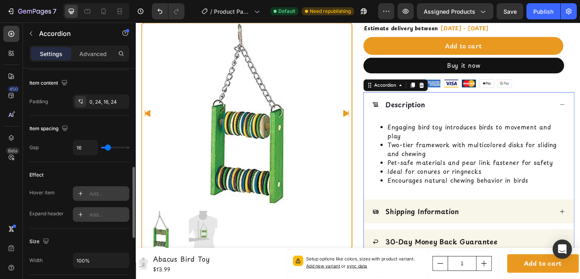
click at [450, 120] on div "Description" at bounding box center [498, 111] width 229 height 26
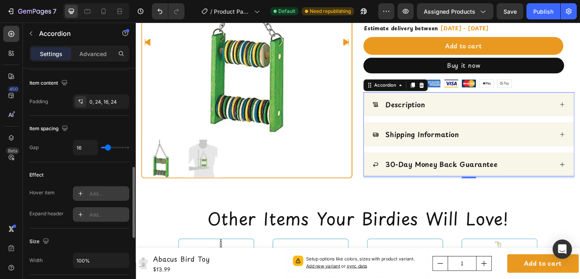
click at [91, 213] on div "Add..." at bounding box center [108, 214] width 38 height 7
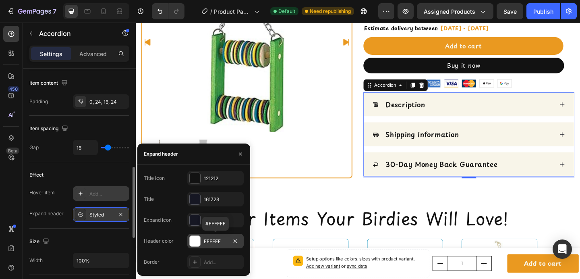
click at [192, 240] on div at bounding box center [195, 241] width 10 height 10
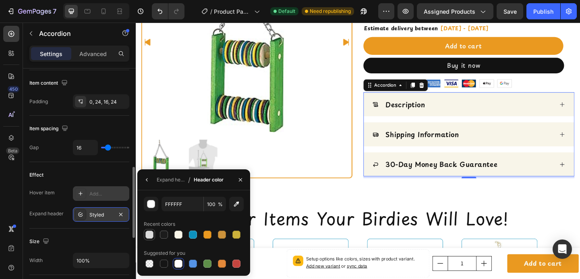
click at [148, 234] on div at bounding box center [149, 234] width 8 height 8
click at [180, 237] on div at bounding box center [178, 234] width 8 height 8
type input "F8F5E9"
click at [237, 181] on icon "button" at bounding box center [240, 179] width 6 height 6
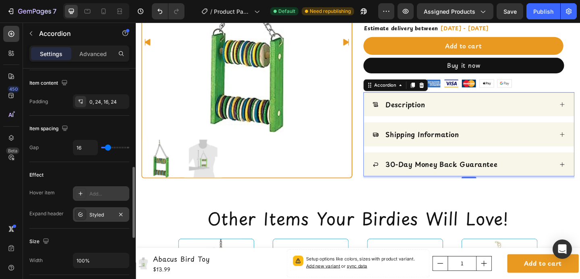
click at [469, 111] on div "Description" at bounding box center [491, 111] width 197 height 13
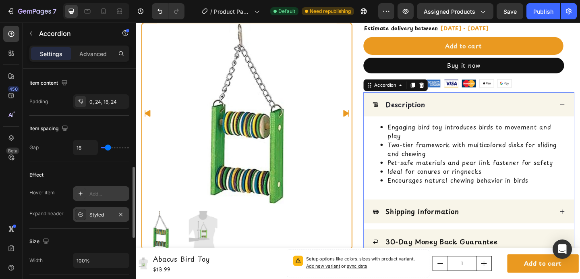
click at [469, 111] on div "Description" at bounding box center [491, 111] width 197 height 13
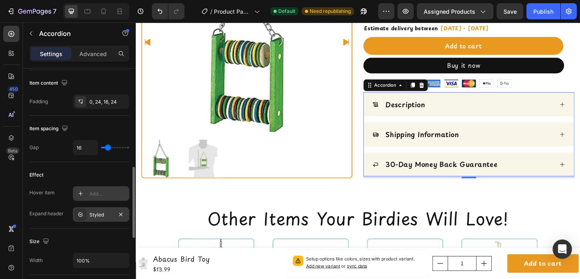
click at [468, 136] on div "Shipping Information" at bounding box center [498, 144] width 229 height 26
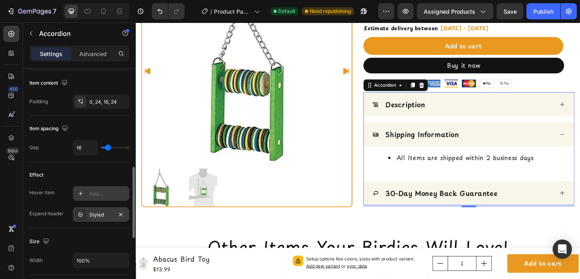
click at [468, 136] on div "Shipping Information" at bounding box center [498, 144] width 229 height 26
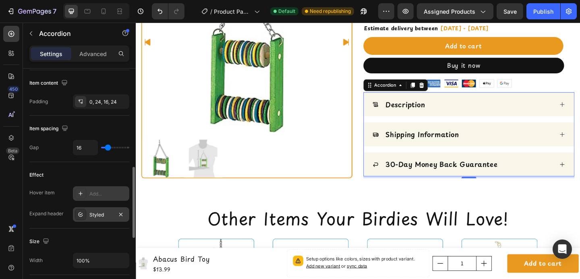
click at [465, 167] on div "30-Day Money Back Guarantee" at bounding box center [498, 177] width 229 height 26
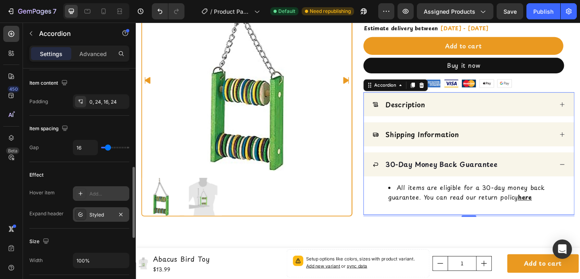
click at [465, 167] on div "30-Day Money Back Guarantee" at bounding box center [498, 177] width 229 height 26
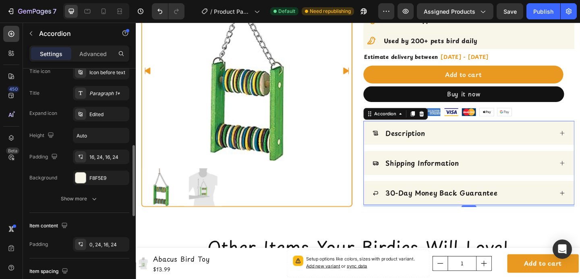
scroll to position [199, 0]
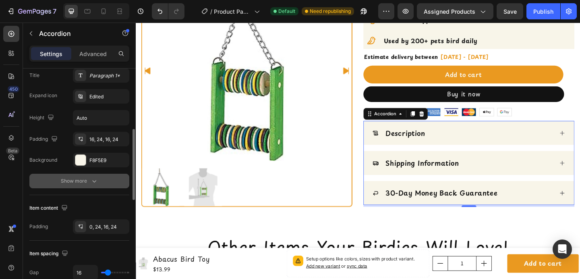
click at [78, 182] on div "Show more" at bounding box center [79, 181] width 37 height 8
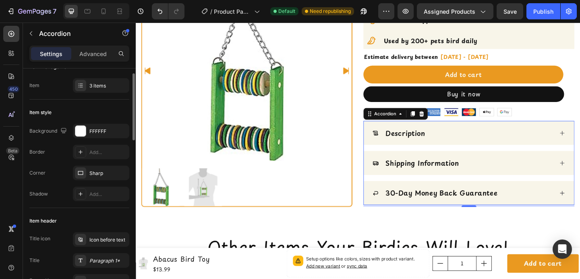
scroll to position [14, 0]
click at [79, 132] on div at bounding box center [80, 131] width 10 height 10
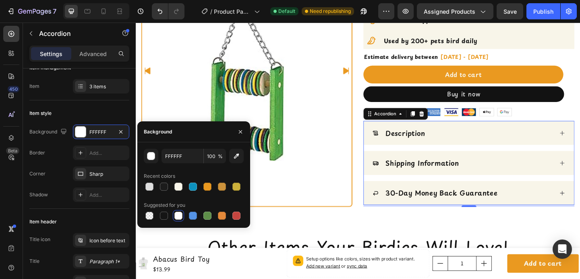
click at [185, 186] on div at bounding box center [194, 186] width 100 height 11
click at [180, 186] on div at bounding box center [178, 186] width 8 height 8
click at [147, 186] on div at bounding box center [149, 186] width 8 height 8
click at [178, 217] on div at bounding box center [178, 215] width 8 height 8
type input "FFFFFF"
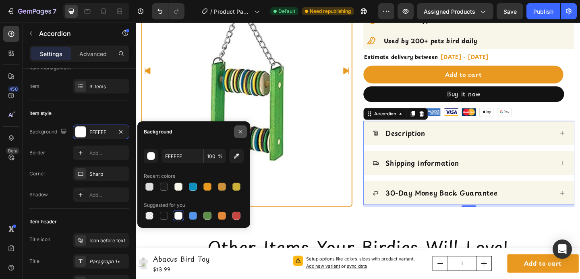
click at [243, 128] on icon "button" at bounding box center [240, 131] width 6 height 6
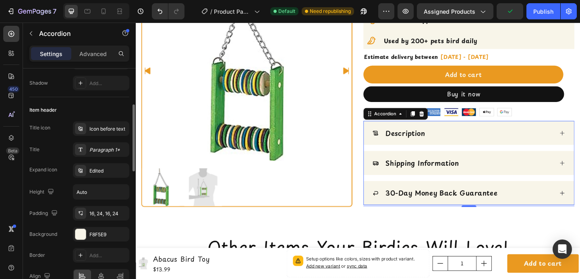
scroll to position [126, 0]
click at [94, 216] on div "16, 24, 16, 24" at bounding box center [100, 212] width 23 height 7
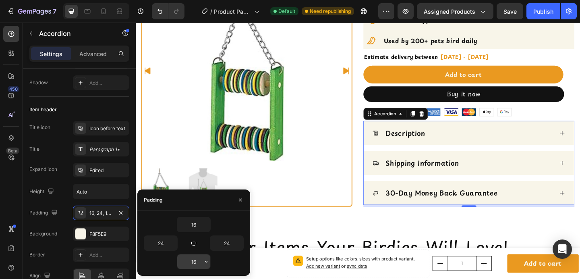
click at [190, 261] on input "16" at bounding box center [193, 261] width 33 height 14
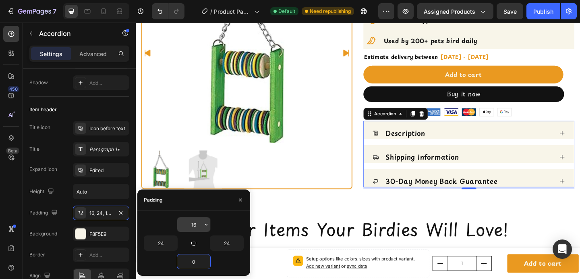
type input "0"
click at [195, 220] on input "16" at bounding box center [193, 224] width 33 height 14
click at [195, 221] on input "16" at bounding box center [193, 224] width 33 height 14
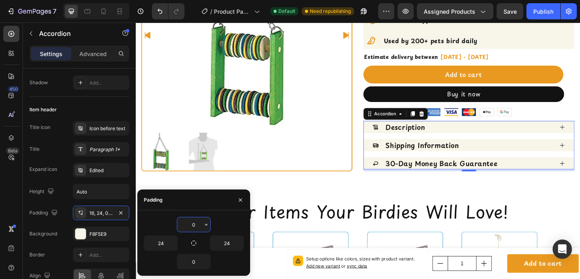
type input "16"
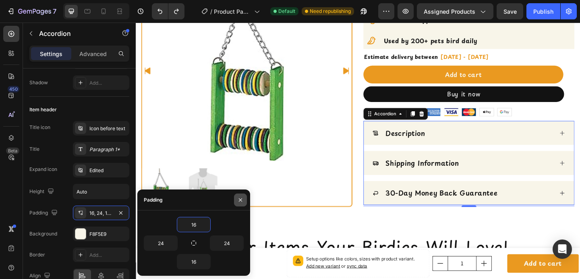
click at [238, 199] on icon "button" at bounding box center [240, 200] width 6 height 6
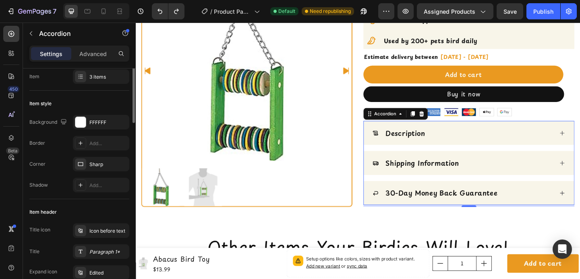
scroll to position [0, 0]
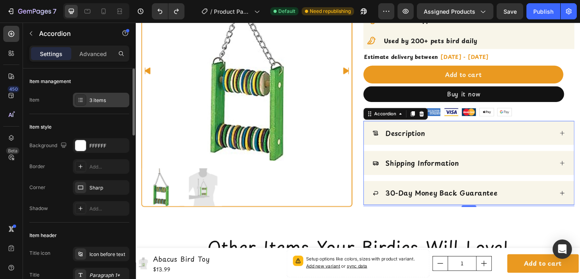
click at [103, 99] on div "3 items" at bounding box center [108, 100] width 38 height 7
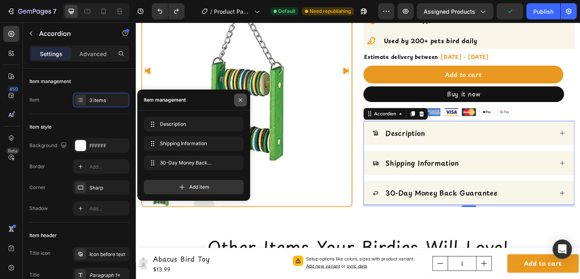
click at [241, 103] on icon "button" at bounding box center [240, 100] width 6 height 6
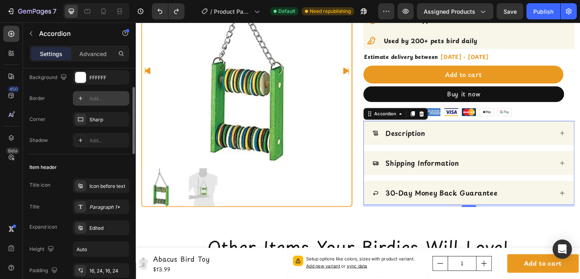
scroll to position [69, 0]
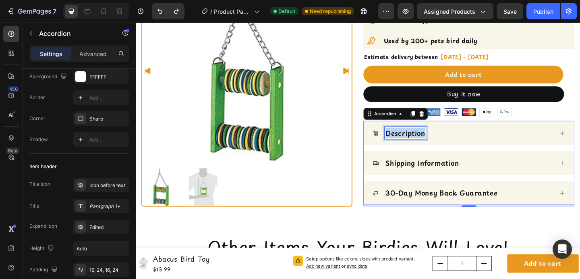
click at [418, 142] on p "Description" at bounding box center [429, 142] width 43 height 11
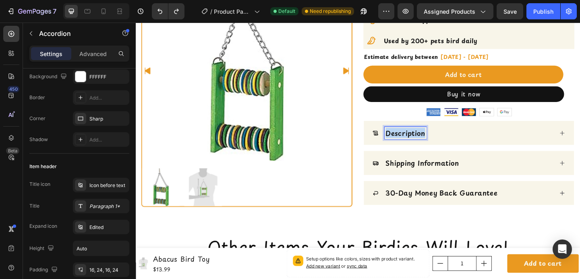
click at [418, 142] on p "Description" at bounding box center [429, 142] width 43 height 11
click at [517, 141] on div "Product Details" at bounding box center [491, 142] width 197 height 13
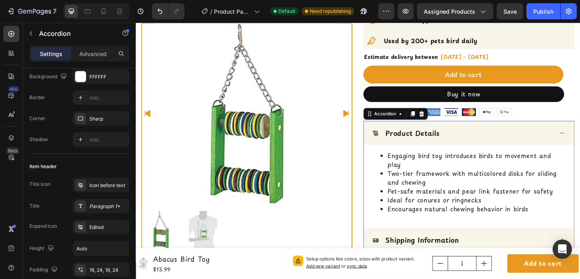
click at [517, 141] on div "Product Details" at bounding box center [491, 142] width 197 height 13
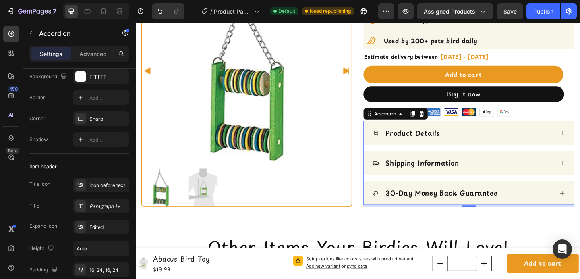
click at [452, 141] on p "Product Details" at bounding box center [437, 142] width 59 height 11
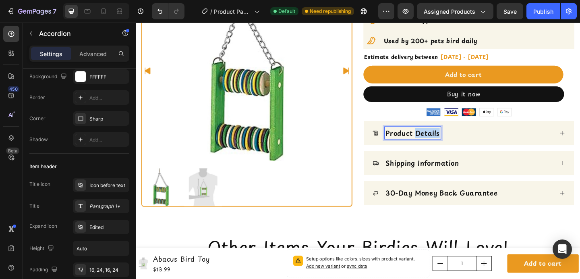
click at [452, 141] on p "Product Details" at bounding box center [437, 142] width 59 height 11
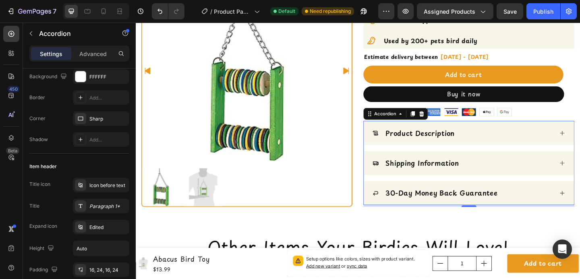
click at [514, 145] on div "Product Description" at bounding box center [491, 142] width 197 height 13
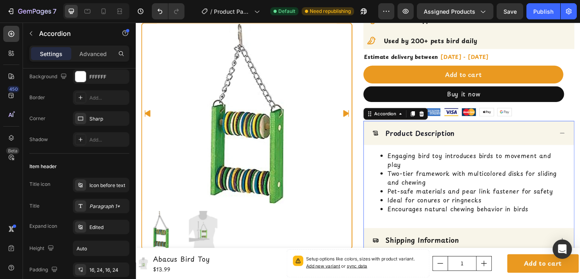
click at [514, 145] on div "Product Description" at bounding box center [491, 142] width 197 height 13
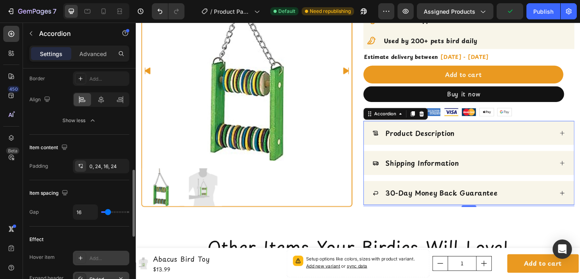
scroll to position [319, 0]
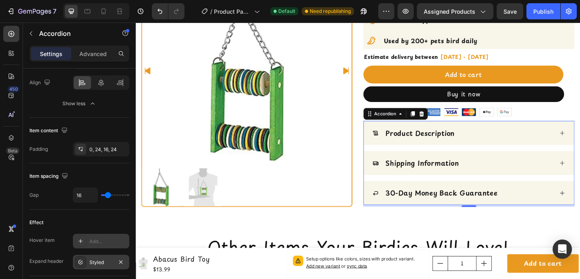
click at [478, 147] on div "Product Description" at bounding box center [445, 142] width 78 height 13
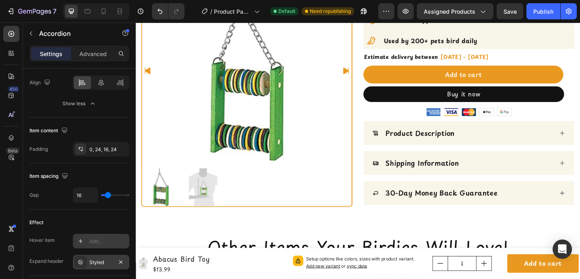
click at [488, 144] on div "Product Description" at bounding box center [491, 142] width 197 height 13
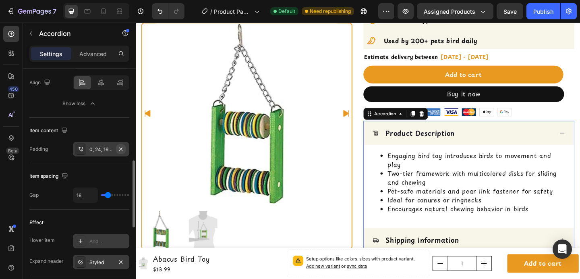
click at [122, 149] on icon "button" at bounding box center [121, 149] width 6 height 6
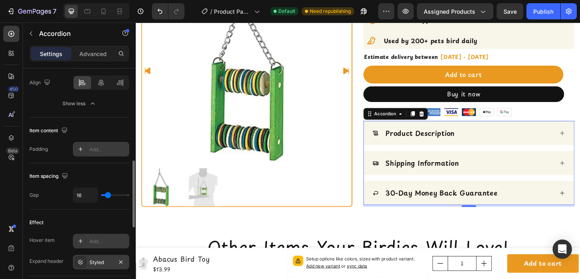
click at [488, 143] on div "Product Description" at bounding box center [491, 142] width 197 height 13
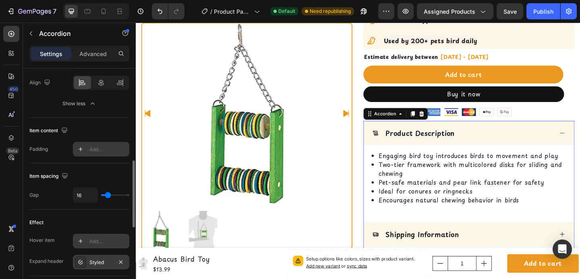
click at [488, 144] on div "Product Description" at bounding box center [491, 142] width 197 height 13
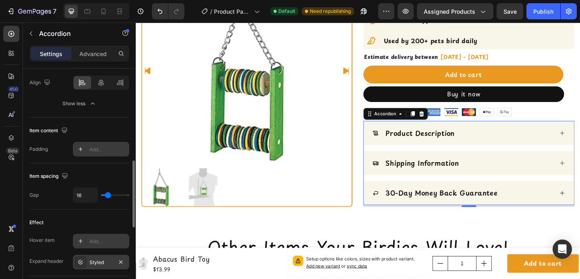
click at [486, 173] on div "Shipping Information" at bounding box center [491, 174] width 197 height 13
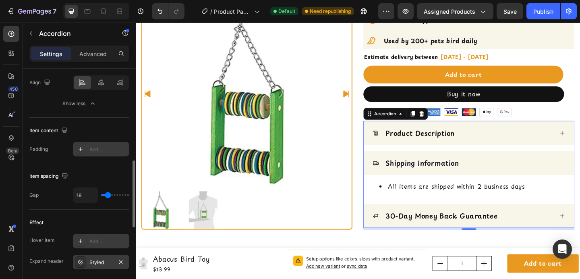
click at [486, 173] on div "Shipping Information" at bounding box center [491, 174] width 197 height 13
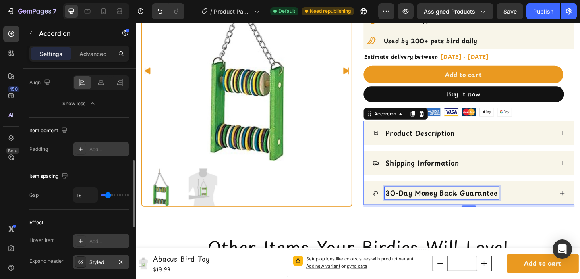
click at [491, 201] on div "30-Day Money Back Guarantee" at bounding box center [468, 207] width 124 height 13
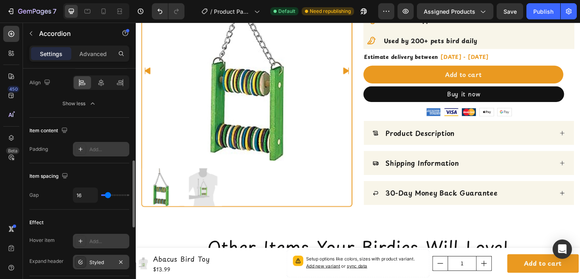
click at [544, 202] on div "30-Day Money Back Guarantee" at bounding box center [491, 207] width 197 height 13
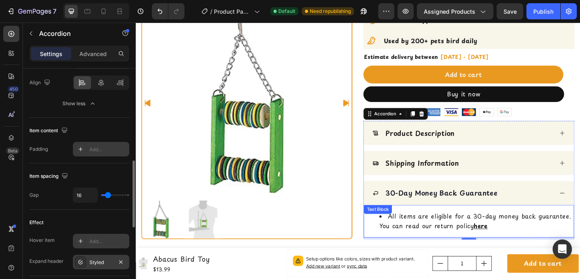
click at [406, 231] on div "All items are eligible for a 30-day money back guarantee. You can read our retu…" at bounding box center [498, 238] width 229 height 35
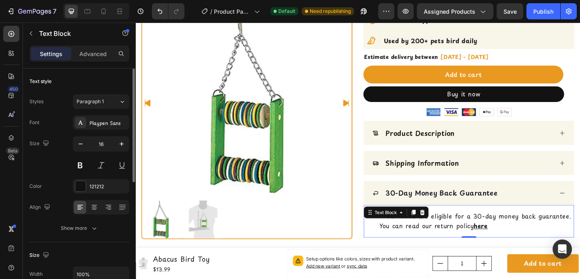
click at [406, 240] on li "All items are eligible for a 30-day money back guarantee. You can read our retu…" at bounding box center [506, 238] width 211 height 21
click at [404, 234] on li "All items are eligible for a 30-day money back guarantee. You can read our retu…" at bounding box center [506, 238] width 211 height 21
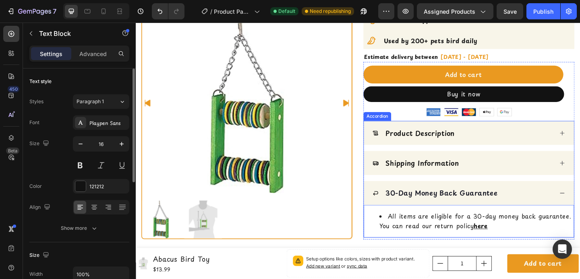
click at [542, 201] on div "30-Day Money Back Guarantee" at bounding box center [491, 207] width 197 height 13
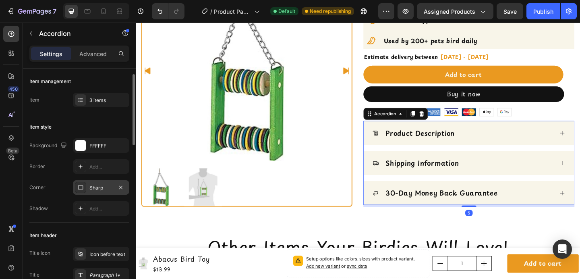
scroll to position [7, 0]
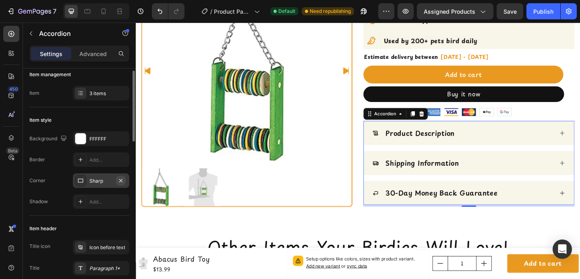
click at [120, 179] on icon "button" at bounding box center [121, 180] width 6 height 6
click at [105, 182] on div "Add..." at bounding box center [108, 180] width 38 height 7
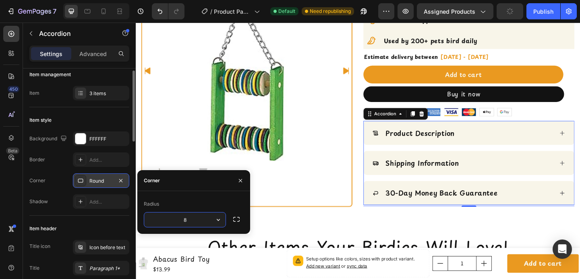
click at [221, 219] on icon "button" at bounding box center [218, 219] width 8 height 8
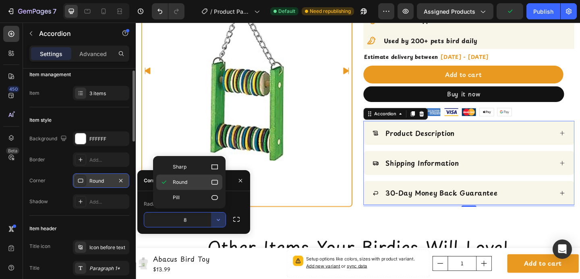
click at [212, 183] on icon at bounding box center [215, 182] width 8 height 8
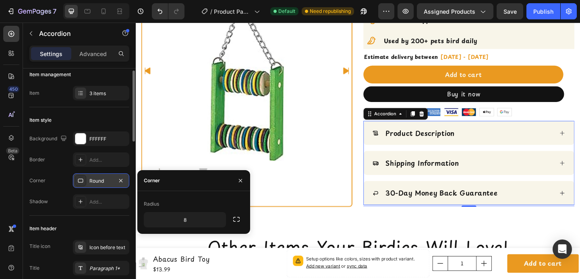
click at [48, 205] on div "Shadow" at bounding box center [38, 201] width 19 height 13
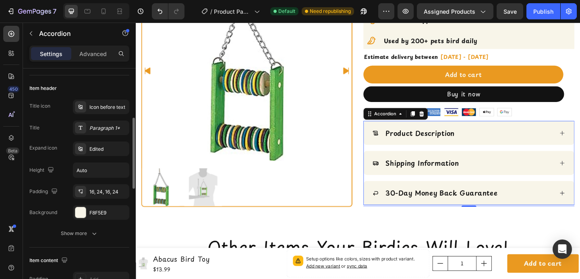
scroll to position [156, 0]
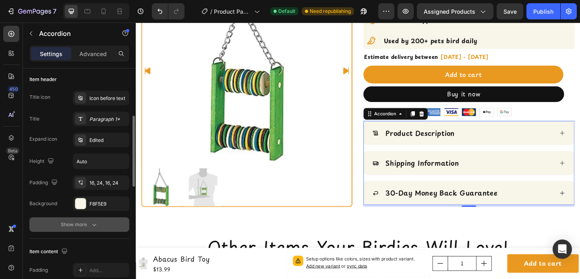
click at [60, 223] on button "Show more" at bounding box center [79, 224] width 100 height 14
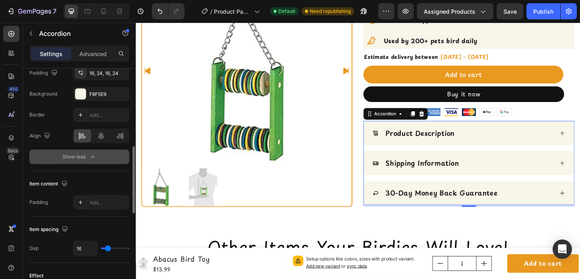
scroll to position [267, 0]
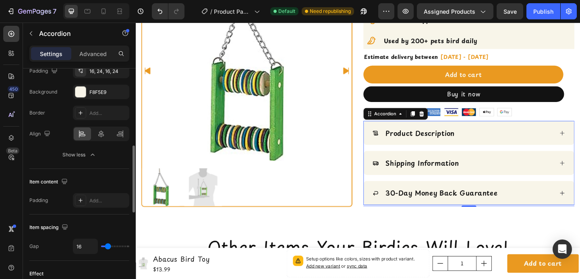
click at [531, 149] on div "Product Description" at bounding box center [498, 142] width 229 height 26
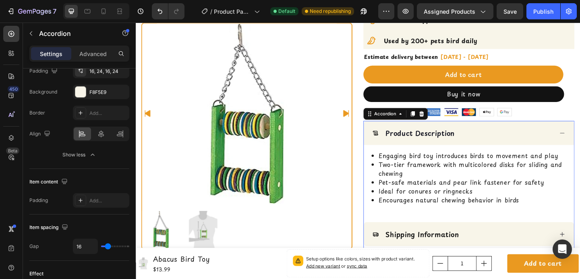
click at [531, 149] on div "Product Description" at bounding box center [498, 142] width 229 height 26
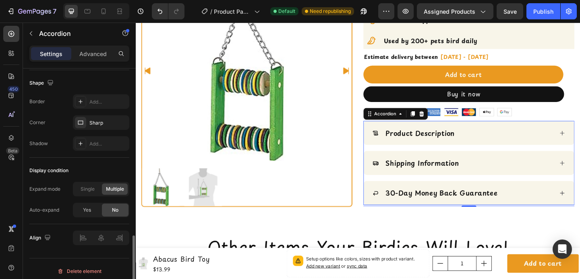
scroll to position [575, 0]
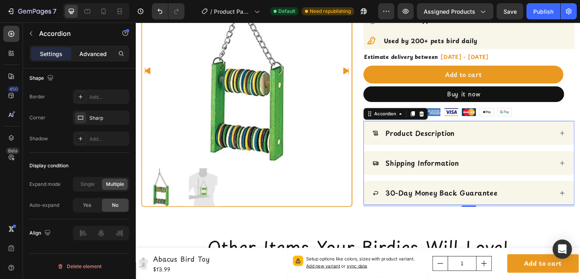
click at [93, 54] on p "Advanced" at bounding box center [92, 54] width 27 height 8
type input "100%"
type input "100"
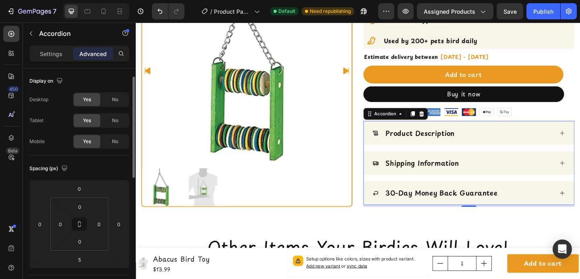
scroll to position [0, 0]
click at [48, 53] on p "Settings" at bounding box center [51, 54] width 23 height 8
type input "16"
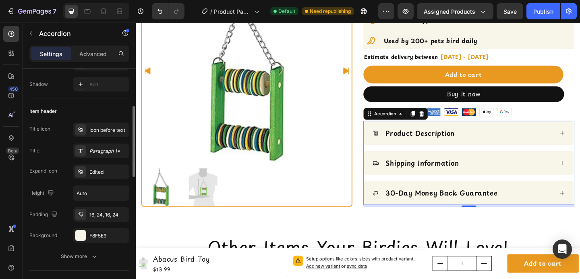
scroll to position [126, 0]
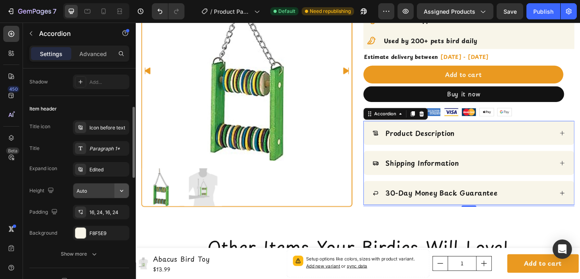
click at [121, 190] on icon "button" at bounding box center [122, 190] width 8 height 8
click at [50, 190] on icon "button" at bounding box center [50, 189] width 5 height 5
click at [54, 173] on div "Expand icon" at bounding box center [43, 168] width 28 height 13
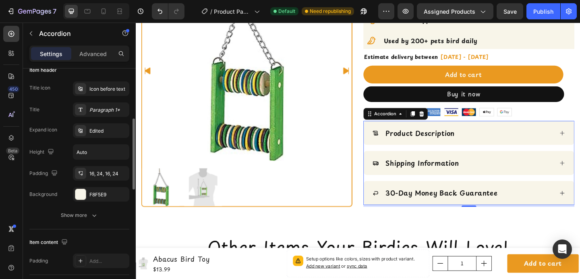
scroll to position [189, 0]
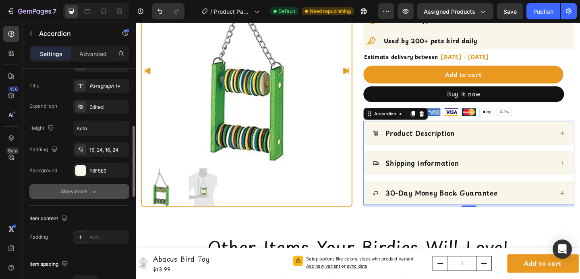
click at [63, 192] on div "Show more" at bounding box center [79, 191] width 37 height 8
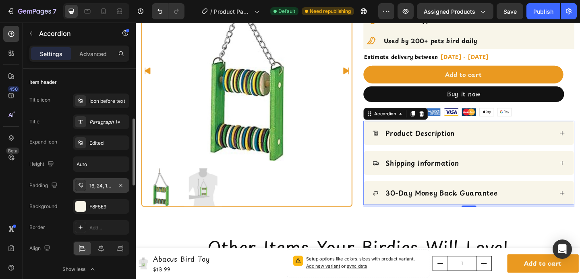
scroll to position [159, 0]
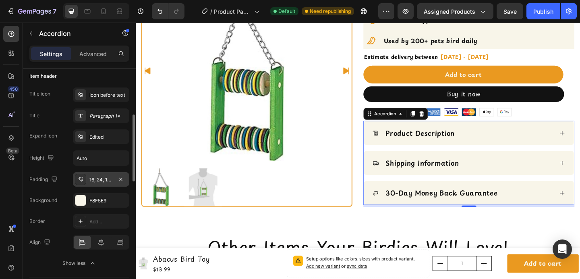
click at [103, 178] on div "16, 24, 16, 24" at bounding box center [100, 179] width 23 height 7
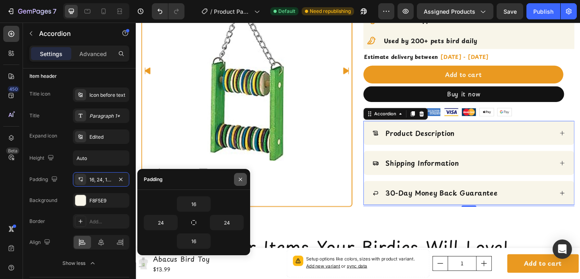
click at [240, 177] on icon "button" at bounding box center [240, 179] width 6 height 6
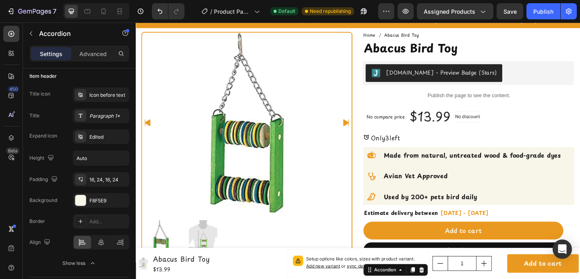
scroll to position [29, 0]
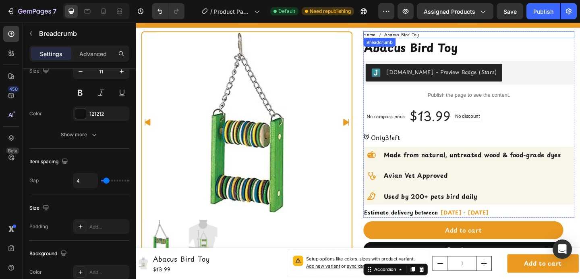
click at [580, 35] on nav "Home Abacus Bird Toy" at bounding box center [498, 35] width 230 height 7
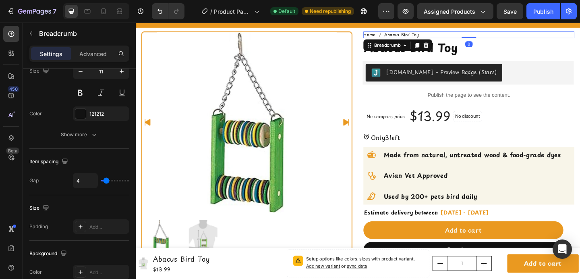
scroll to position [0, 0]
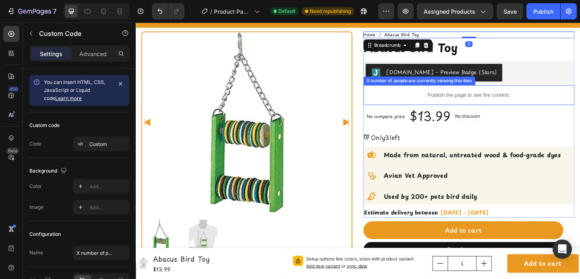
click at [573, 106] on div "Publish the page to see the content." at bounding box center [498, 101] width 230 height 21
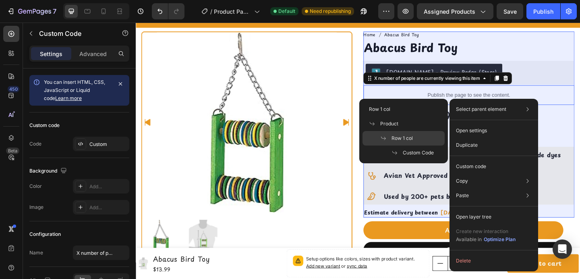
click at [394, 140] on span "Row 1 col" at bounding box center [401, 138] width 21 height 7
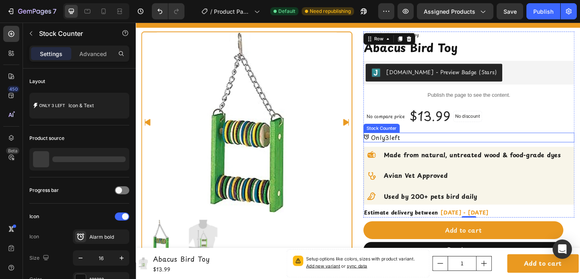
click at [420, 143] on p "Only 3 left" at bounding box center [407, 147] width 32 height 10
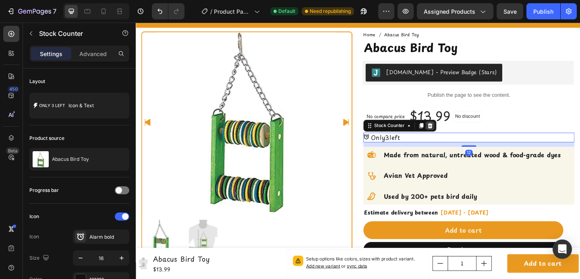
click at [454, 132] on icon at bounding box center [455, 135] width 5 height 6
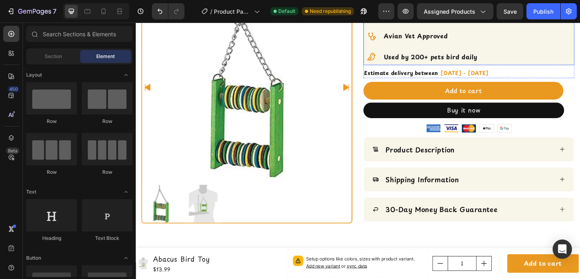
scroll to position [168, 0]
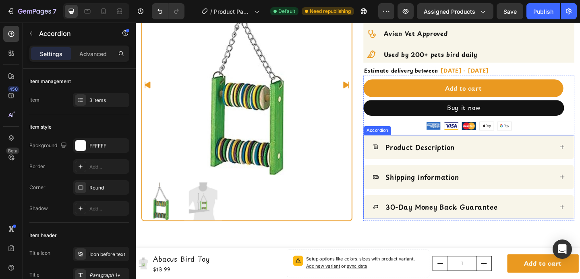
click at [491, 173] on div "Product Description Shipping Information 30-Day Money Back Guarantee" at bounding box center [498, 190] width 230 height 91
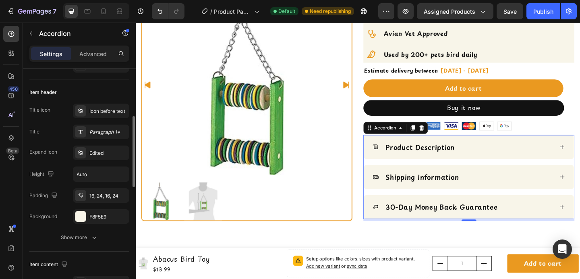
scroll to position [146, 0]
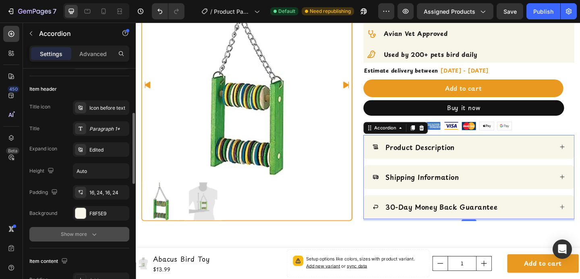
click at [88, 239] on button "Show more" at bounding box center [79, 234] width 100 height 14
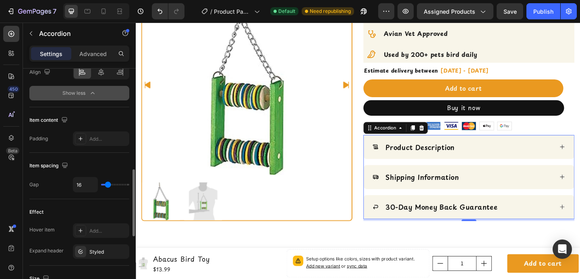
scroll to position [335, 0]
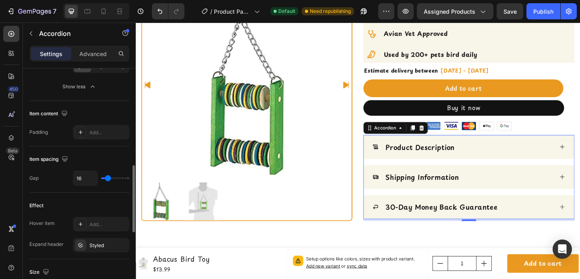
type input "6"
type input "2"
type input "0"
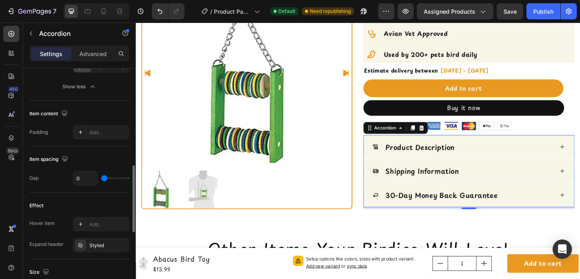
drag, startPoint x: 106, startPoint y: 178, endPoint x: 97, endPoint y: 178, distance: 8.1
type input "0"
click at [101, 178] on input "range" at bounding box center [115, 178] width 28 height 2
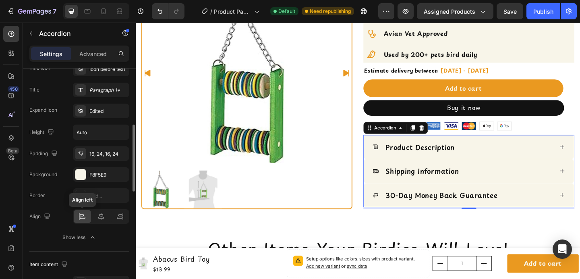
scroll to position [187, 0]
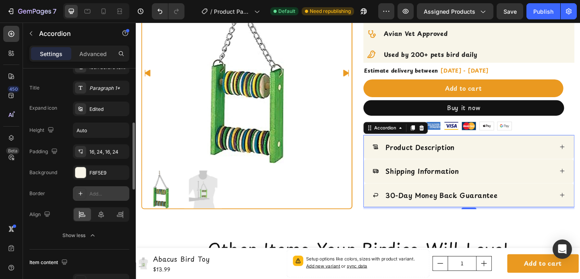
click at [81, 193] on icon at bounding box center [80, 193] width 6 height 6
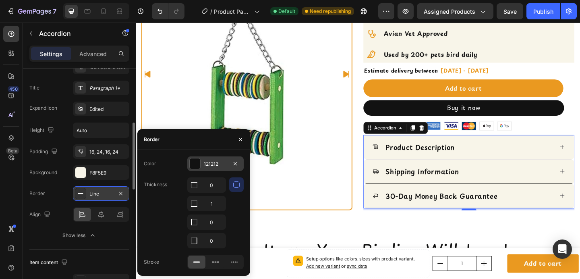
click at [197, 167] on div at bounding box center [195, 163] width 10 height 10
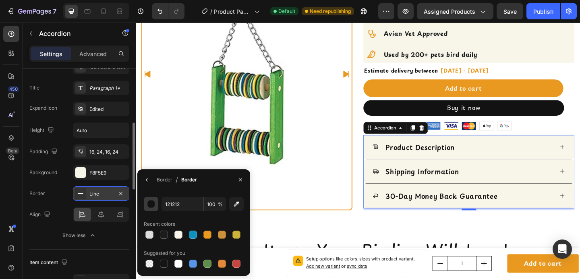
click at [154, 204] on div "button" at bounding box center [151, 204] width 8 height 8
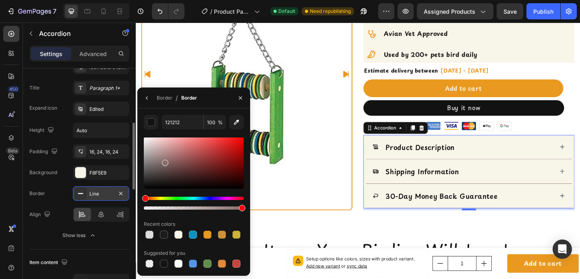
click at [164, 161] on div at bounding box center [194, 162] width 100 height 51
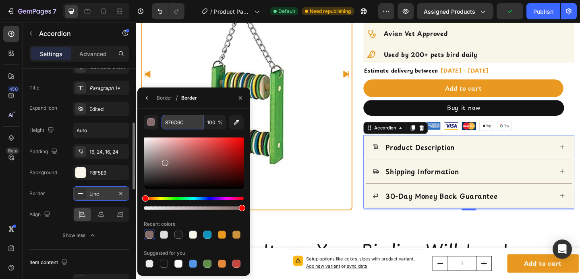
click at [172, 125] on input "876C6C" at bounding box center [182, 122] width 42 height 14
type input "1C1C1C"
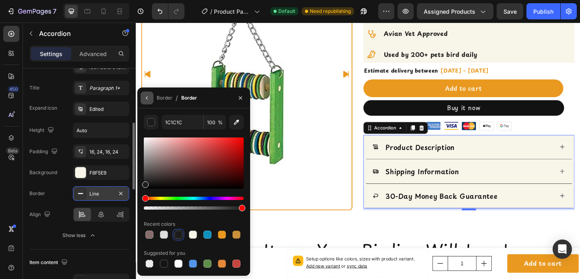
click at [149, 100] on icon "button" at bounding box center [147, 98] width 6 height 6
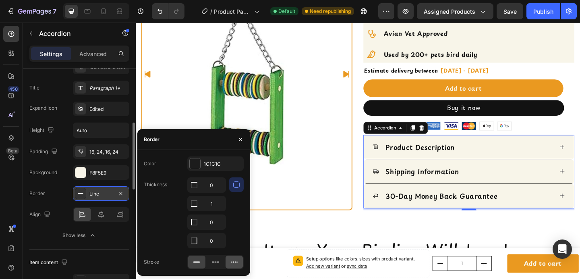
click at [232, 259] on icon at bounding box center [234, 262] width 8 height 8
click at [211, 259] on div at bounding box center [215, 261] width 17 height 13
click at [200, 261] on rect at bounding box center [196, 261] width 6 height 1
click at [240, 139] on icon "button" at bounding box center [240, 138] width 3 height 3
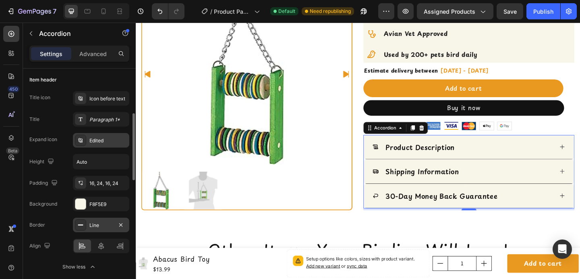
scroll to position [144, 0]
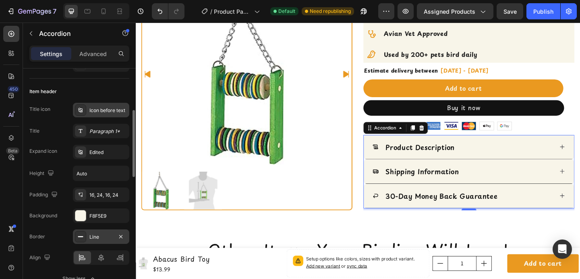
click at [93, 113] on div "Icon before text" at bounding box center [108, 110] width 38 height 7
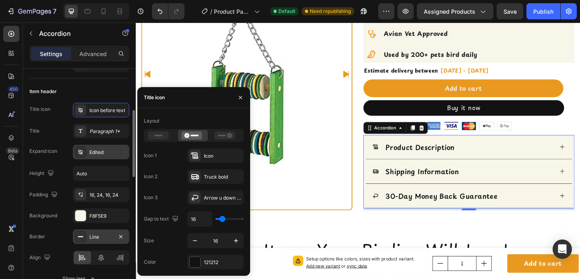
click at [101, 154] on div "Edited" at bounding box center [108, 152] width 38 height 7
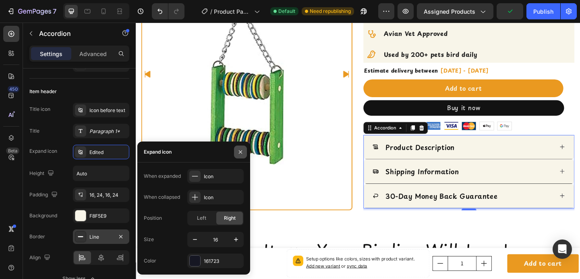
click at [244, 150] on button "button" at bounding box center [240, 151] width 13 height 13
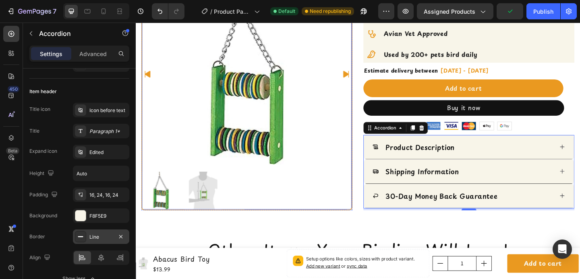
click at [263, 218] on div at bounding box center [257, 204] width 228 height 41
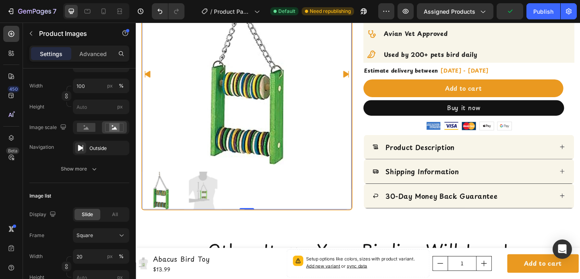
scroll to position [0, 0]
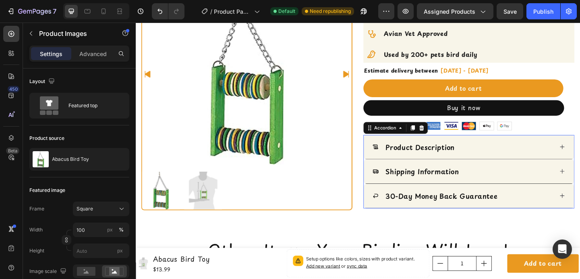
click at [389, 168] on div "Product Description" at bounding box center [498, 158] width 229 height 27
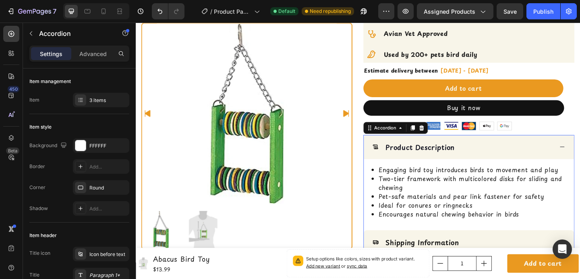
click at [393, 165] on div "Product Description" at bounding box center [498, 158] width 229 height 26
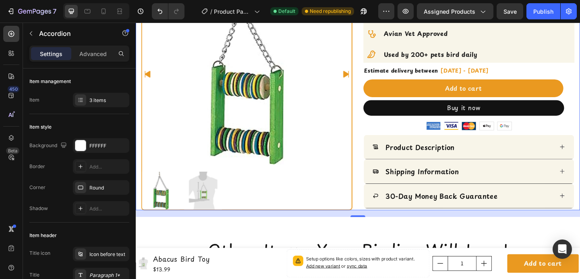
click at [580, 140] on div "Product Images Row Judge.me - Preview Badge (Stars) Judge.me Home Abacus Bird T…" at bounding box center [377, 59] width 483 height 333
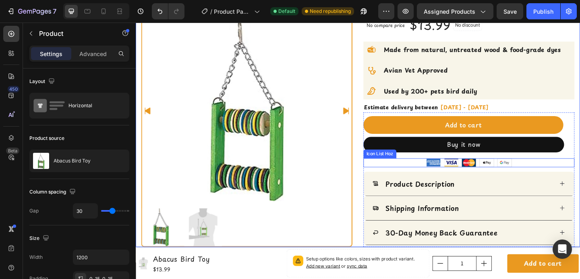
scroll to position [121, 0]
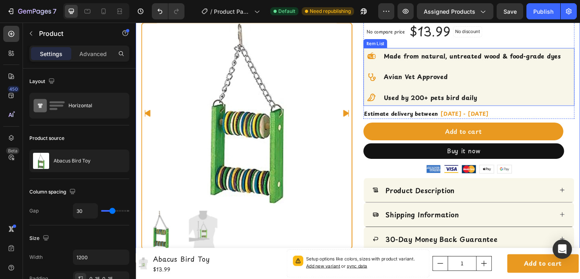
click at [580, 97] on div "Used by 200+ pets bird daily" at bounding box center [491, 104] width 216 height 18
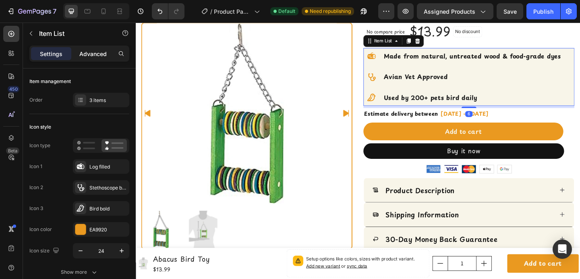
click at [101, 53] on p "Advanced" at bounding box center [92, 54] width 27 height 8
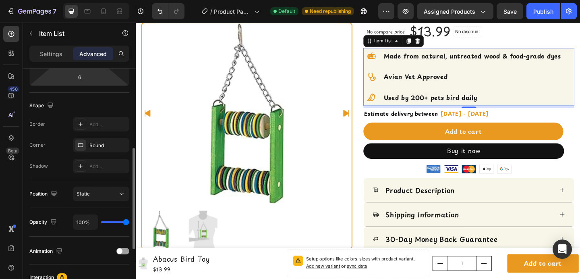
scroll to position [211, 0]
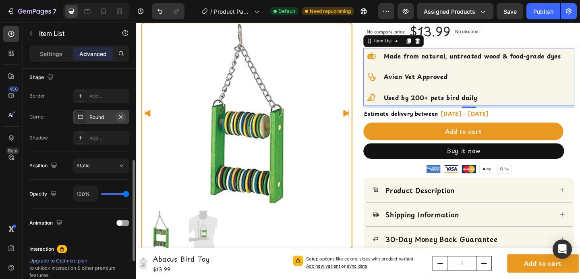
click at [120, 116] on icon "button" at bounding box center [121, 117] width 6 height 6
click at [56, 54] on p "Settings" at bounding box center [51, 54] width 23 height 8
type input "8"
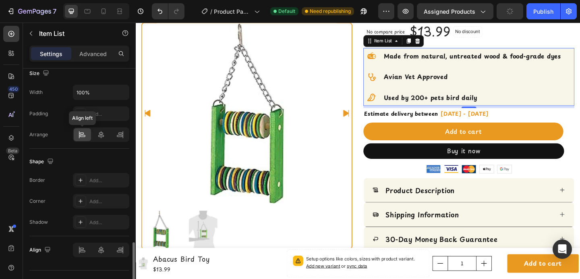
scroll to position [548, 0]
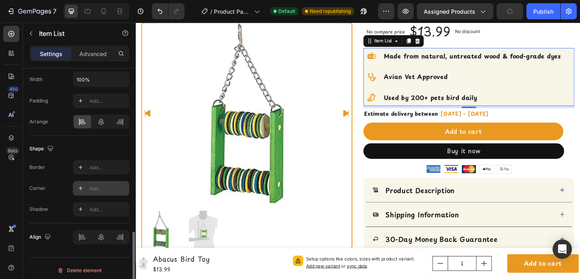
click at [76, 187] on div at bounding box center [80, 187] width 11 height 11
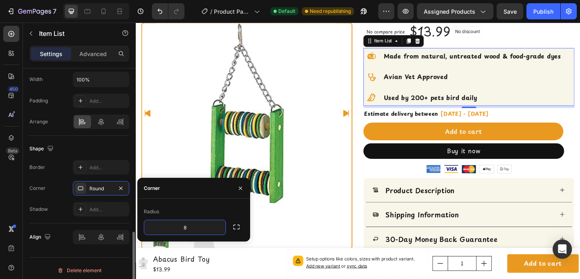
click at [60, 193] on div "Corner Round" at bounding box center [79, 188] width 100 height 14
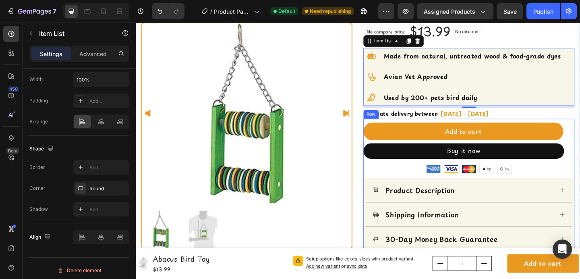
click at [580, 151] on div "Add to cart Product Cart Button" at bounding box center [498, 140] width 230 height 27
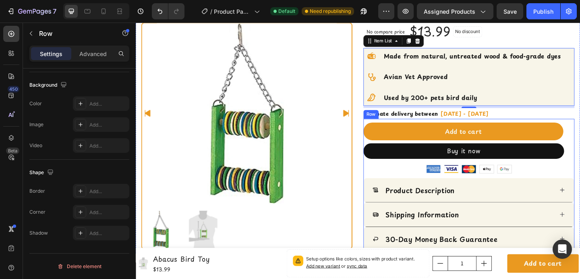
scroll to position [0, 0]
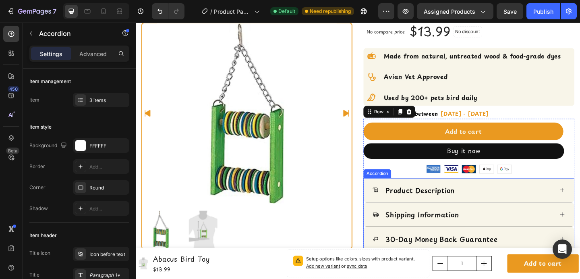
click at [580, 201] on div "Product Description" at bounding box center [498, 205] width 229 height 27
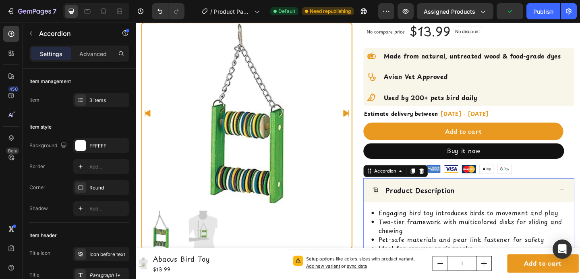
click at [526, 197] on div "Product Description" at bounding box center [498, 205] width 229 height 26
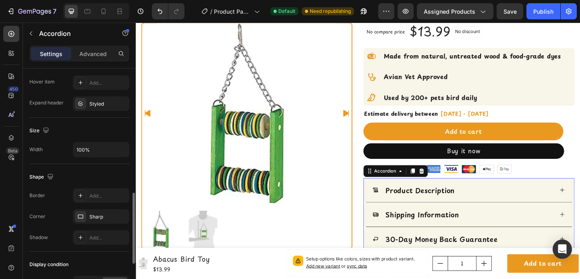
scroll to position [439, 0]
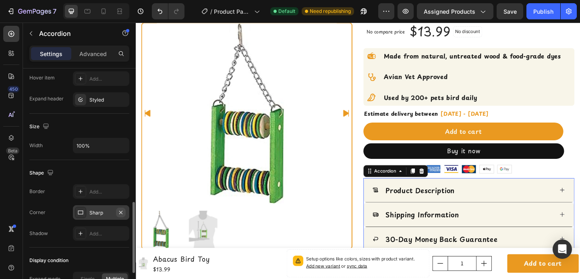
click at [120, 213] on icon "button" at bounding box center [121, 212] width 6 height 6
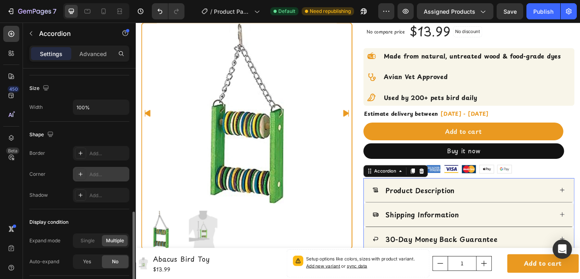
scroll to position [473, 0]
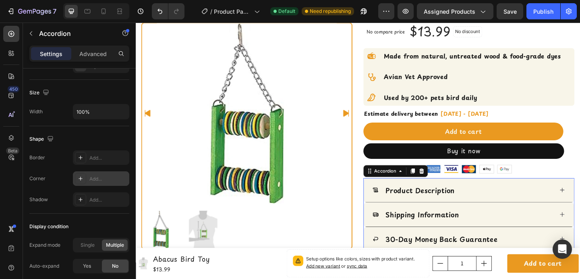
click at [79, 181] on icon at bounding box center [80, 178] width 6 height 6
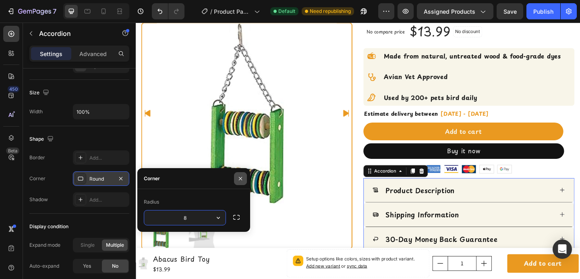
click at [238, 177] on icon "button" at bounding box center [240, 178] width 6 height 6
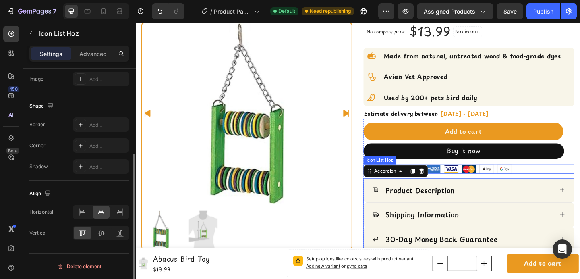
click at [555, 180] on div "Image Image Image Image Image" at bounding box center [498, 182] width 230 height 10
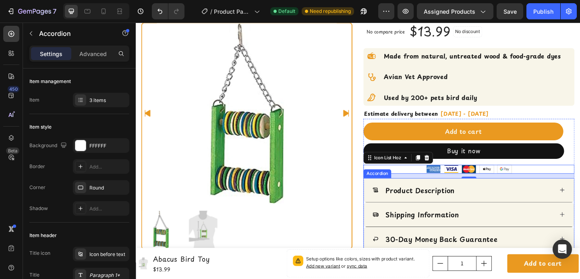
click at [580, 225] on div "Shipping Information" at bounding box center [498, 231] width 229 height 27
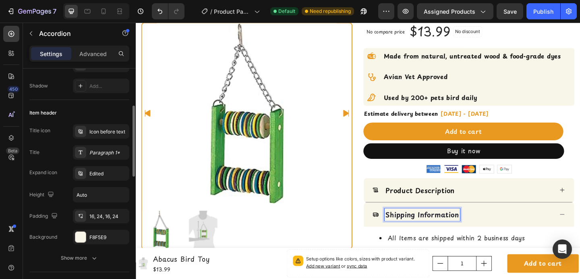
scroll to position [127, 0]
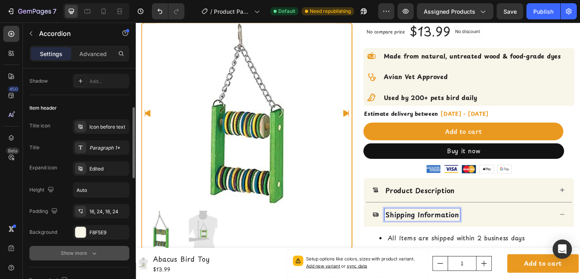
click at [85, 255] on div "Show more" at bounding box center [79, 253] width 37 height 8
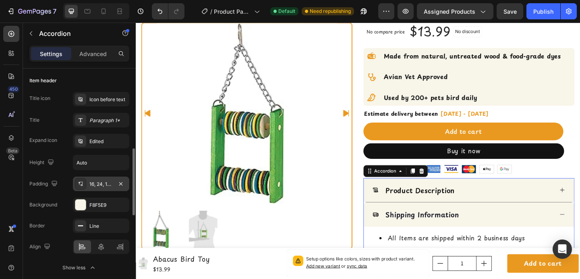
scroll to position [182, 0]
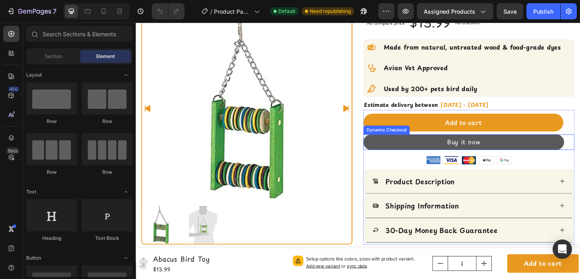
scroll to position [173, 0]
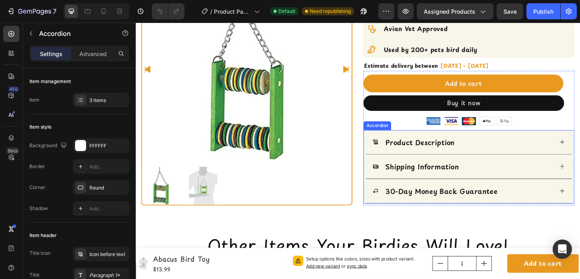
click at [580, 161] on div "Product Description" at bounding box center [498, 152] width 229 height 27
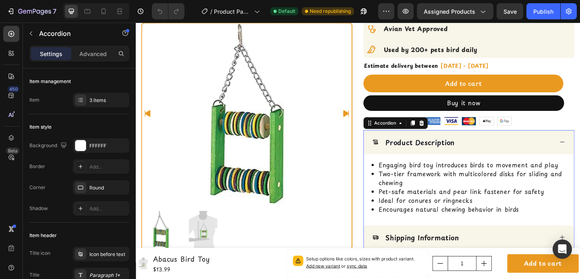
click at [580, 161] on div "Product Description" at bounding box center [498, 152] width 229 height 26
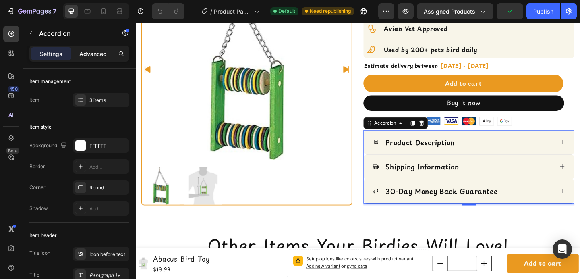
click at [87, 56] on p "Advanced" at bounding box center [92, 54] width 27 height 8
type input "100%"
type input "100"
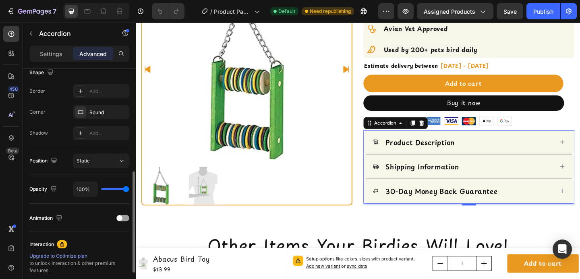
scroll to position [211, 0]
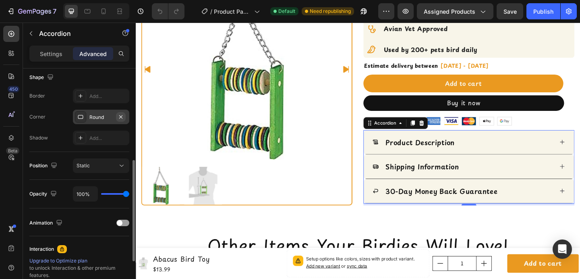
click at [120, 116] on icon "button" at bounding box center [120, 116] width 3 height 3
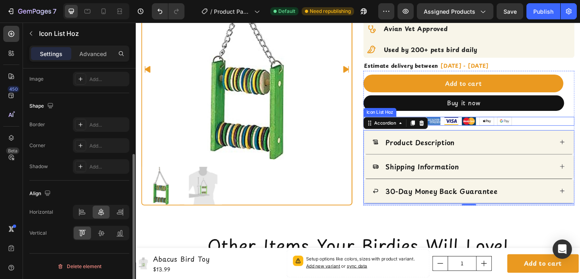
click at [580, 132] on div "Image Image Image Image Image" at bounding box center [498, 130] width 230 height 10
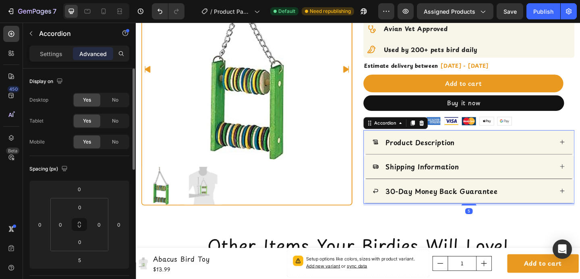
click at [580, 150] on div "Product Description" at bounding box center [498, 152] width 229 height 27
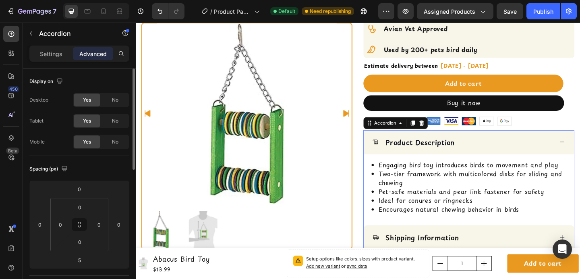
click at [572, 150] on div "Product Description" at bounding box center [491, 152] width 197 height 13
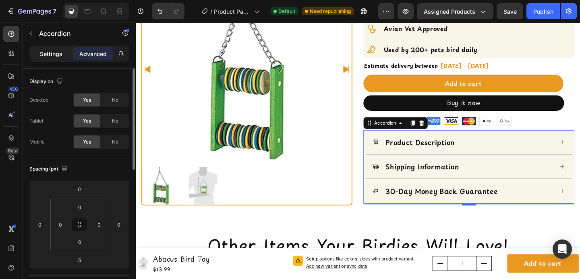
click at [57, 56] on p "Settings" at bounding box center [51, 54] width 23 height 8
type input "0"
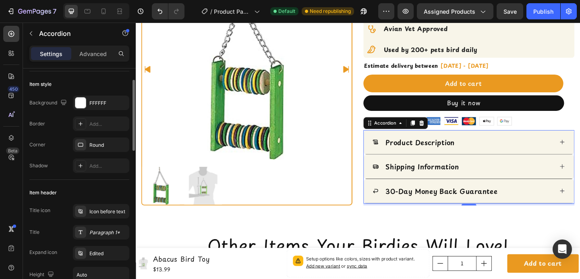
scroll to position [46, 0]
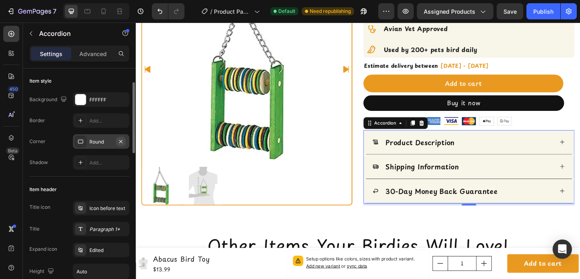
click at [123, 141] on icon "button" at bounding box center [121, 141] width 6 height 6
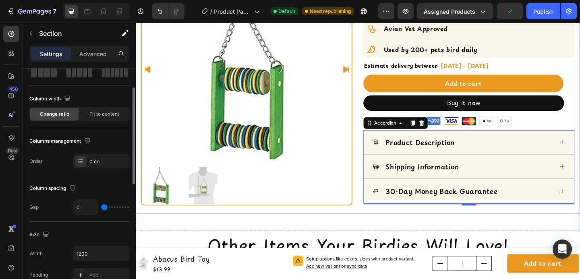
click at [395, 231] on div "BIRD-SAFE MATERIALS Text FREE SHIPPING OVER $50 Text SAFE & SECURE PAYMENTS Tex…" at bounding box center [377, 66] width 483 height 365
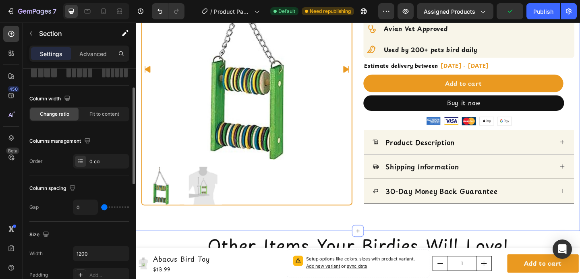
scroll to position [0, 0]
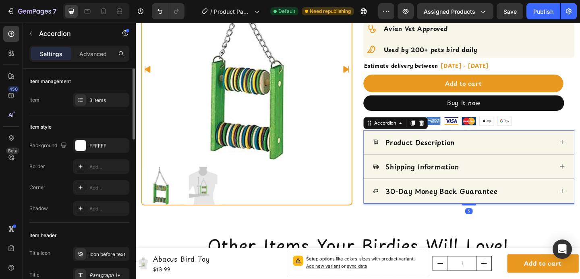
click at [384, 148] on div "Product Description" at bounding box center [498, 152] width 229 height 27
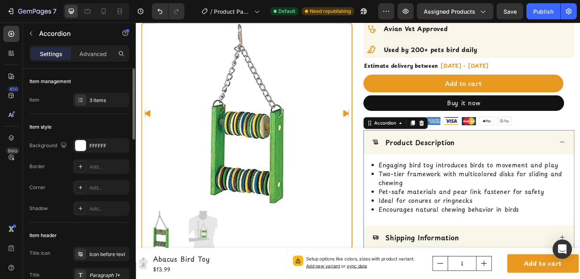
click at [384, 148] on div "Product Description" at bounding box center [498, 152] width 229 height 26
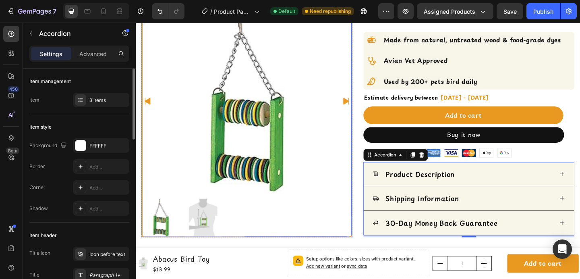
scroll to position [137, 0]
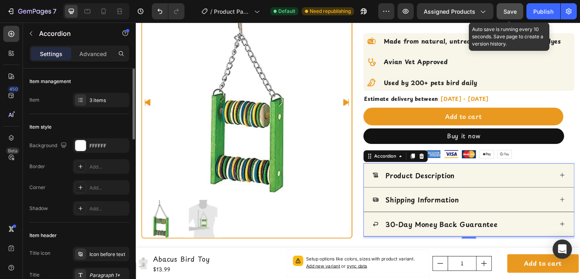
click at [513, 14] on span "Save" at bounding box center [509, 11] width 13 height 7
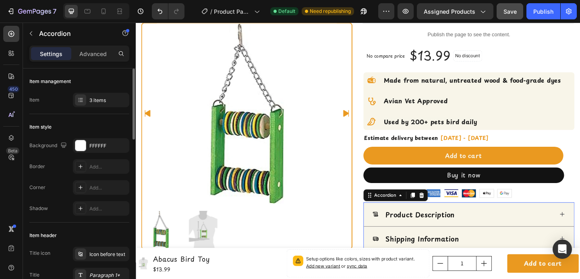
scroll to position [90, 0]
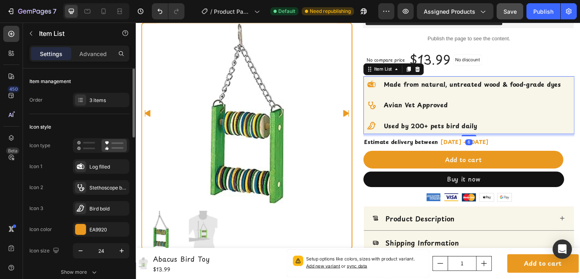
click at [580, 86] on div "Made from natural, untreated wood & food-grade dyes Avian Vet Approved Used by …" at bounding box center [498, 112] width 230 height 63
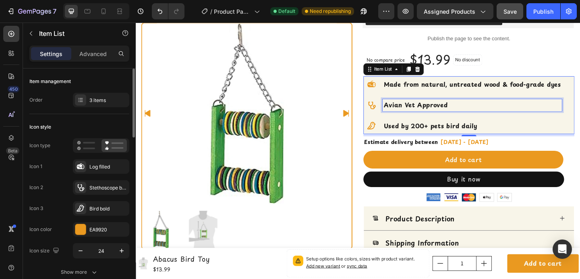
click at [536, 114] on p "Avian Vet Approved" at bounding box center [502, 112] width 192 height 10
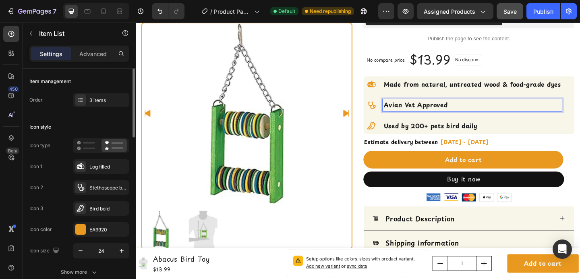
click at [580, 97] on div "Made from natural, untreated wood & food-grade dyes Avian Vet Approved Used by …" at bounding box center [498, 112] width 230 height 63
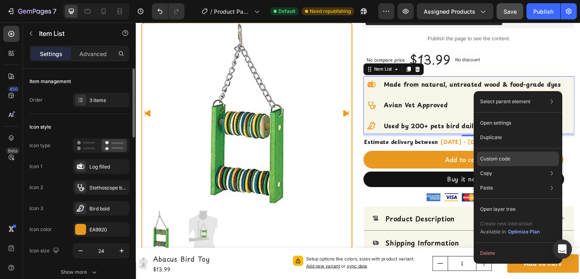
click at [505, 156] on p "Custom code" at bounding box center [495, 158] width 30 height 7
type input "100%"
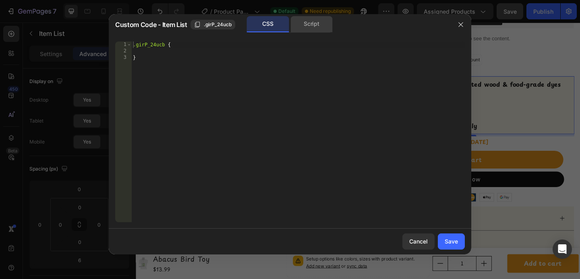
click at [303, 20] on div "Script" at bounding box center [311, 24] width 42 height 16
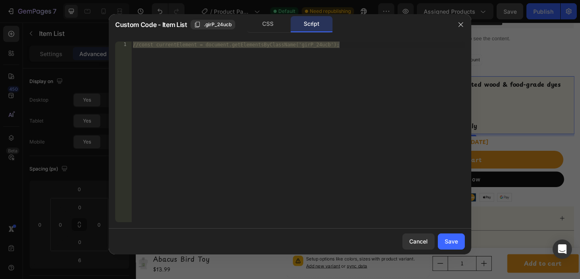
type textarea "//const currentElement = document.getElementsByClassName('girP_24ucb');"
click at [251, 61] on div "//const currentElement = document.getElementsByClassName('girP_24ucb');" at bounding box center [297, 137] width 333 height 193
click at [139, 43] on div "//const currentElement = document.getElementsByClassName('girP_24ucb');" at bounding box center [297, 137] width 333 height 193
type textarea "const currentElement = document.getElementsByClassName('girP_24ucb');"
click at [340, 47] on div "const currentElement = document . getElementsByClassName ( 'girP_24ucb' ) ;" at bounding box center [297, 137] width 333 height 193
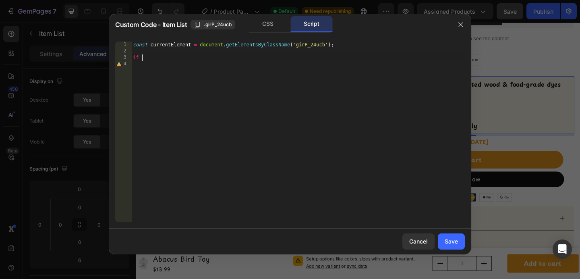
scroll to position [0, 0]
type textarea "i"
click at [458, 26] on icon "button" at bounding box center [460, 24] width 6 height 6
type input "8"
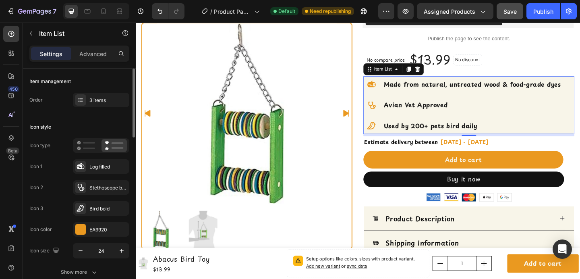
click at [396, 90] on div at bounding box center [392, 90] width 18 height 18
click at [406, 91] on strong "Made from natural, untreated wood & food-grade dyes" at bounding box center [502, 90] width 192 height 10
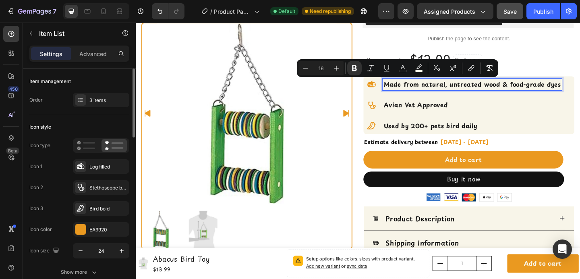
click at [562, 108] on p "Avian Vet Approved" at bounding box center [502, 112] width 192 height 10
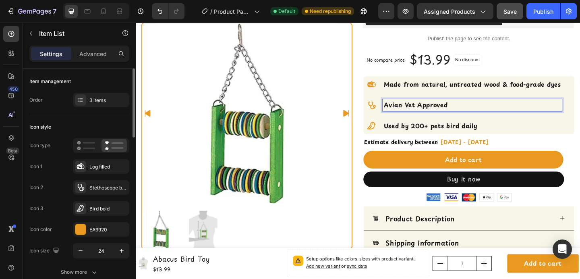
click at [580, 89] on div "Made from natural, untreated wood & food-grade dyes Avian Vet Approved Used by …" at bounding box center [498, 112] width 230 height 63
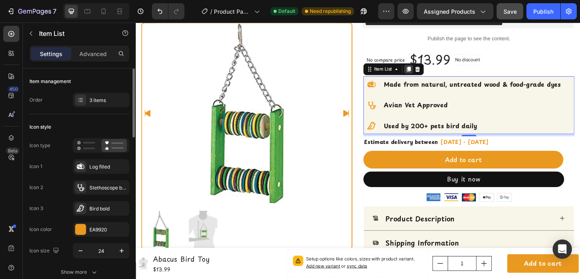
click at [431, 72] on icon at bounding box center [433, 73] width 4 height 6
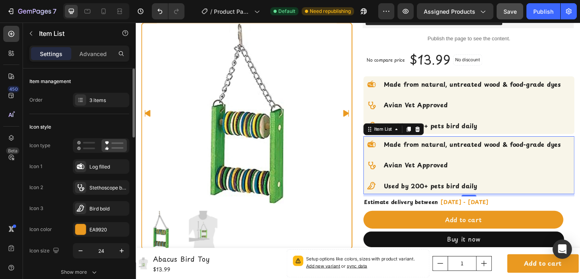
click at [388, 155] on icon at bounding box center [392, 154] width 9 height 7
click at [418, 152] on strong "Made from natural, untreated wood & food-grade dyes" at bounding box center [502, 155] width 192 height 10
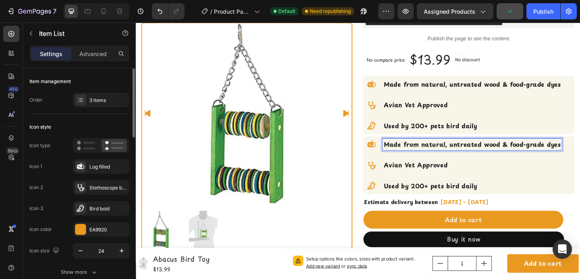
click at [388, 155] on icon at bounding box center [392, 154] width 9 height 7
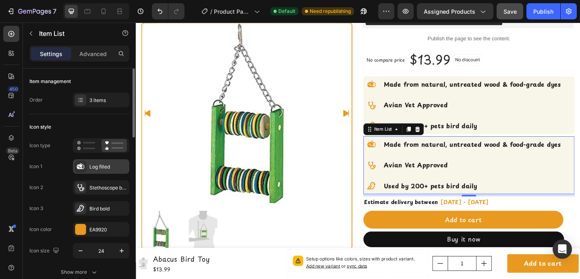
click at [83, 164] on icon at bounding box center [81, 166] width 8 height 8
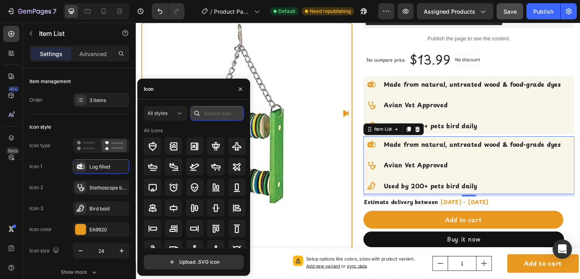
click at [206, 115] on input "text" at bounding box center [216, 113] width 53 height 14
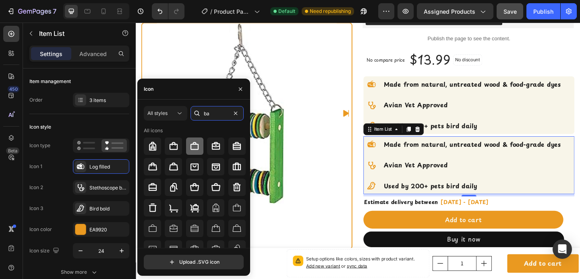
type input "b"
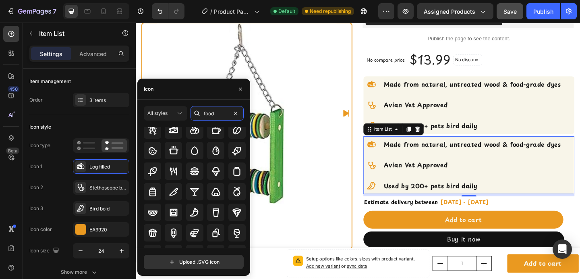
scroll to position [89, 0]
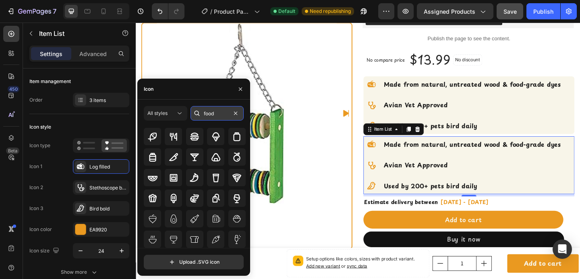
click at [209, 109] on input "food" at bounding box center [216, 113] width 53 height 14
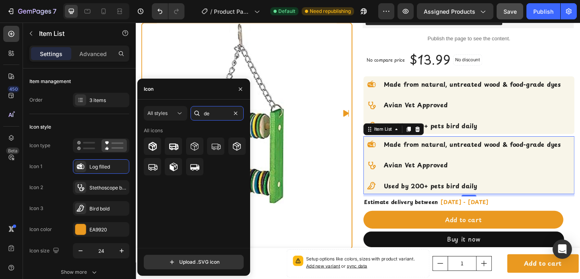
type input "d"
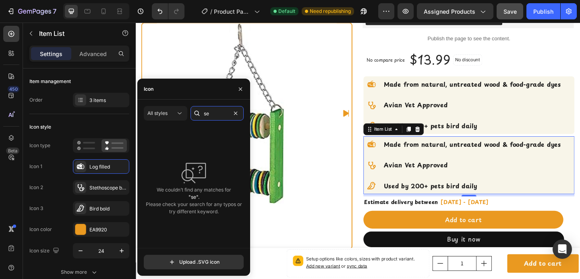
type input "s"
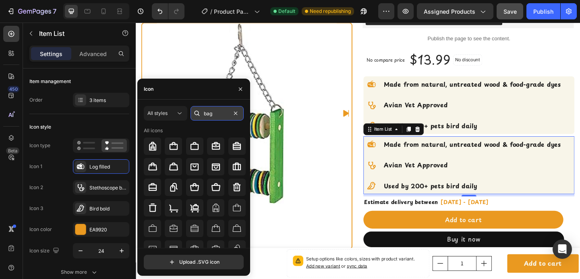
click at [213, 112] on input "bag" at bounding box center [216, 113] width 53 height 14
type input "food"
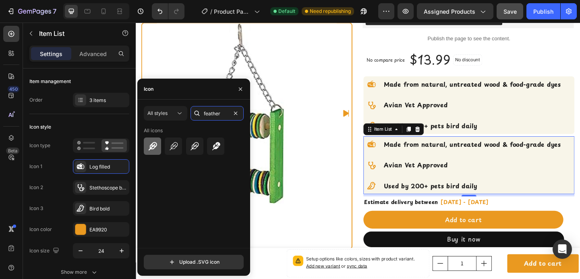
type input "feather"
click at [154, 144] on icon at bounding box center [152, 146] width 8 height 8
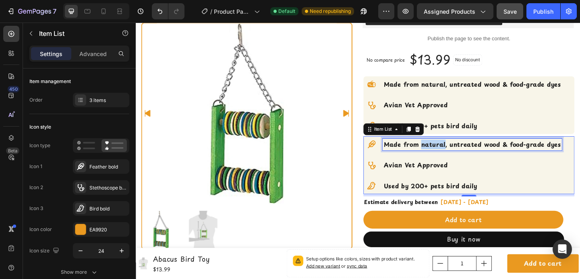
click at [462, 157] on strong "Made from natural, untreated wood & food-grade dyes" at bounding box center [502, 155] width 192 height 10
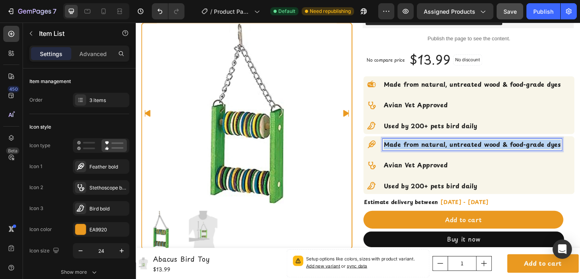
click at [462, 157] on strong "Made from natural, untreated wood & food-grade dyes" at bounding box center [502, 155] width 192 height 10
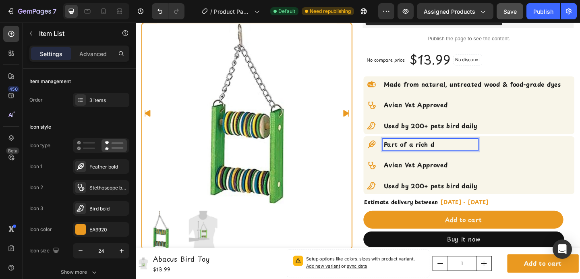
click at [448, 153] on strong "Part of a rich d" at bounding box center [433, 155] width 55 height 10
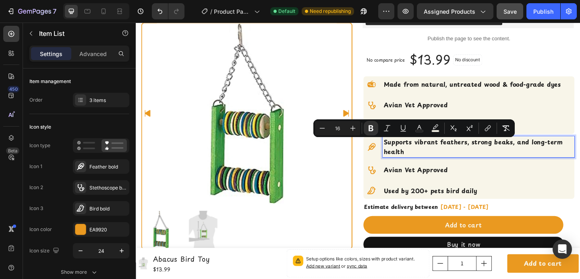
scroll to position [88, 0]
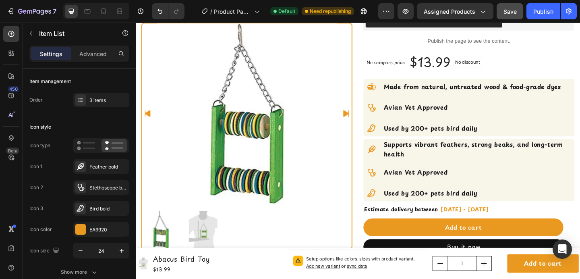
click at [389, 168] on div at bounding box center [392, 160] width 18 height 18
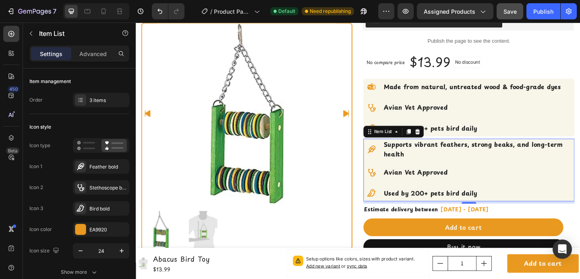
click at [580, 173] on div "Supports vibrant feathers, strong beaks, and long-term health Avian Vet Approve…" at bounding box center [498, 183] width 230 height 68
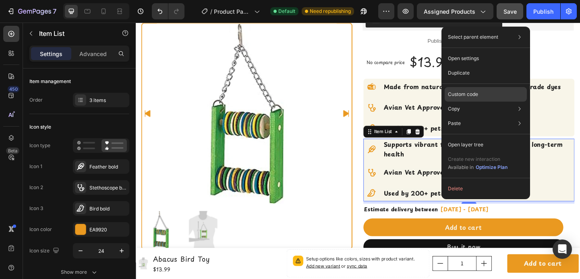
click at [499, 90] on div "Custom code" at bounding box center [486, 94] width 82 height 14
type input "100%"
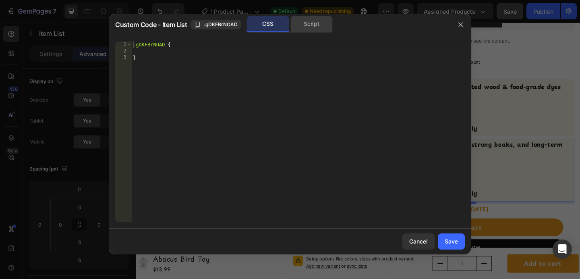
click at [305, 21] on div "Script" at bounding box center [311, 24] width 42 height 16
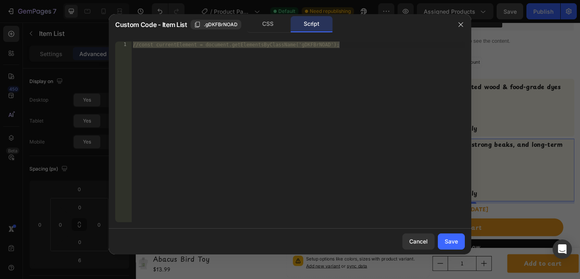
click at [141, 45] on div "//const currentElement = document.getElementsByClassName('gDKFBrNOAD');" at bounding box center [297, 137] width 333 height 193
type textarea "const currentElement = document.getElementsByClassName('gDKFBrNOAD');"
click at [179, 73] on div "const currentElement = document . getElementsByClassName ( 'gDKFBrNOAD' ) ;" at bounding box center [297, 137] width 333 height 193
paste textarea "});"
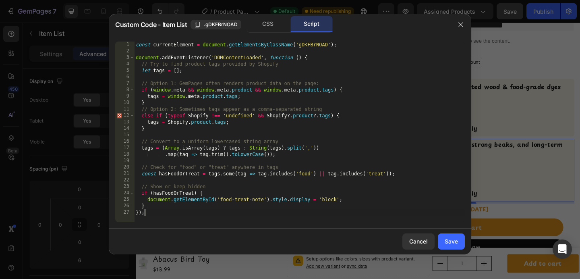
click at [175, 46] on div "const currentElement = document . getElementsByClassName ( 'gDKFBrNOAD' ) ; doc…" at bounding box center [299, 137] width 331 height 193
click at [261, 24] on div "CSS" at bounding box center [268, 24] width 42 height 16
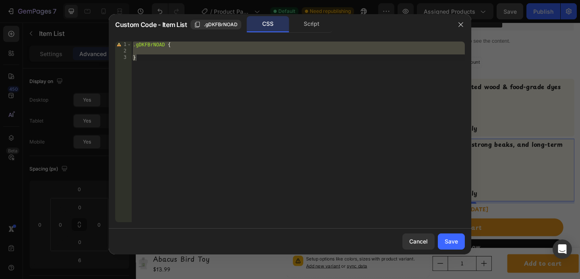
type textarea "}"
click at [217, 52] on div ".gDKFBrNOAD { }" at bounding box center [297, 137] width 333 height 193
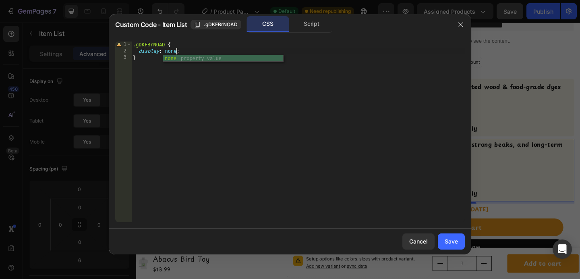
scroll to position [0, 3]
click at [318, 29] on div "Script" at bounding box center [311, 24] width 42 height 16
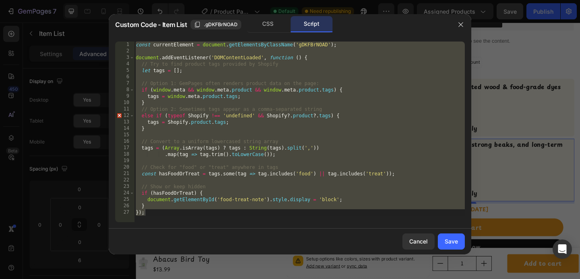
click at [241, 61] on div "const currentElement = document . getElementsByClassName ( 'gDKFBrNOAD' ) ; doc…" at bounding box center [299, 137] width 331 height 193
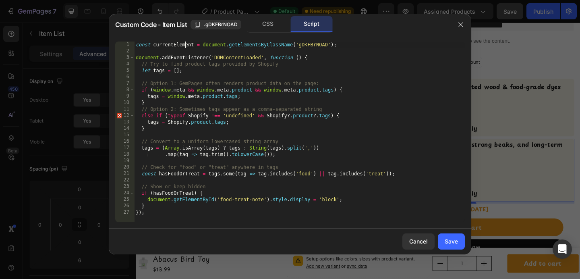
click at [186, 46] on div "const currentElement = document . getElementsByClassName ( 'gDKFBrNOAD' ) ; doc…" at bounding box center [299, 137] width 331 height 193
drag, startPoint x: 271, startPoint y: 200, endPoint x: 233, endPoint y: 200, distance: 38.7
click at [233, 200] on div "const currentElement = document . getElementsByClassName ( 'gDKFBrNOAD' ) ; doc…" at bounding box center [299, 137] width 331 height 193
click at [267, 200] on div "const currentElement = document . getElementsByClassName ( 'gDKFBrNOAD' ) ; doc…" at bounding box center [299, 137] width 331 height 193
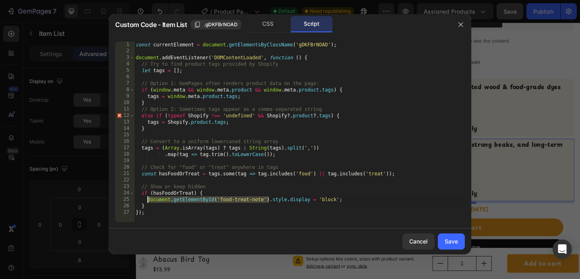
drag, startPoint x: 271, startPoint y: 199, endPoint x: 148, endPoint y: 199, distance: 122.8
click at [148, 199] on div "const currentElement = document . getElementsByClassName ( 'gDKFBrNOAD' ) ; doc…" at bounding box center [299, 137] width 331 height 193
paste textarea "currentElement"
type textarea "currentElement.style.display = 'block';"
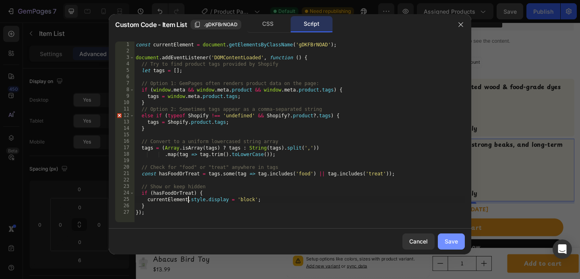
click at [442, 238] on button "Save" at bounding box center [451, 241] width 27 height 16
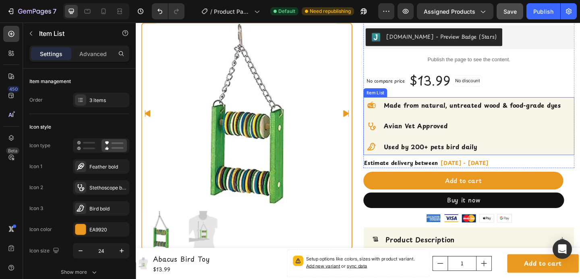
scroll to position [71, 0]
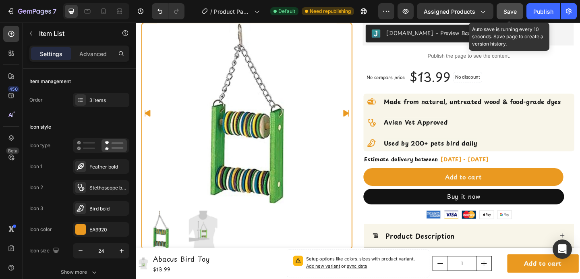
click at [512, 15] on div "Save" at bounding box center [509, 11] width 13 height 8
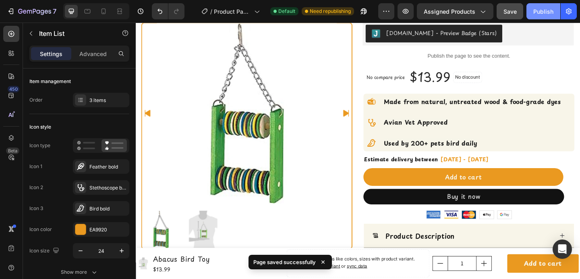
click at [544, 15] on div "Publish" at bounding box center [543, 11] width 20 height 8
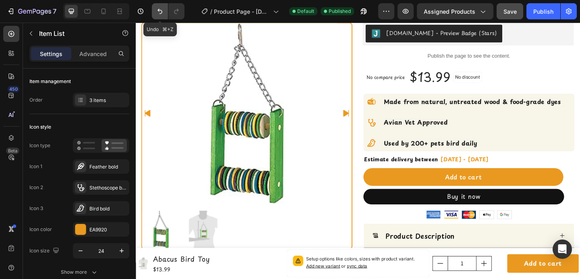
click at [157, 12] on icon "Undo/Redo" at bounding box center [160, 11] width 8 height 8
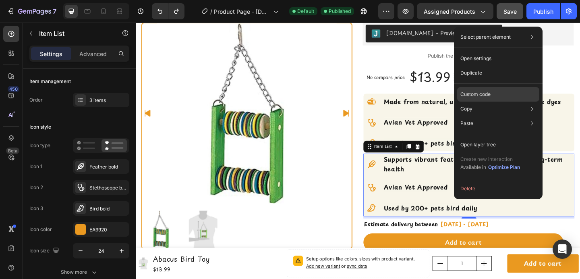
click at [485, 95] on p "Custom code" at bounding box center [475, 94] width 30 height 7
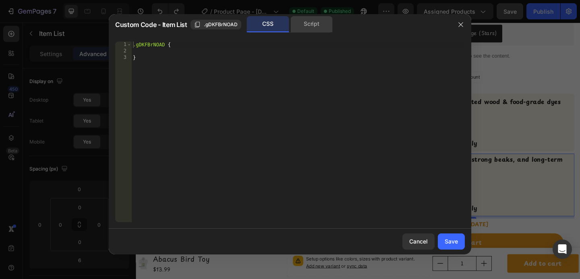
click at [296, 25] on div "Script" at bounding box center [311, 24] width 42 height 16
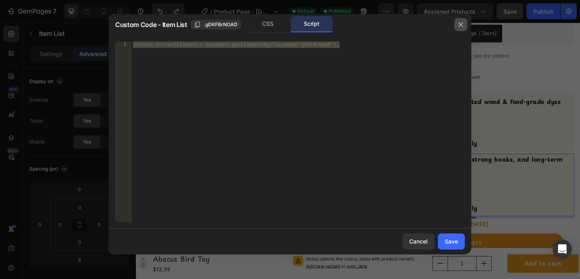
click at [460, 25] on icon "button" at bounding box center [460, 24] width 6 height 6
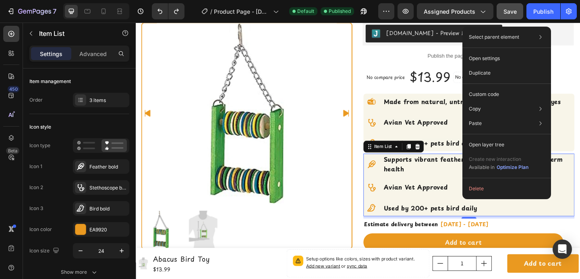
click at [476, 190] on div "Supports vibrant feathers, strong beaks, and long-term health Avian Vet Approve…" at bounding box center [498, 199] width 230 height 68
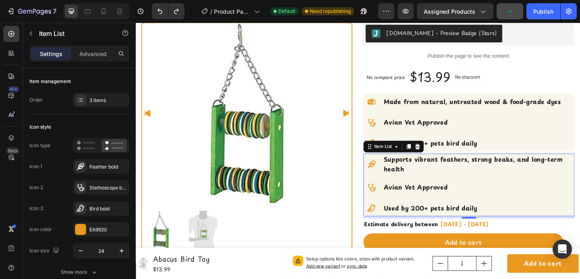
click at [580, 195] on div "Avian Vet Approved" at bounding box center [498, 202] width 230 height 18
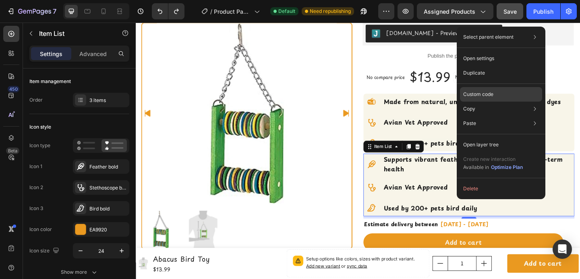
click at [505, 89] on div "Custom code" at bounding box center [501, 94] width 82 height 14
type input "100%"
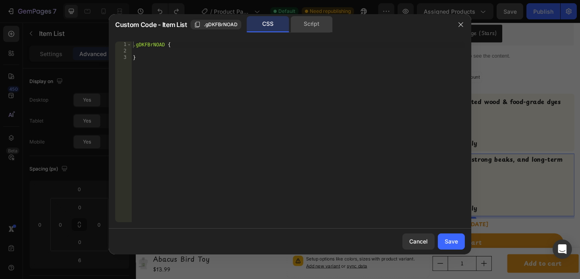
click at [316, 27] on div "Script" at bounding box center [311, 24] width 42 height 16
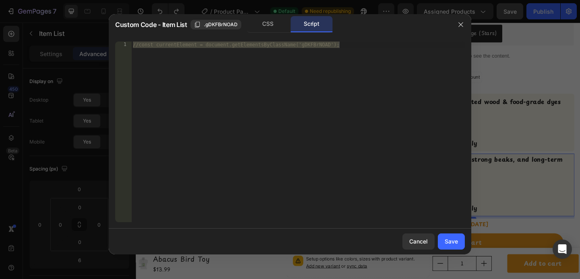
click at [284, 63] on div "//const currentElement = document.getElementsByClassName('gDKFBrNOAD');" at bounding box center [297, 137] width 333 height 193
click at [138, 44] on div "//const currentElement = document.getElementsByClassName('gDKFBrNOAD');" at bounding box center [297, 137] width 333 height 193
type textarea "const currentElement = document.getElementsByClassName('gDKFBrNOAD');"
click at [337, 46] on div "const currentElement = document . getElementsByClassName ( 'gDKFBrNOAD' ) ;" at bounding box center [297, 137] width 333 height 193
paste textarea "currentElement"
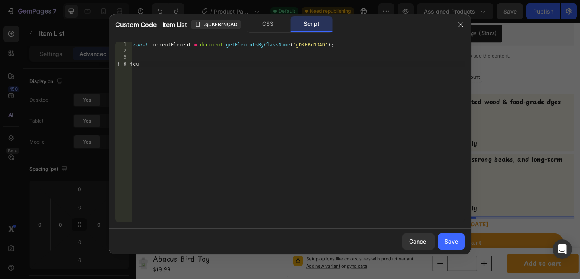
type textarea "c"
click at [207, 62] on div "const currentElement = document . getElementsByClassName ( 'gDKFBrNOAD' ) ;" at bounding box center [297, 137] width 333 height 193
paste textarea "});"
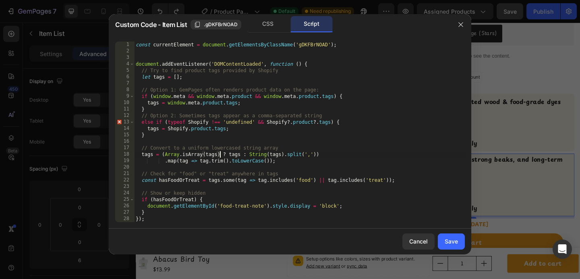
click at [220, 152] on div "const currentElement = document . getElementsByClassName ( 'gDKFBrNOAD' ) ; doc…" at bounding box center [299, 137] width 331 height 193
click at [166, 46] on div "const currentElement = document . getElementsByClassName ( 'gDKFBrNOAD' ) ; doc…" at bounding box center [299, 137] width 331 height 193
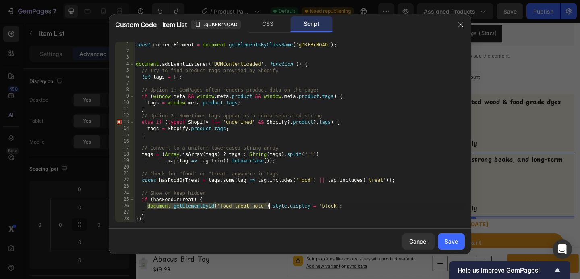
drag, startPoint x: 147, startPoint y: 205, endPoint x: 269, endPoint y: 207, distance: 122.0
click at [269, 207] on div "const currentElement = document . getElementsByClassName ( 'gDKFBrNOAD' ) ; doc…" at bounding box center [299, 137] width 331 height 193
paste textarea "currentElement"
type textarea "currentElement.style.display = 'block';"
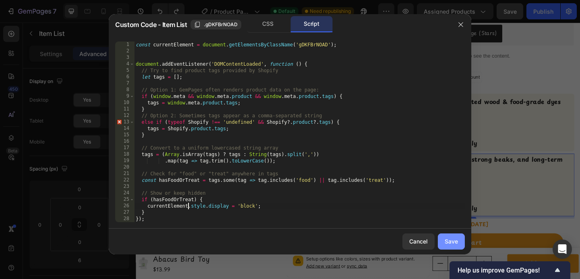
click at [453, 240] on div "Save" at bounding box center [451, 241] width 13 height 8
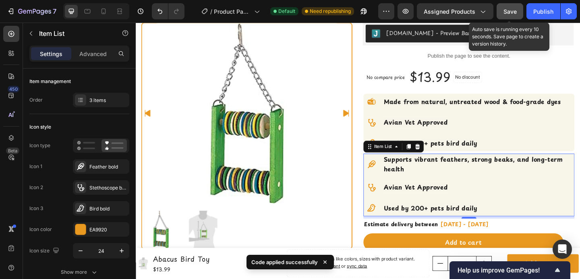
click at [510, 17] on button "Save" at bounding box center [510, 11] width 27 height 16
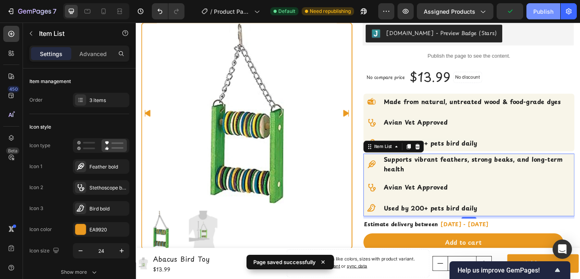
click at [538, 10] on div "Publish" at bounding box center [543, 11] width 20 height 8
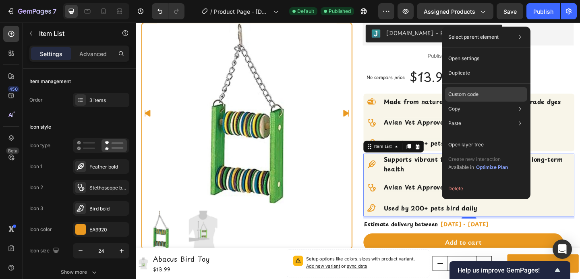
click at [470, 87] on div "Custom code" at bounding box center [486, 94] width 82 height 14
type input "100%"
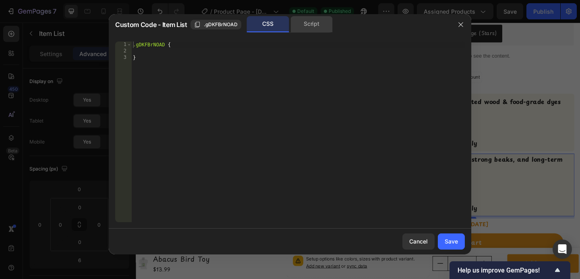
click at [296, 23] on div "Script" at bounding box center [311, 24] width 42 height 16
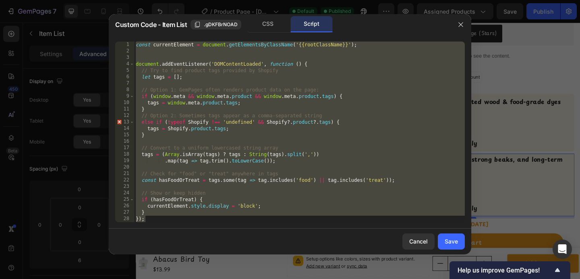
click at [234, 199] on div "const currentElement = document . getElementsByClassName ( '{{rootClassName}}' …" at bounding box center [299, 137] width 331 height 193
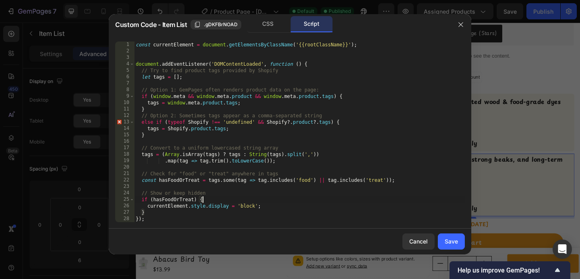
click at [162, 209] on div "const currentElement = document . getElementsByClassName ( '{{rootClassName}}' …" at bounding box center [299, 137] width 331 height 193
type textarea "}"
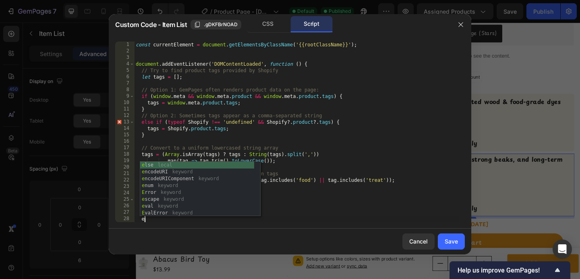
scroll to position [0, 0]
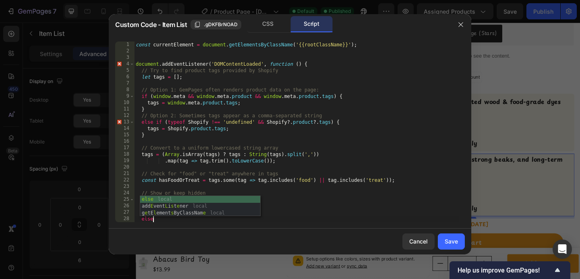
type textarea "else{"
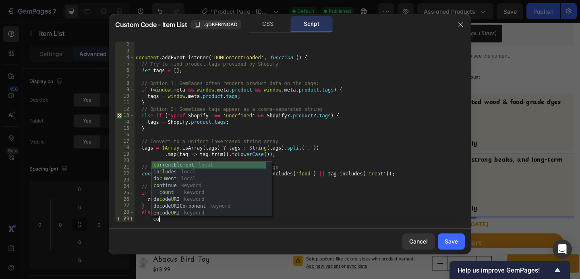
type textarea "c"
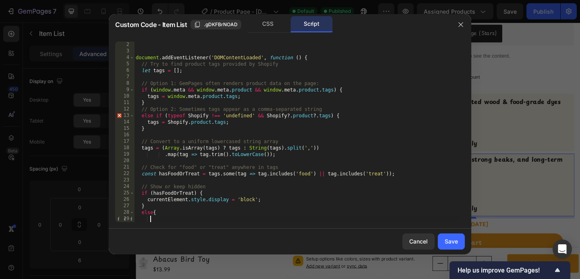
scroll to position [0, 0]
type textarea "e"
click at [269, 25] on div "CSS" at bounding box center [268, 24] width 42 height 16
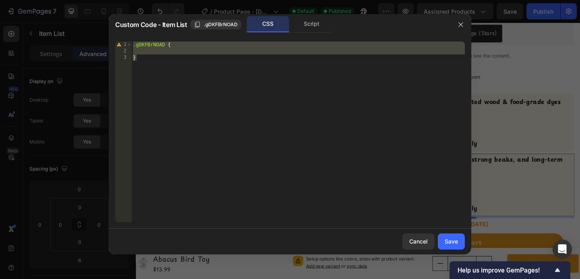
type textarea "}"
click at [183, 54] on div ".gDKFBrNOAD { }" at bounding box center [297, 137] width 333 height 193
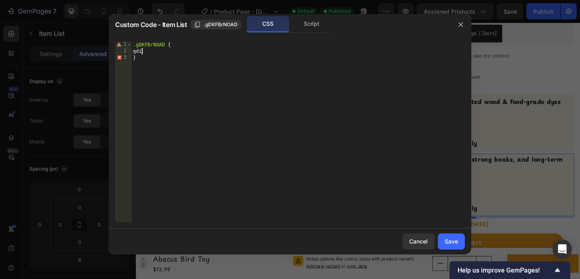
scroll to position [0, 0]
type textarea "q"
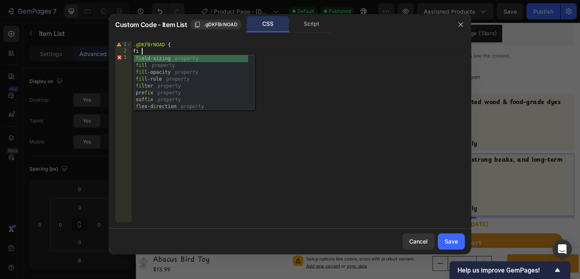
type textarea "f"
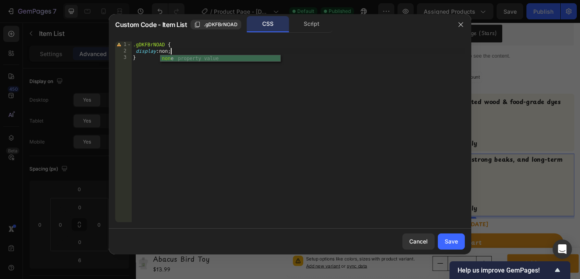
scroll to position [0, 3]
click at [261, 101] on div ".gDKFBrNOAD { display : none ; }" at bounding box center [297, 137] width 333 height 193
type textarea "}"
click at [444, 238] on button "Save" at bounding box center [451, 241] width 27 height 16
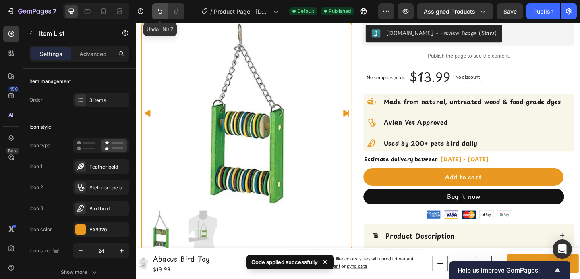
click at [155, 8] on button "Undo/Redo" at bounding box center [160, 11] width 16 height 16
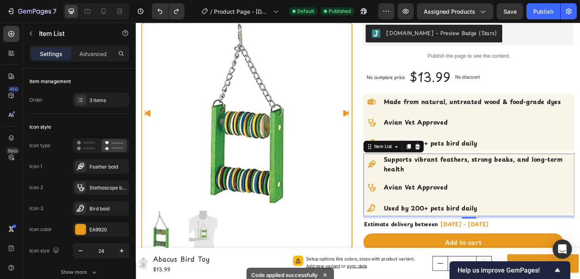
click at [526, 189] on div "Supports vibrant feathers, strong beaks, and long-term health Avian Vet Approve…" at bounding box center [498, 199] width 230 height 68
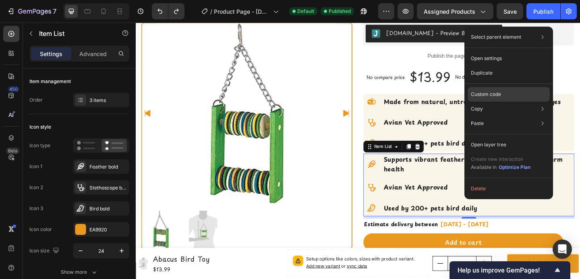
click at [484, 95] on p "Custom code" at bounding box center [486, 94] width 30 height 7
type input "100%"
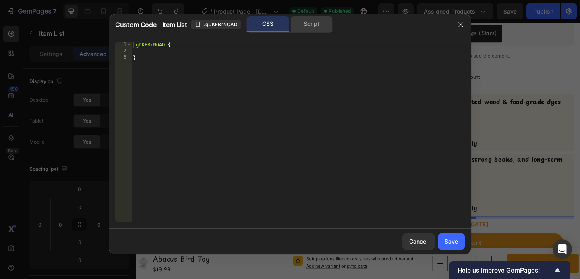
click at [303, 20] on div "Script" at bounding box center [311, 24] width 42 height 16
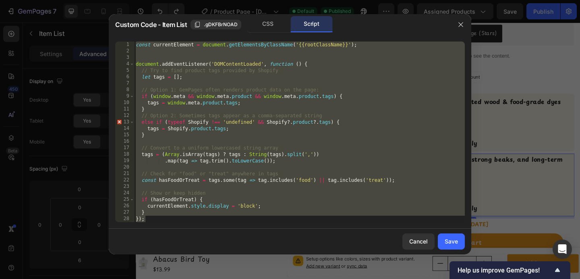
type textarea "} });"
click at [340, 51] on div "const currentElement = document . getElementsByClassName ( '{{rootClassName}}' …" at bounding box center [299, 131] width 331 height 180
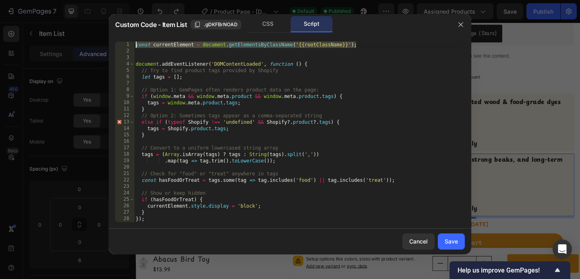
drag, startPoint x: 356, startPoint y: 41, endPoint x: 134, endPoint y: 41, distance: 222.3
click at [134, 41] on div "1 2 3 4 5 6 7 8 9 10 11 12 13 14 15 16 17 18 19 20 21 22 23 24 25 26 27 28 cons…" at bounding box center [290, 131] width 350 height 180
type textarea "const currentElement = document.getElementsByClassName('{{rootClassName}}');"
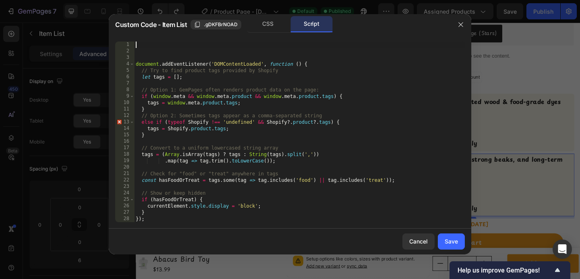
click at [137, 68] on div "document . addEventListener ( 'DOMContentLoaded' , function ( ) { // Try to fin…" at bounding box center [299, 137] width 331 height 193
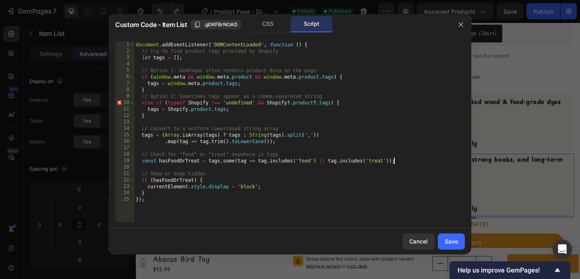
click at [408, 163] on div "document . addEventListener ( 'DOMContentLoaded' , function ( ) { // Try to fin…" at bounding box center [299, 137] width 331 height 193
type textarea "const hasFoodOrTreat = tags.some(tag => tag.includes('food') || tag.includes('t…"
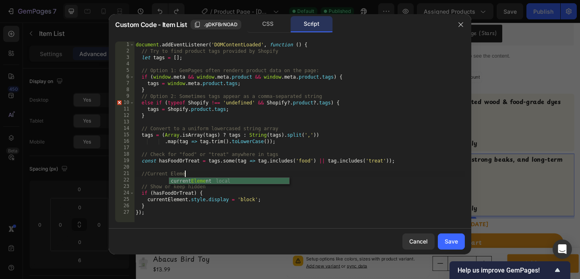
scroll to position [0, 4]
paste textarea "const currentElement = document.getElementsByClassName('{{rootClassName}}');"
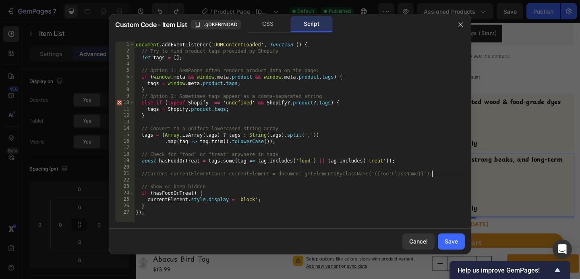
type textarea "//Current currentElement"
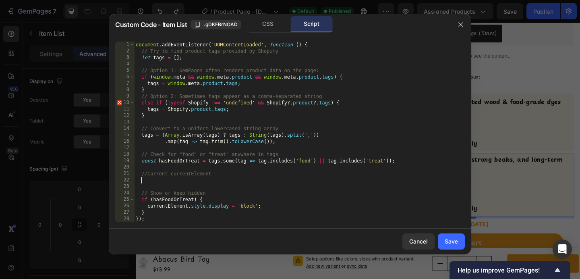
paste textarea "const currentElement = document.getElementsByClassName('{{rootClassName}}');"
click at [166, 213] on div "document . addEventListener ( 'DOMContentLoaded' , function ( ) { // Try to fin…" at bounding box center [299, 137] width 331 height 193
type textarea "}"
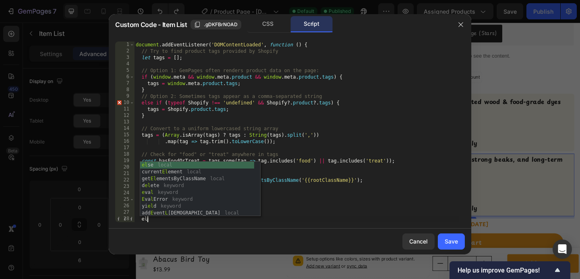
scroll to position [0, 1]
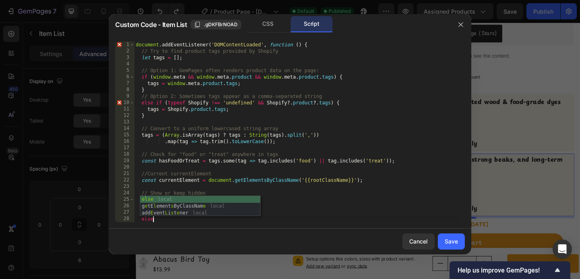
type textarea "else{"
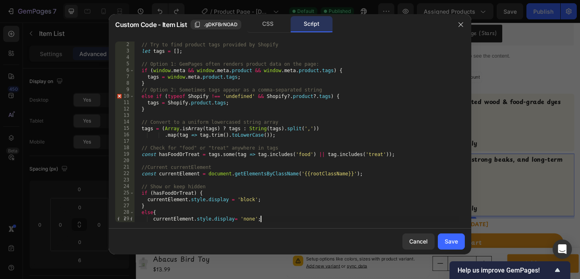
scroll to position [0, 10]
type textarea "currentElement.style.display= 'none';"
click at [443, 240] on button "Save" at bounding box center [451, 241] width 27 height 16
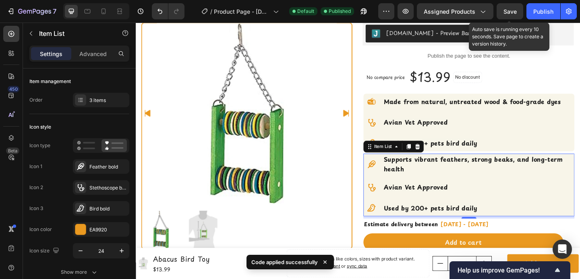
click at [504, 15] on div "Save" at bounding box center [509, 11] width 13 height 8
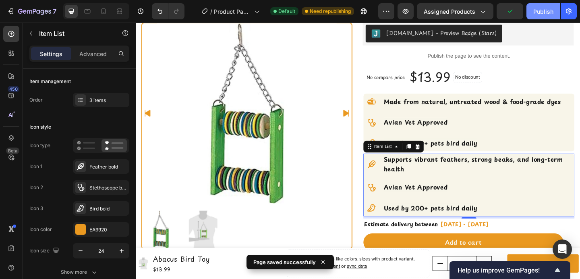
click at [537, 13] on div "Publish" at bounding box center [543, 11] width 20 height 8
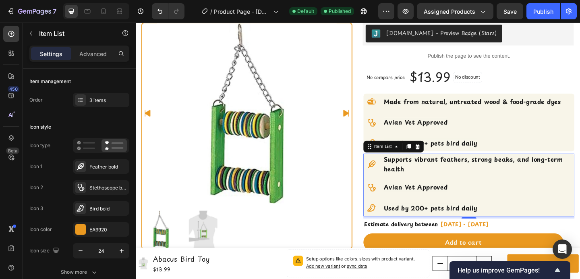
click at [477, 190] on div "Supports vibrant feathers, strong beaks, and long-term health Avian Vet Approve…" at bounding box center [498, 199] width 230 height 68
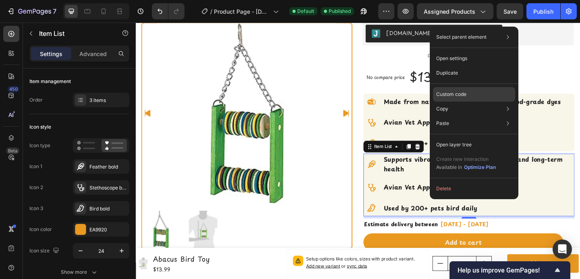
click at [449, 91] on p "Custom code" at bounding box center [451, 94] width 30 height 7
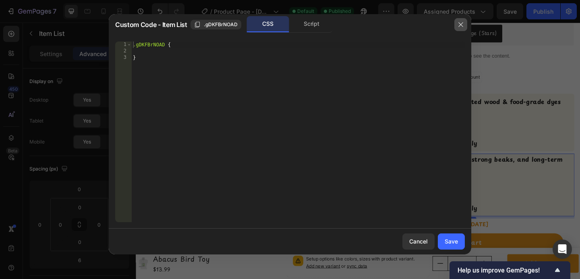
click at [462, 27] on icon "button" at bounding box center [460, 24] width 6 height 6
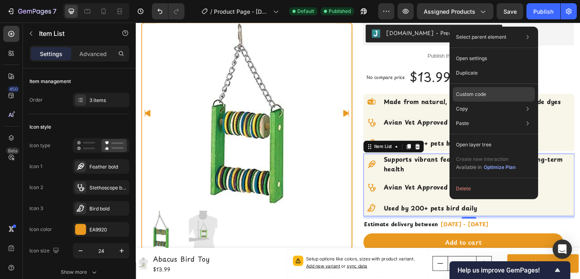
click at [473, 94] on p "Custom code" at bounding box center [471, 94] width 30 height 7
type input "100%"
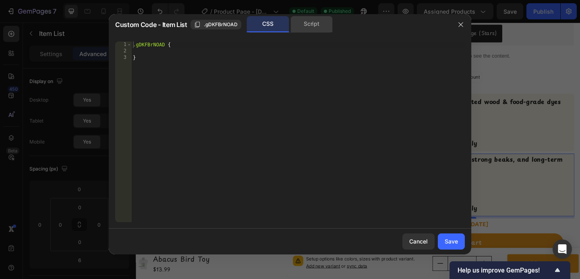
click at [304, 24] on div "Script" at bounding box center [311, 24] width 42 height 16
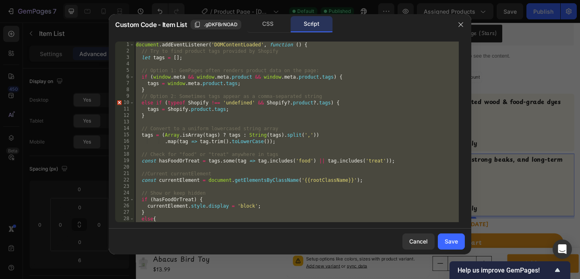
click at [256, 82] on div "document . addEventListener ( 'DOMContentLoaded' , function ( ) { // Try to fin…" at bounding box center [296, 137] width 325 height 193
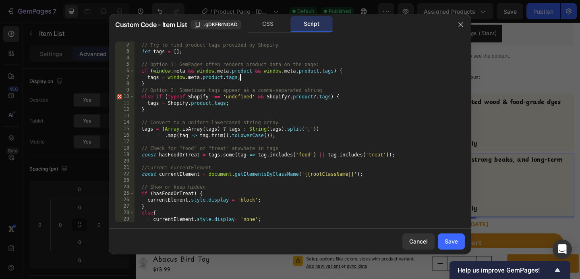
scroll to position [0, 0]
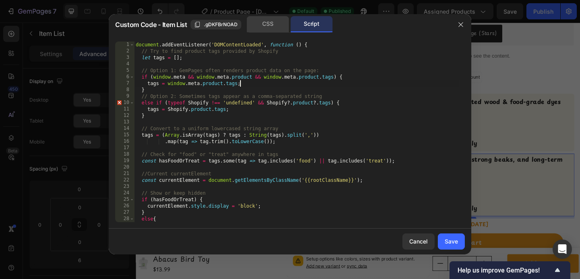
click at [266, 23] on div "CSS" at bounding box center [268, 24] width 42 height 16
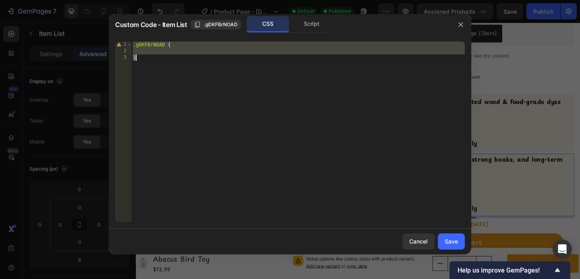
click at [150, 45] on div ".gDKFBrNOAD { }" at bounding box center [297, 137] width 333 height 193
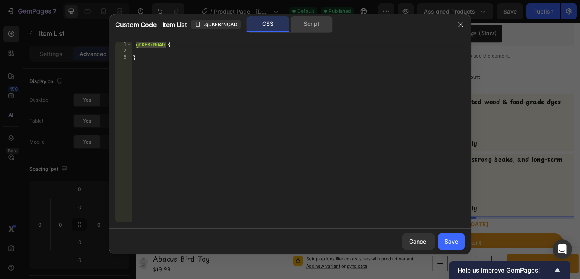
click at [302, 25] on div "Script" at bounding box center [311, 24] width 42 height 16
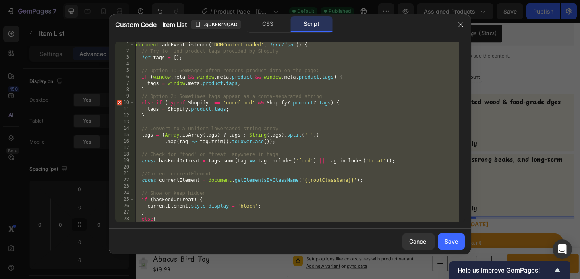
type textarea "} });"
click at [323, 184] on div "document . addEventListener ( 'DOMContentLoaded' , function ( ) { // Try to fin…" at bounding box center [296, 137] width 325 height 193
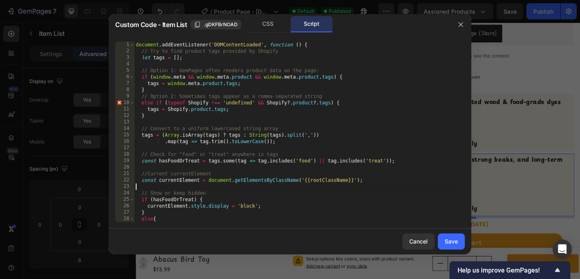
click at [323, 184] on div "document . addEventListener ( 'DOMContentLoaded' , function ( ) { // Try to fin…" at bounding box center [296, 137] width 325 height 193
drag, startPoint x: 353, startPoint y: 178, endPoint x: 304, endPoint y: 179, distance: 48.7
click at [304, 179] on div "document . addEventListener ( 'DOMContentLoaded' , function ( ) { // Try to fin…" at bounding box center [296, 137] width 325 height 193
paste textarea "gDKFBrNOAD"
click at [304, 180] on div "document . addEventListener ( 'DOMContentLoaded' , function ( ) { // Try to fin…" at bounding box center [296, 137] width 325 height 193
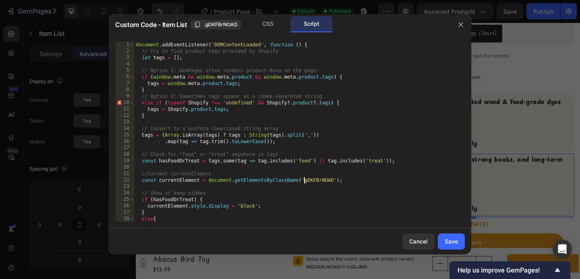
scroll to position [0, 14]
click at [259, 29] on div "CSS" at bounding box center [268, 24] width 42 height 16
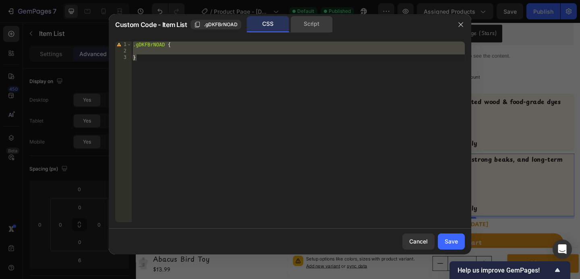
click at [302, 25] on div "Script" at bounding box center [311, 24] width 42 height 16
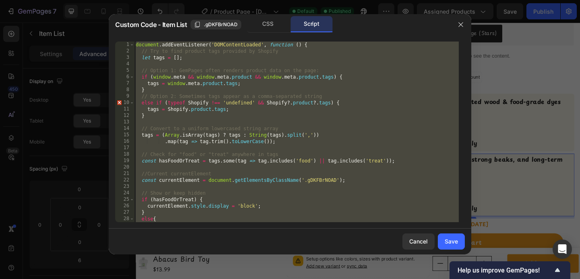
click at [284, 182] on div "document . addEventListener ( 'DOMContentLoaded' , function ( ) { // Try to fin…" at bounding box center [296, 137] width 325 height 193
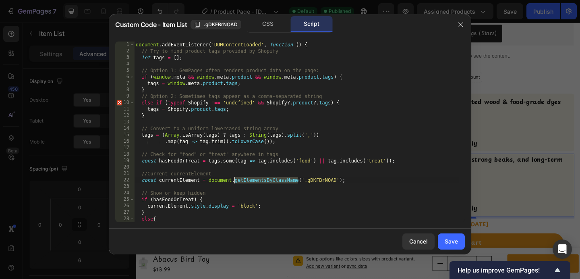
drag, startPoint x: 299, startPoint y: 180, endPoint x: 234, endPoint y: 181, distance: 64.8
click at [234, 181] on div "document . addEventListener ( 'DOMContentLoaded' , function ( ) { // Try to fin…" at bounding box center [296, 137] width 325 height 193
type textarea "const currentElement = document.querySelector('.gDKFBrNOAD');"
click at [457, 244] on div "Save" at bounding box center [451, 241] width 13 height 8
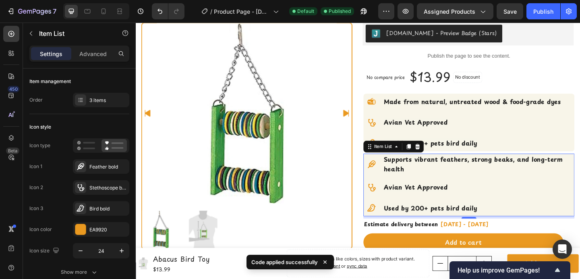
click at [509, 13] on span "Save" at bounding box center [509, 11] width 13 height 7
click at [536, 11] on div "Publish" at bounding box center [543, 11] width 20 height 8
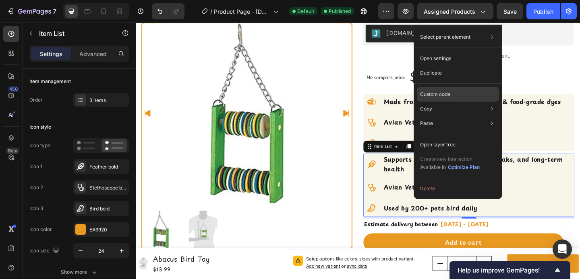
click at [471, 94] on div "Custom code" at bounding box center [458, 94] width 82 height 14
type input "100%"
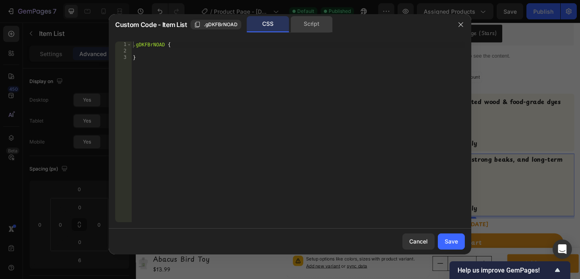
click at [308, 24] on div "Script" at bounding box center [311, 24] width 42 height 16
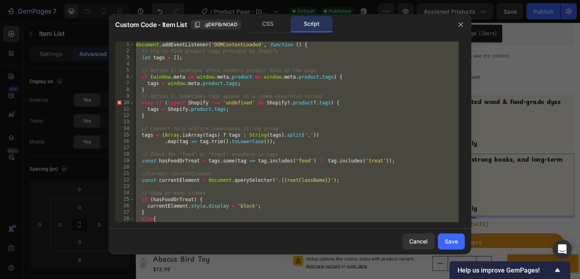
click at [226, 99] on div "document . addEventListener ( 'DOMContentLoaded' , function ( ) { // Try to fin…" at bounding box center [296, 137] width 325 height 193
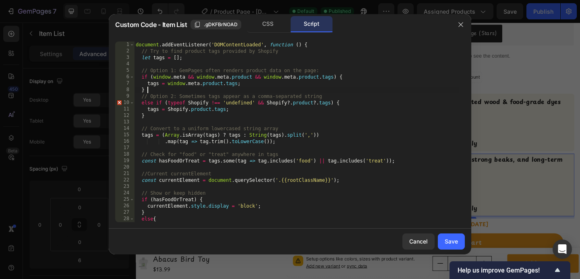
click at [224, 89] on div "document . addEventListener ( 'DOMContentLoaded' , function ( ) { // Try to fin…" at bounding box center [296, 137] width 325 height 193
click at [245, 83] on div "document . addEventListener ( 'DOMContentLoaded' , function ( ) { // Try to fin…" at bounding box center [296, 137] width 325 height 193
type textarea "tags = window.meta.product.tags;"
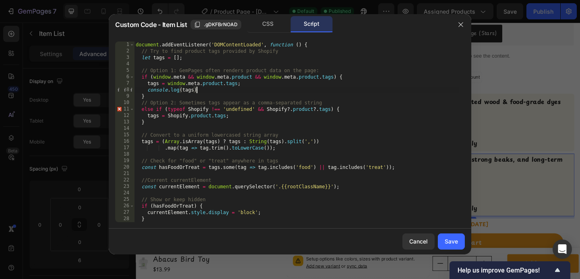
scroll to position [0, 5]
drag, startPoint x: 205, startPoint y: 92, endPoint x: 148, endPoint y: 92, distance: 56.8
click at [148, 92] on div "document . addEventListener ( 'DOMContentLoaded' , function ( ) { // Try to fin…" at bounding box center [296, 137] width 325 height 193
click at [194, 91] on div "document . addEventListener ( 'DOMContentLoaded' , function ( ) { // Try to fin…" at bounding box center [296, 137] width 325 height 193
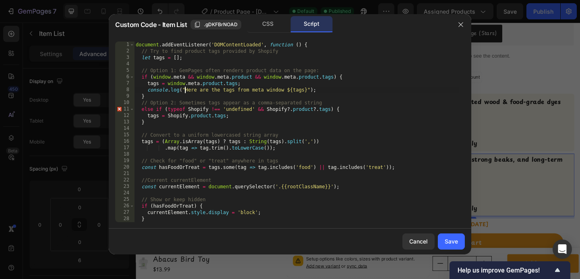
click at [185, 87] on div "document . addEventListener ( 'DOMContentLoaded' , function ( ) { // Try to fin…" at bounding box center [296, 137] width 325 height 193
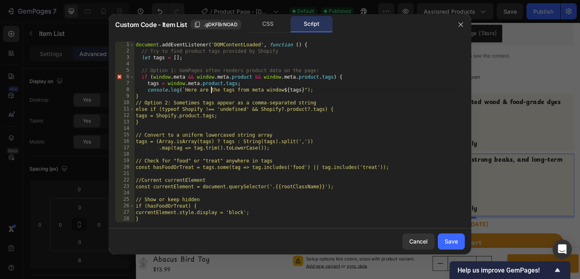
click at [312, 90] on div "document . addEventListener ( 'DOMContentLoaded' , function ( ) { // Try to fin…" at bounding box center [296, 137] width 325 height 193
click at [317, 97] on div "document . addEventListener ( 'DOMContentLoaded' , function ( ) { // Try to fin…" at bounding box center [296, 137] width 325 height 193
click at [312, 90] on div "document . addEventListener ( 'DOMContentLoaded' , function ( ) { // Try to fin…" at bounding box center [296, 137] width 325 height 193
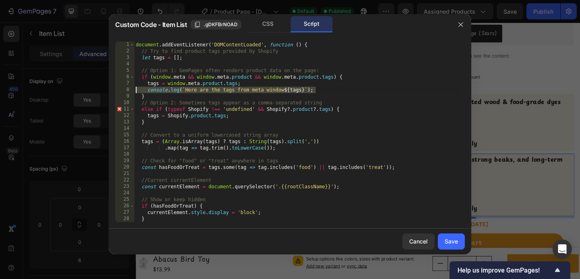
drag, startPoint x: 320, startPoint y: 89, endPoint x: 113, endPoint y: 91, distance: 207.0
click at [113, 91] on div "console.log(`Here are the tags from meta window ${tags}`); 1 2 3 4 5 6 7 8 9 10…" at bounding box center [290, 131] width 362 height 193
click at [234, 117] on div "document . addEventListener ( 'DOMContentLoaded' , function ( ) { // Try to fin…" at bounding box center [296, 137] width 325 height 193
type textarea "tags = Shopify.product.tags;"
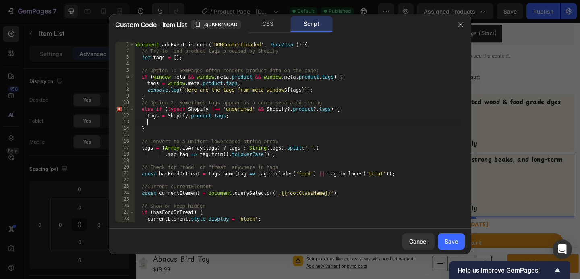
paste textarea "console.log(`Here are the tags from meta window ${tags}`);"
drag, startPoint x: 297, startPoint y: 123, endPoint x: 263, endPoint y: 123, distance: 33.8
click at [263, 123] on div "document . addEventListener ( 'DOMContentLoaded' , function ( ) { // Try to fin…" at bounding box center [296, 137] width 325 height 193
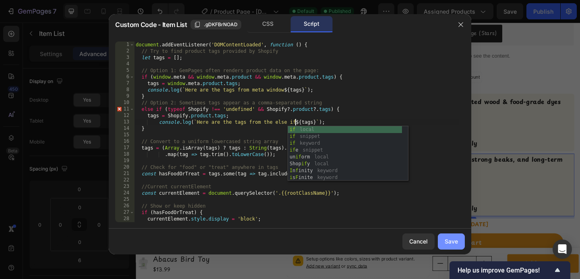
type textarea "console.log(`Here are the tags from the else if ${tags}`);"
click at [449, 244] on div "Save" at bounding box center [451, 241] width 13 height 8
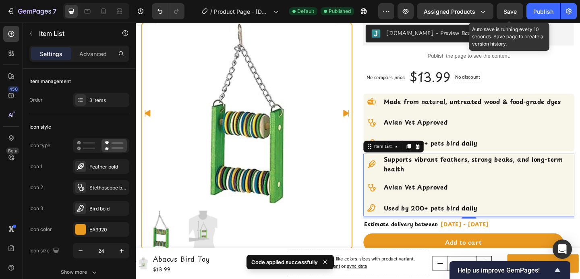
click at [507, 14] on span "Save" at bounding box center [509, 11] width 13 height 7
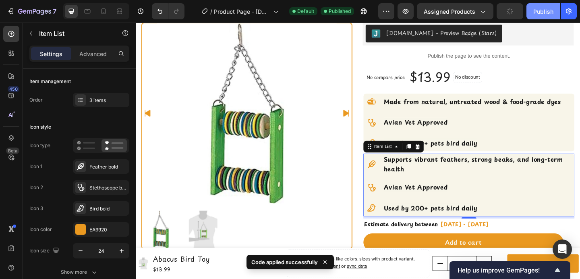
click at [538, 11] on div "Publish" at bounding box center [543, 11] width 20 height 8
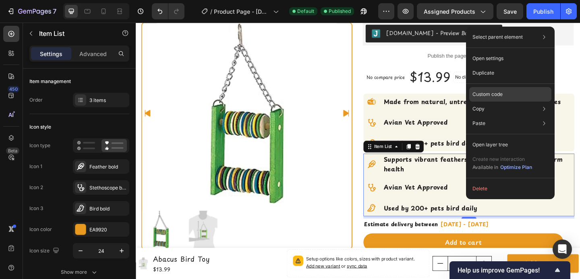
click at [485, 96] on p "Custom code" at bounding box center [487, 94] width 30 height 7
type input "100%"
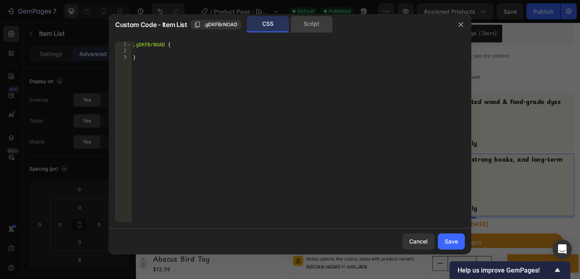
click at [301, 30] on div "Script" at bounding box center [311, 24] width 42 height 16
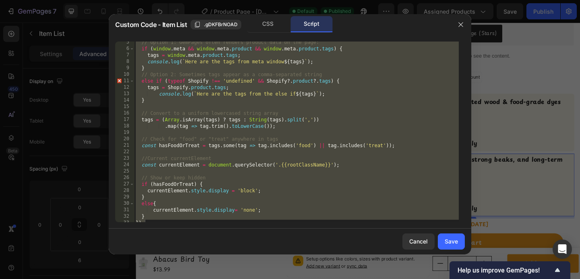
scroll to position [28, 0]
click at [166, 218] on div "// Option 1: GemPages often renders product data on the page: if ( window . met…" at bounding box center [296, 135] width 325 height 193
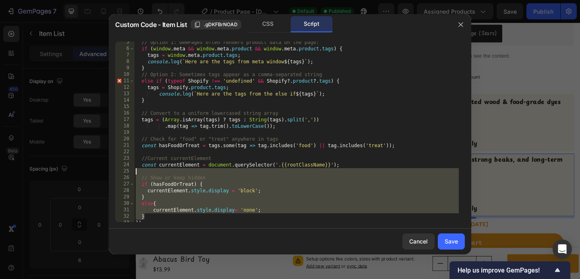
drag, startPoint x: 165, startPoint y: 219, endPoint x: 145, endPoint y: 170, distance: 53.2
click at [145, 170] on div "// Option 1: GemPages often renders product data on the page: if ( window . met…" at bounding box center [296, 135] width 325 height 193
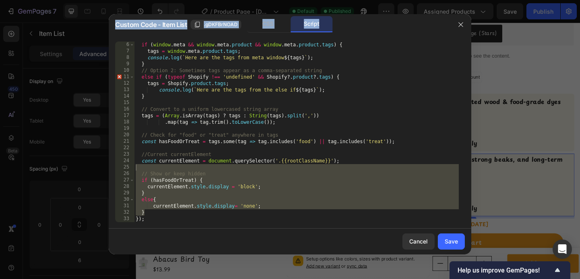
drag, startPoint x: 150, startPoint y: 222, endPoint x: 150, endPoint y: 4, distance: 217.5
click at [150, 4] on div "Custom Code - Item List .gDKFBrNOAD CSS Script // Show or keep hidden 6 7 8 9 1…" at bounding box center [290, 139] width 580 height 279
click at [153, 223] on div "// Show or keep hidden 6 7 8 9 10 11 12 13 14 15 16 17 18 19 20 21 22 23 24 25 …" at bounding box center [290, 131] width 362 height 193
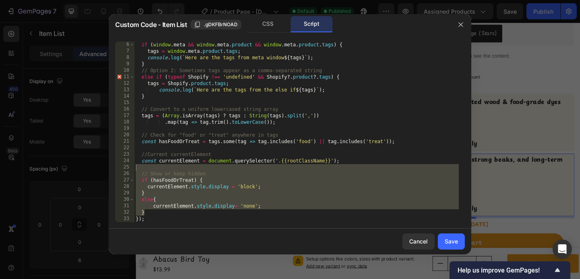
click at [151, 220] on div "if ( window . meta && window . meta . product && window . meta . product . tags…" at bounding box center [296, 137] width 325 height 193
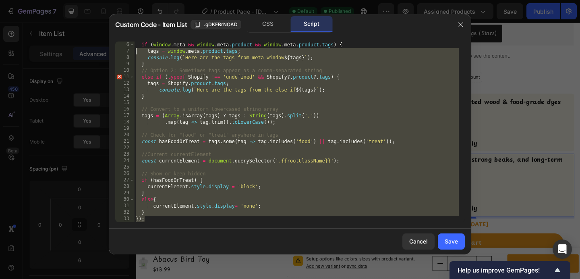
scroll to position [0, 0]
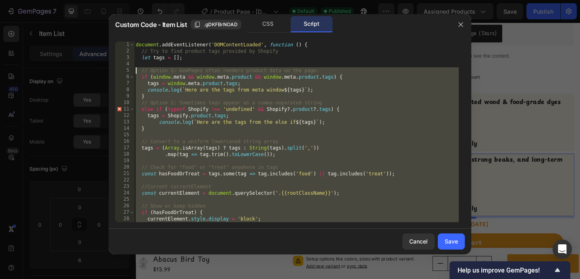
drag, startPoint x: 151, startPoint y: 220, endPoint x: 134, endPoint y: 70, distance: 150.4
click at [134, 70] on div "}); 1 2 3 4 5 6 7 8 9 10 11 12 13 14 15 16 17 18 19 20 21 22 23 24 25 26 27 28 …" at bounding box center [290, 131] width 350 height 180
type textarea "// Option 1: GemPages often renders product data on the page: if (window.meta &…"
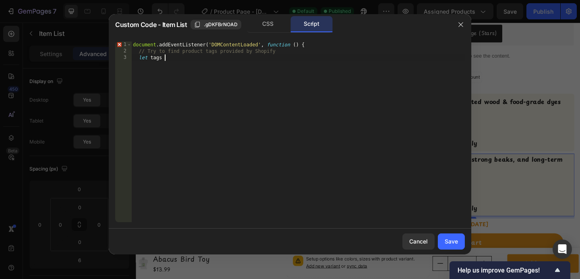
click at [166, 58] on div "document . addEventListener ( 'DOMContentLoaded' , function ( ) { // Try to fin…" at bounding box center [297, 137] width 333 height 193
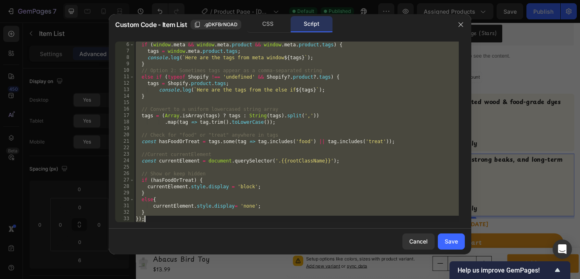
scroll to position [32, 0]
click at [227, 204] on div "if ( window . meta && window . meta . product && window . meta . product . tags…" at bounding box center [296, 137] width 325 height 193
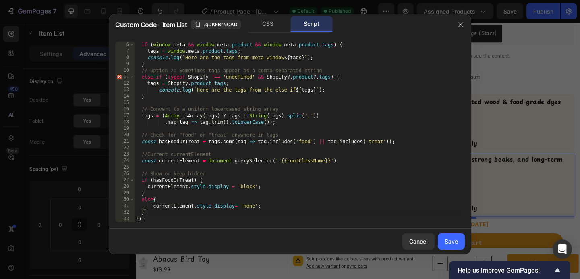
click at [152, 210] on div "if ( window . meta && window . meta . product && window . meta . product . tags…" at bounding box center [296, 137] width 325 height 193
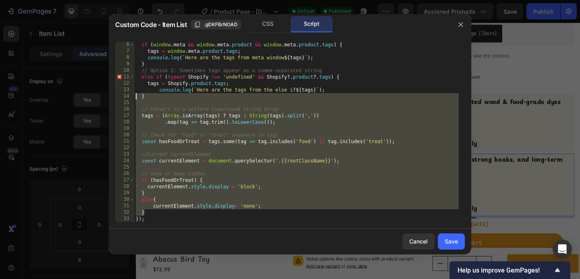
drag, startPoint x: 152, startPoint y: 210, endPoint x: 132, endPoint y: 97, distance: 115.3
click at [132, 97] on div "} 6 7 8 9 10 11 12 13 14 15 16 17 18 19 20 21 22 23 24 25 26 27 28 29 30 31 32 …" at bounding box center [290, 131] width 350 height 180
click at [151, 198] on div "if ( window . meta && window . meta . product && window . meta . product . tags…" at bounding box center [296, 137] width 325 height 193
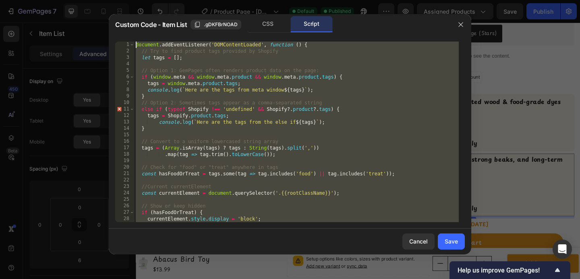
scroll to position [0, 0]
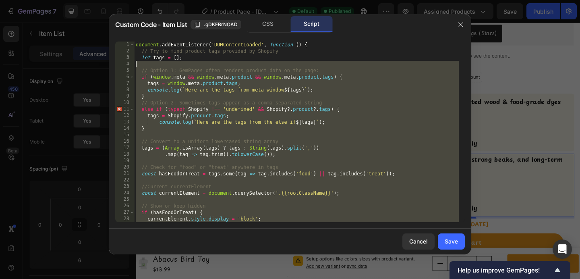
drag, startPoint x: 151, startPoint y: 213, endPoint x: 124, endPoint y: 66, distance: 149.1
click at [124, 66] on div "else{ 1 2 3 4 5 6 7 8 9 10 11 12 13 14 15 16 17 18 19 20 21 22 23 24 25 26 27 2…" at bounding box center [290, 131] width 350 height 180
type textarea "// Option 1: GemPages often renders product data on the page:"
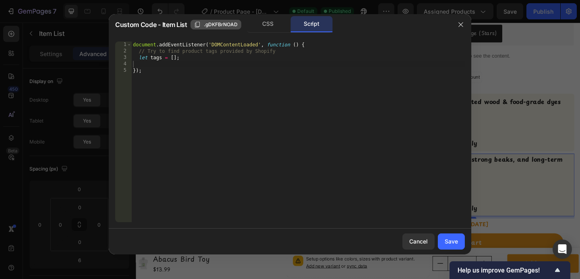
click at [215, 27] on span ".gDKFBrNOAD" at bounding box center [221, 24] width 34 height 7
click at [215, 27] on span "Copied" at bounding box center [212, 24] width 16 height 7
click at [255, 27] on div "CSS" at bounding box center [268, 24] width 42 height 16
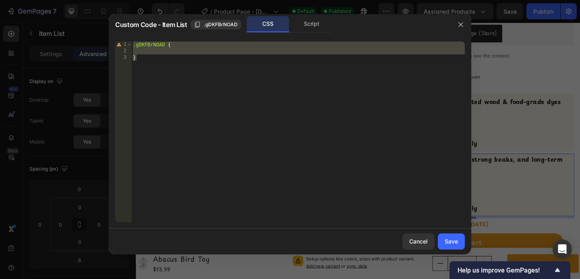
click at [284, 26] on div "CSS" at bounding box center [268, 24] width 42 height 16
click at [462, 25] on icon "button" at bounding box center [460, 24] width 4 height 4
type input "8"
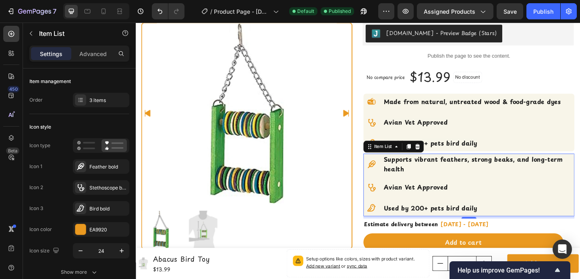
click at [474, 189] on div "Supports vibrant feathers, strong beaks, and long-term health Avian Vet Approve…" at bounding box center [498, 199] width 230 height 68
click at [13, 36] on icon at bounding box center [11, 34] width 8 height 8
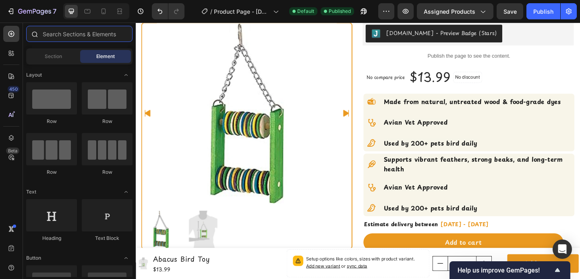
click at [43, 37] on input "text" at bounding box center [79, 34] width 106 height 16
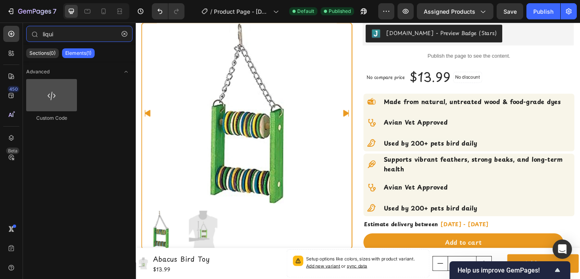
type input "liqui"
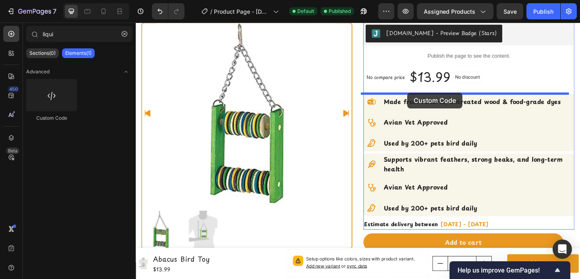
drag, startPoint x: 188, startPoint y: 123, endPoint x: 419, endPoint y: 98, distance: 231.7
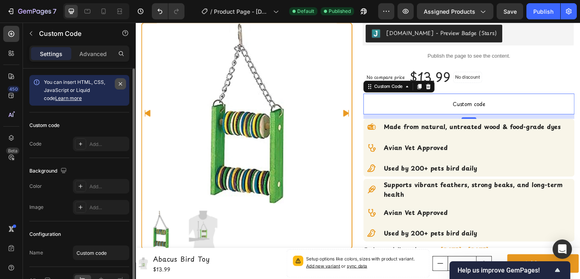
click at [117, 85] on icon "button" at bounding box center [120, 84] width 6 height 6
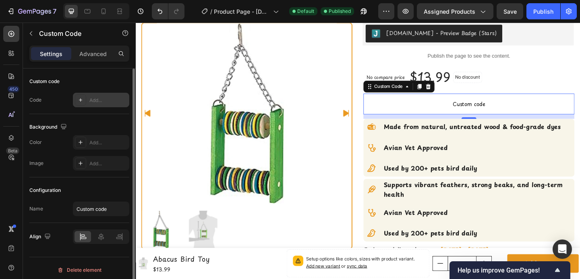
click at [74, 105] on div "Add..." at bounding box center [101, 100] width 56 height 14
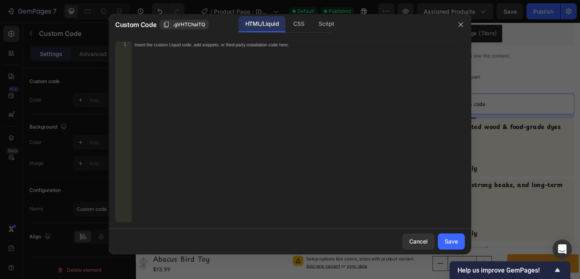
click at [205, 66] on div "Insert the custom Liquid code, add snippets, or third-party installation code h…" at bounding box center [297, 137] width 333 height 193
paste textarea ".gDKFBrNOAD"
click at [180, 40] on div ".gDKFBrNOAD 1 .gDKFBrNOAD ההההההההההההההההההההההההההההההההההההההההההההההההההההה…" at bounding box center [290, 131] width 362 height 193
click at [178, 43] on div ".gDKFBrNOAD" at bounding box center [297, 137] width 333 height 193
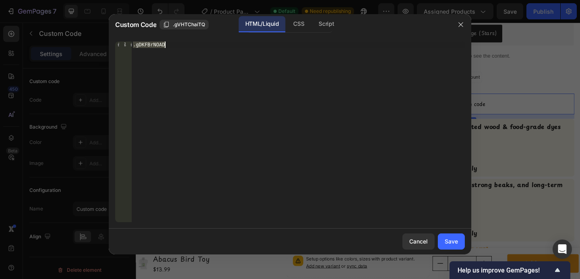
click at [178, 43] on div ".gDKFBrNOAD" at bounding box center [297, 137] width 333 height 193
paste textarea "{% endif %}"
type textarea "{% endif %}"
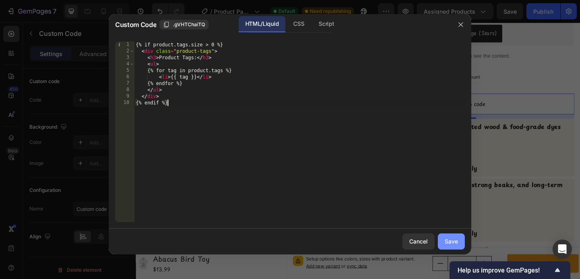
click at [453, 241] on div "Save" at bounding box center [451, 241] width 13 height 8
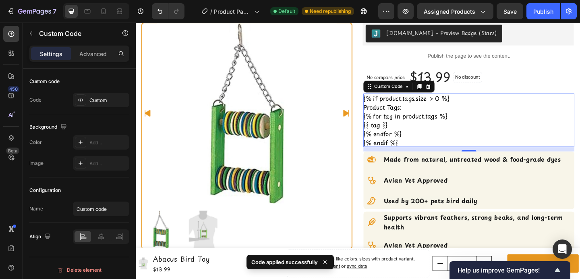
click at [450, 141] on ul "{% for tag in product.tags %} {{ tag }} {% endfor %}" at bounding box center [498, 133] width 230 height 29
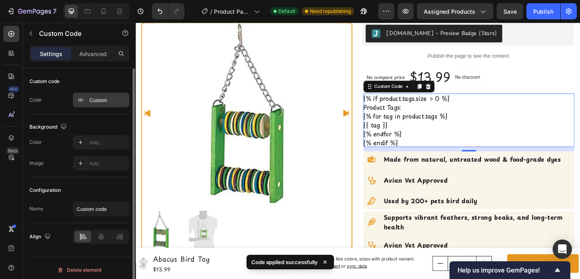
click at [106, 99] on div "Custom" at bounding box center [108, 100] width 38 height 7
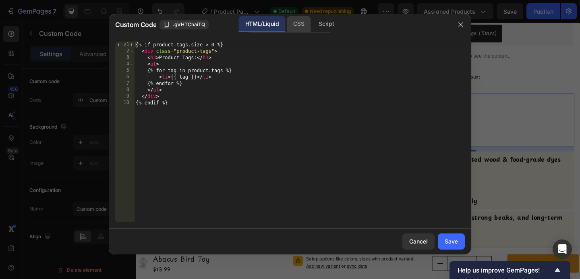
click at [292, 26] on div "CSS" at bounding box center [299, 24] width 24 height 16
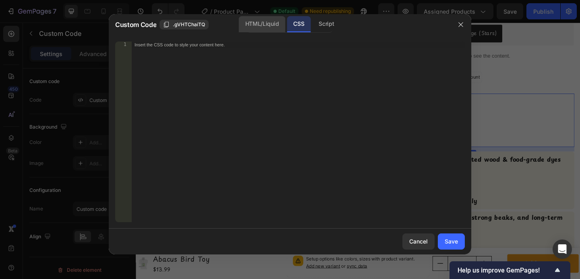
click at [265, 29] on div "HTML/Liquid" at bounding box center [262, 24] width 46 height 16
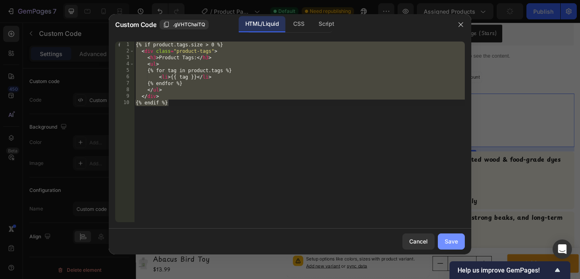
click at [451, 240] on div "Save" at bounding box center [451, 241] width 13 height 8
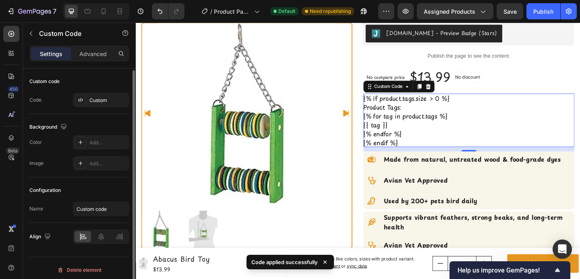
scroll to position [4, 0]
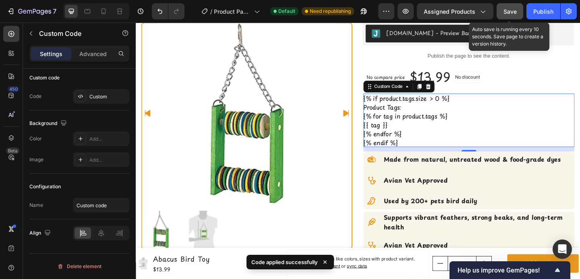
click at [511, 17] on button "Save" at bounding box center [510, 11] width 27 height 16
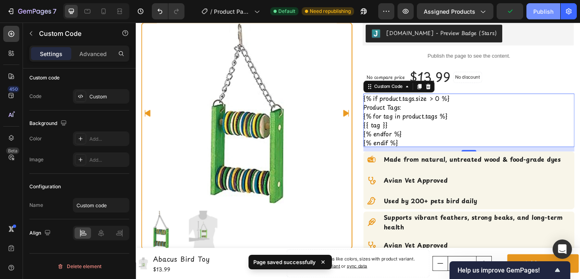
click at [532, 15] on button "Publish" at bounding box center [543, 11] width 34 height 16
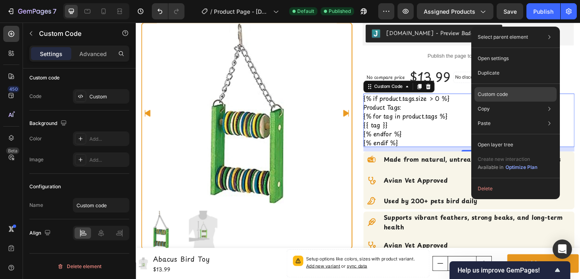
click at [493, 92] on p "Custom code" at bounding box center [493, 94] width 30 height 7
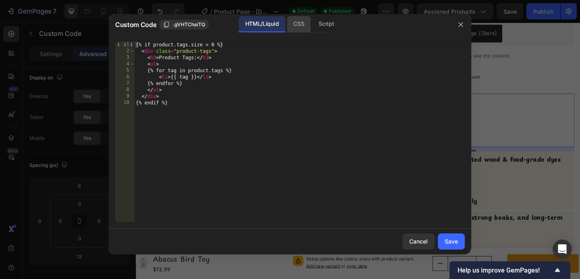
click at [295, 26] on div "CSS" at bounding box center [299, 24] width 24 height 16
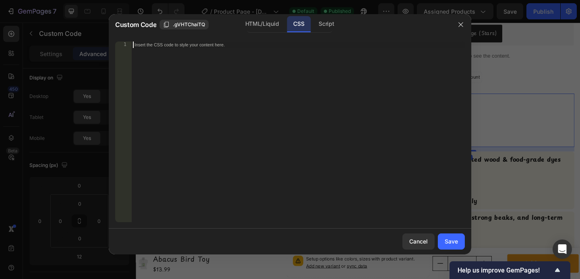
click at [249, 58] on div "Insert the CSS code to style your content here." at bounding box center [297, 137] width 333 height 193
click at [263, 23] on div "HTML/Liquid" at bounding box center [262, 24] width 46 height 16
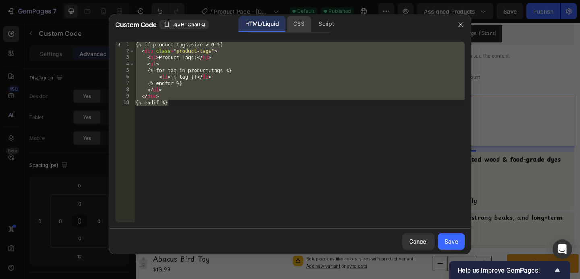
click at [291, 26] on div "CSS" at bounding box center [299, 24] width 24 height 16
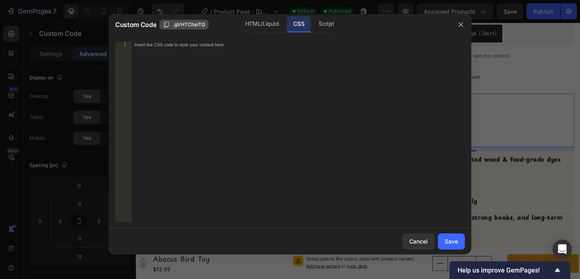
click at [187, 25] on span ".gVHTChaiTQ" at bounding box center [189, 24] width 32 height 7
click at [187, 51] on div "Insert the CSS code to style your content here." at bounding box center [297, 137] width 333 height 193
paste textarea ".gVHTChaiTQ"
type textarea ".gVHTChaiTQ{"
type textarea "f"
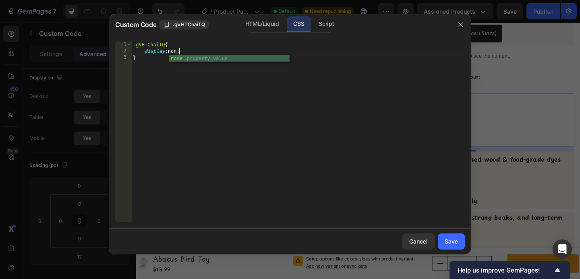
scroll to position [0, 4]
type textarea "display: none;"
click at [445, 236] on button "Save" at bounding box center [451, 241] width 27 height 16
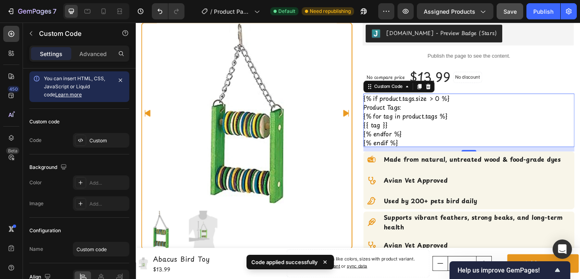
click at [512, 16] on button "Save" at bounding box center [510, 11] width 27 height 16
click at [531, 14] on button "Publish" at bounding box center [543, 11] width 34 height 16
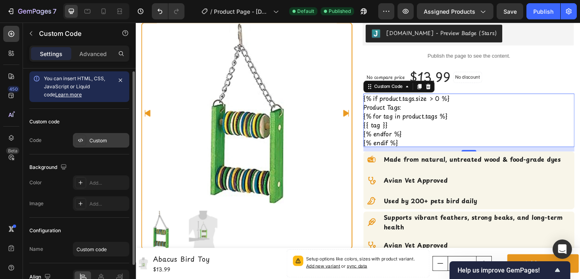
click at [85, 139] on div at bounding box center [80, 140] width 11 height 11
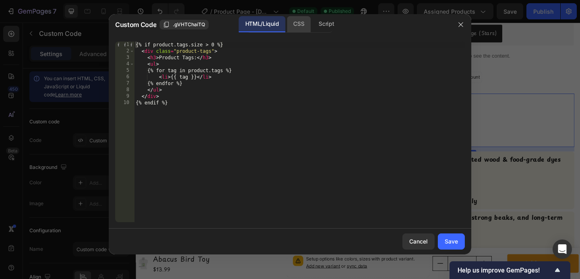
click at [294, 23] on div "CSS" at bounding box center [299, 24] width 24 height 16
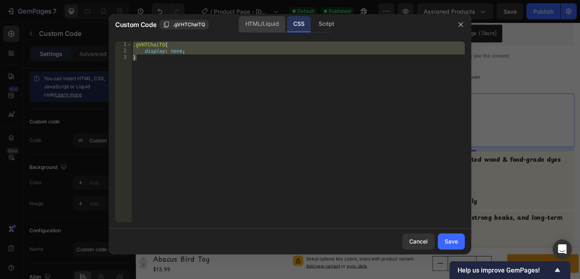
click at [257, 23] on div "HTML/Liquid" at bounding box center [262, 24] width 46 height 16
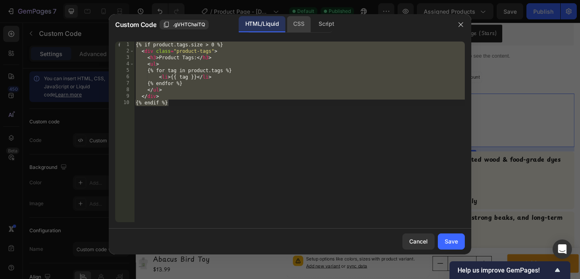
click at [301, 25] on div "CSS" at bounding box center [299, 24] width 24 height 16
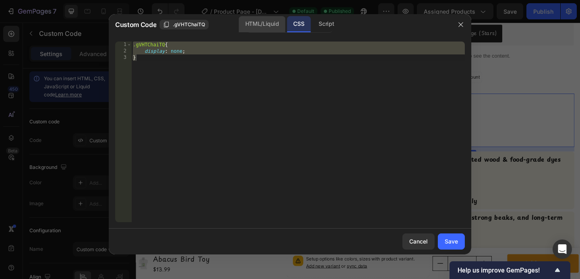
click at [246, 25] on div "HTML/Liquid" at bounding box center [262, 24] width 46 height 16
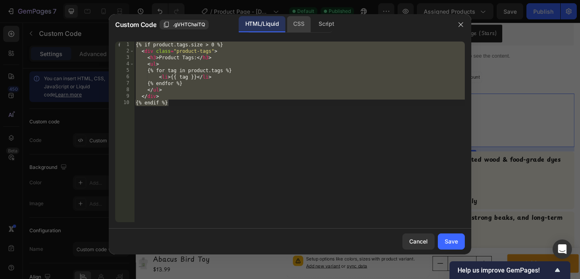
click at [292, 24] on div "CSS" at bounding box center [299, 24] width 24 height 16
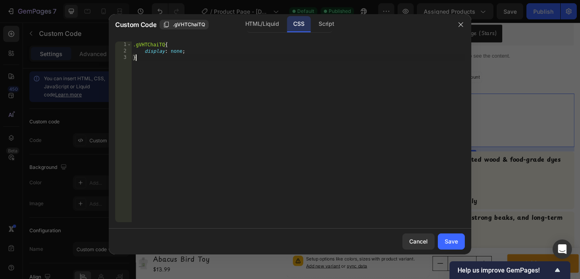
click at [178, 66] on div ".gVHTChaiTQ { display : none ; }" at bounding box center [297, 137] width 333 height 193
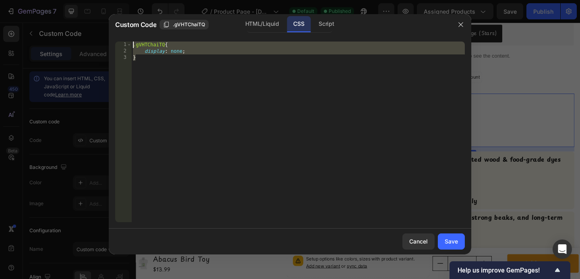
drag, startPoint x: 178, startPoint y: 66, endPoint x: 132, endPoint y: 45, distance: 50.1
click at [132, 45] on div ".gVHTChaiTQ { display : none ; }" at bounding box center [297, 137] width 333 height 193
type textarea ".gVHTChaiTQ{ display: none;"
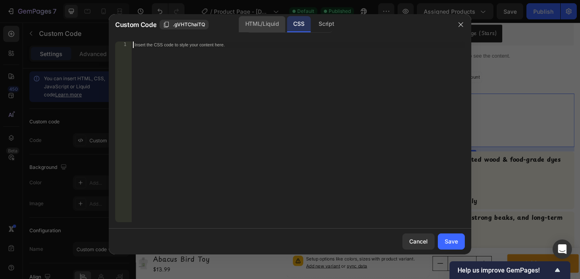
click at [247, 24] on div "HTML/Liquid" at bounding box center [262, 24] width 46 height 16
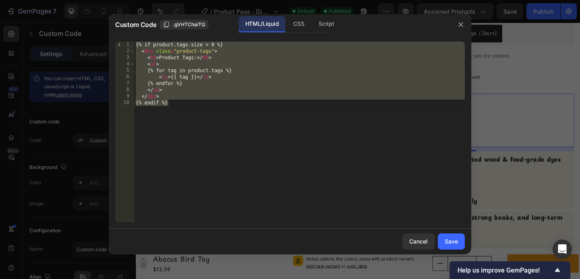
click at [184, 104] on div "{% if product.tags.size > 0 %} < div class = "product-tags" > < h3 > Product Ta…" at bounding box center [299, 137] width 331 height 193
type textarea "{% endif %}"
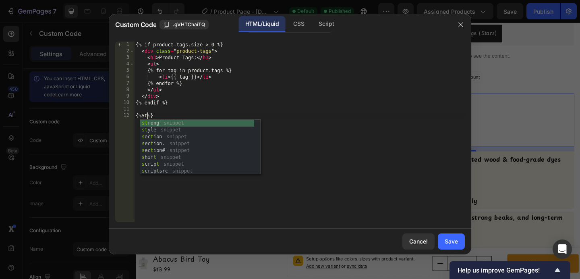
scroll to position [0, 1]
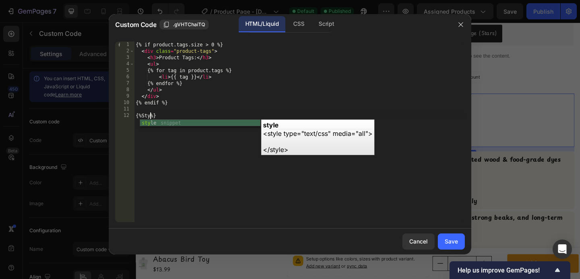
type textarea "{%<style type="text/css" media="all">"
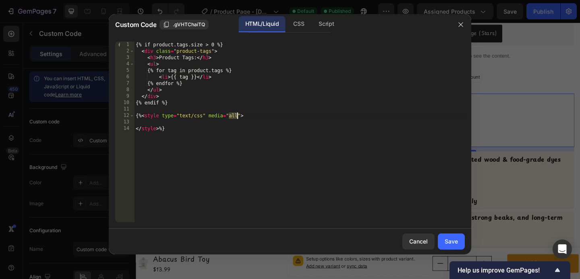
click at [167, 122] on div "{% if product.tags.size > 0 %} < div class = "product-tags" > < h3 > Product Ta…" at bounding box center [299, 137] width 331 height 193
type textarea "displ"
click at [176, 26] on span ".gVHTChaiTQ" at bounding box center [189, 24] width 32 height 7
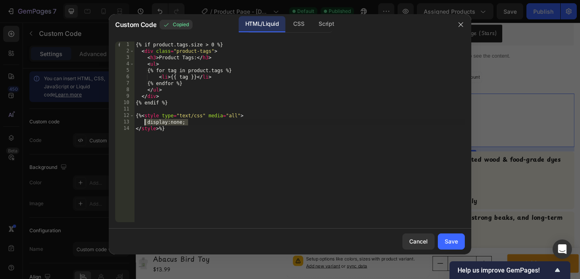
drag, startPoint x: 193, startPoint y: 123, endPoint x: 144, endPoint y: 122, distance: 48.8
click at [144, 122] on div "{% if product.tags.size > 0 %} < div class = "product-tags" > < h3 > Product Ta…" at bounding box center [299, 137] width 331 height 193
paste textarea ".gVHTChaiTQ"
type textarea ".gVHTChaiTQ{"
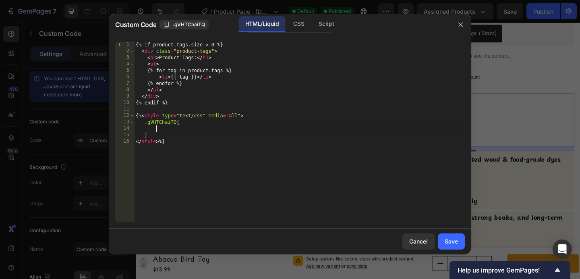
paste textarea ".gVHTChaiTQ"
type textarea "."
click at [277, 136] on div "none property value" at bounding box center [241, 142] width 120 height 21
type textarea "display: none;"
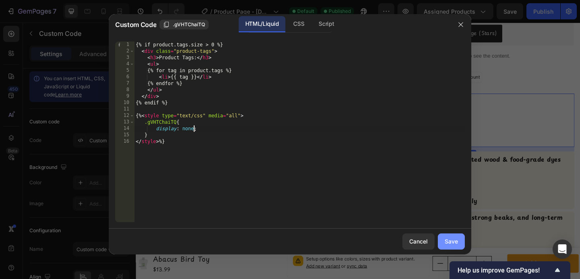
click at [451, 240] on div "Save" at bounding box center [451, 241] width 13 height 8
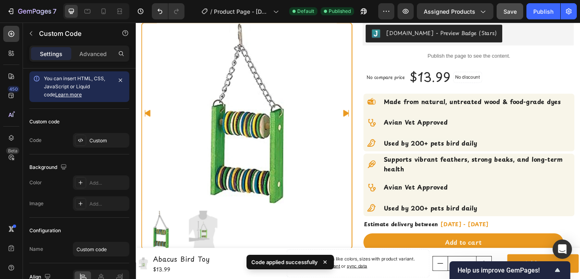
click at [508, 19] on button "Save" at bounding box center [510, 11] width 27 height 16
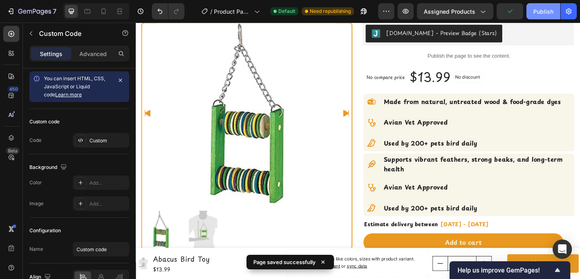
click at [531, 12] on button "Publish" at bounding box center [543, 11] width 34 height 16
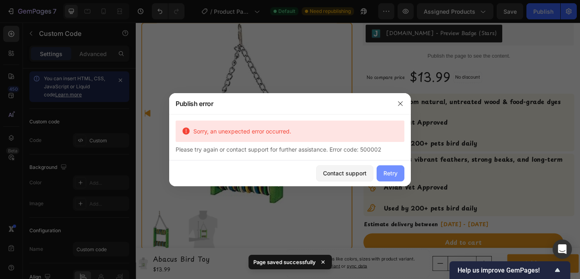
click at [386, 173] on div "Retry" at bounding box center [390, 173] width 14 height 8
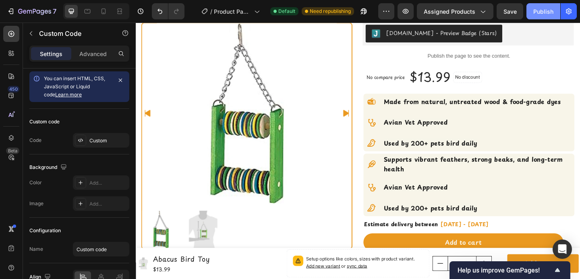
click at [555, 4] on button "Publish" at bounding box center [543, 11] width 34 height 16
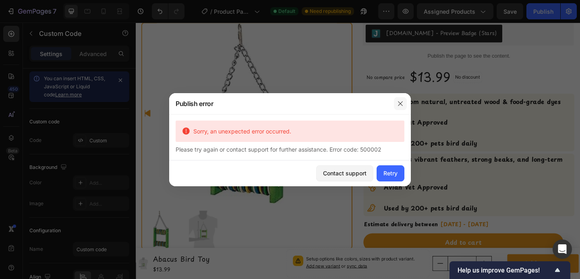
click at [399, 104] on icon "button" at bounding box center [400, 103] width 6 height 6
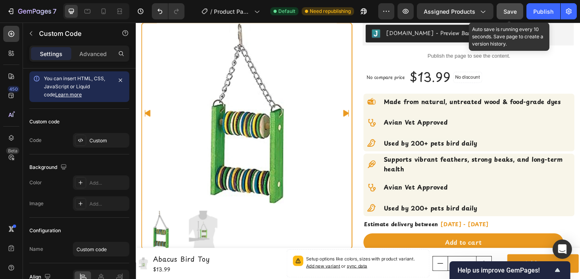
click at [517, 11] on button "Save" at bounding box center [510, 11] width 27 height 16
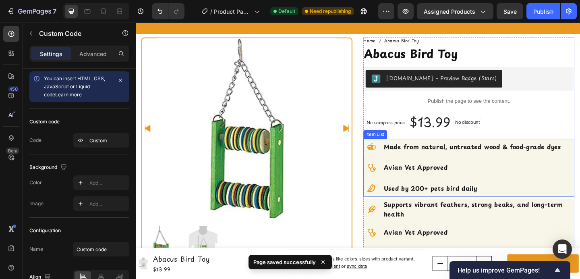
scroll to position [15, 0]
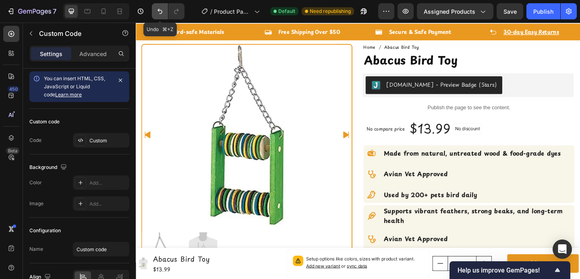
click at [155, 8] on button "Undo/Redo" at bounding box center [160, 11] width 16 height 16
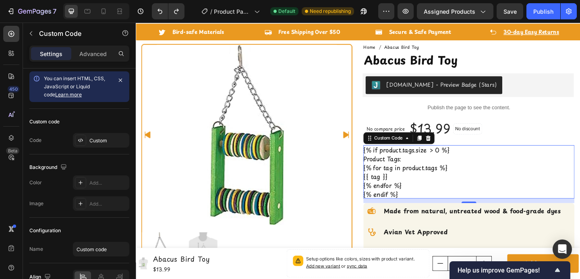
click at [426, 179] on ul "{% for tag in product.tags %} {{ tag }} {% endfor %}" at bounding box center [498, 189] width 230 height 29
click at [99, 12] on icon at bounding box center [103, 11] width 8 height 8
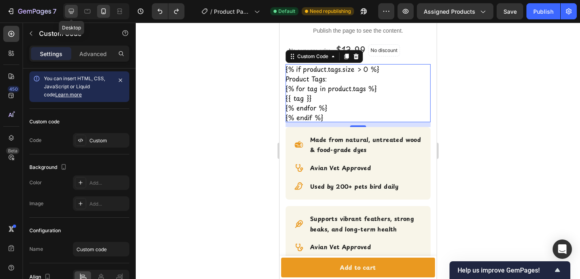
click at [76, 11] on div at bounding box center [71, 11] width 13 height 13
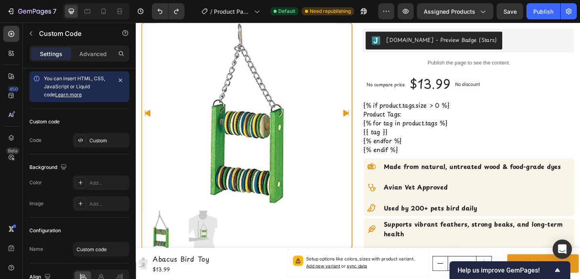
scroll to position [75, 0]
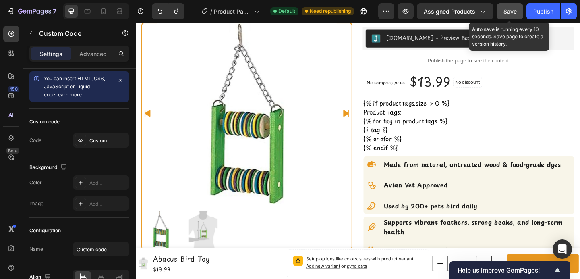
click at [503, 8] on button "Save" at bounding box center [510, 11] width 27 height 16
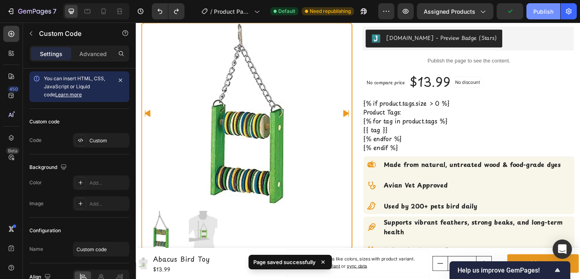
click at [536, 16] on button "Publish" at bounding box center [543, 11] width 34 height 16
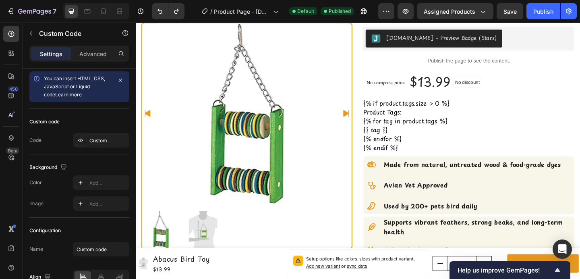
click at [447, 126] on ul "{% for tag in product.tags %} {{ tag }} {% endfor %}" at bounding box center [498, 138] width 230 height 29
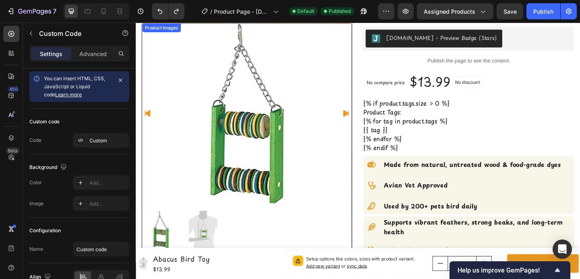
scroll to position [108, 0]
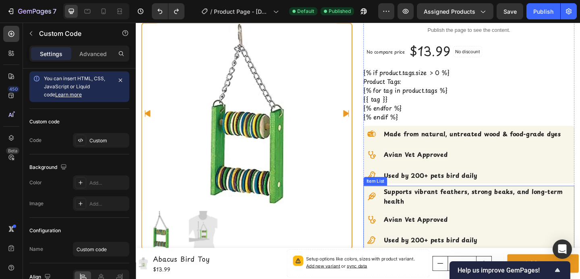
click at [501, 224] on div "Supports vibrant feathers, strong beaks, and long-term health Avian Vet Approve…" at bounding box center [498, 234] width 230 height 68
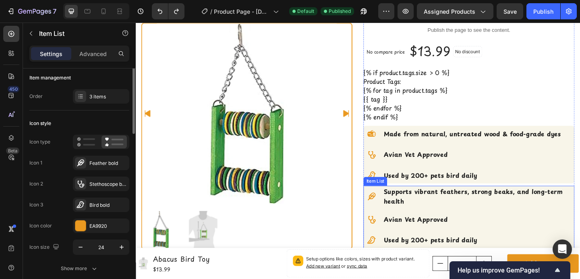
scroll to position [0, 0]
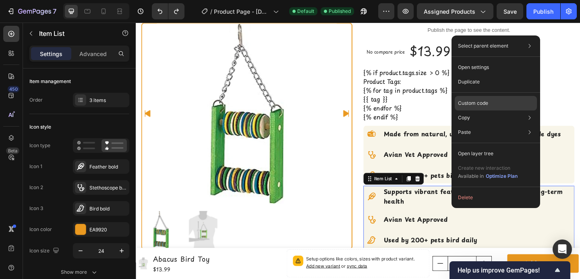
click at [474, 101] on p "Custom code" at bounding box center [473, 102] width 30 height 7
type input "100%"
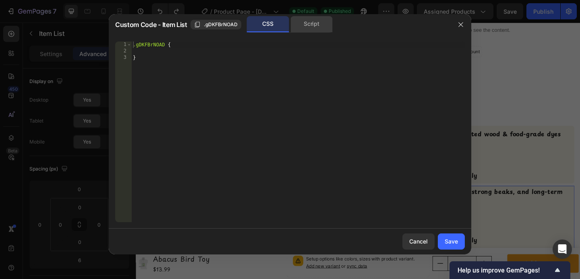
click at [298, 24] on div "Script" at bounding box center [311, 24] width 42 height 16
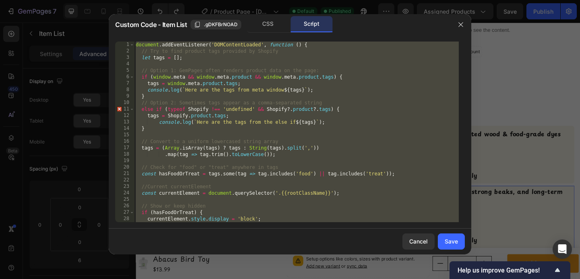
type textarea "} });"
click at [276, 133] on div "document . addEventListener ( 'DOMContentLoaded' , function ( ) { // Try to fin…" at bounding box center [296, 137] width 325 height 193
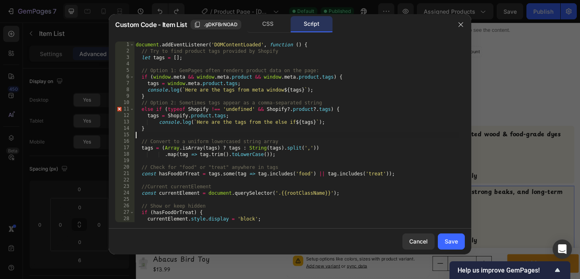
type textarea "} });"
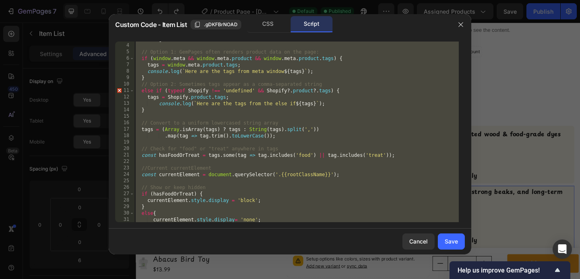
scroll to position [28, 0]
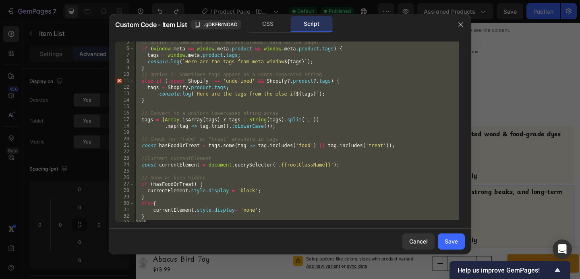
click at [256, 172] on div "// Option 1: GemPages often renders product data on the page: if ( window . met…" at bounding box center [296, 135] width 325 height 193
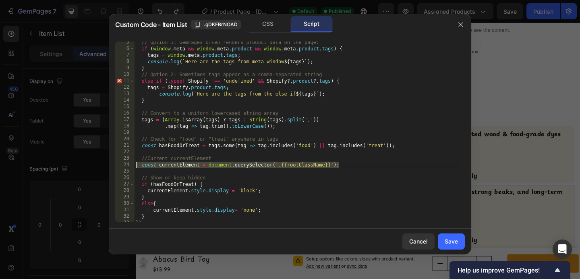
drag, startPoint x: 349, startPoint y: 167, endPoint x: 129, endPoint y: 165, distance: 219.5
click at [129, 165] on div "5 6 7 8 9 10 11 12 13 14 15 16 17 18 19 20 21 22 23 24 25 26 27 28 29 30 31 32 …" at bounding box center [290, 131] width 350 height 180
type textarea "const currentElement = document.querySelector('.{{rootClassName}}');"
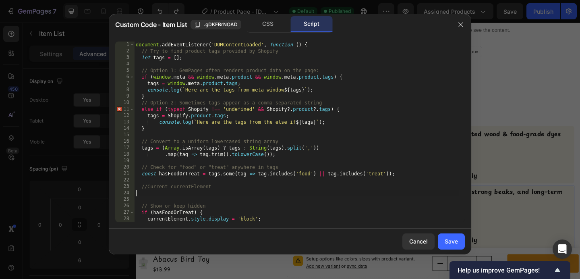
scroll to position [0, 0]
click at [136, 40] on div "1 2 3 4 5 6 7 8 9 10 11 12 13 14 15 16 17 18 19 20 21 22 23 24 25 26 27 28 29 d…" at bounding box center [290, 131] width 362 height 193
click at [136, 42] on div "document . addEventListener ( 'DOMContentLoaded' , function ( ) { // Try to fin…" at bounding box center [296, 137] width 325 height 193
type textarea "document.addEventListener('DOMContentLoaded', function () {"
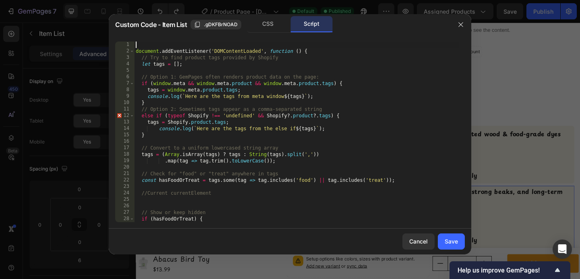
paste textarea "const currentElement = document.querySelector('.{{rootClassName}}');"
type textarea "const currentElement = document.querySelector('.{{rootClassName}}');"
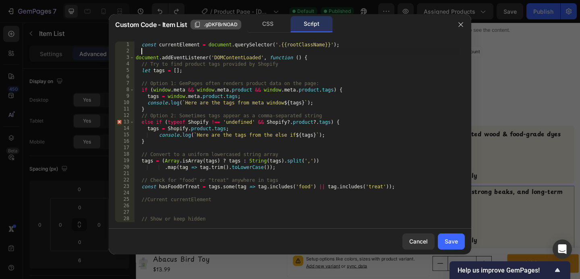
click at [217, 23] on span ".gDKFBrNOAD" at bounding box center [221, 24] width 34 height 7
click at [300, 48] on div "const currentElement = document . querySelector ( '.{{rootClassName}}' ) ; docu…" at bounding box center [296, 137] width 325 height 193
click at [302, 43] on div "const currentElement = document . querySelector ( '.{{rootClassName}}' ) ; docu…" at bounding box center [296, 137] width 325 height 193
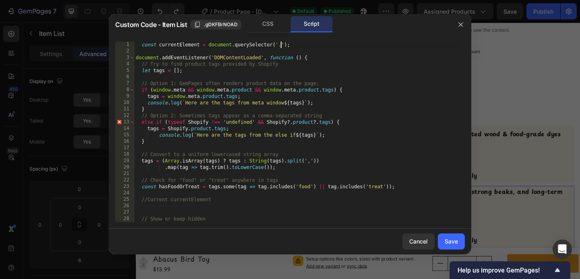
paste textarea ".gDKFBrNOAD"
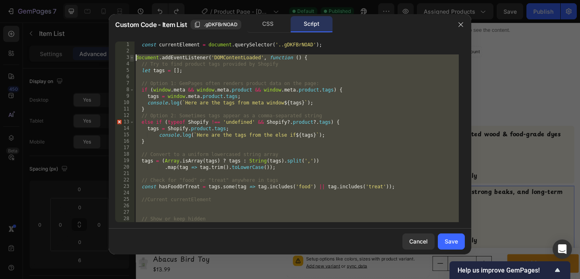
drag, startPoint x: 169, startPoint y: 211, endPoint x: 133, endPoint y: 59, distance: 156.3
click at [133, 59] on div "const currentElement = document.querySelector('..gDKFBrNOAD'); 1 2 3 4 5 6 7 8 …" at bounding box center [290, 131] width 350 height 180
paste textarea "});"
type textarea "});"
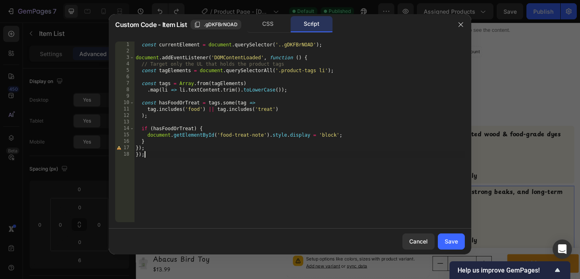
drag, startPoint x: 155, startPoint y: 154, endPoint x: 127, endPoint y: 153, distance: 27.4
click at [127, 153] on div "}); 1 2 3 4 5 6 7 8 9 10 11 12 13 14 15 16 17 18 const currentElement = documen…" at bounding box center [290, 131] width 350 height 180
click at [154, 142] on div "const currentElement = document . querySelector ( '..gDKFBrNOAD' ) ; document .…" at bounding box center [299, 137] width 331 height 193
click at [182, 41] on div "const currentElement = document . querySelector ( '..gDKFBrNOAD' ) ; document .…" at bounding box center [299, 137] width 331 height 193
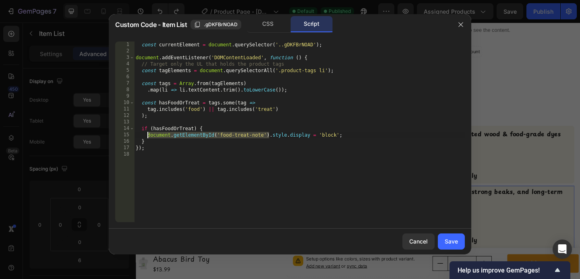
drag, startPoint x: 270, startPoint y: 134, endPoint x: 146, endPoint y: 133, distance: 124.4
click at [146, 133] on div "const currentElement = document . querySelector ( '..gDKFBrNOAD' ) ; document .…" at bounding box center [299, 137] width 331 height 193
paste textarea "currentElement"
click at [166, 140] on div "const currentElement = document . querySelector ( '..gDKFBrNOAD' ) ; document .…" at bounding box center [299, 137] width 331 height 193
type textarea "}"
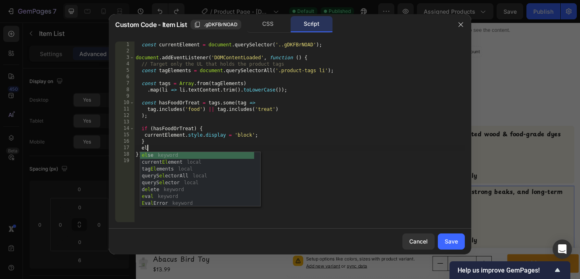
scroll to position [0, 1]
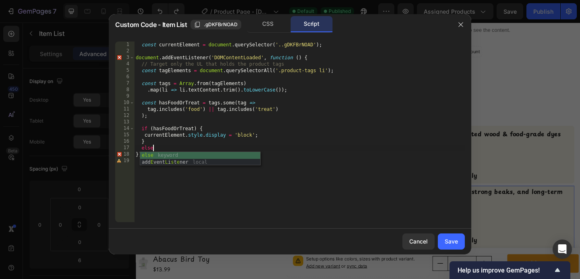
type textarea "else{"
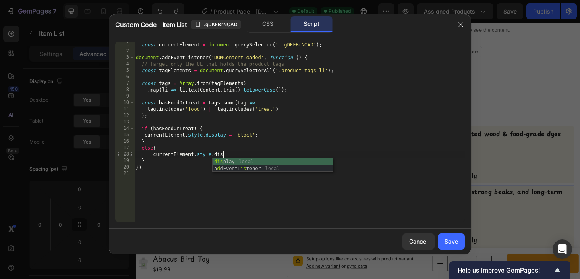
scroll to position [0, 7]
type textarea "currentElement.style.display = 'none';"
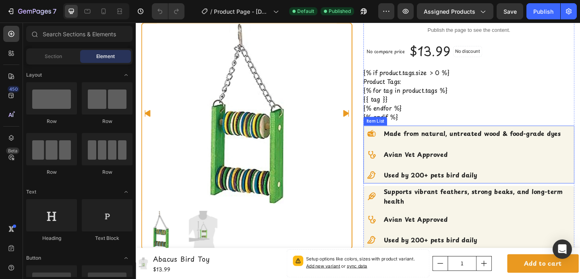
scroll to position [100, 0]
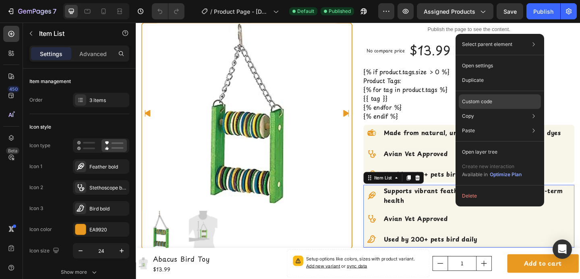
click at [474, 101] on p "Custom code" at bounding box center [477, 101] width 30 height 7
type input "100%"
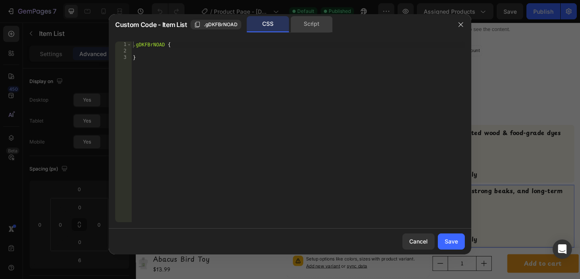
click at [311, 19] on div "Script" at bounding box center [311, 24] width 42 height 16
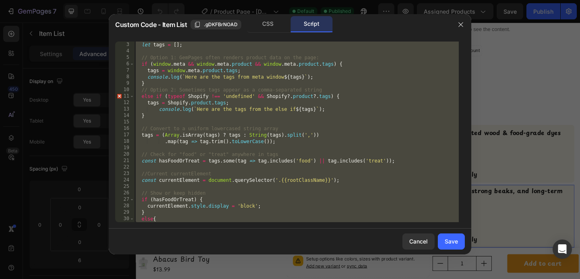
scroll to position [25, 0]
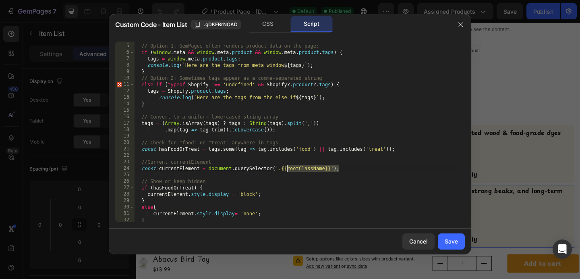
drag, startPoint x: 344, startPoint y: 170, endPoint x: 286, endPoint y: 169, distance: 58.0
click at [286, 169] on div "// Option 1: GemPages often renders product data on the page: if ( window . met…" at bounding box center [296, 132] width 325 height 193
click at [216, 25] on span ".gDKFBrNOAD" at bounding box center [221, 24] width 34 height 7
click at [299, 167] on div "// Option 1: GemPages often renders product data on the page: if ( window . met…" at bounding box center [296, 132] width 325 height 193
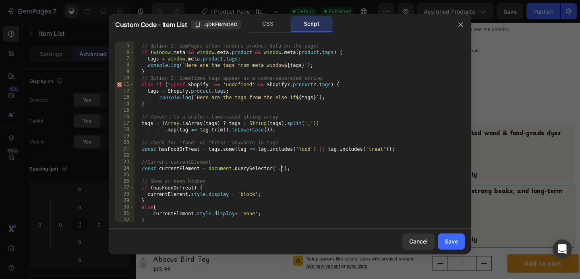
paste textarea ".gDKFBrNOAD"
type textarea "const currentElement = document.querySelector('.{{rootClassName}}');"
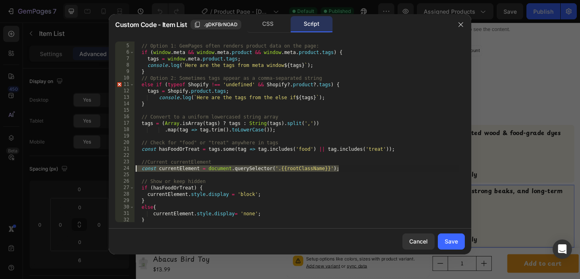
drag, startPoint x: 349, startPoint y: 167, endPoint x: 137, endPoint y: 167, distance: 211.8
click at [137, 167] on div "// Option 1: GemPages often renders product data on the page: if ( window . met…" at bounding box center [296, 132] width 325 height 193
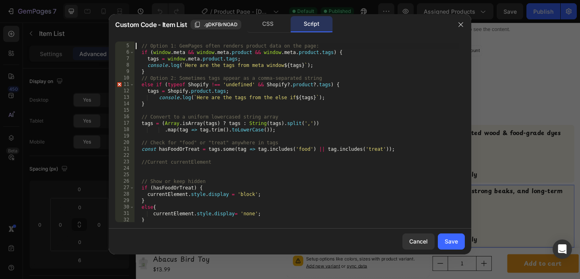
click at [137, 46] on div "// Option 1: GemPages often renders product data on the page: if ( window . met…" at bounding box center [296, 132] width 325 height 193
type textarea "// Option 1: GemPages often renders product data on the page:"
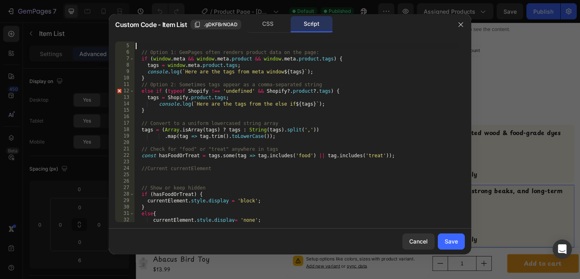
paste textarea "const currentElement = document.querySelector('.{{rootClassName}}');"
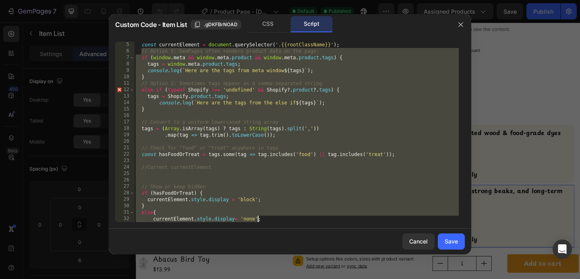
scroll to position [39, 0]
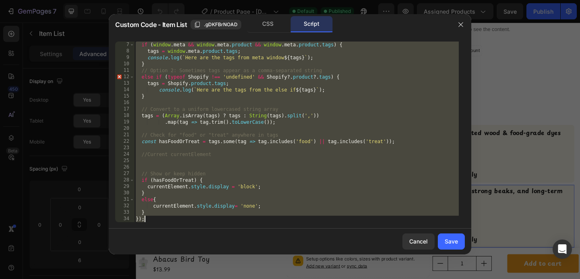
drag, startPoint x: 142, startPoint y: 54, endPoint x: 256, endPoint y: 225, distance: 205.1
click at [256, 225] on div "const currentElement = document.querySelector('.{{rootClassName}}'); 7 8 9 10 1…" at bounding box center [290, 131] width 362 height 193
type textarea "} });"
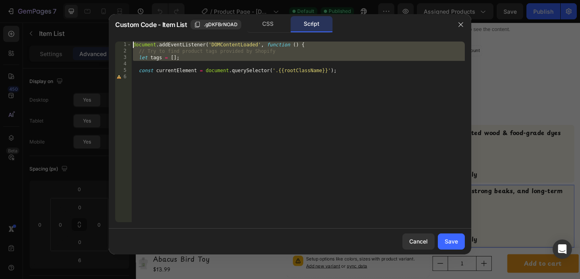
drag, startPoint x: 201, startPoint y: 61, endPoint x: 116, endPoint y: 27, distance: 92.1
click at [116, 27] on div "Custom Code - Item List .gDKFBrNOAD CSS Script 1 2 3 4 5 6 document . addEventL…" at bounding box center [290, 134] width 362 height 240
type textarea "document.addEventListener('DOMContentLoaded', function () { // Try to find prod…"
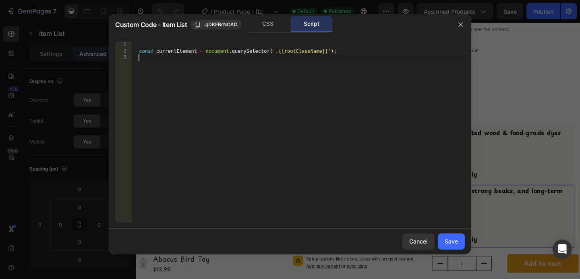
click at [202, 68] on div "const currentElement = document . querySelector ( '.{{rootClassName}}' ) ;" at bounding box center [297, 137] width 333 height 193
paste textarea "});"
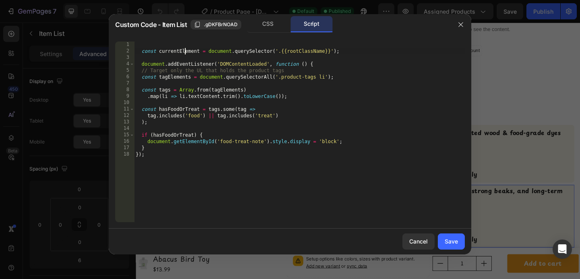
click at [186, 51] on div "const currentElement = document . querySelector ( '.{{rootClassName}}' ) ; docu…" at bounding box center [299, 137] width 331 height 193
drag, startPoint x: 271, startPoint y: 141, endPoint x: 147, endPoint y: 142, distance: 123.2
click at [147, 142] on div "const currentElement = document . querySelector ( '.{{rootClassName}}' ) ; docu…" at bounding box center [299, 137] width 331 height 193
paste textarea "currentElement"
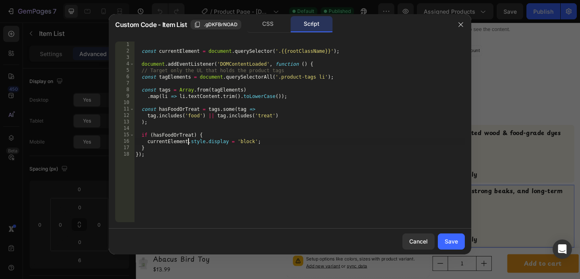
click at [152, 146] on div "const currentElement = document . querySelector ( '.{{rootClassName}}' ) ; docu…" at bounding box center [299, 137] width 331 height 193
type textarea "}"
type textarea "else{"
paste textarea "currentElement"
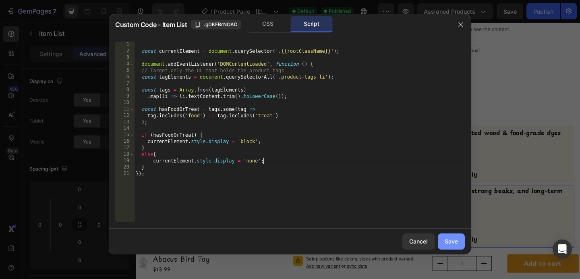
type textarea "currentElement.style.display = 'none';"
click at [450, 243] on div "Save" at bounding box center [451, 241] width 13 height 8
type input "8"
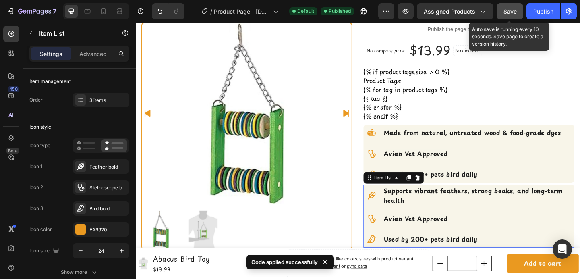
click at [509, 16] on button "Save" at bounding box center [510, 11] width 27 height 16
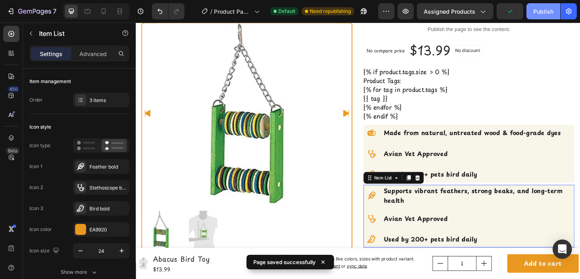
click at [542, 10] on div "Publish" at bounding box center [543, 11] width 20 height 8
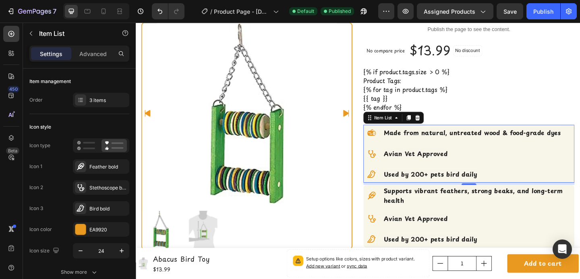
click at [512, 153] on div "Made from natural, untreated wood & food-grade dyes Avian Vet Approved Used by …" at bounding box center [491, 165] width 216 height 63
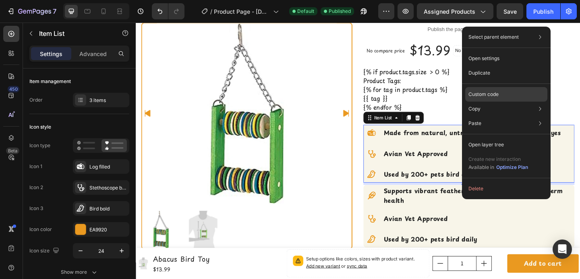
click at [493, 90] on div "Custom code" at bounding box center [506, 94] width 82 height 14
type input "100%"
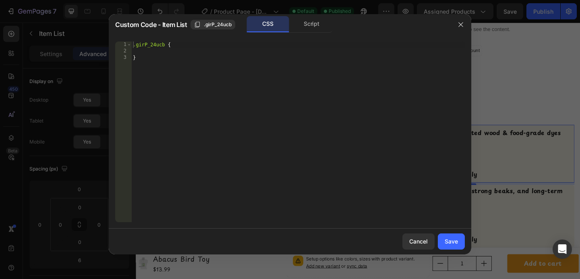
click at [305, 32] on div "CSS Script" at bounding box center [290, 24] width 86 height 17
click at [305, 29] on div "Script" at bounding box center [311, 24] width 42 height 16
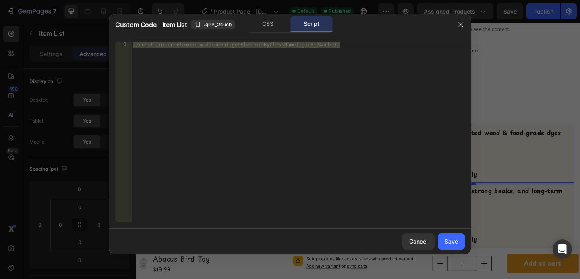
click at [137, 49] on div "//const currentElement = document.getElementsByClassName('girP_24ucb');" at bounding box center [297, 137] width 333 height 193
click at [138, 46] on div "//const currentElement = document.getElementsByClassName('girP_24ucb');" at bounding box center [297, 137] width 333 height 193
type textarea "const currentElement = document.getElementsByClassName('girP_24ucb');"
click at [460, 23] on icon "button" at bounding box center [460, 24] width 6 height 6
type input "8"
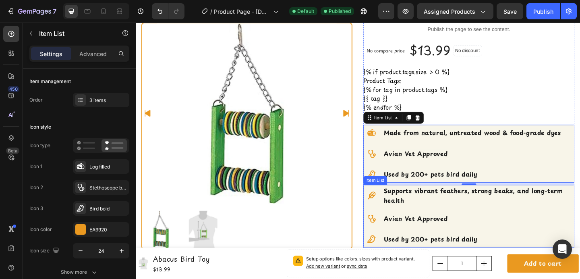
click at [580, 222] on div "Supports vibrant feathers, strong beaks, and long-term health Avian Vet Approve…" at bounding box center [498, 233] width 230 height 68
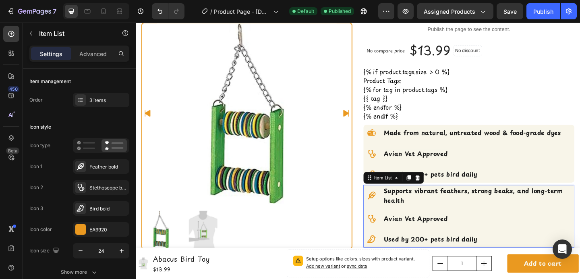
click at [502, 223] on div "Supports vibrant feathers, strong beaks, and long-term health Avian Vet Approve…" at bounding box center [498, 233] width 230 height 68
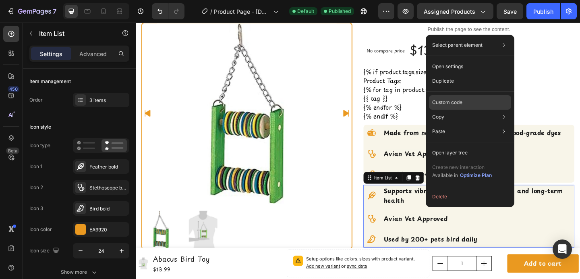
click at [462, 99] on p "Custom code" at bounding box center [447, 102] width 30 height 7
type input "100%"
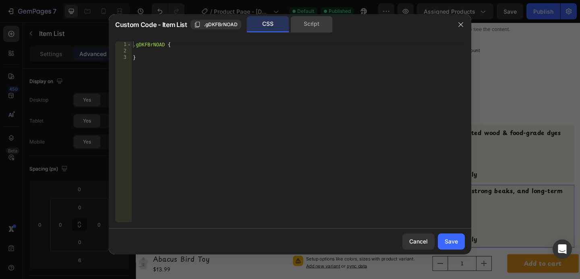
click at [312, 17] on div "Script" at bounding box center [311, 24] width 42 height 16
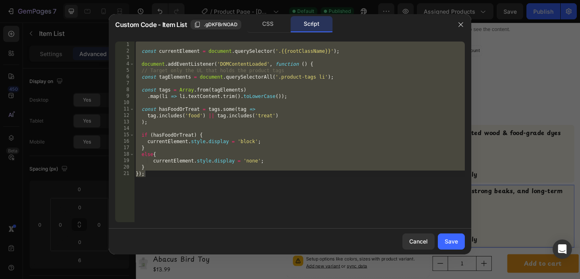
click at [253, 148] on div "const currentElement = document . querySelector ( '.{{rootClassName}}' ) ; docu…" at bounding box center [299, 137] width 331 height 193
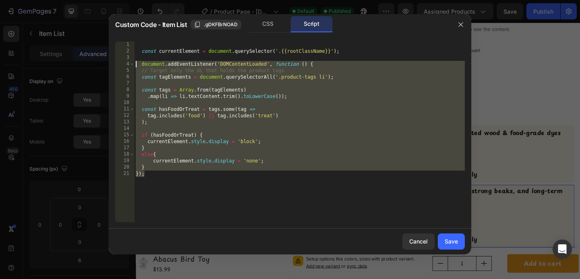
drag, startPoint x: 162, startPoint y: 175, endPoint x: 128, endPoint y: 62, distance: 118.5
click at [128, 62] on div "} 1 2 3 4 5 6 7 8 9 10 11 12 13 14 15 16 17 18 19 20 21 const currentElement = …" at bounding box center [290, 131] width 350 height 180
type textarea "document.addEventListener('DOMContentLoaded', function () { // Target only the …"
click at [461, 25] on icon "button" at bounding box center [460, 24] width 6 height 6
type input "8"
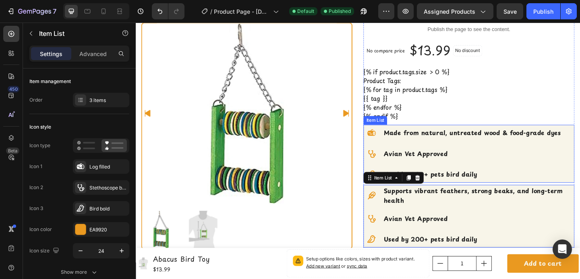
click at [580, 149] on div "Made from natural, untreated wood & food-grade dyes" at bounding box center [491, 143] width 216 height 18
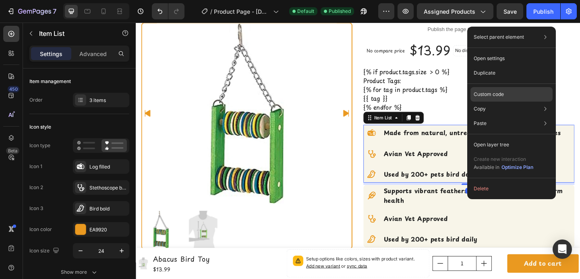
click at [516, 95] on div "Custom code" at bounding box center [511, 94] width 82 height 14
type input "100%"
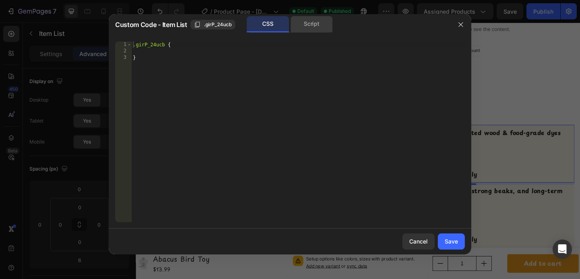
click at [304, 24] on div "Script" at bounding box center [311, 24] width 42 height 16
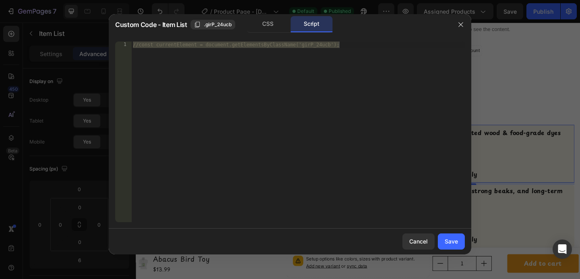
click at [190, 62] on div "//const currentElement = document.getElementsByClassName('girP_24ucb');" at bounding box center [297, 137] width 333 height 193
click at [137, 45] on div "//const currentElement = document.getElementsByClassName('girP_24ucb');" at bounding box center [297, 137] width 333 height 193
type textarea "const currentElement = document.getElementsByClassName('girP_24ucb');"
click at [354, 56] on div "const currentElement = document . getElementsByClassName ( 'girP_24ucb' ) ;" at bounding box center [297, 137] width 333 height 193
paste textarea "});"
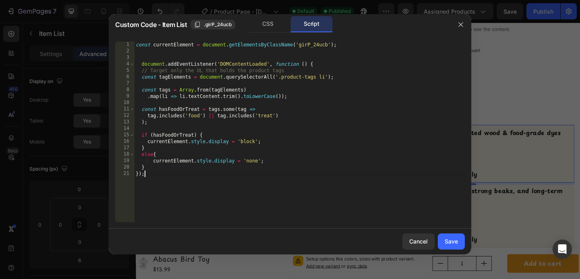
click at [191, 116] on div "const currentElement = document . getElementsByClassName ( 'girP_24ucb' ) ; doc…" at bounding box center [299, 137] width 331 height 193
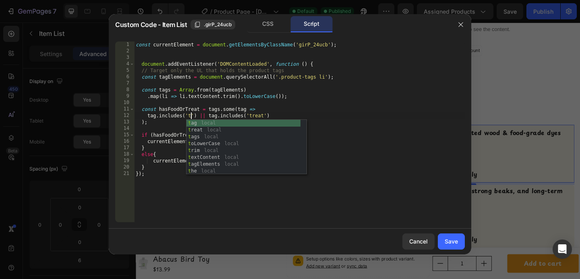
scroll to position [0, 5]
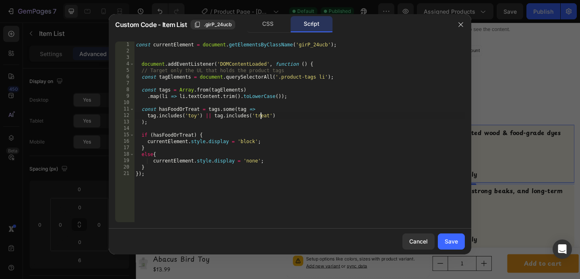
click at [260, 115] on div "const currentElement = document . getElementsByClassName ( 'girP_24ucb' ) ; doc…" at bounding box center [299, 137] width 331 height 193
click at [142, 121] on div "const currentElement = document . getElementsByClassName ( 'girP_24ucb' ) ; doc…" at bounding box center [299, 137] width 331 height 193
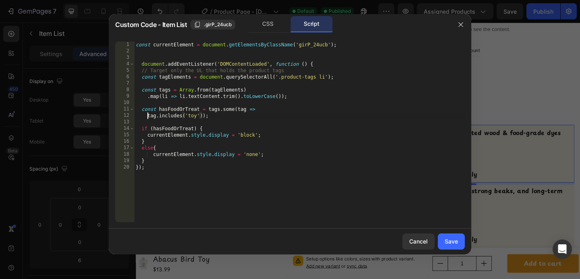
click at [148, 116] on div "const currentElement = document . getElementsByClassName ( 'girP_24ucb' ) ; doc…" at bounding box center [299, 137] width 331 height 193
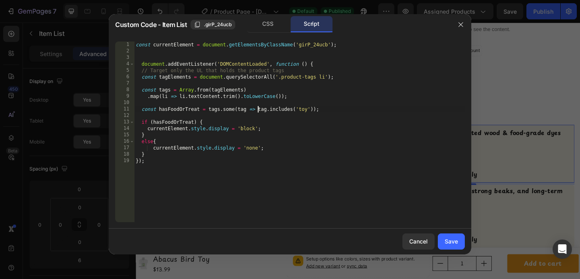
scroll to position [0, 10]
drag, startPoint x: 199, startPoint y: 110, endPoint x: 168, endPoint y: 110, distance: 30.6
click at [168, 110] on div "const currentElement = document . getElementsByClassName ( 'girP_24ucb' ) ; doc…" at bounding box center [299, 137] width 331 height 193
click at [183, 122] on div "const currentElement = document . getElementsByClassName ( 'girP_24ucb' ) ; doc…" at bounding box center [299, 137] width 331 height 193
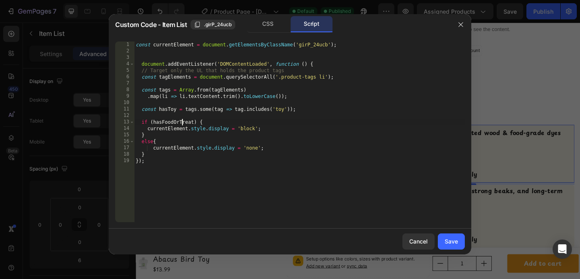
click at [183, 122] on div "const currentElement = document . getElementsByClassName ( 'girP_24ucb' ) ; doc…" at bounding box center [299, 137] width 331 height 193
type textarea "if (hasToy) {"
click at [443, 238] on button "Save" at bounding box center [451, 241] width 27 height 16
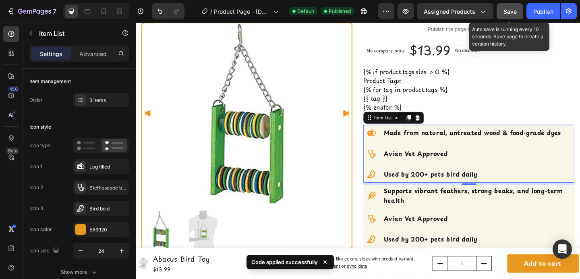
click at [507, 14] on span "Save" at bounding box center [509, 11] width 13 height 7
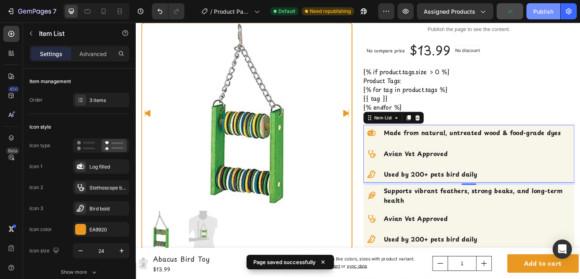
click at [534, 14] on div "Publish" at bounding box center [543, 11] width 20 height 8
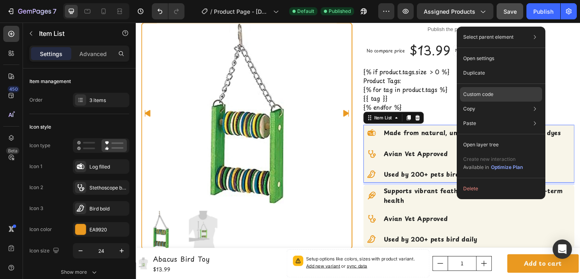
click at [478, 97] on p "Custom code" at bounding box center [478, 94] width 30 height 7
type input "100%"
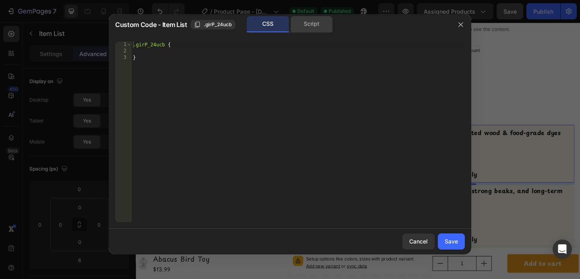
click at [301, 27] on div "Script" at bounding box center [311, 24] width 42 height 16
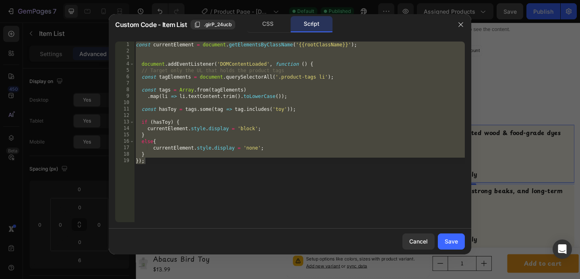
type textarea "} });"
click at [325, 59] on div "const currentElement = document . getElementsByClassName ( '{{rootClassName}}' …" at bounding box center [299, 137] width 331 height 193
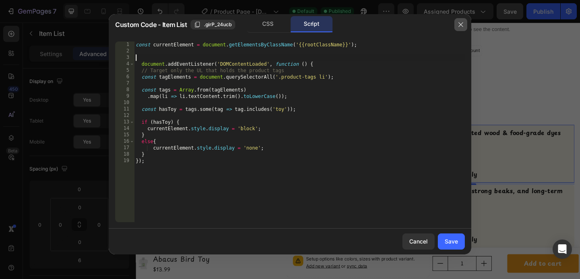
click at [459, 27] on icon "button" at bounding box center [460, 24] width 6 height 6
type input "8"
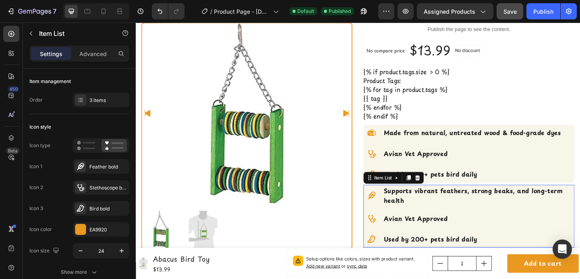
click at [507, 224] on div "Supports vibrant feathers, strong beaks, and long-term health Avian Vet Approve…" at bounding box center [498, 233] width 230 height 68
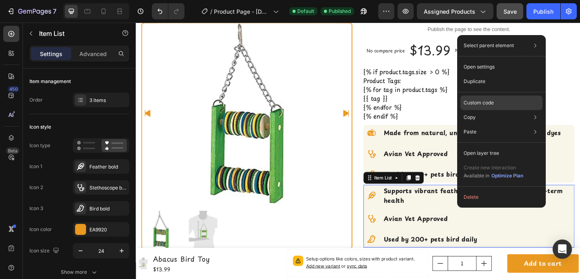
click at [482, 99] on p "Custom code" at bounding box center [479, 102] width 30 height 7
type input "100%"
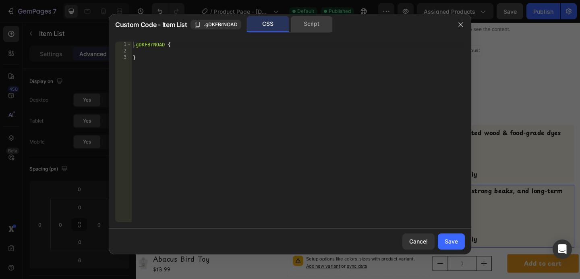
click at [305, 21] on div "Script" at bounding box center [311, 24] width 42 height 16
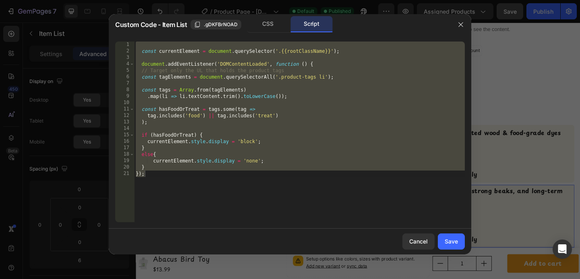
type textarea "} });"
click at [300, 126] on div "const currentElement = document . querySelector ( '.{{rootClassName}}' ) ; docu…" at bounding box center [299, 137] width 331 height 193
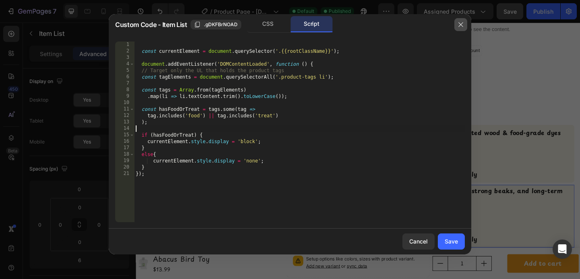
click at [461, 25] on icon "button" at bounding box center [460, 24] width 6 height 6
type input "8"
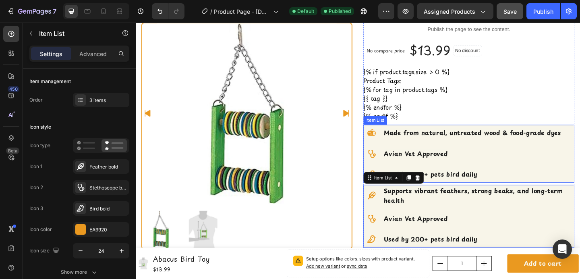
click at [515, 152] on div "Made from natural, untreated wood & food-grade dyes Avian Vet Approved Used by …" at bounding box center [491, 165] width 216 height 63
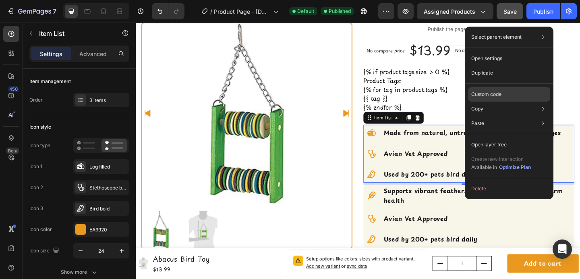
click at [484, 88] on div "Custom code" at bounding box center [509, 94] width 82 height 14
type input "100%"
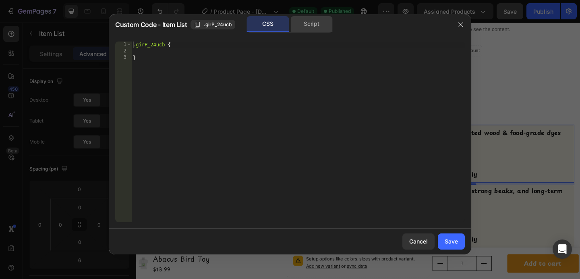
click at [308, 27] on div "Script" at bounding box center [311, 24] width 42 height 16
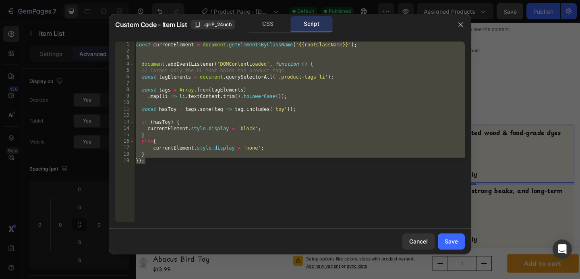
type textarea "} });"
click at [309, 112] on div "const currentElement = document . getElementsByClassName ( '{{rootClassName}}' …" at bounding box center [299, 137] width 331 height 193
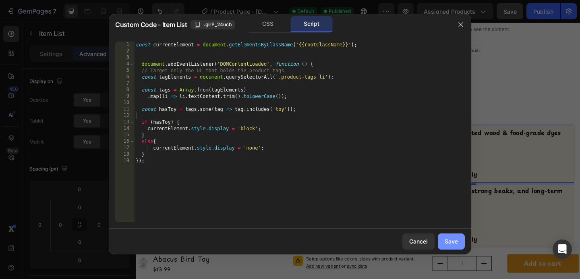
click at [452, 244] on div "Save" at bounding box center [451, 241] width 13 height 8
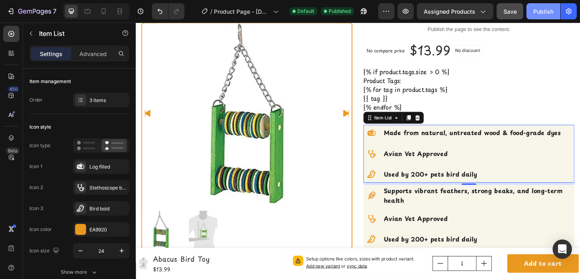
click at [539, 18] on button "Publish" at bounding box center [543, 11] width 34 height 16
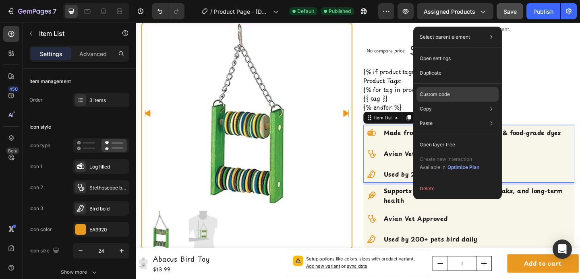
click at [463, 92] on div "Custom code" at bounding box center [457, 94] width 82 height 14
type input "100%"
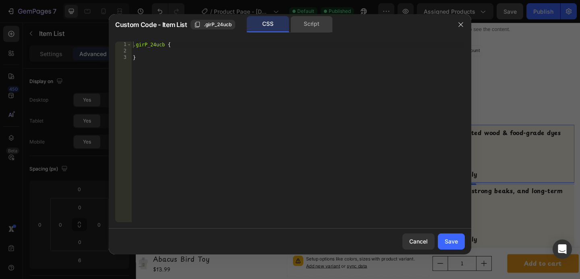
click at [314, 22] on div "Script" at bounding box center [311, 24] width 42 height 16
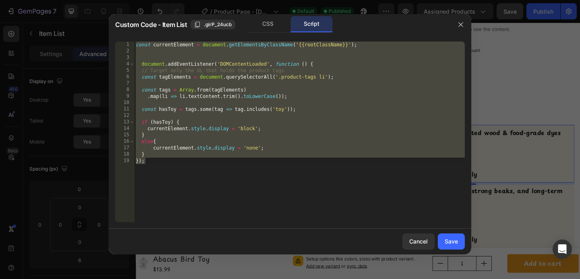
type textarea "} });"
click at [265, 117] on div "const currentElement = document . getElementsByClassName ( '{{rootClassName}}' …" at bounding box center [299, 137] width 331 height 193
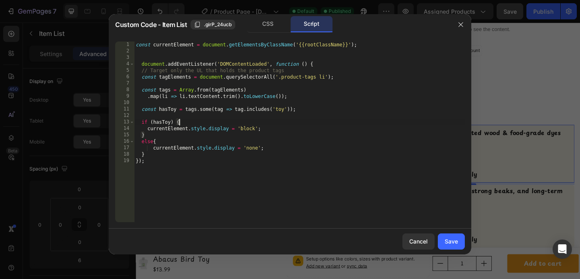
click at [224, 120] on div "const currentElement = document . getElementsByClassName ( '{{rootClassName}}' …" at bounding box center [299, 137] width 331 height 193
click at [290, 110] on div "const currentElement = document . getElementsByClassName ( '{{rootClassName}}' …" at bounding box center [299, 137] width 331 height 193
click at [275, 110] on div "const currentElement = document . getElementsByClassName ( '{{rootClassName}}' …" at bounding box center [299, 137] width 331 height 193
type textarea "const hasToy = tags.some(tag => tag.includes('bird toy'));"
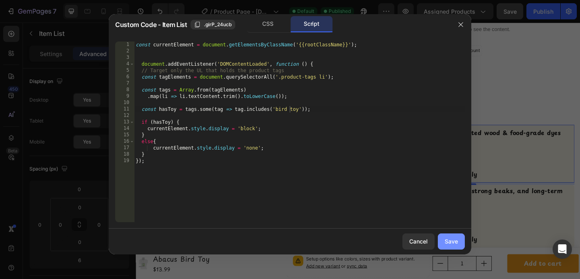
click at [450, 240] on div "Save" at bounding box center [451, 241] width 13 height 8
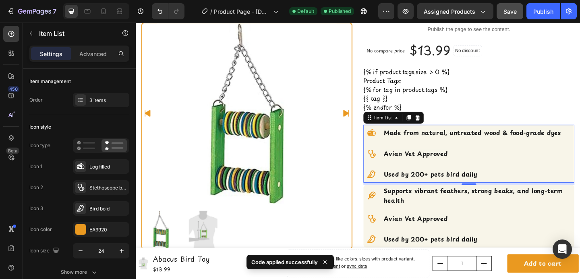
click at [513, 21] on div "7 Version history / Product Page - [DATE] 18:29:40 Default Published Preview As…" at bounding box center [290, 11] width 580 height 23
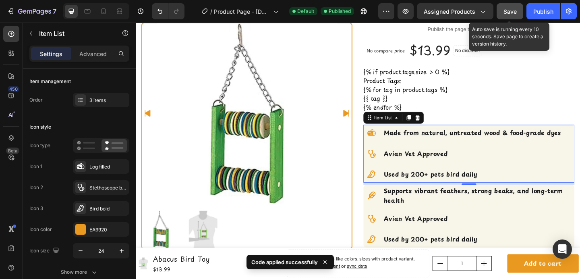
click at [513, 17] on button "Save" at bounding box center [510, 11] width 27 height 16
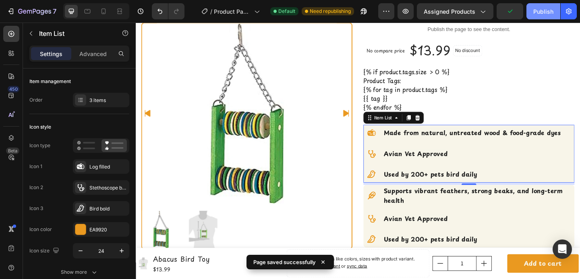
click at [531, 15] on button "Publish" at bounding box center [543, 11] width 34 height 16
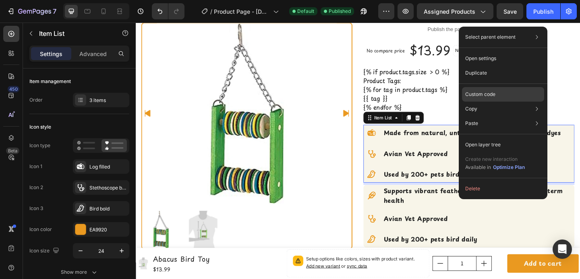
click at [477, 99] on div "Custom code" at bounding box center [503, 94] width 82 height 14
type input "100%"
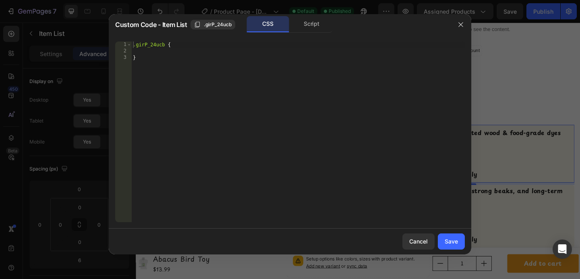
click at [302, 15] on div "Custom Code - Item List .girP_24ucb CSS Script" at bounding box center [280, 24] width 342 height 21
click at [303, 22] on div "Script" at bounding box center [311, 24] width 42 height 16
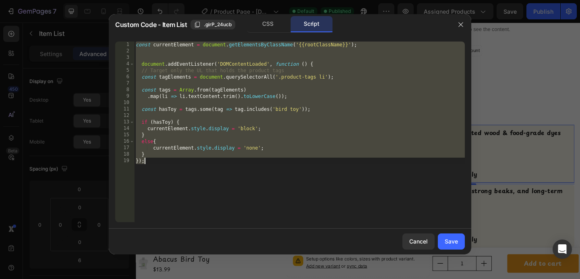
click at [260, 133] on div "const currentElement = document . getElementsByClassName ( '{{rootClassName}}' …" at bounding box center [299, 137] width 331 height 193
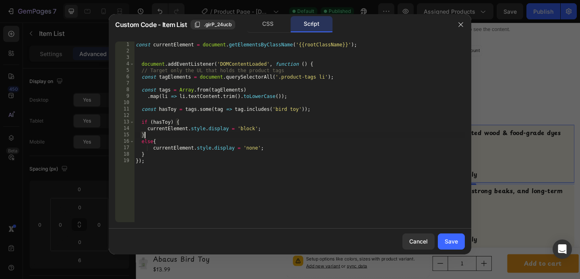
click at [280, 110] on div "const currentElement = document . getElementsByClassName ( '{{rootClassName}}' …" at bounding box center [299, 137] width 331 height 193
type textarea "const hasToy = tags.some(tag => tag.includes('toy'));"
click at [188, 116] on div "const currentElement = document . getElementsByClassName ( '{{rootClassName}}' …" at bounding box center [299, 137] width 331 height 193
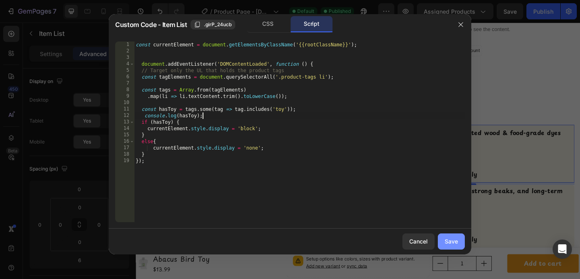
type textarea "console.log(hasToy);"
drag, startPoint x: 449, startPoint y: 240, endPoint x: 341, endPoint y: 238, distance: 108.0
click at [449, 240] on div "Save" at bounding box center [451, 241] width 13 height 8
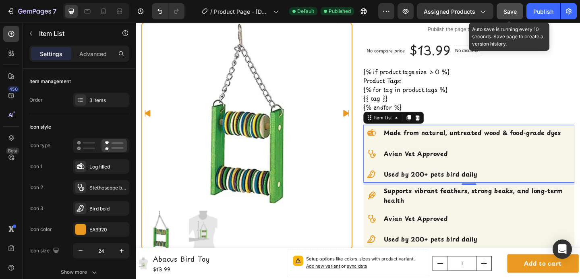
click at [513, 18] on button "Save" at bounding box center [510, 11] width 27 height 16
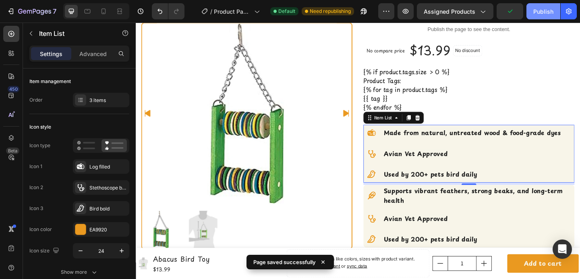
click at [535, 8] on div "Publish" at bounding box center [543, 11] width 20 height 8
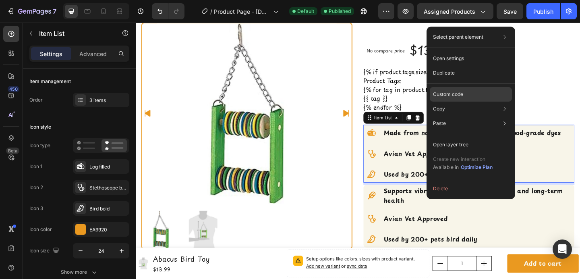
click at [453, 96] on p "Custom code" at bounding box center [448, 94] width 30 height 7
type input "100%"
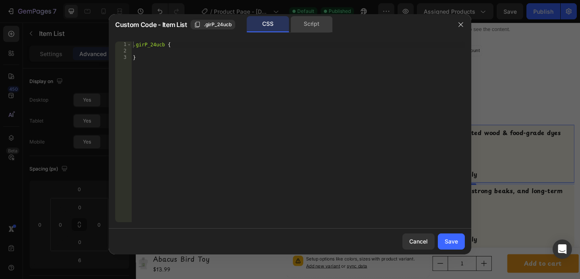
click at [302, 22] on div "Script" at bounding box center [311, 24] width 42 height 16
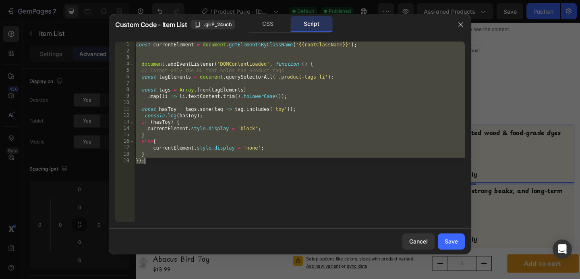
click at [201, 117] on div "const currentElement = document . getElementsByClassName ( '{{rootClassName}}' …" at bounding box center [299, 137] width 331 height 193
type textarea "console.log(hasToy);"
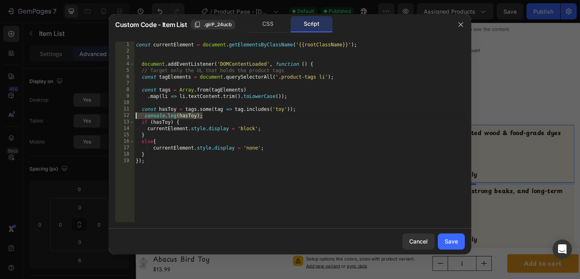
drag, startPoint x: 207, startPoint y: 114, endPoint x: 134, endPoint y: 114, distance: 72.5
click at [134, 114] on div "console.log(hasToy); 1 2 3 4 5 6 7 8 9 10 11 12 13 14 15 16 17 18 19 const curr…" at bounding box center [290, 131] width 350 height 180
click at [459, 27] on icon "button" at bounding box center [460, 24] width 6 height 6
type input "8"
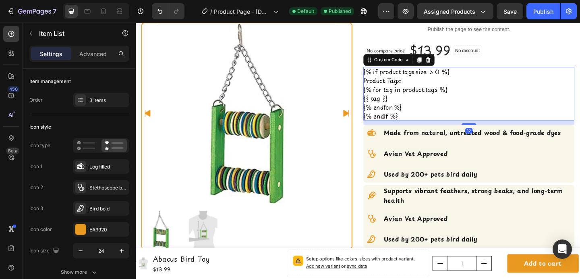
click at [480, 85] on h3 "Product Tags:" at bounding box center [498, 86] width 230 height 10
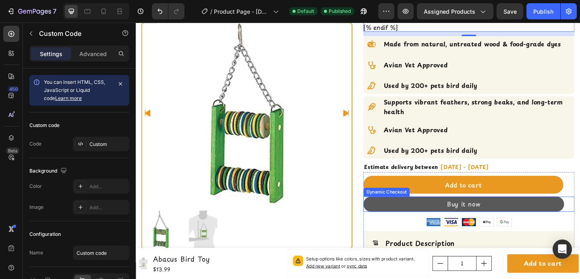
scroll to position [129, 0]
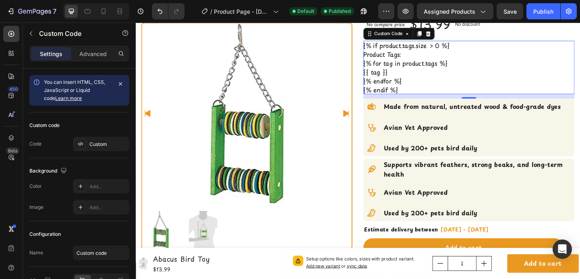
click at [445, 81] on ul "{% for tag in product.tags %} {{ tag }} {% endfor %}" at bounding box center [498, 76] width 230 height 29
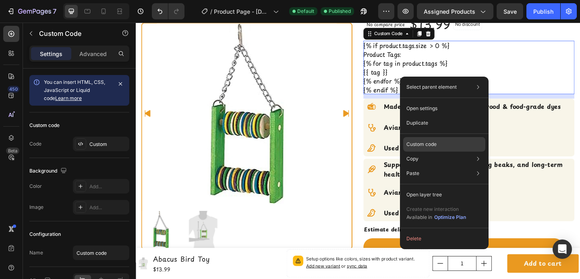
click at [421, 145] on p "Custom code" at bounding box center [421, 144] width 30 height 7
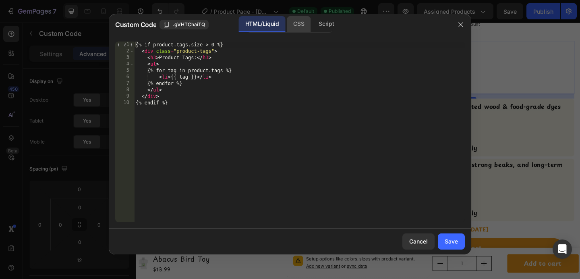
click at [295, 23] on div "CSS" at bounding box center [299, 24] width 24 height 16
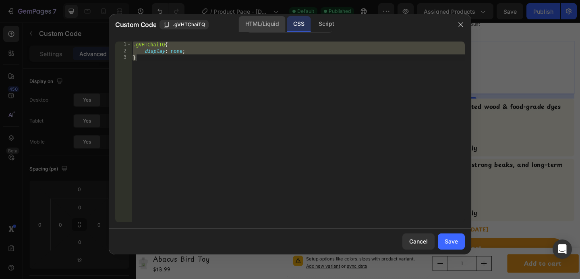
click at [245, 21] on div "HTML/Liquid" at bounding box center [262, 24] width 46 height 16
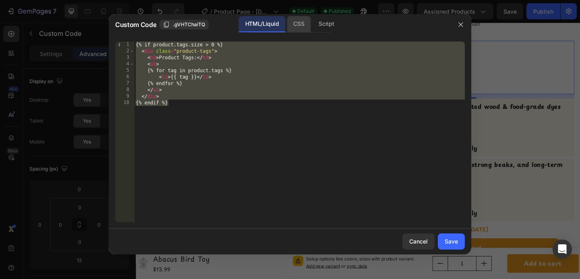
click at [296, 27] on div "CSS" at bounding box center [299, 24] width 24 height 16
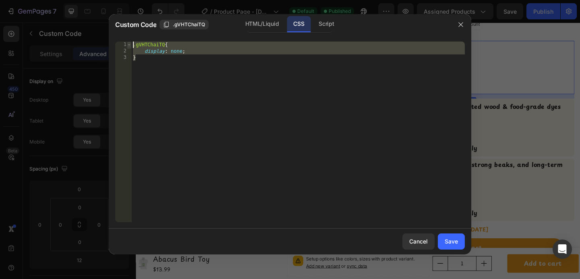
drag, startPoint x: 165, startPoint y: 65, endPoint x: 127, endPoint y: 44, distance: 43.5
click at [127, 44] on div "display: none; } 1 2 3 .gVHTChaiTQ { display : none ; } ההההההההההההההההההההההה…" at bounding box center [290, 131] width 350 height 180
type textarea ".gVHTChaiTQ{ display: none;"
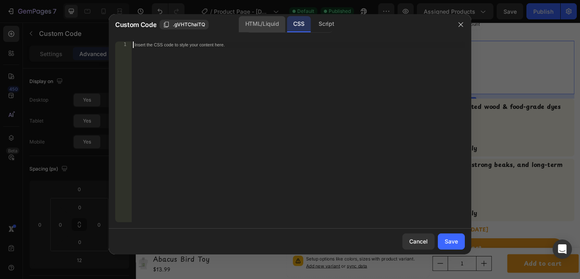
click at [255, 22] on div "HTML/Liquid" at bounding box center [262, 24] width 46 height 16
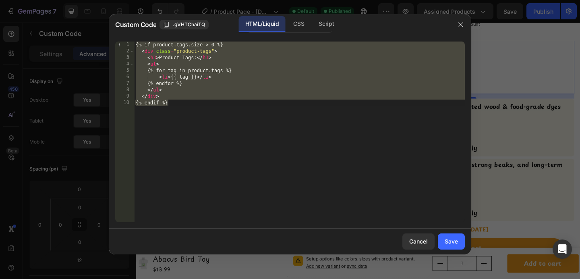
click at [209, 124] on div "{% if product.tags.size > 0 %} < div class = "product-tags" > < h3 > Product Ta…" at bounding box center [299, 137] width 331 height 193
type textarea "{% endif %}"
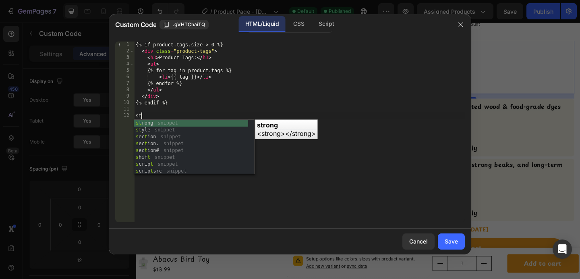
scroll to position [0, 0]
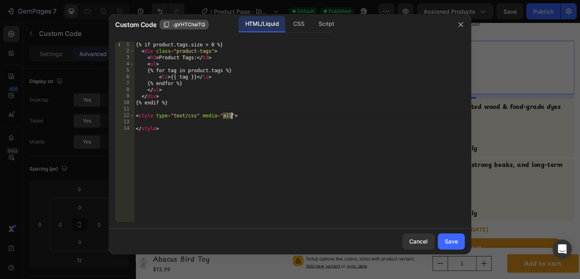
type textarea "<style type="text/css" media="all">"
click at [195, 26] on span ".gVHTChaiTQ" at bounding box center [189, 24] width 32 height 7
click at [175, 120] on div "{% if product.tags.size > 0 %} < div class = "product-tags" > < h3 > Product Ta…" at bounding box center [299, 137] width 331 height 193
paste textarea ".gVHTChaiTQ"
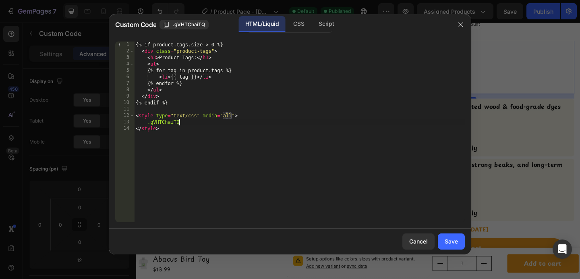
type textarea ".gVHTChaiTQ{"
type textarea "display: hidden;"
click at [440, 238] on button "Save" at bounding box center [451, 241] width 27 height 16
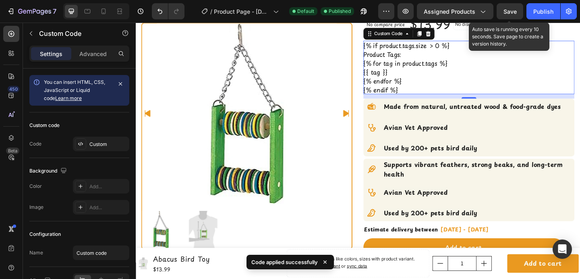
click at [510, 8] on span "Save" at bounding box center [509, 11] width 13 height 7
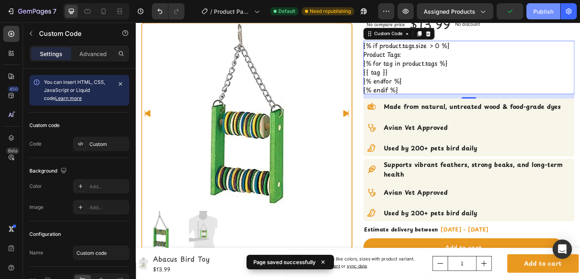
click at [531, 12] on button "Publish" at bounding box center [543, 11] width 34 height 16
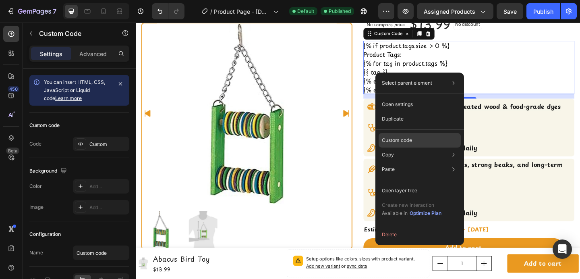
click at [399, 135] on div "Custom code" at bounding box center [420, 140] width 82 height 14
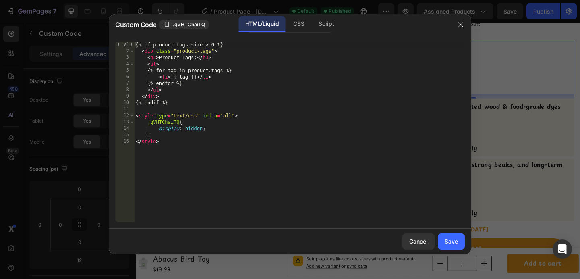
click at [199, 125] on div "{% if product.tags.size > 0 %} < div class = "product-tags" > < h3 > Product Ta…" at bounding box center [299, 137] width 331 height 193
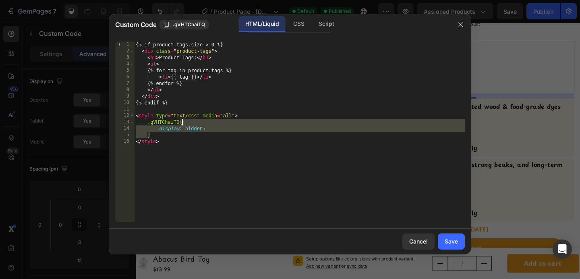
click at [196, 129] on div "{% if product.tags.size > 0 %} < div class = "product-tags" > < h3 > Product Ta…" at bounding box center [299, 137] width 331 height 193
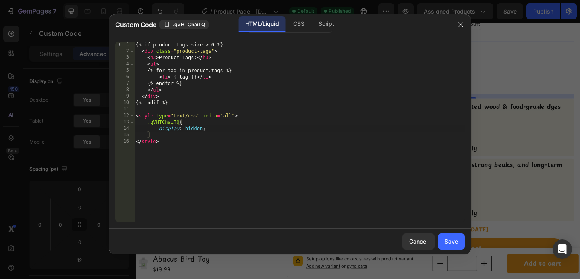
click at [196, 129] on div "{% if product.tags.size > 0 %} < div class = "product-tags" > < h3 > Product Ta…" at bounding box center [299, 137] width 331 height 193
type textarea "display: none;"
click at [446, 236] on button "Save" at bounding box center [451, 241] width 27 height 16
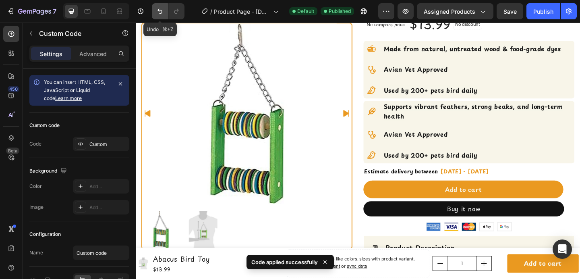
click at [159, 12] on icon "Undo/Redo" at bounding box center [160, 11] width 8 height 8
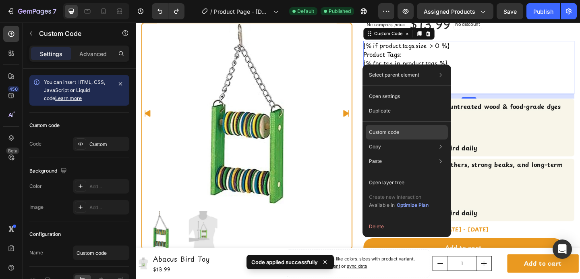
click at [384, 128] on p "Custom code" at bounding box center [384, 131] width 30 height 7
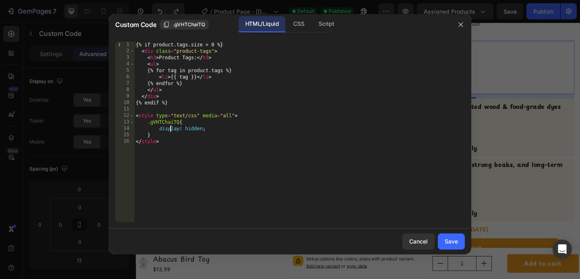
click at [170, 130] on div "{% if product.tags.size > 0 %} < div class = "product-tags" > < h3 > Product Ta…" at bounding box center [299, 137] width 331 height 193
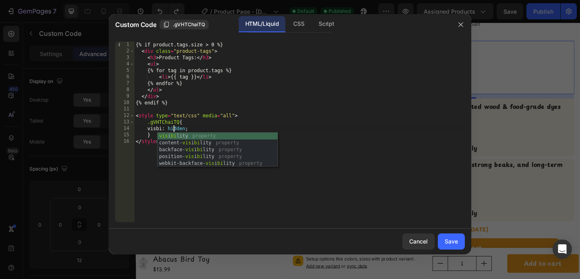
scroll to position [0, 3]
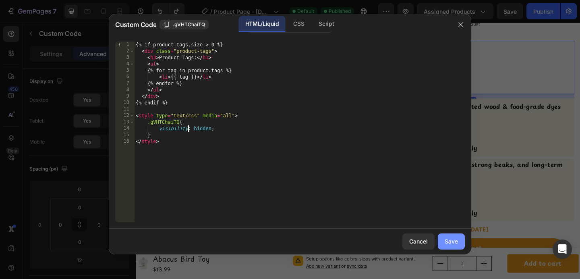
type textarea "visibility: hidden;"
click at [453, 239] on div "Save" at bounding box center [451, 241] width 13 height 8
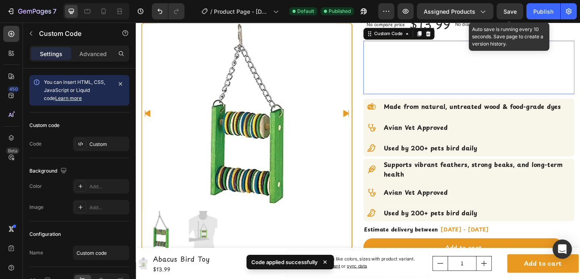
click at [507, 14] on span "Save" at bounding box center [509, 11] width 13 height 7
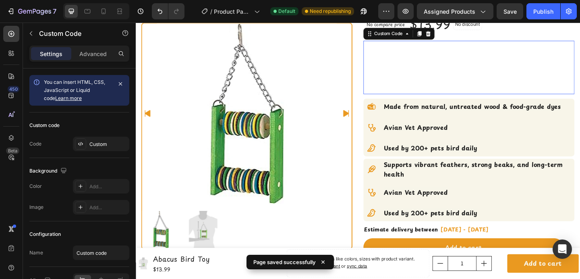
click at [523, 6] on div "Preview Assigned Products Save Publish" at bounding box center [477, 11] width 199 height 16
click at [531, 11] on button "Publish" at bounding box center [543, 11] width 34 height 16
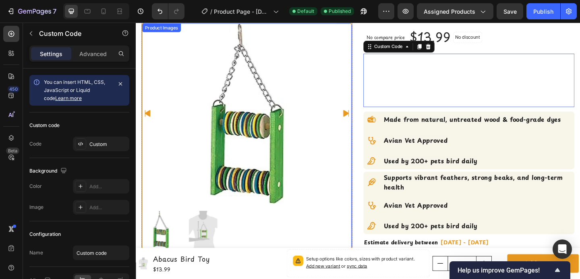
scroll to position [111, 0]
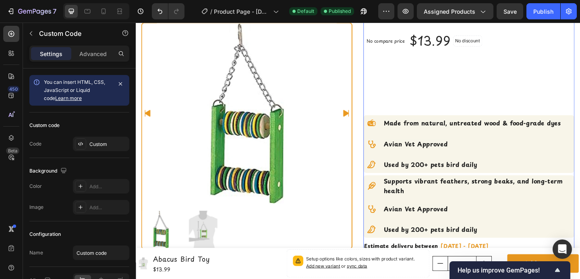
click at [408, 90] on div "Home Abacus Bird Toy Breadcrumb Abacus Bird Toy Product Title [DOMAIN_NAME] - P…" at bounding box center [498, 110] width 230 height 321
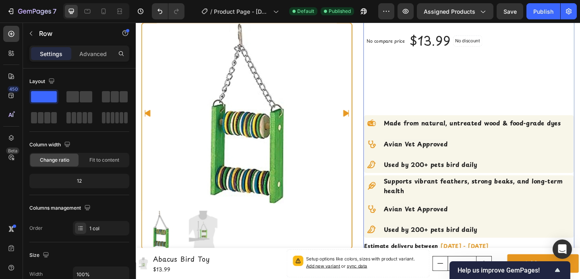
click at [408, 90] on div "Home Abacus Bird Toy Breadcrumb Abacus Bird Toy Product Title [DOMAIN_NAME] - P…" at bounding box center [498, 110] width 230 height 321
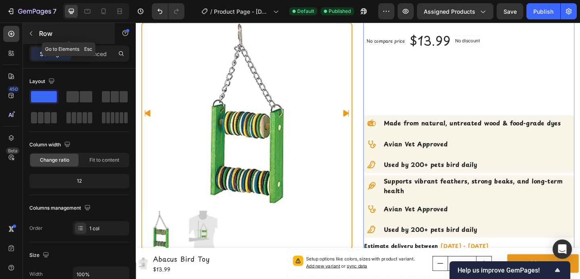
click at [30, 34] on icon "button" at bounding box center [31, 33] width 6 height 6
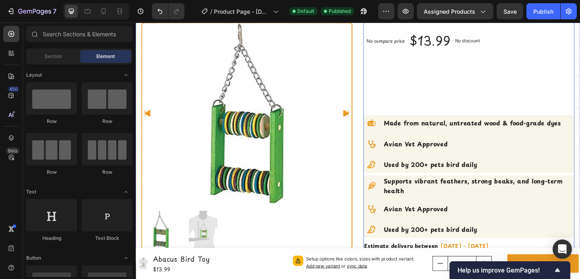
click at [475, 97] on div "Home Abacus Bird Toy Breadcrumb Abacus Bird Toy Product Title [DOMAIN_NAME] - P…" at bounding box center [498, 110] width 230 height 321
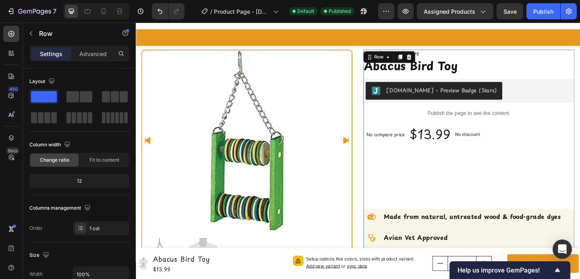
scroll to position [0, 0]
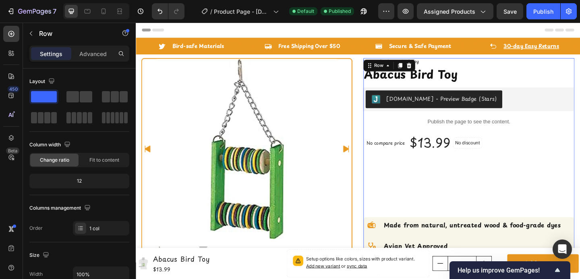
click at [458, 184] on div "Home Abacus Bird Toy Breadcrumb Abacus Bird Toy Product Title [DOMAIN_NAME] - P…" at bounding box center [498, 221] width 230 height 321
click at [161, 13] on icon "Undo/Redo" at bounding box center [160, 11] width 8 height 8
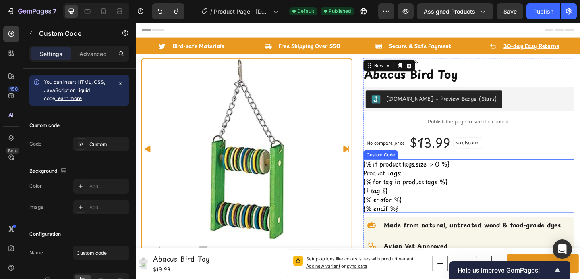
click at [476, 184] on h3 "Product Tags:" at bounding box center [498, 186] width 230 height 10
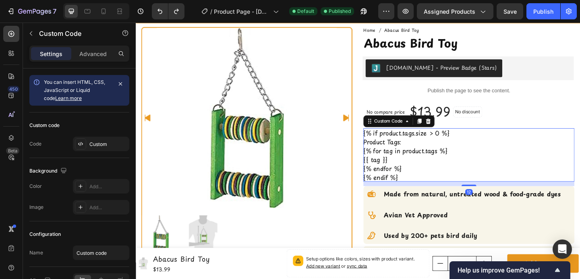
scroll to position [40, 0]
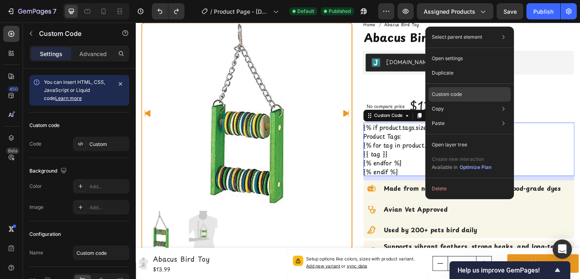
click at [444, 92] on p "Custom code" at bounding box center [447, 94] width 30 height 7
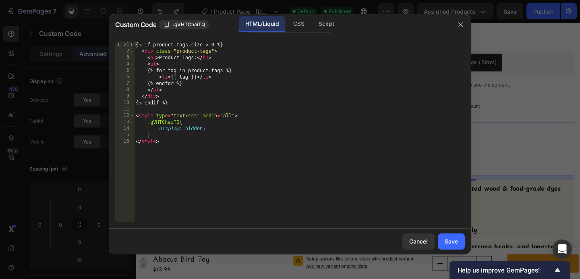
click at [172, 127] on div "{% if product.tags.size > 0 %} < div class = "product-tags" > < h3 > Product Ta…" at bounding box center [299, 137] width 331 height 193
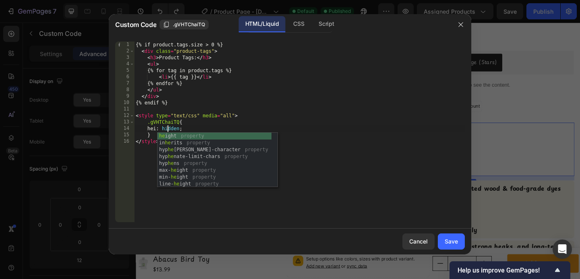
scroll to position [0, 2]
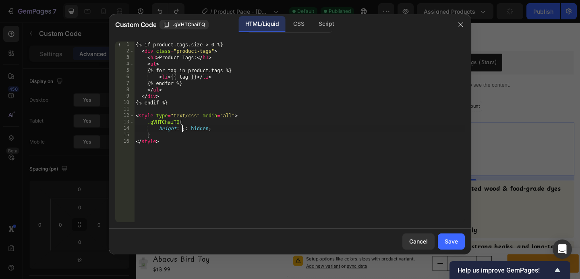
click at [194, 127] on div "{% if product.tags.size > 0 %} < div class = "product-tags" > < h3 > Product Ta…" at bounding box center [299, 137] width 331 height 193
type textarea "height: ;: 0.1px;"
click at [455, 244] on div "Save" at bounding box center [451, 241] width 13 height 8
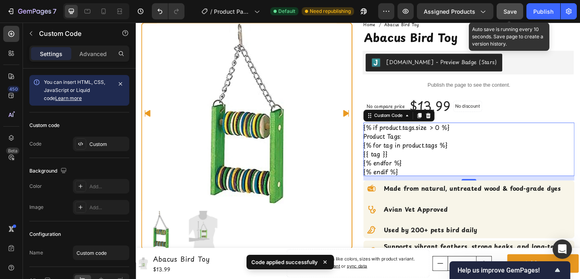
click at [509, 6] on button "Save" at bounding box center [510, 11] width 27 height 16
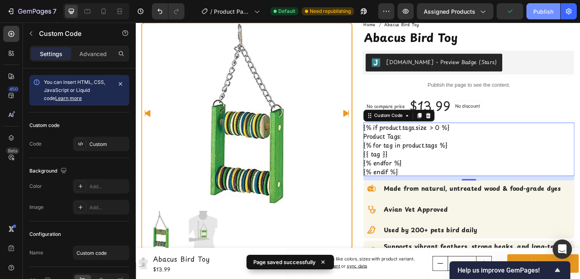
click at [534, 10] on div "Publish" at bounding box center [543, 11] width 20 height 8
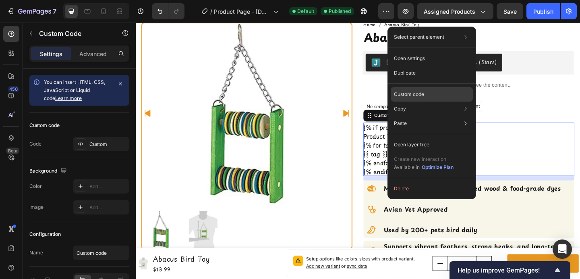
click at [415, 96] on p "Custom code" at bounding box center [409, 94] width 30 height 7
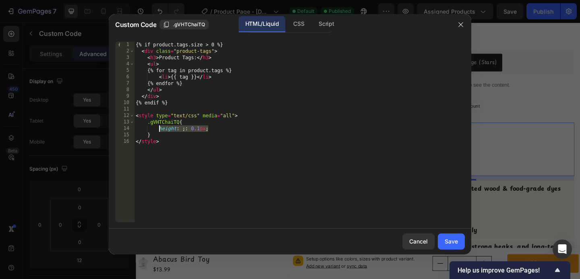
drag, startPoint x: 209, startPoint y: 130, endPoint x: 159, endPoint y: 130, distance: 50.7
click at [159, 130] on div "{% if product.tags.size > 0 %} < div class = "product-tags" > < h3 > Product Ta…" at bounding box center [299, 137] width 331 height 193
click at [184, 130] on div "{% if product.tags.size > 0 %} < div class = "product-tags" > < h3 > Product Ta…" at bounding box center [299, 137] width 331 height 193
type textarea "height: 0.1px;"
click at [242, 126] on div "{% if product.tags.size > 0 %} < div class = "product-tags" > < h3 > Product Ta…" at bounding box center [299, 137] width 331 height 193
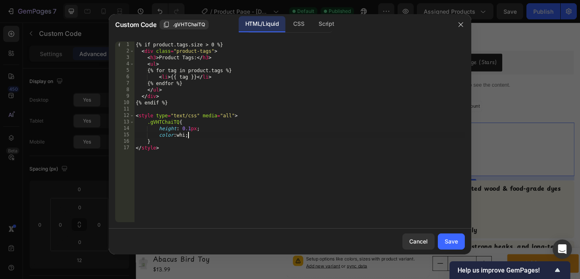
scroll to position [0, 4]
type textarea "color: white"
click at [449, 242] on div "Save" at bounding box center [451, 241] width 13 height 8
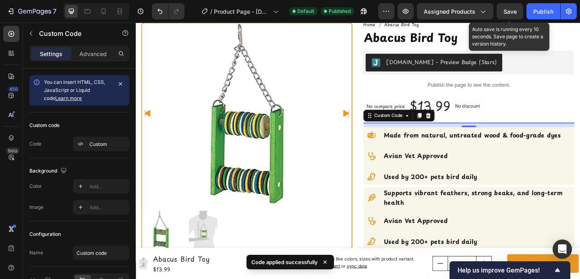
click at [513, 12] on span "Save" at bounding box center [509, 11] width 13 height 7
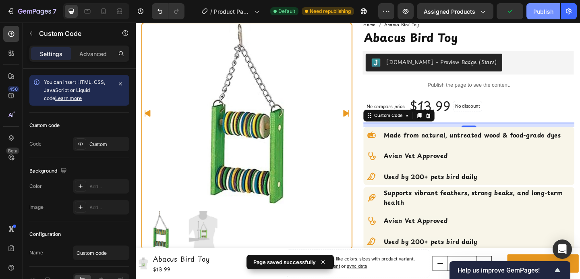
click at [528, 12] on button "Publish" at bounding box center [543, 11] width 34 height 16
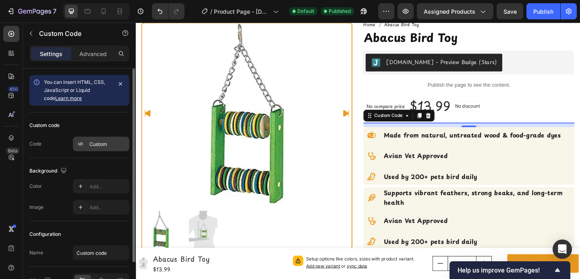
click at [86, 145] on div at bounding box center [80, 143] width 11 height 11
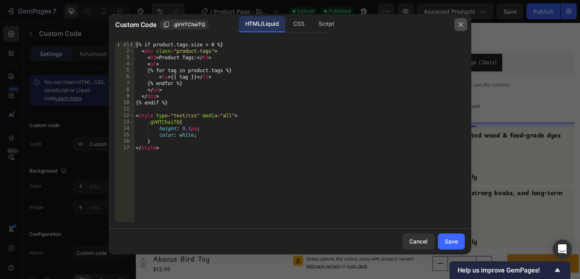
click at [459, 27] on button "button" at bounding box center [460, 24] width 13 height 13
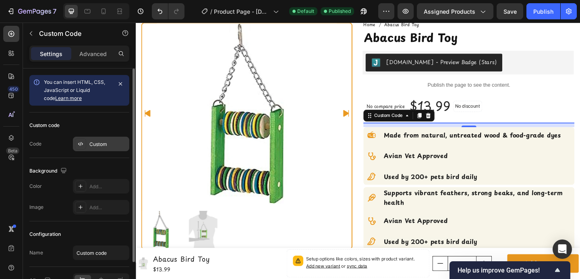
click at [97, 142] on div "Custom" at bounding box center [108, 144] width 38 height 7
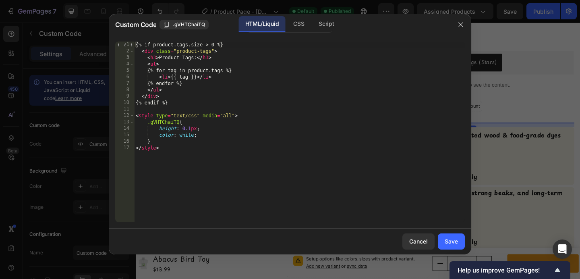
click at [192, 126] on div "{% if product.tags.size > 0 %} < div class = "product-tags" > < h3 > Product Ta…" at bounding box center [299, 137] width 331 height 193
type textarea "height: 0px;"
click at [445, 239] on div "Save" at bounding box center [451, 241] width 13 height 8
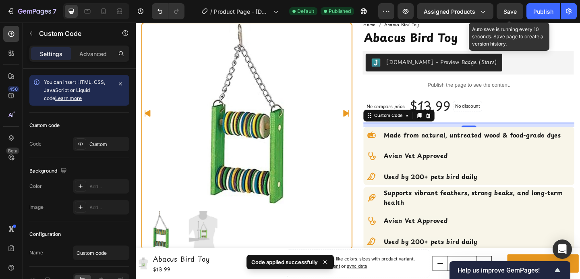
click at [512, 12] on span "Save" at bounding box center [509, 11] width 13 height 7
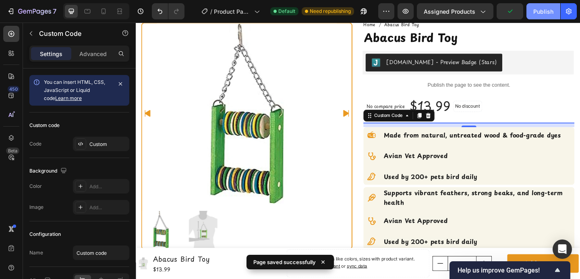
click at [538, 11] on div "Publish" at bounding box center [543, 11] width 20 height 8
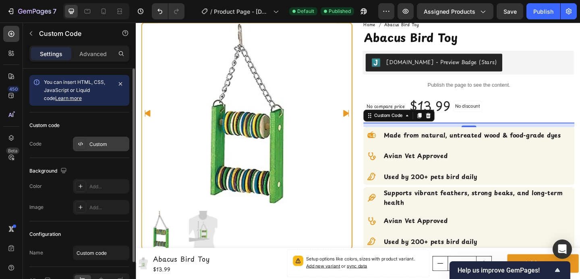
click at [91, 141] on div "Custom" at bounding box center [108, 144] width 38 height 7
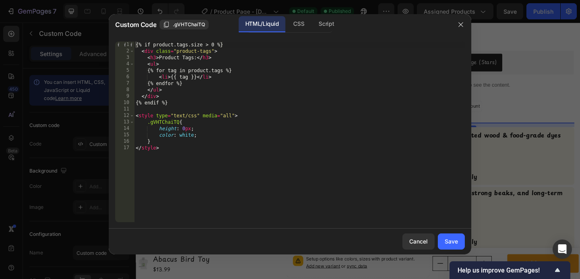
type textarea "<h3>Product Tags:</h3>"
drag, startPoint x: 217, startPoint y: 58, endPoint x: 120, endPoint y: 58, distance: 96.2
click at [120, 58] on div "<h3>Product Tags:</h3> 1 2 3 4 5 6 7 8 9 10 11 12 13 14 15 16 17 {% if product.…" at bounding box center [290, 131] width 350 height 180
type textarea "<div class="product-tags">"
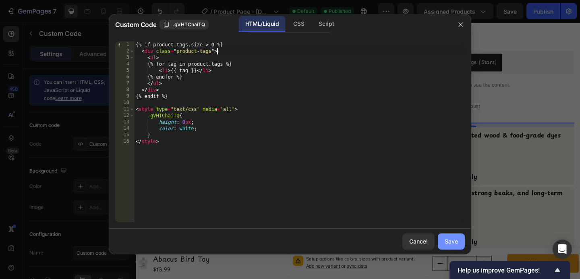
click at [450, 238] on div "Save" at bounding box center [451, 241] width 13 height 8
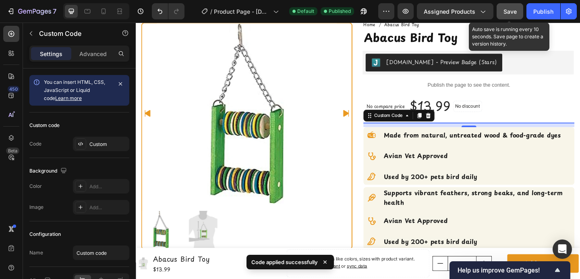
click at [507, 17] on button "Save" at bounding box center [510, 11] width 27 height 16
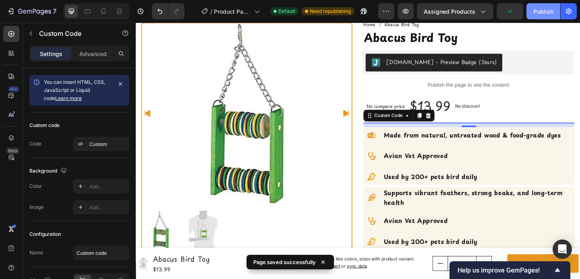
click at [536, 13] on div "Publish" at bounding box center [543, 11] width 20 height 8
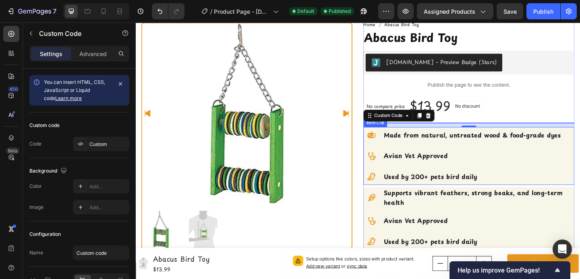
click at [509, 158] on div "Made from natural, untreated wood & food-grade dyes Avian Vet Approved Used by …" at bounding box center [491, 167] width 216 height 63
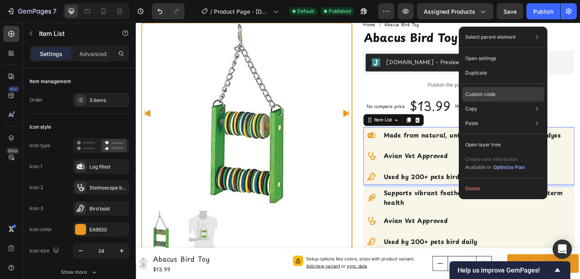
click at [481, 93] on p "Custom code" at bounding box center [480, 94] width 30 height 7
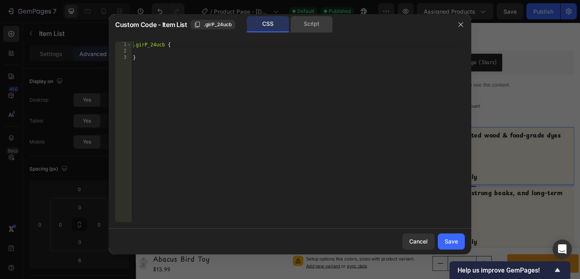
click at [320, 17] on div "Script" at bounding box center [311, 24] width 42 height 16
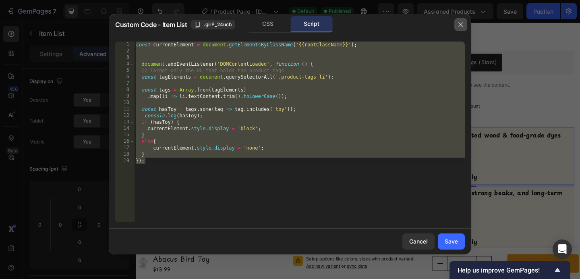
click at [457, 24] on button "button" at bounding box center [460, 24] width 13 height 13
type input "8"
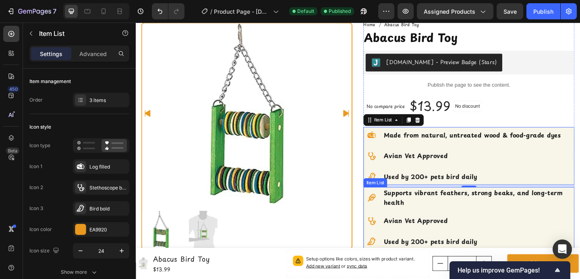
click at [512, 225] on div "Supports vibrant feathers, strong beaks, and long-term health Avian Vet Approve…" at bounding box center [498, 235] width 230 height 68
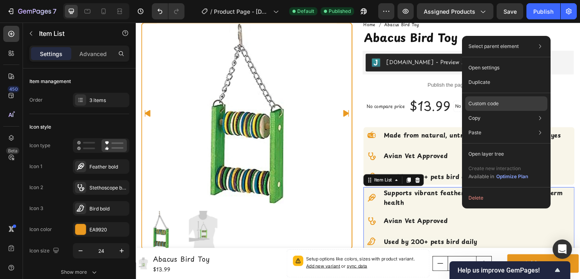
click at [489, 101] on p "Custom code" at bounding box center [483, 103] width 30 height 7
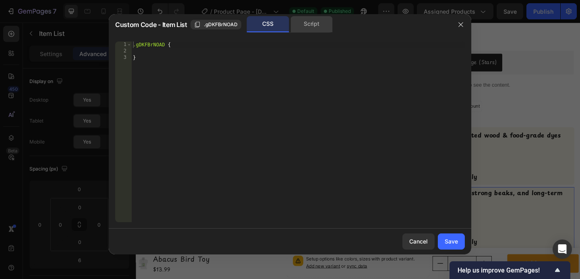
click at [301, 27] on div "Script" at bounding box center [311, 24] width 42 height 16
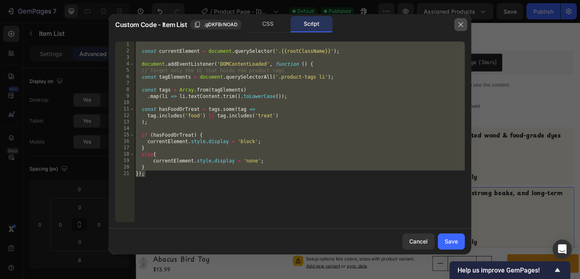
drag, startPoint x: 459, startPoint y: 25, endPoint x: 352, endPoint y: 2, distance: 109.5
click at [459, 25] on icon "button" at bounding box center [460, 24] width 6 height 6
type input "8"
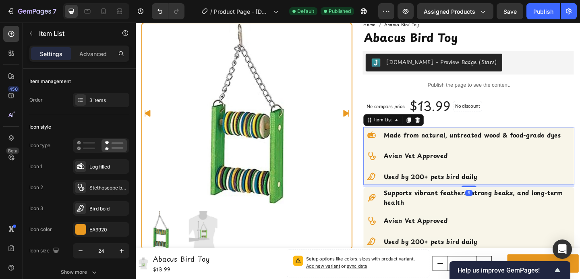
click at [504, 161] on div "Avian Vet Approved" at bounding box center [501, 167] width 195 height 13
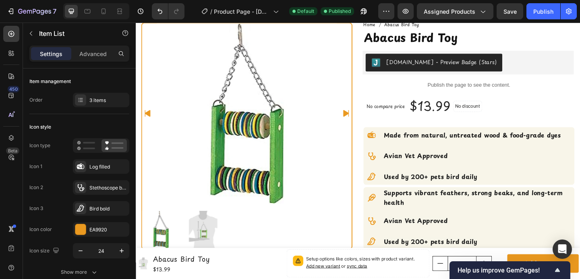
click at [504, 159] on div "Avian Vet Approved" at bounding box center [491, 168] width 216 height 18
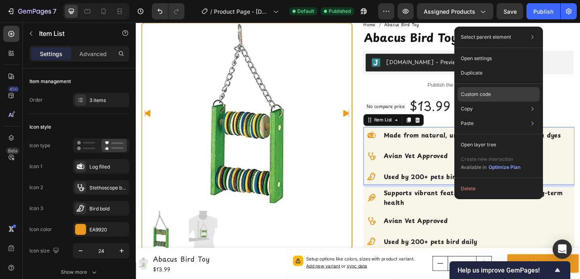
click at [477, 93] on p "Custom code" at bounding box center [476, 94] width 30 height 7
type input "100%"
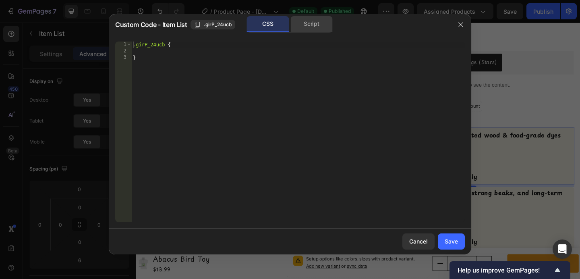
click at [312, 23] on div "Script" at bounding box center [311, 24] width 42 height 16
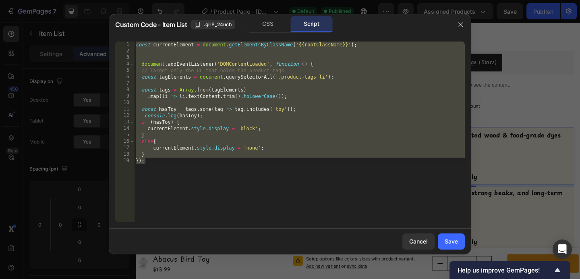
click at [342, 108] on div "const currentElement = document . getElementsByClassName ( '{{rootClassName}}' …" at bounding box center [299, 137] width 331 height 193
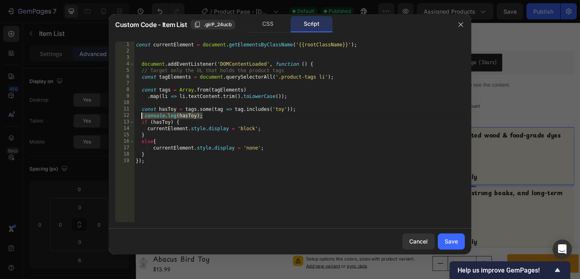
drag, startPoint x: 205, startPoint y: 117, endPoint x: 141, endPoint y: 117, distance: 63.6
click at [141, 117] on div "const currentElement = document . getElementsByClassName ( '{{rootClassName}}' …" at bounding box center [299, 137] width 331 height 193
type textarea "console.log(hasToy);"
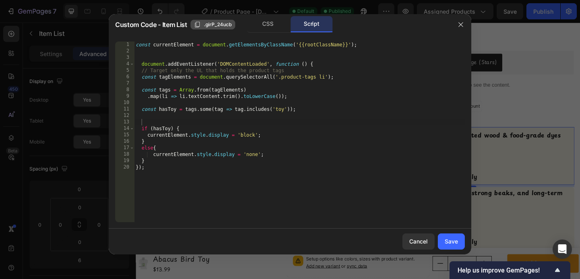
click at [217, 27] on span ".girP_24ucb" at bounding box center [218, 24] width 28 height 7
drag, startPoint x: 348, startPoint y: 45, endPoint x: 298, endPoint y: 48, distance: 50.0
click at [298, 48] on div "const currentElement = document . getElementsByClassName ( '{{rootClassName}}' …" at bounding box center [299, 137] width 331 height 193
paste textarea ".girP_24ucb"
click at [315, 134] on div "const currentElement = document . getElementsByClassName ( '{{rootClassName}}' …" at bounding box center [299, 137] width 331 height 193
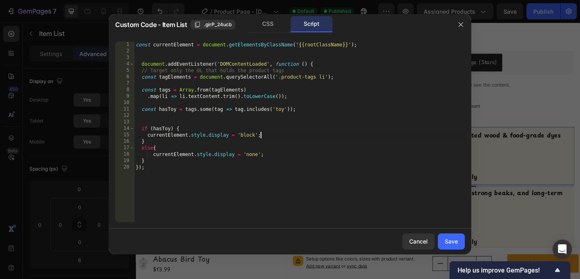
type textarea "currentElement.style.display = 'block';"
click at [457, 242] on div "Save" at bounding box center [451, 241] width 13 height 8
type input "8"
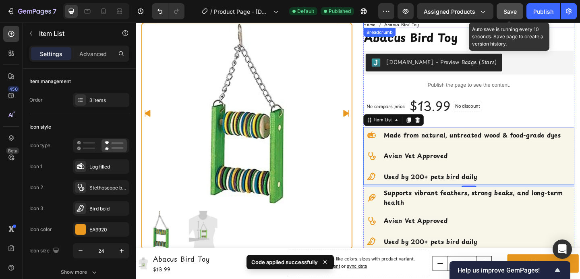
click at [510, 17] on button "Save" at bounding box center [510, 11] width 27 height 16
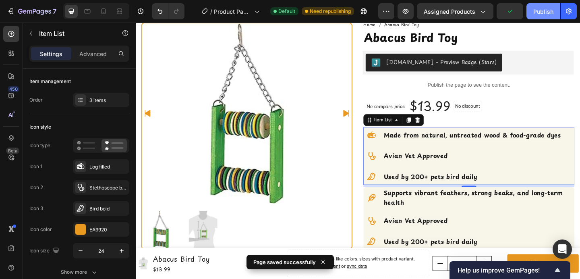
click at [536, 11] on div "Publish" at bounding box center [543, 11] width 20 height 8
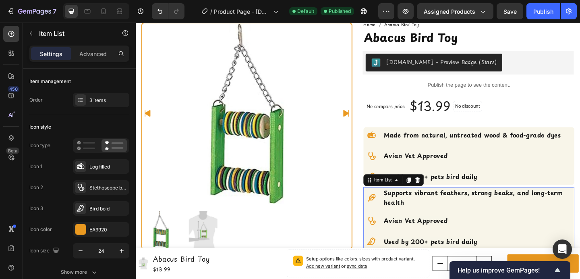
click at [521, 225] on div "Supports vibrant feathers, strong beaks, and long-term health Avian Vet Approve…" at bounding box center [498, 235] width 230 height 68
click at [536, 178] on div "Made from natural, untreated wood & food-grade dyes Avian Vet Approved Used by …" at bounding box center [491, 167] width 216 height 63
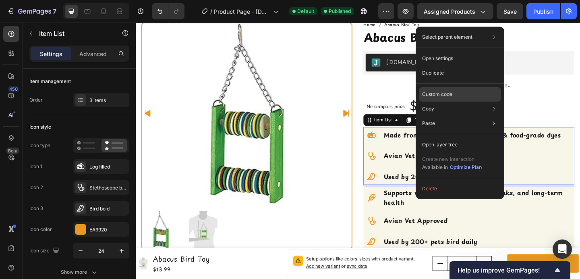
click at [472, 95] on div "Custom code" at bounding box center [460, 94] width 82 height 14
type input "100%"
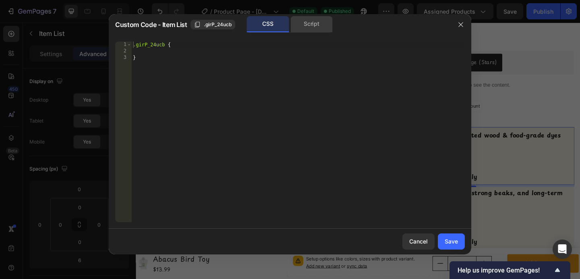
click at [298, 22] on div "Script" at bounding box center [311, 24] width 42 height 16
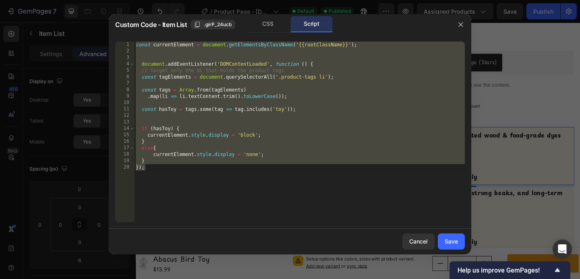
click at [263, 45] on div "const currentElement = document . getElementsByClassName ( '{{rootClassName}}' …" at bounding box center [299, 137] width 331 height 193
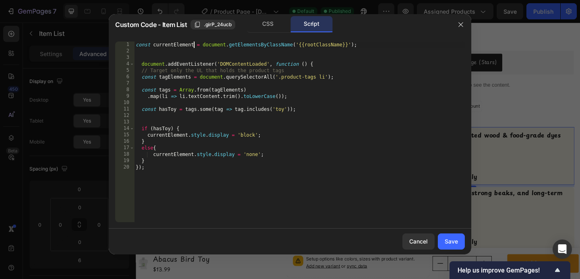
click at [194, 46] on div "const currentElement = document . getElementsByClassName ( '{{rootClassName}}' …" at bounding box center [299, 137] width 331 height 193
type textarea "const currentElement = document.getElementsByClassName('{{rootClassName}}');"
click at [460, 25] on icon "button" at bounding box center [460, 24] width 6 height 6
type input "8"
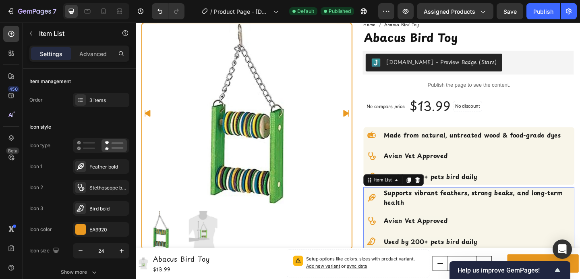
click at [510, 226] on div "Supports vibrant feathers, strong beaks, and long-term health Avian Vet Approve…" at bounding box center [498, 235] width 230 height 68
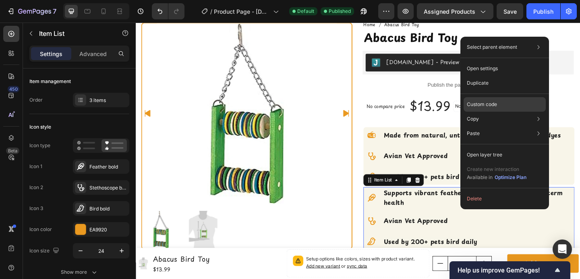
click at [488, 103] on p "Custom code" at bounding box center [482, 104] width 30 height 7
type input "100%"
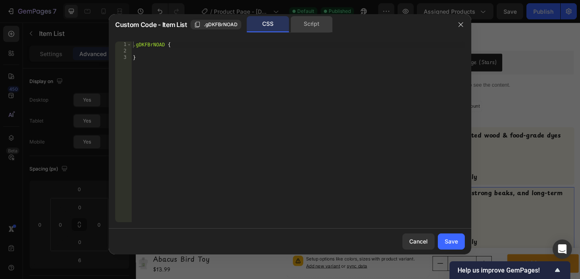
click at [310, 21] on div "Script" at bounding box center [311, 24] width 42 height 16
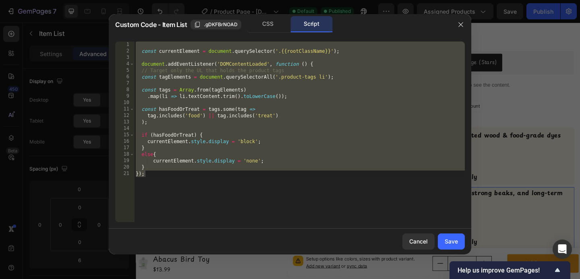
click at [306, 97] on div "const currentElement = document . querySelector ( '.{{rootClassName}}' ) ; docu…" at bounding box center [299, 137] width 331 height 193
type textarea ".map(li => li.textContent.trim().toLowerCase());"
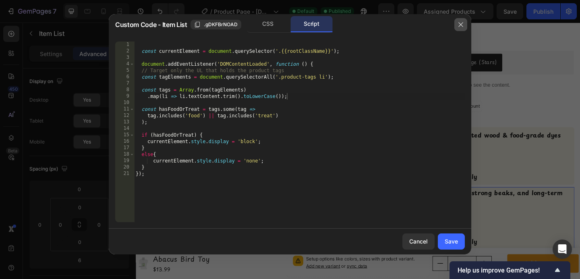
click at [461, 24] on icon "button" at bounding box center [460, 24] width 6 height 6
type input "8"
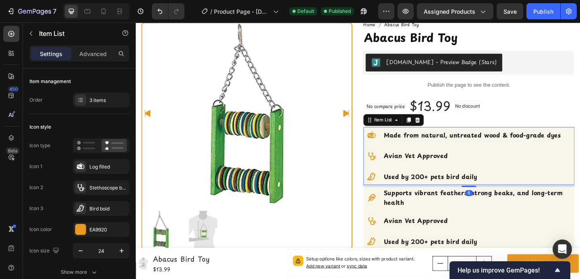
click at [505, 157] on div "Made from natural, untreated wood & food-grade dyes Avian Vet Approved Used by …" at bounding box center [491, 167] width 216 height 63
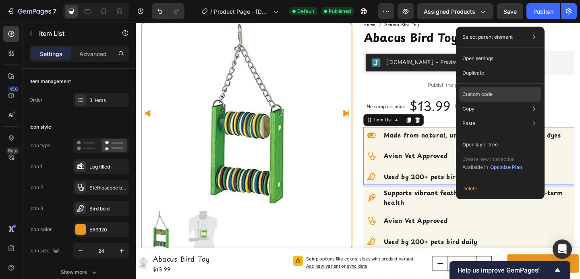
click at [481, 96] on p "Custom code" at bounding box center [477, 94] width 30 height 7
type input "100%"
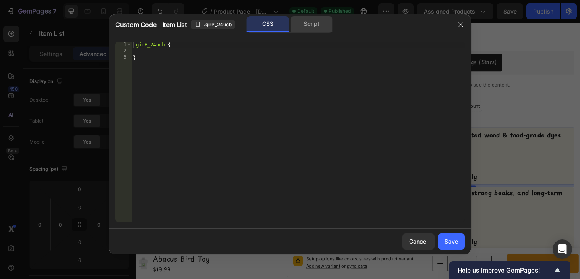
click at [311, 24] on div "Script" at bounding box center [311, 24] width 42 height 16
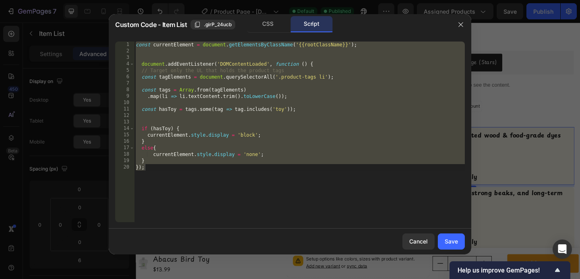
click at [258, 125] on div "const currentElement = document . getElementsByClassName ( '{{rootClassName}}' …" at bounding box center [299, 137] width 331 height 193
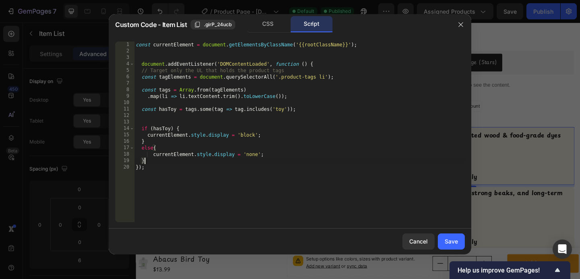
click at [248, 157] on div "const currentElement = document . getElementsByClassName ( '{{rootClassName}}' …" at bounding box center [299, 137] width 331 height 193
type textarea "}"
click at [462, 26] on icon "button" at bounding box center [460, 24] width 6 height 6
type input "8"
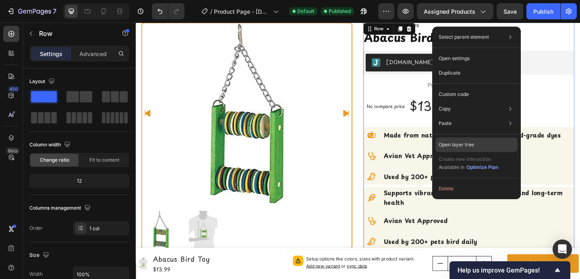
drag, startPoint x: 473, startPoint y: 140, endPoint x: 367, endPoint y: 128, distance: 107.0
click at [473, 140] on div "Open layer tree" at bounding box center [476, 144] width 82 height 14
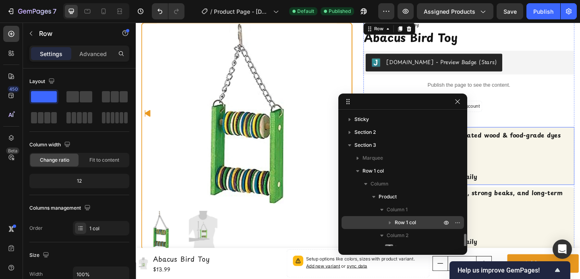
scroll to position [73, 0]
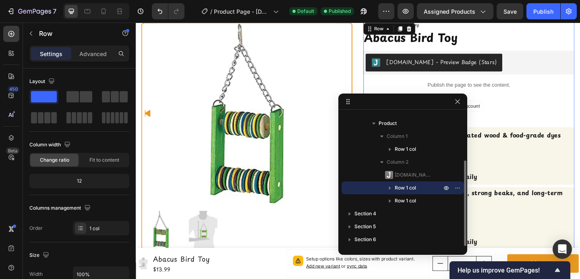
click at [389, 187] on icon "button" at bounding box center [390, 187] width 2 height 3
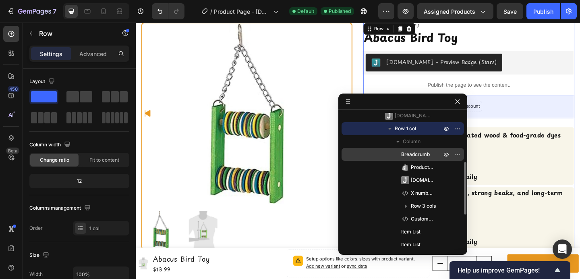
scroll to position [133, 0]
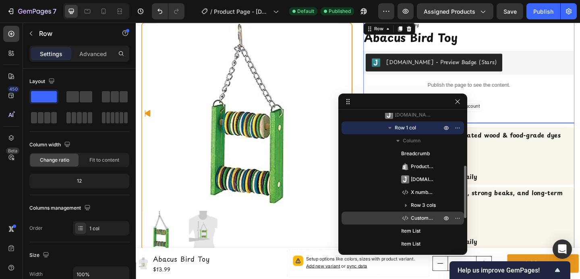
click at [406, 217] on icon at bounding box center [405, 218] width 8 height 8
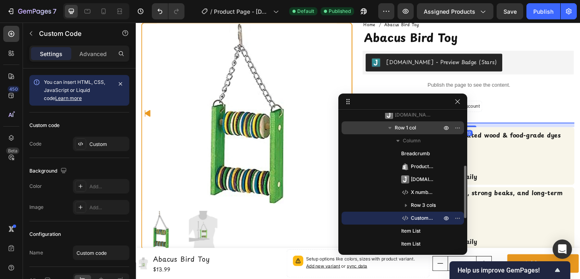
click at [404, 216] on icon at bounding box center [405, 218] width 8 height 8
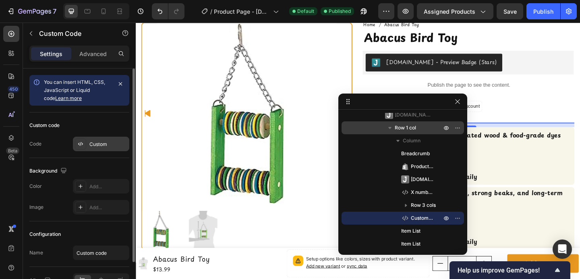
click at [84, 142] on div at bounding box center [80, 143] width 11 height 11
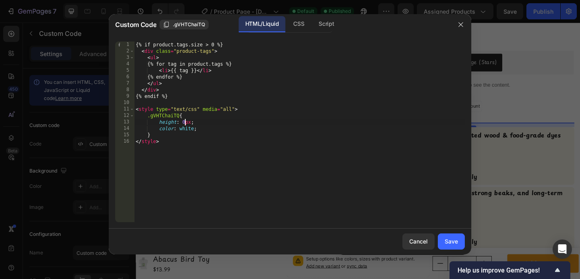
click at [186, 122] on div "{% if product.tags.size > 0 %} < div class = "product-tags" > < ul > {% for tag…" at bounding box center [299, 137] width 331 height 193
drag, startPoint x: 209, startPoint y: 118, endPoint x: 175, endPoint y: 118, distance: 33.8
click at [175, 118] on div "{% if product.tags.size > 0 %} < div class = "product-tags" > < ul > {% for tag…" at bounding box center [299, 137] width 331 height 193
drag, startPoint x: 205, startPoint y: 124, endPoint x: 159, endPoint y: 121, distance: 46.8
click at [159, 121] on div "{% if product.tags.size > 0 %} < div class = "product-tags" > < ul > {% for tag…" at bounding box center [299, 137] width 331 height 193
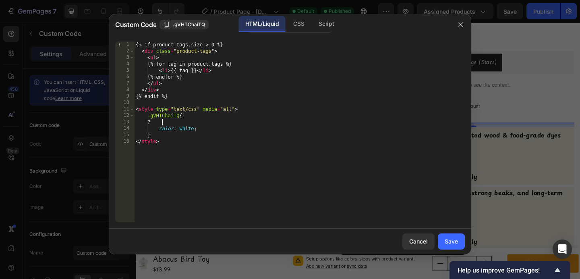
scroll to position [0, 2]
type textarea "/*height: 0px;*/"
click at [449, 237] on div "Save" at bounding box center [451, 241] width 13 height 8
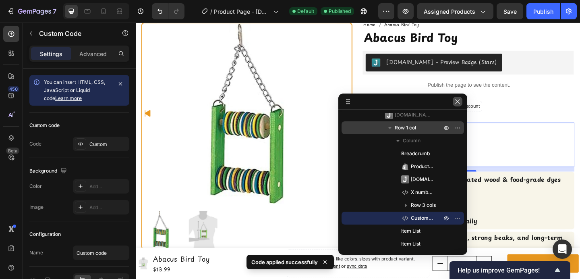
click at [459, 98] on icon "button" at bounding box center [457, 101] width 6 height 6
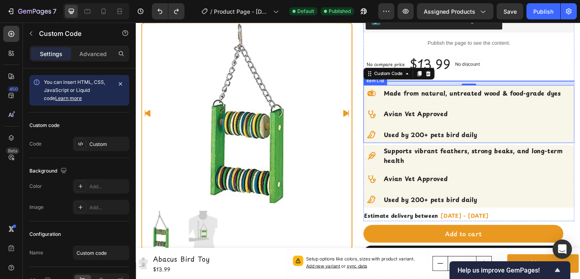
scroll to position [95, 0]
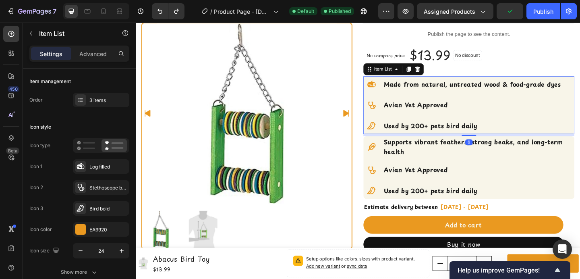
click at [534, 123] on div "Made from natural, untreated wood & food-grade dyes Avian Vet Approved Used by …" at bounding box center [491, 112] width 216 height 63
click at [488, 96] on div "Made from natural, untreated wood & food-grade dyes" at bounding box center [491, 90] width 216 height 18
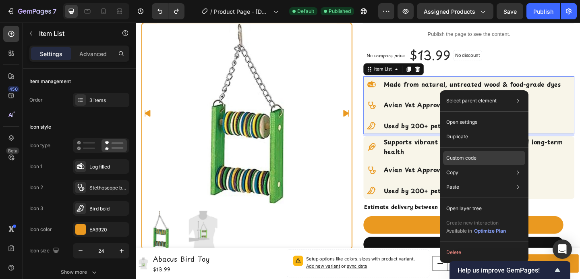
click at [462, 153] on div "Custom code" at bounding box center [484, 158] width 82 height 14
type input "100%"
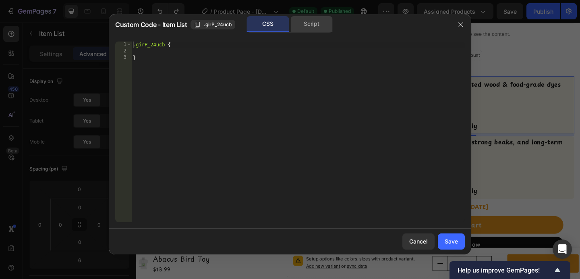
click at [303, 25] on div "Script" at bounding box center [311, 24] width 42 height 16
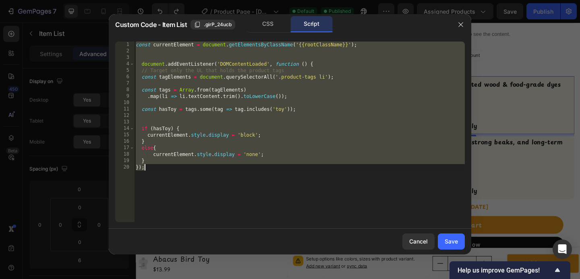
click at [312, 139] on div "const currentElement = document . getElementsByClassName ( '{{rootClassName}}' …" at bounding box center [299, 137] width 331 height 193
type textarea "}"
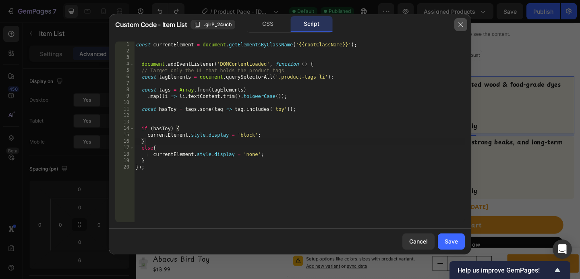
click at [459, 25] on icon "button" at bounding box center [460, 24] width 6 height 6
type input "8"
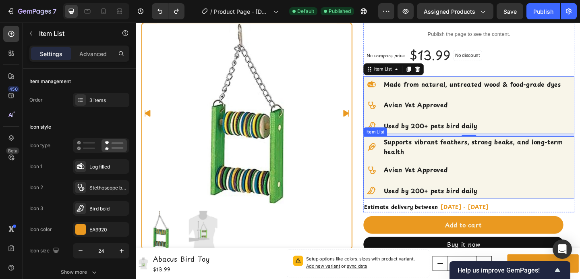
click at [530, 175] on div "Avian Vet Approved" at bounding box center [498, 183] width 230 height 18
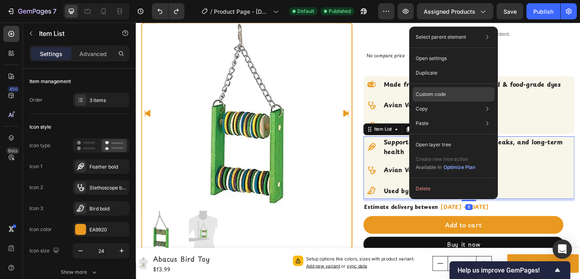
click at [460, 92] on div "Custom code" at bounding box center [453, 94] width 82 height 14
type input "100%"
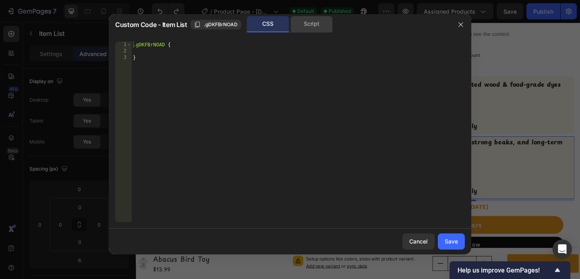
click at [305, 31] on div "Script" at bounding box center [311, 24] width 42 height 16
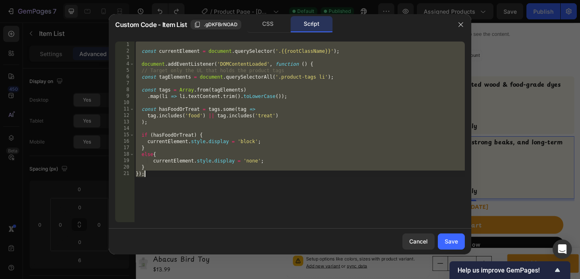
click at [270, 155] on div "const currentElement = document . querySelector ( '.{{rootClassName}}' ) ; docu…" at bounding box center [299, 137] width 331 height 193
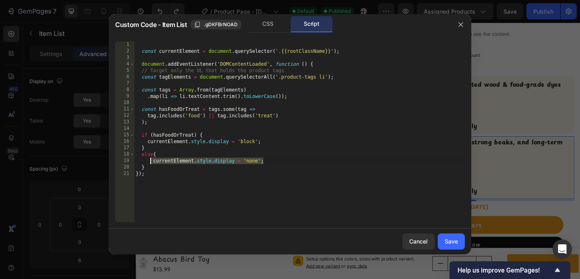
drag, startPoint x: 269, startPoint y: 160, endPoint x: 150, endPoint y: 161, distance: 119.6
click at [150, 161] on div "const currentElement = document . querySelector ( '.{{rootClassName}}' ) ; docu…" at bounding box center [299, 137] width 331 height 193
type textarea "currentElement.style.display = 'none';"
click at [458, 25] on icon "button" at bounding box center [460, 24] width 6 height 6
type input "8"
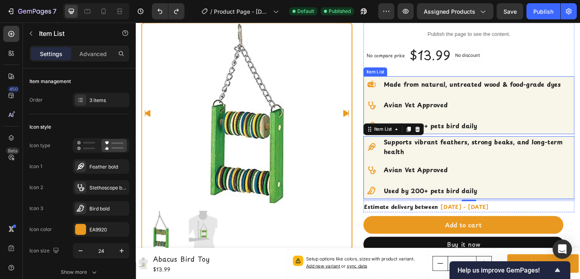
click at [509, 116] on p "Avian Vet Approved" at bounding box center [502, 112] width 192 height 10
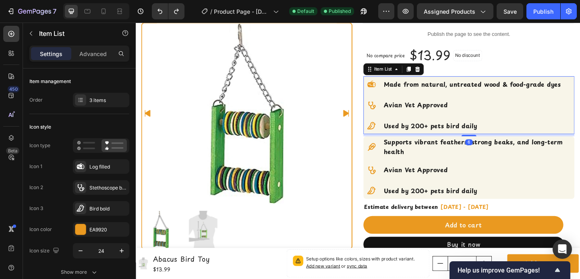
click at [509, 119] on div "Avian Vet Approved" at bounding box center [491, 112] width 216 height 18
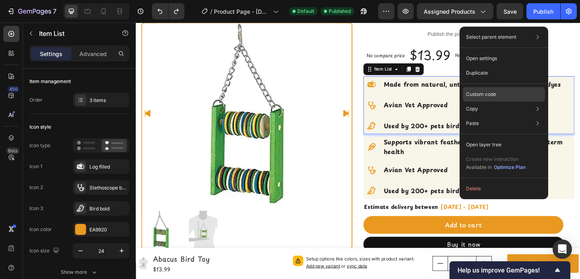
click at [482, 97] on p "Custom code" at bounding box center [481, 94] width 30 height 7
type input "100%"
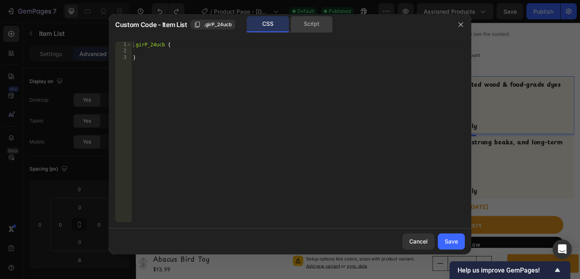
click at [302, 31] on div "Script" at bounding box center [311, 24] width 42 height 16
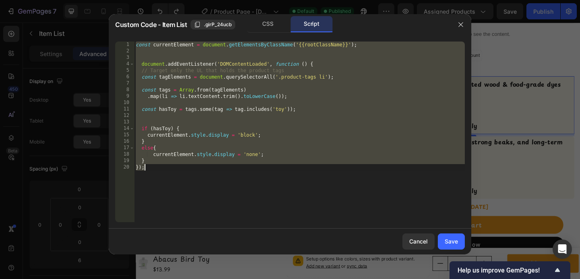
click at [259, 154] on div "const currentElement = document . getElementsByClassName ( '{{rootClassName}}' …" at bounding box center [299, 137] width 331 height 193
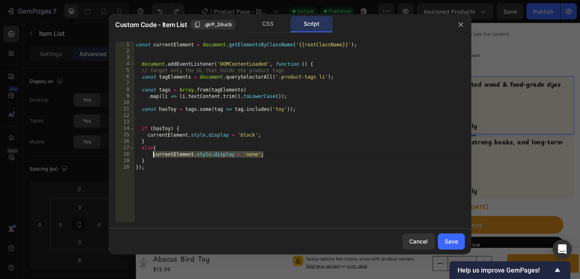
drag, startPoint x: 266, startPoint y: 154, endPoint x: 153, endPoint y: 154, distance: 113.2
click at [153, 154] on div "const currentElement = document . getElementsByClassName ( '{{rootClassName}}' …" at bounding box center [299, 137] width 331 height 193
paste textarea
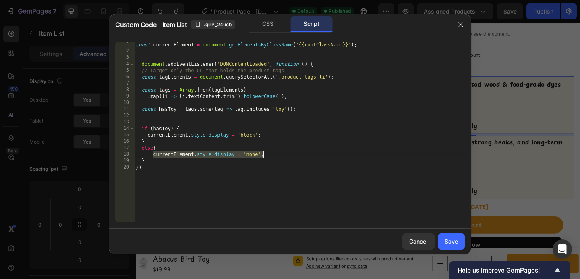
type textarea "currentElement.style.display = 'none';"
click at [441, 240] on button "Save" at bounding box center [451, 241] width 27 height 16
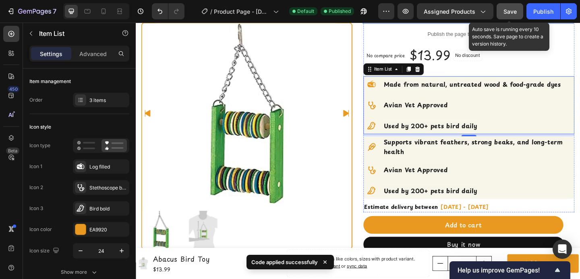
click at [509, 17] on button "Save" at bounding box center [510, 11] width 27 height 16
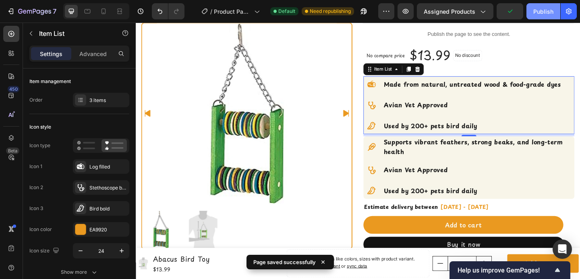
click at [532, 15] on button "Publish" at bounding box center [543, 11] width 34 height 16
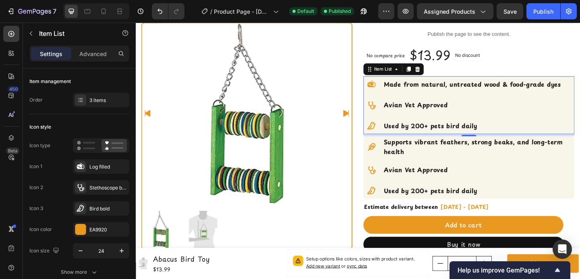
click at [419, 102] on div "Made from natural, untreated wood & food-grade dyes Avian Vet Approved Used by …" at bounding box center [491, 112] width 216 height 63
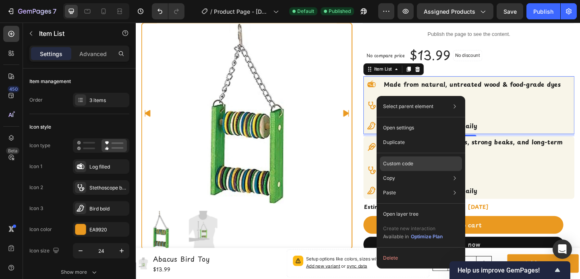
click at [415, 165] on div "Custom code" at bounding box center [421, 163] width 82 height 14
type input "100%"
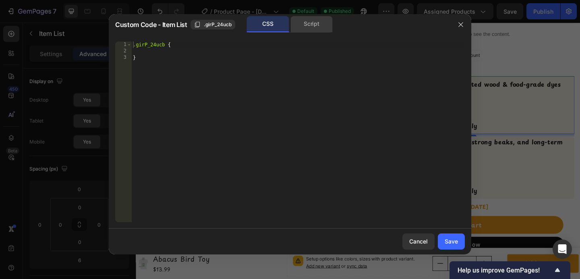
click at [307, 25] on div "Script" at bounding box center [311, 24] width 42 height 16
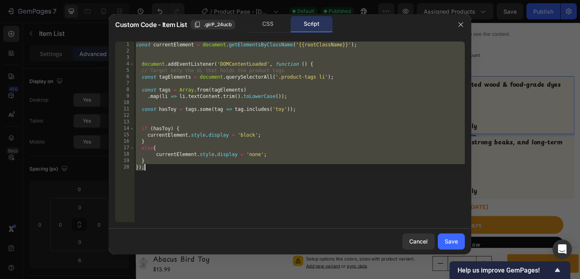
click at [265, 93] on div "const currentElement = document . getElementsByClassName ( '{{rootClassName}}' …" at bounding box center [299, 131] width 331 height 180
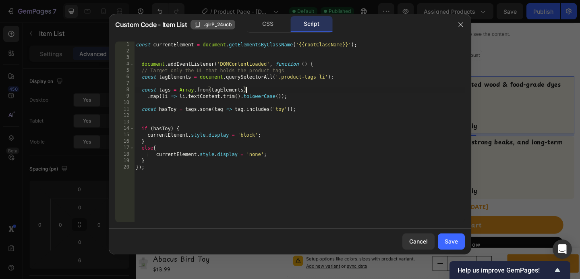
click at [211, 25] on span ".girP_24ucb" at bounding box center [218, 24] width 28 height 7
click at [249, 46] on div "const currentElement = document . getElementsByClassName ( '{{rootClassName}}' …" at bounding box center [299, 137] width 331 height 193
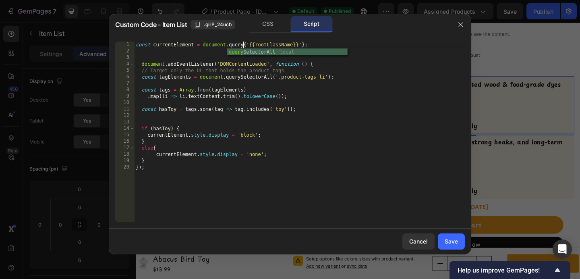
scroll to position [0, 9]
drag, startPoint x: 321, startPoint y: 44, endPoint x: 273, endPoint y: 43, distance: 48.4
click at [273, 43] on div "const currentElement = document . querySelector ( '{{rootClassName}}' ) ; docum…" at bounding box center [299, 137] width 331 height 193
paste textarea ".girP_24ucb"
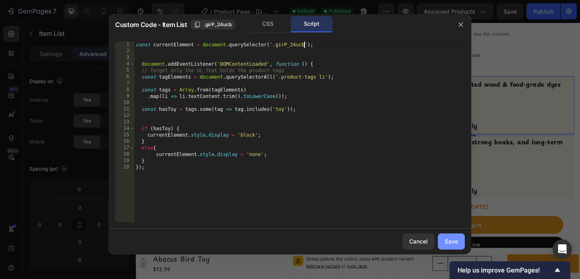
type textarea "const currentElement = document.querySelector('.girP_24ucb');"
click at [446, 236] on button "Save" at bounding box center [451, 241] width 27 height 16
type input "8"
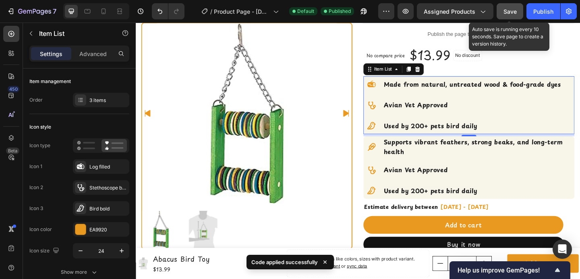
click at [509, 18] on button "Save" at bounding box center [510, 11] width 27 height 16
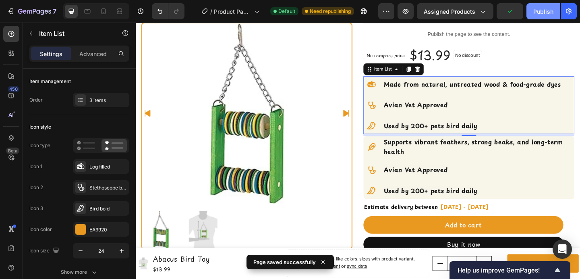
click at [533, 10] on div "Publish" at bounding box center [543, 11] width 20 height 8
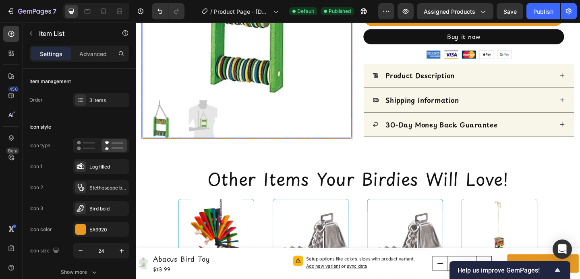
scroll to position [257, 0]
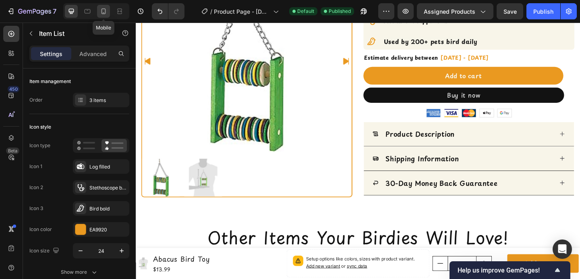
click at [106, 12] on icon at bounding box center [103, 11] width 8 height 8
type input "22"
type input "14"
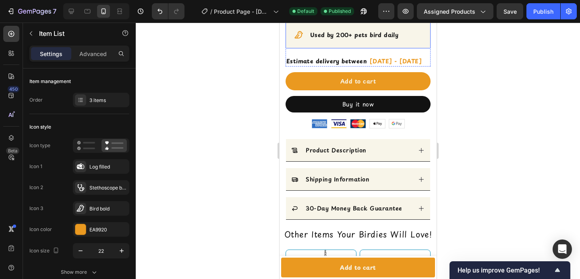
scroll to position [420, 0]
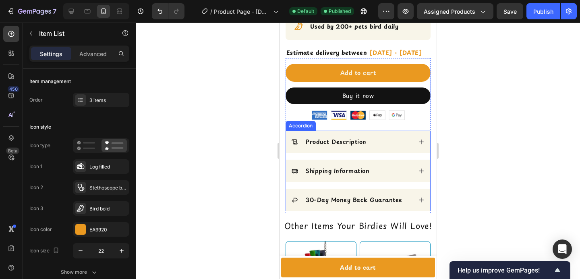
click at [343, 140] on div "Product Description Shipping Information 30-Day Money Back Guarantee" at bounding box center [357, 170] width 145 height 81
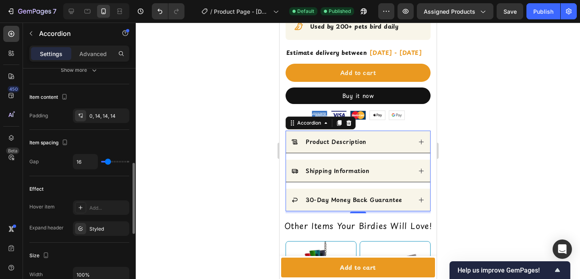
scroll to position [317, 0]
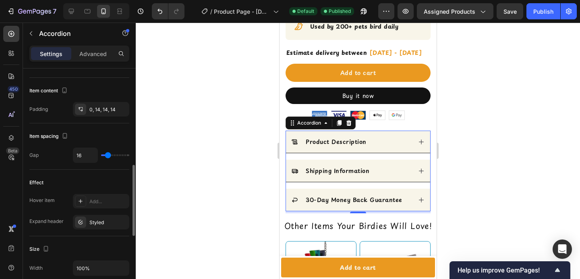
type input "7"
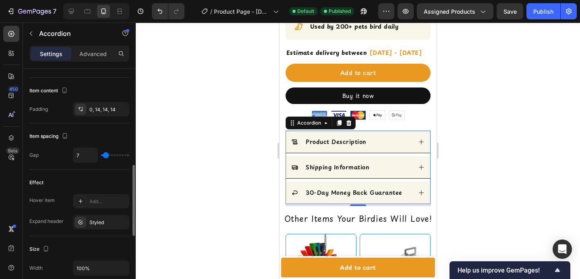
type input "6"
type input "0"
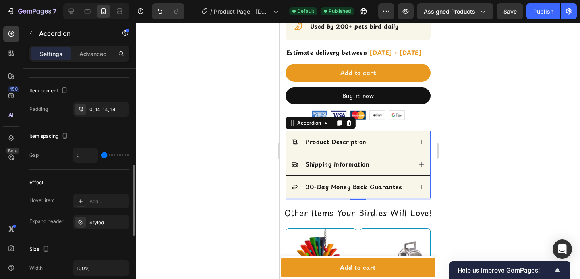
drag, startPoint x: 106, startPoint y: 157, endPoint x: 93, endPoint y: 157, distance: 12.5
type input "0"
click at [101, 156] on input "range" at bounding box center [115, 155] width 28 height 2
click at [162, 155] on div at bounding box center [358, 151] width 444 height 256
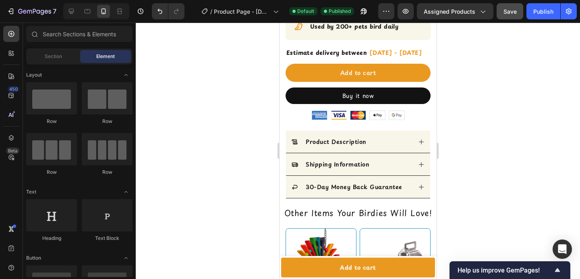
click at [512, 18] on button "Save" at bounding box center [510, 11] width 27 height 16
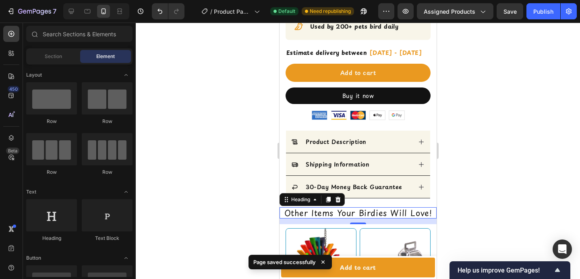
click at [370, 207] on h2 "Other Items Your Birdies Will Love!" at bounding box center [357, 212] width 157 height 11
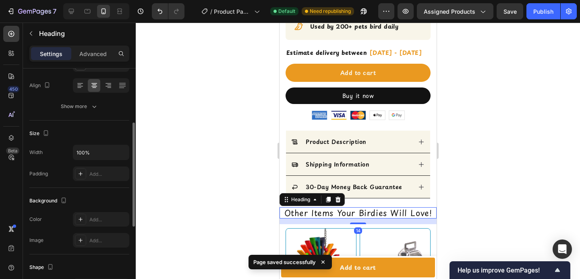
scroll to position [124, 0]
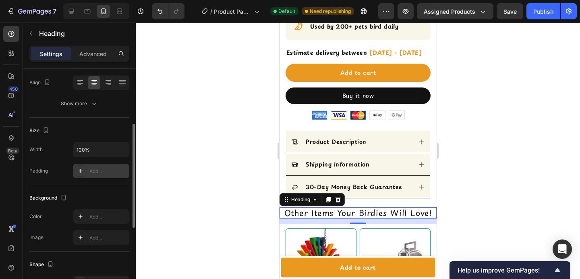
click at [80, 175] on div at bounding box center [80, 170] width 11 height 11
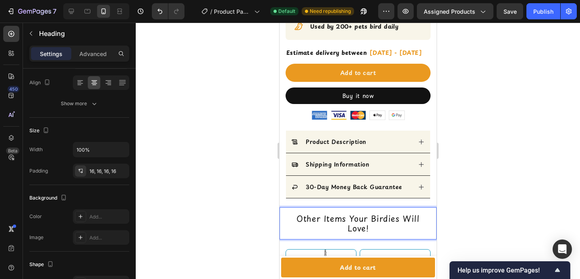
click at [305, 207] on h2 "Other Items Your Birdies Will Love!" at bounding box center [357, 223] width 157 height 32
click at [299, 213] on p "Other Items Your Birdies Will Love!" at bounding box center [358, 222] width 144 height 19
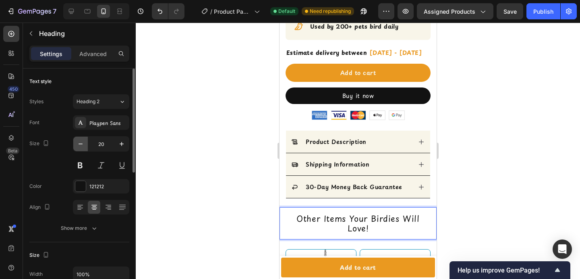
click at [82, 141] on icon "button" at bounding box center [81, 144] width 8 height 8
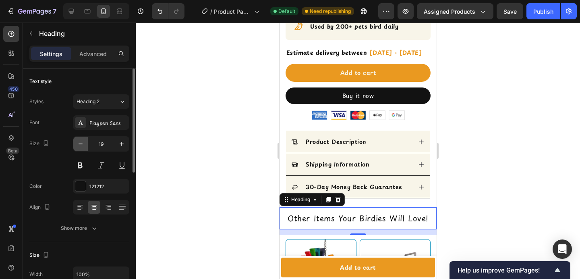
click at [82, 141] on icon "button" at bounding box center [81, 144] width 8 height 8
type input "18"
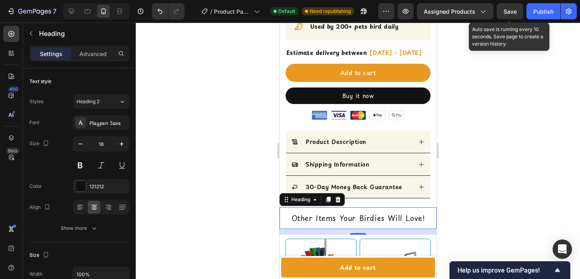
click at [513, 14] on span "Save" at bounding box center [509, 11] width 13 height 7
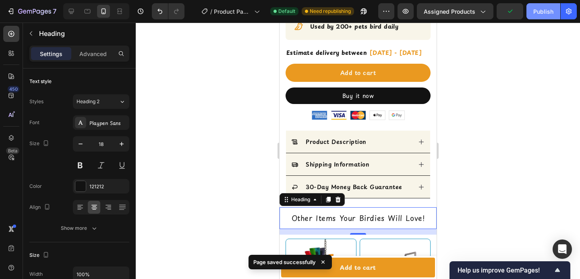
click at [537, 14] on div "Publish" at bounding box center [543, 11] width 20 height 8
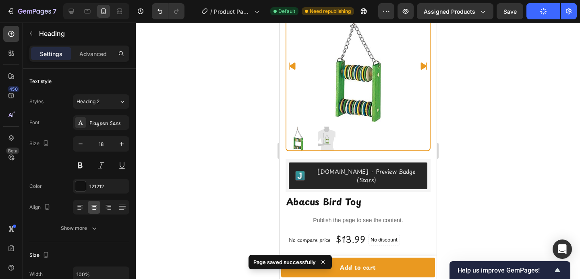
scroll to position [48, 0]
